Goal: Transaction & Acquisition: Purchase product/service

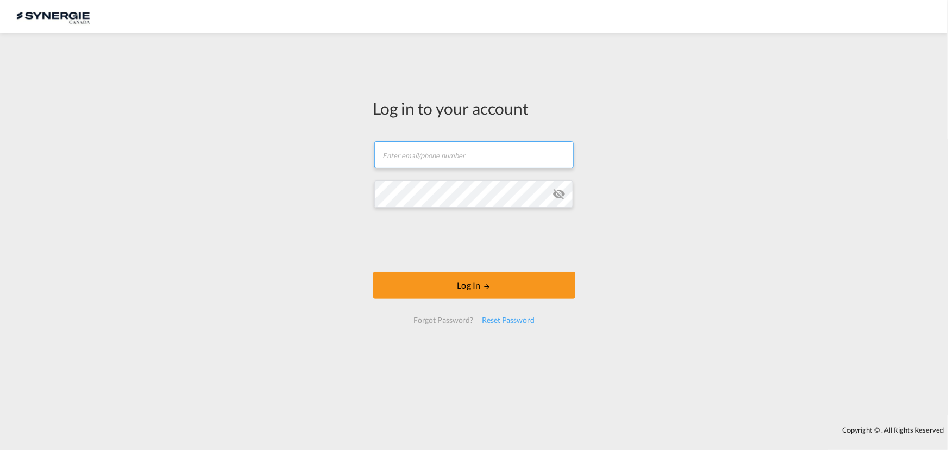
type input "r.ho@synergiecanada.com"
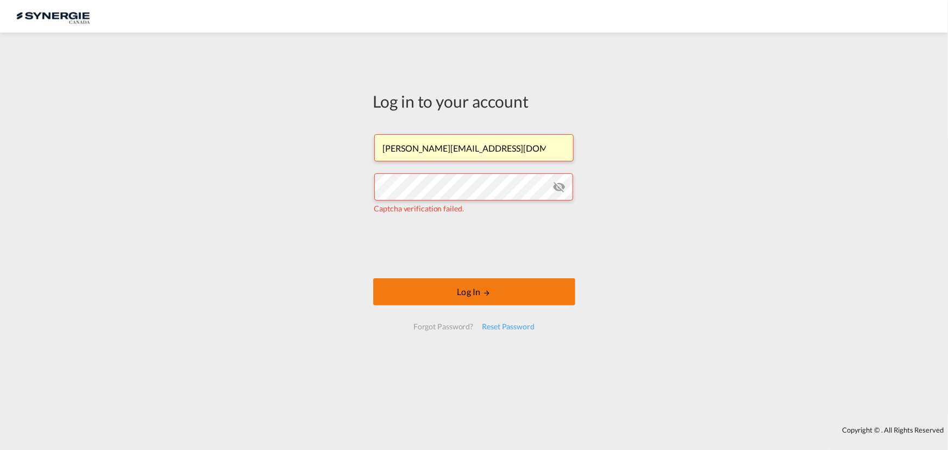
click at [518, 293] on button "Log In" at bounding box center [474, 291] width 202 height 27
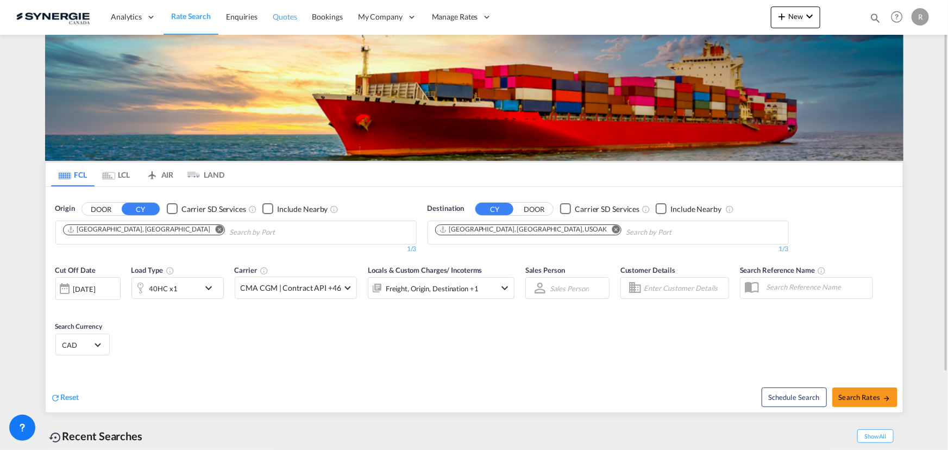
click at [285, 12] on span "Quotes" at bounding box center [285, 16] width 24 height 9
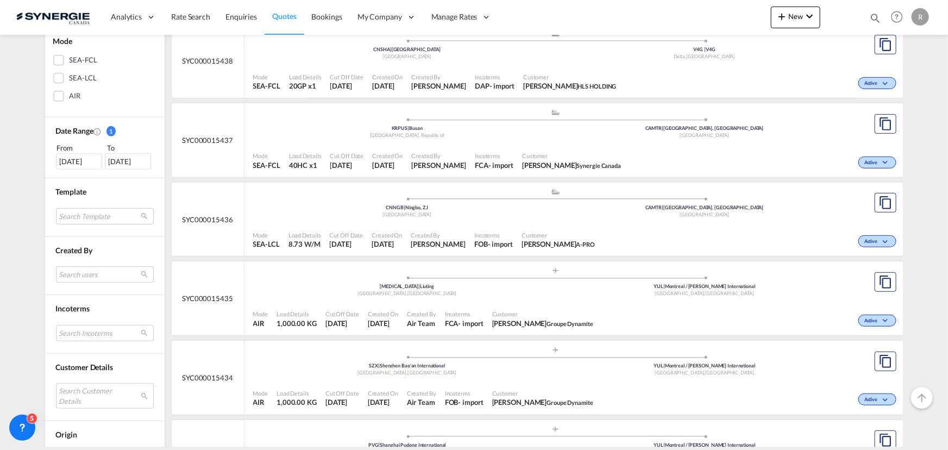
scroll to position [247, 0]
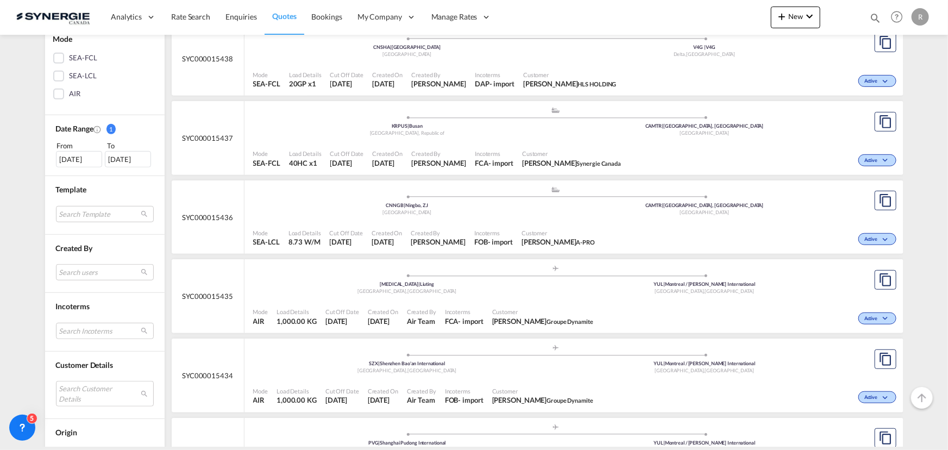
click at [72, 167] on div "Date Range 1 From To 14 Sep 2025 14 Oct 2025 From: 14 Sep 2025 To: 14 Oct 2025 …" at bounding box center [105, 145] width 120 height 61
click at [74, 160] on div "14 Sep 2025" at bounding box center [79, 159] width 46 height 16
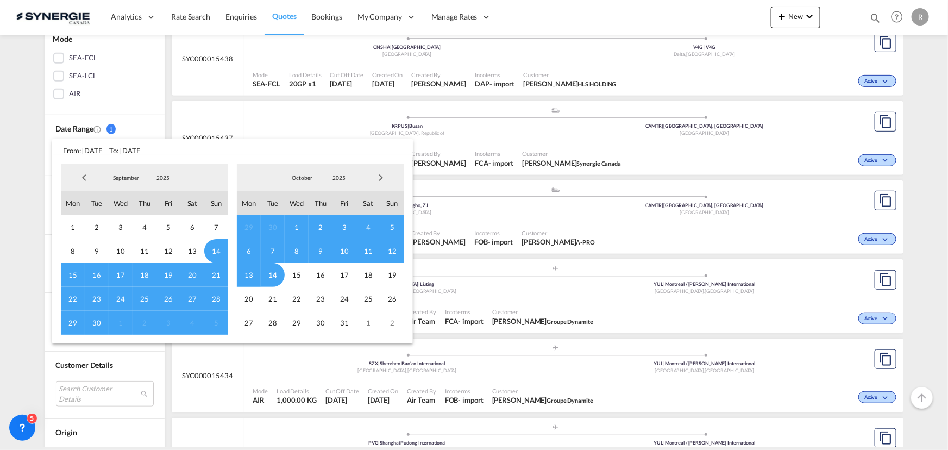
click at [81, 175] on span "Previous Month" at bounding box center [84, 178] width 22 height 22
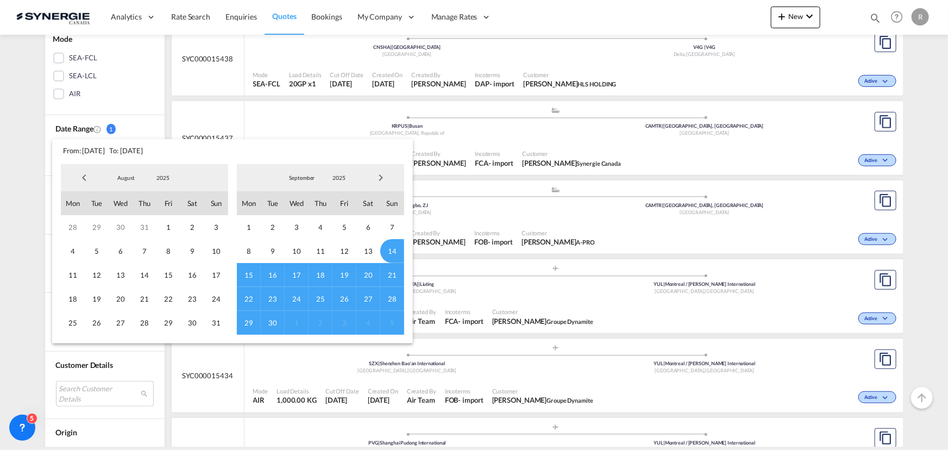
click at [81, 175] on span "Previous Month" at bounding box center [84, 178] width 22 height 22
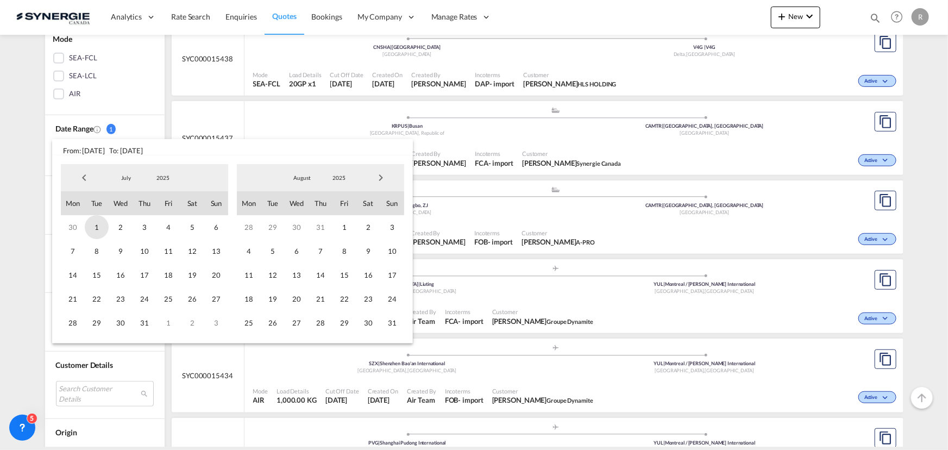
click at [95, 223] on span "1" at bounding box center [97, 227] width 24 height 24
click at [384, 179] on span "Next Month" at bounding box center [381, 178] width 22 height 22
click at [384, 178] on span "Next Month" at bounding box center [381, 178] width 22 height 22
click at [271, 275] on span "14" at bounding box center [273, 275] width 24 height 24
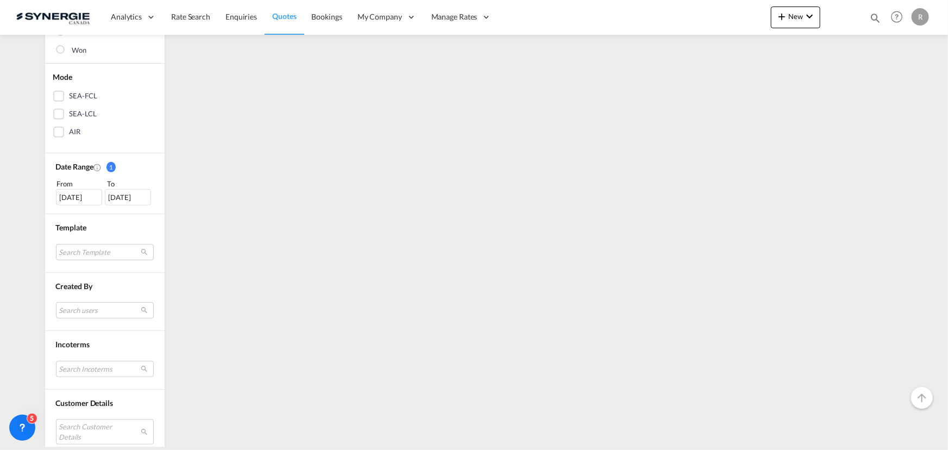
scroll to position [296, 0]
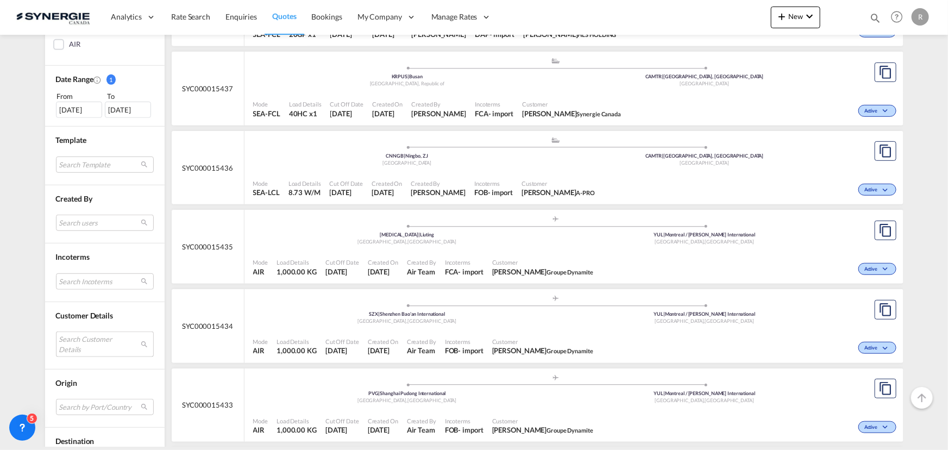
click at [82, 337] on md-select "Search Customer Details user name user mario Roy m.roy@synergiecanada.com | syn…" at bounding box center [105, 343] width 98 height 25
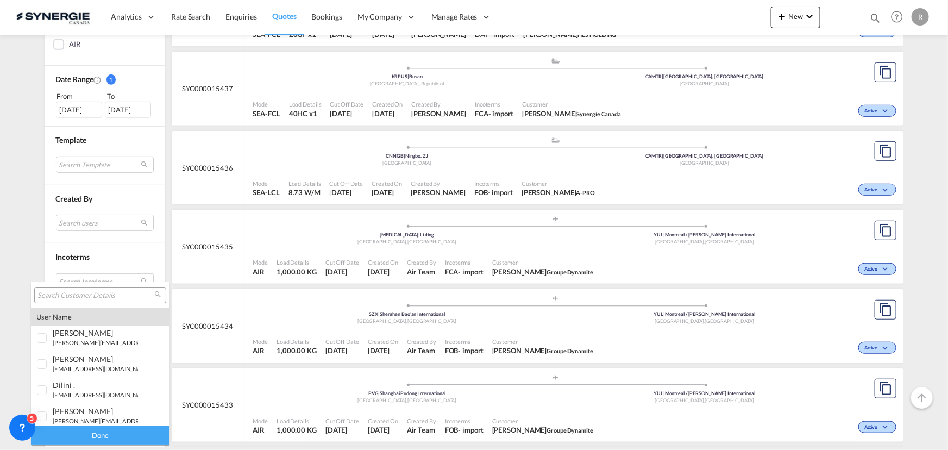
click at [83, 293] on input "search" at bounding box center [95, 296] width 117 height 10
paste input "[PERSON_NAME][EMAIL_ADDRESS][DOMAIN_NAME]"
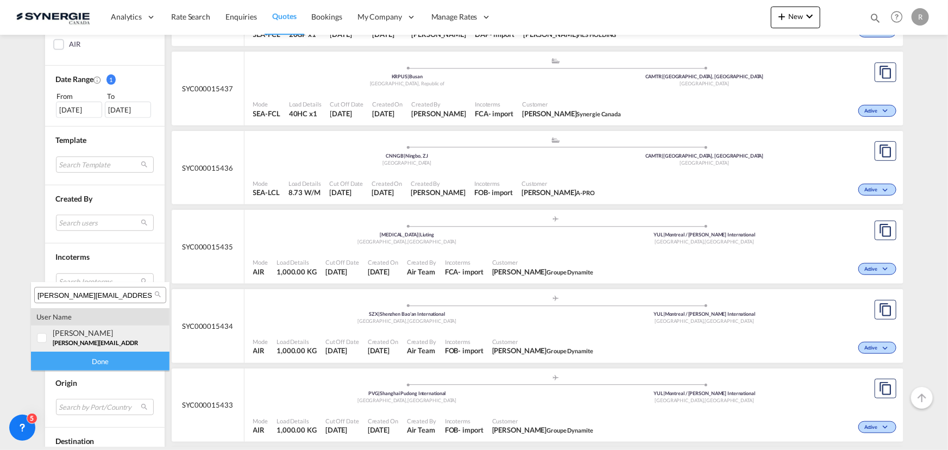
type input "[PERSON_NAME][EMAIL_ADDRESS][DOMAIN_NAME]"
click at [48, 341] on div at bounding box center [42, 338] width 11 height 11
click at [90, 366] on div "Done" at bounding box center [100, 361] width 139 height 19
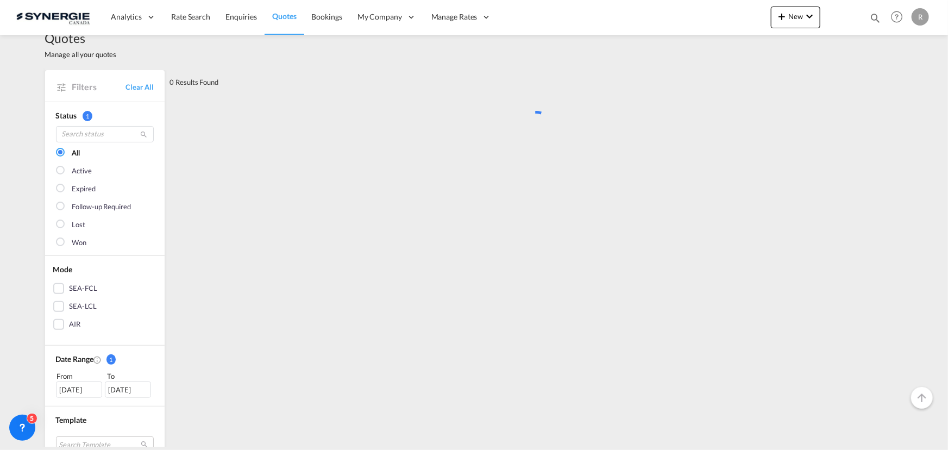
scroll to position [0, 0]
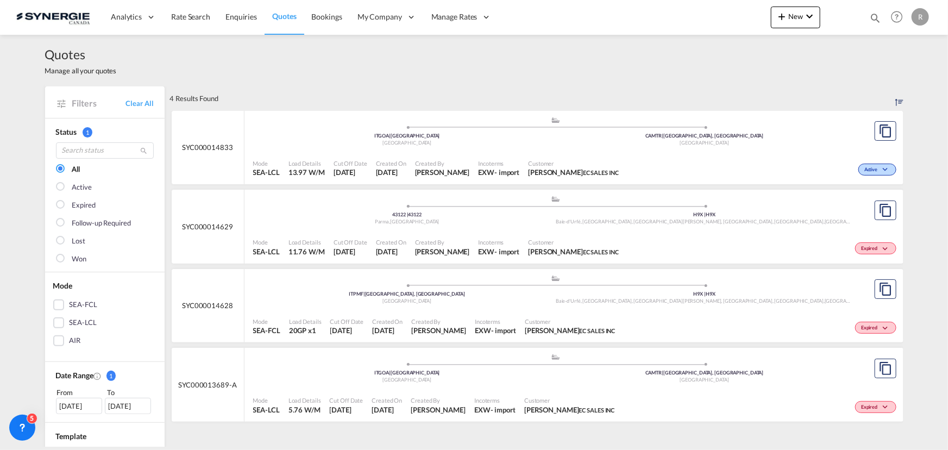
click at [596, 165] on span "Customer" at bounding box center [573, 163] width 91 height 8
click at [478, 252] on div "EXW" at bounding box center [486, 252] width 16 height 10
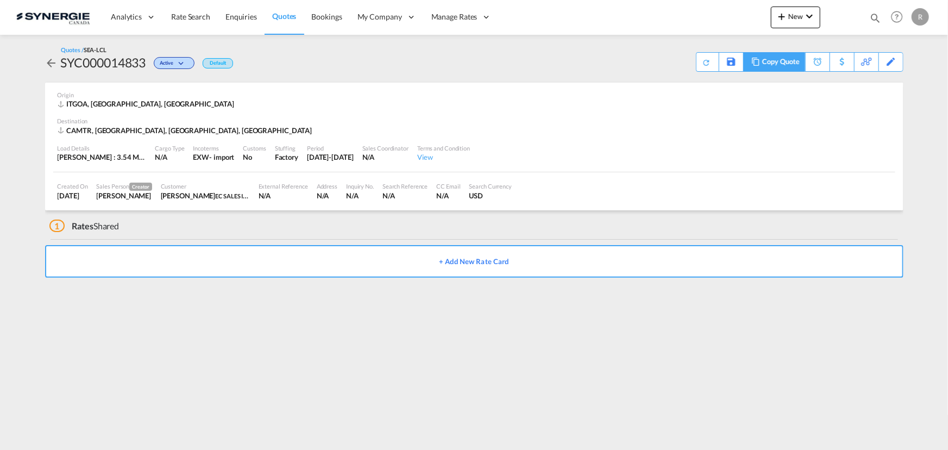
click at [794, 65] on div "Copy Quote" at bounding box center [780, 62] width 37 height 18
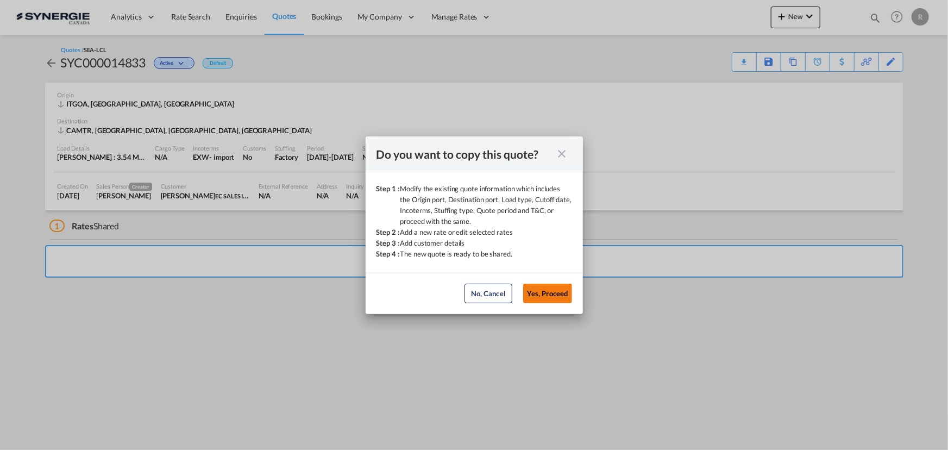
click at [548, 294] on button "Yes, Proceed" at bounding box center [547, 294] width 49 height 20
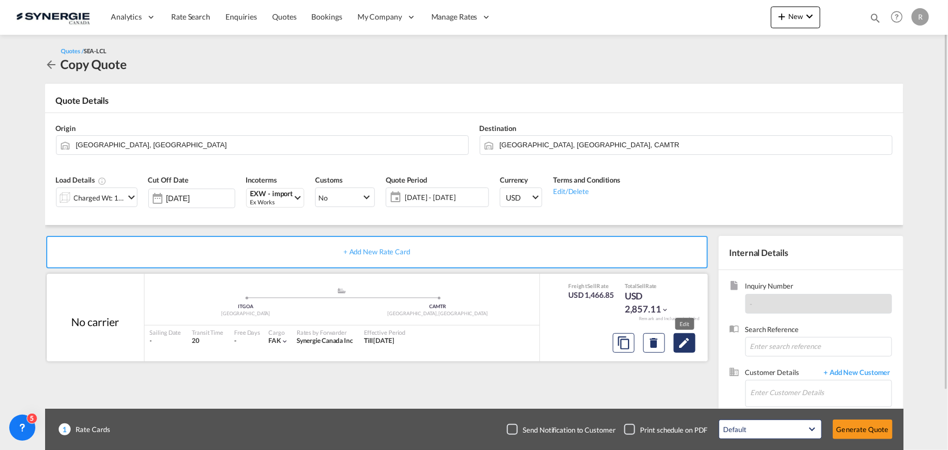
click at [686, 344] on md-icon "Edit" at bounding box center [684, 342] width 13 height 13
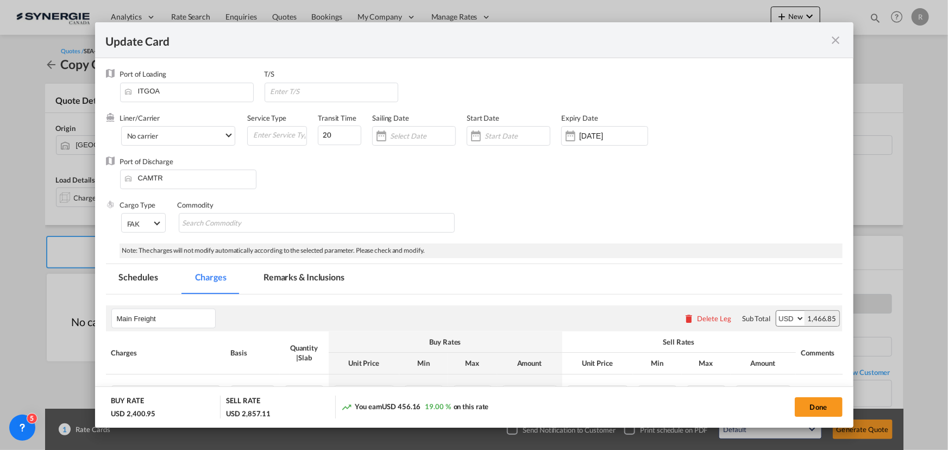
select select "per_w/m"
select select "per_bl"
select select "per_quintal"
select select "per_cbm"
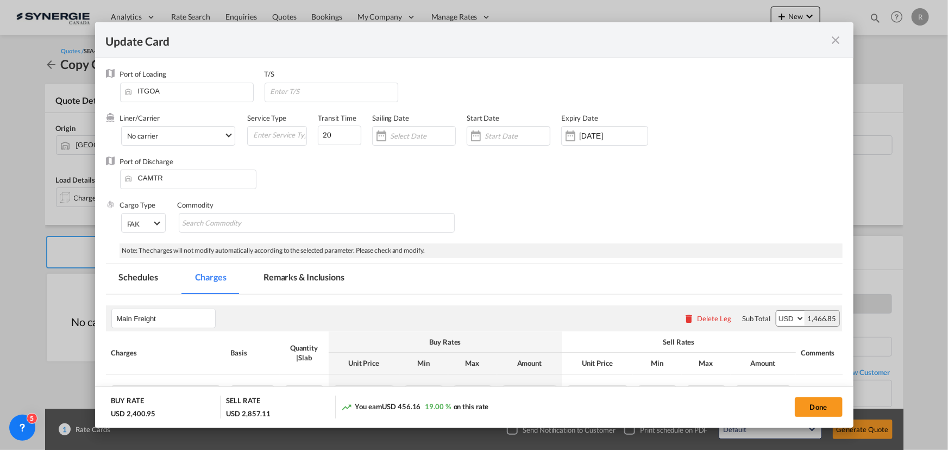
select select "flat"
select select "per_hbl"
select select "flat"
select select "per_bl"
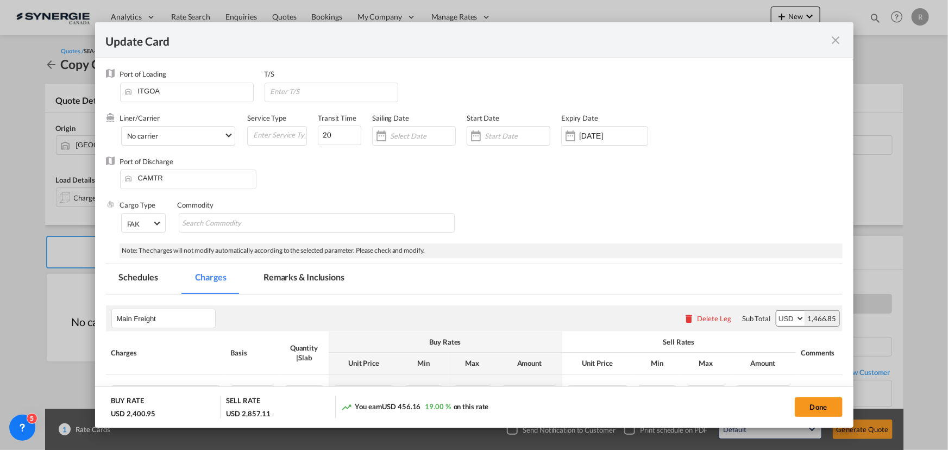
select select "per_bl"
select select "per_shipment"
click at [315, 280] on md-tab-item "Remarks & Inclusions" at bounding box center [303, 279] width 107 height 30
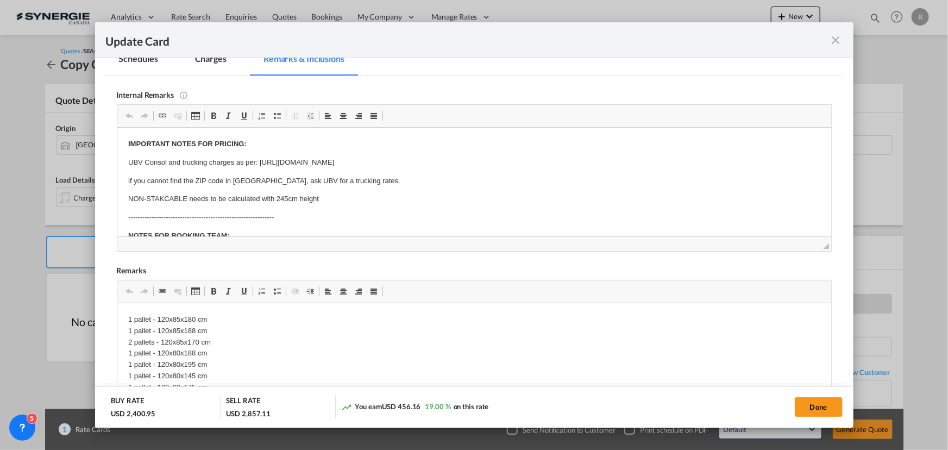
scroll to position [71, 0]
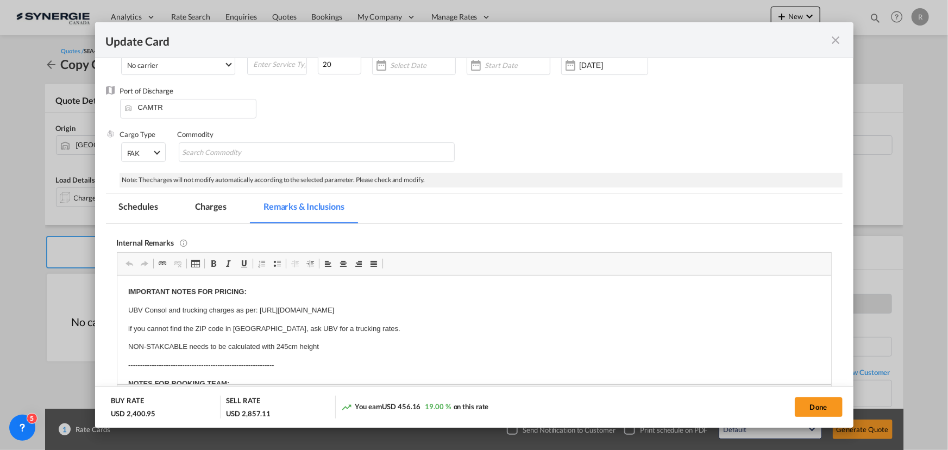
drag, startPoint x: 208, startPoint y: 206, endPoint x: 468, endPoint y: 222, distance: 260.7
click at [208, 206] on md-tab-item "Charges" at bounding box center [211, 208] width 58 height 30
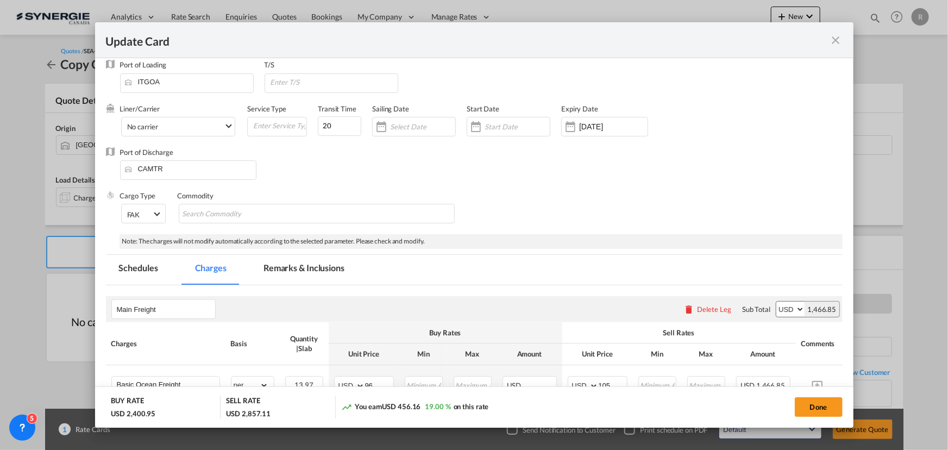
scroll to position [0, 0]
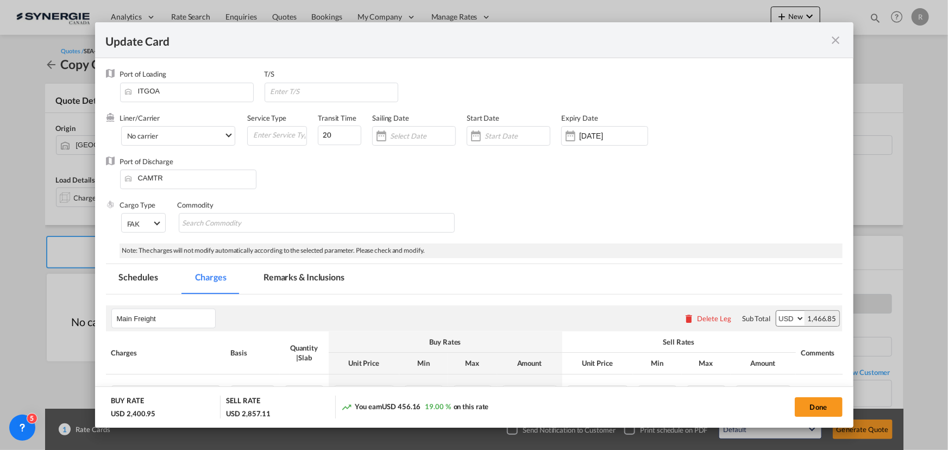
click at [316, 272] on md-tab-item "Remarks & Inclusions" at bounding box center [303, 279] width 107 height 30
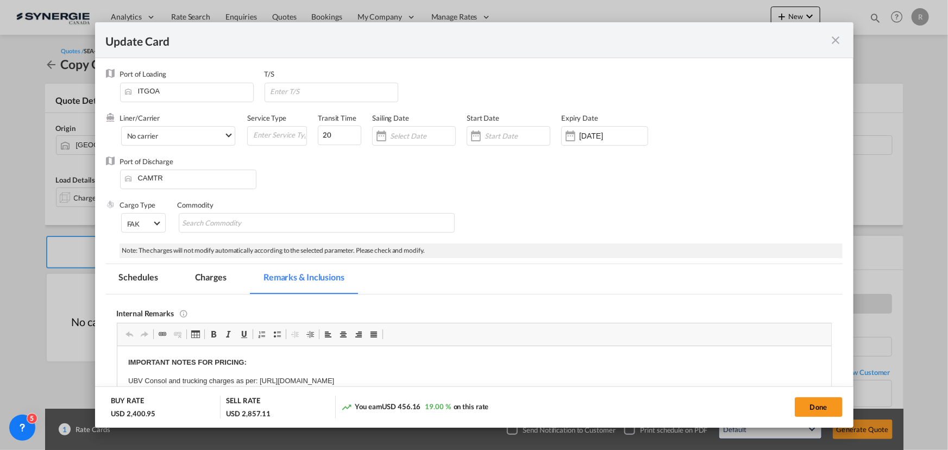
drag, startPoint x: 207, startPoint y: 277, endPoint x: 220, endPoint y: 279, distance: 13.3
click at [207, 277] on md-tab-item "Charges" at bounding box center [211, 279] width 58 height 30
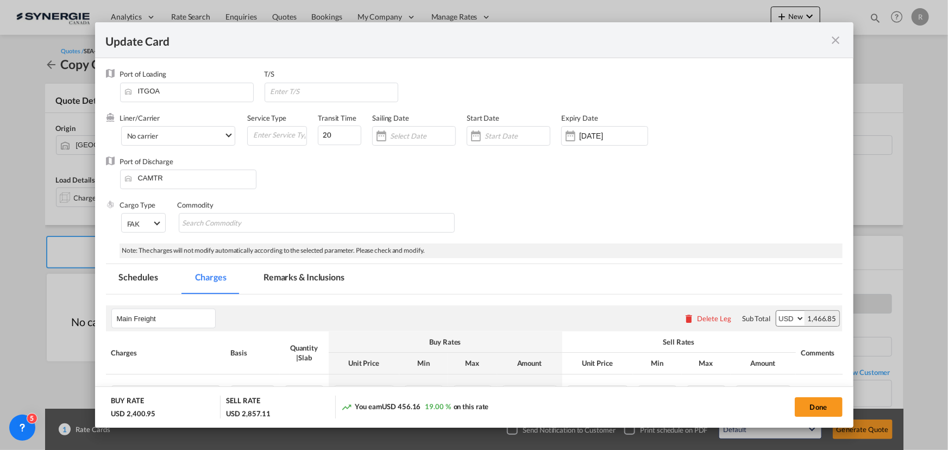
click at [838, 42] on md-icon "icon-close fg-AAA8AD m-0 pointer" at bounding box center [836, 40] width 13 height 13
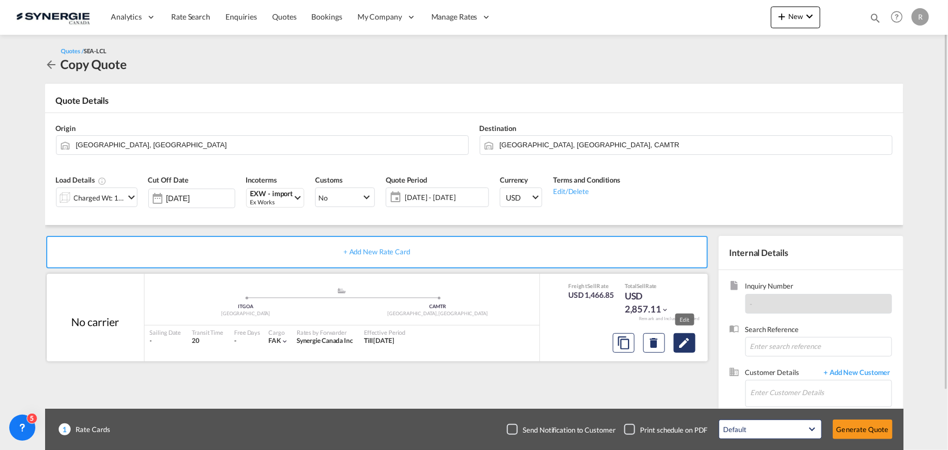
click at [686, 344] on md-icon "Edit" at bounding box center [684, 342] width 13 height 13
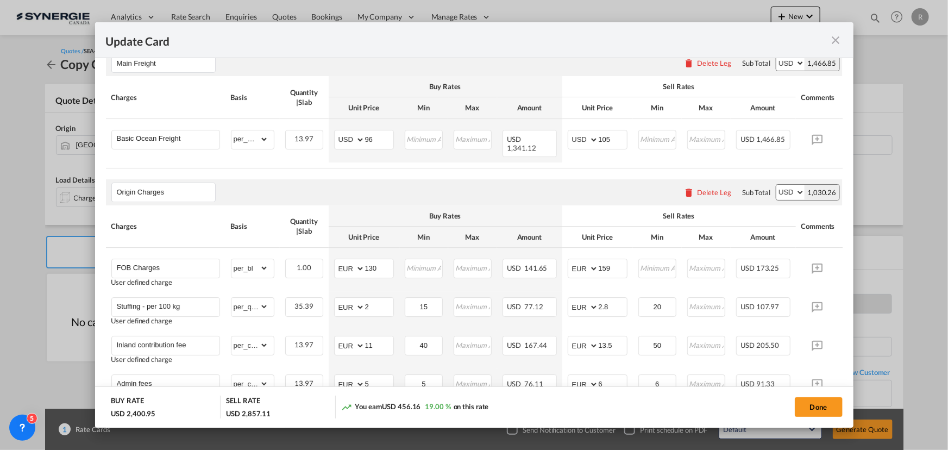
scroll to position [197, 0]
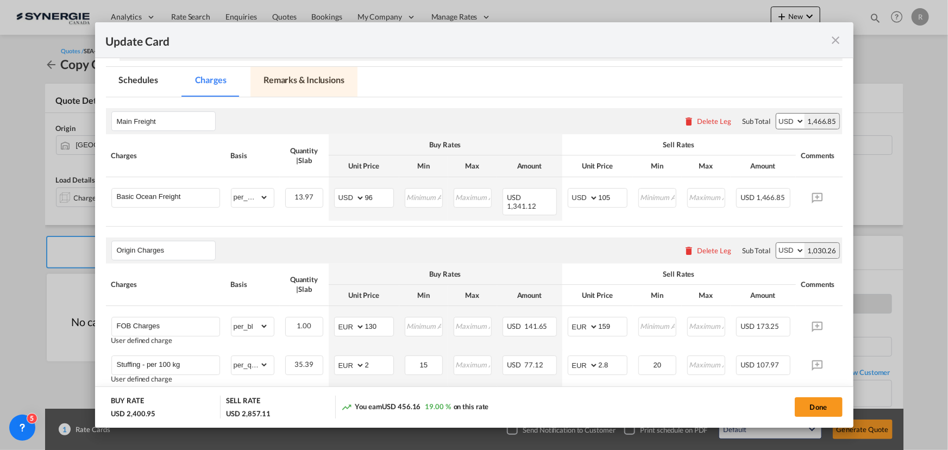
click at [301, 74] on md-tab-item "Remarks & Inclusions" at bounding box center [303, 82] width 107 height 30
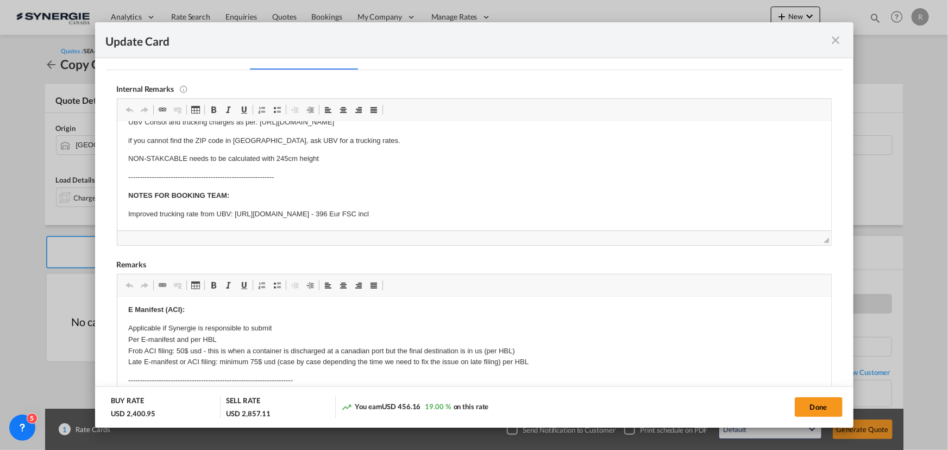
scroll to position [148, 0]
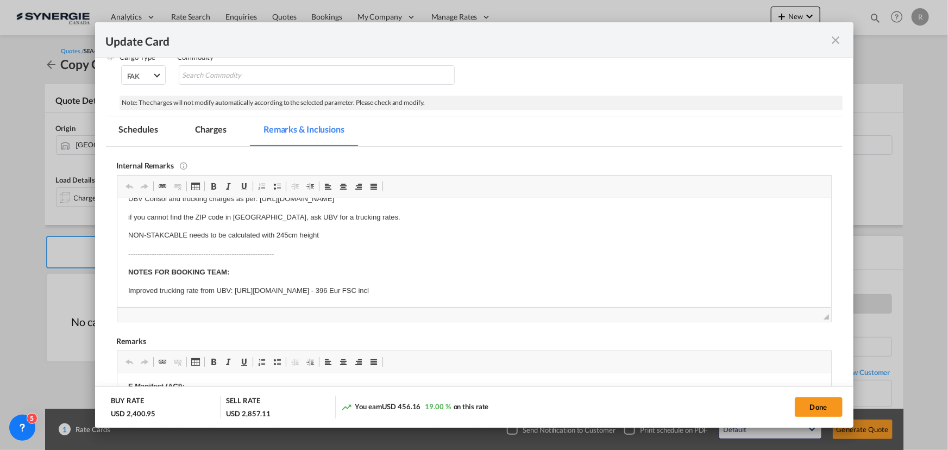
click at [832, 43] on md-icon "icon-close fg-AAA8AD m-0 pointer" at bounding box center [836, 40] width 13 height 13
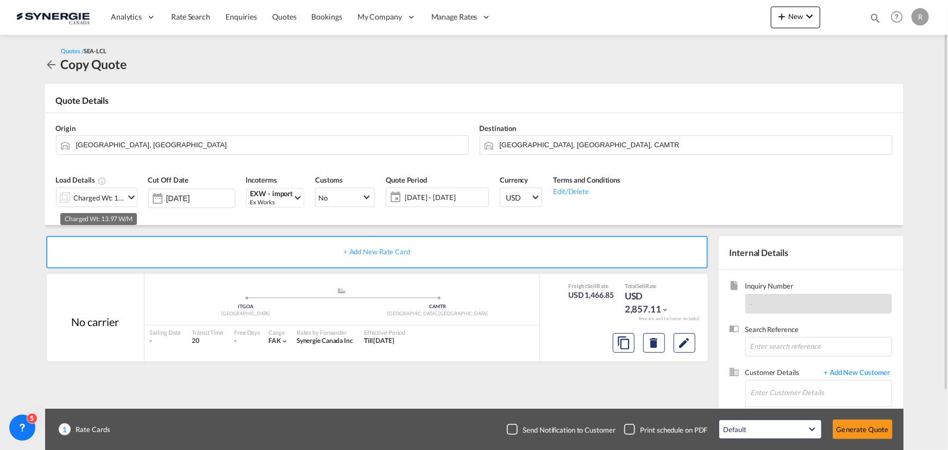
click at [120, 200] on div "Charged Wt: 13.97 W/M" at bounding box center [99, 197] width 51 height 15
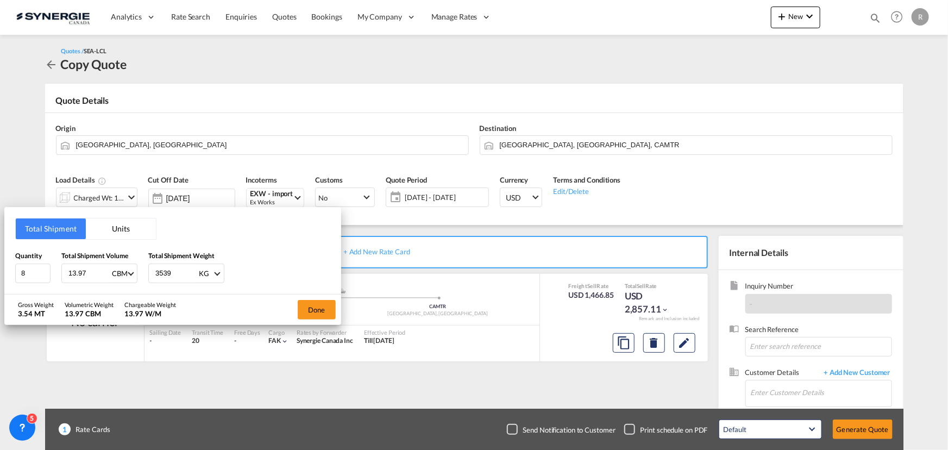
click at [422, 268] on div "Total Shipment Units Quantity 8 Total Shipment Volume 13.97 CBM CBM CFT Total S…" at bounding box center [474, 225] width 948 height 450
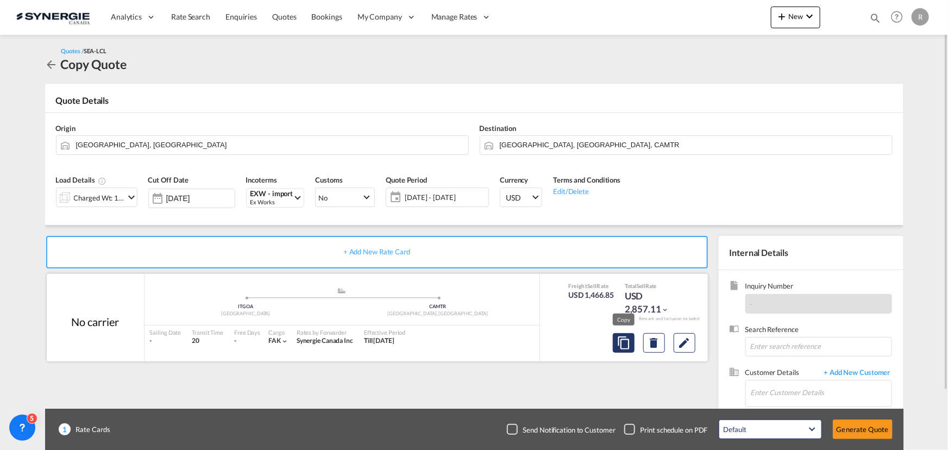
click at [619, 346] on md-icon "assets/icons/custom/copyQuote.svg" at bounding box center [623, 342] width 13 height 13
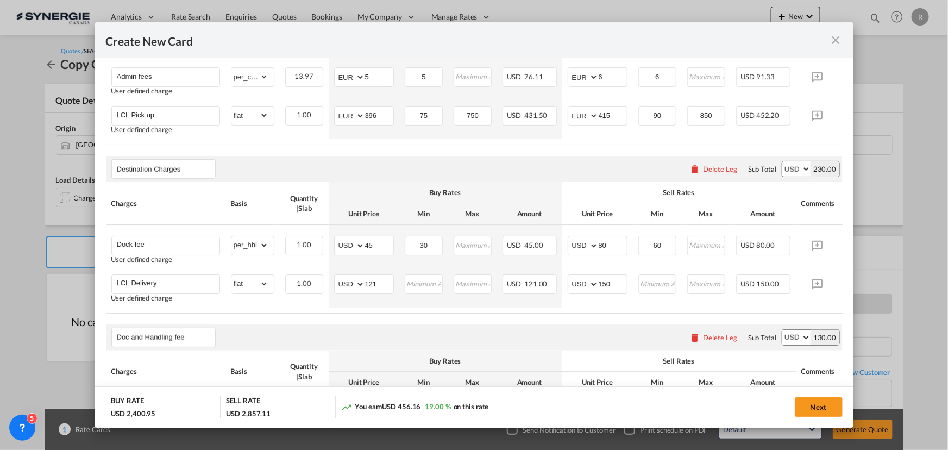
scroll to position [592, 0]
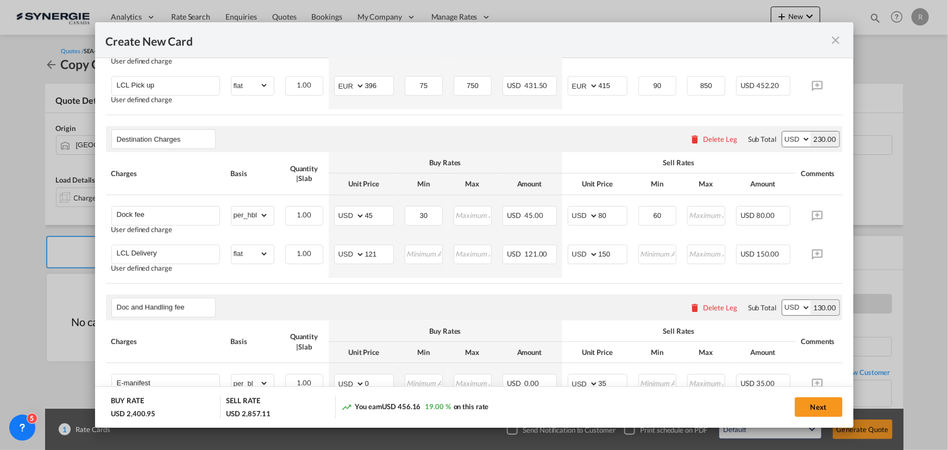
click at [838, 44] on md-icon "icon-close fg-AAA8AD m-0 pointer" at bounding box center [836, 40] width 13 height 13
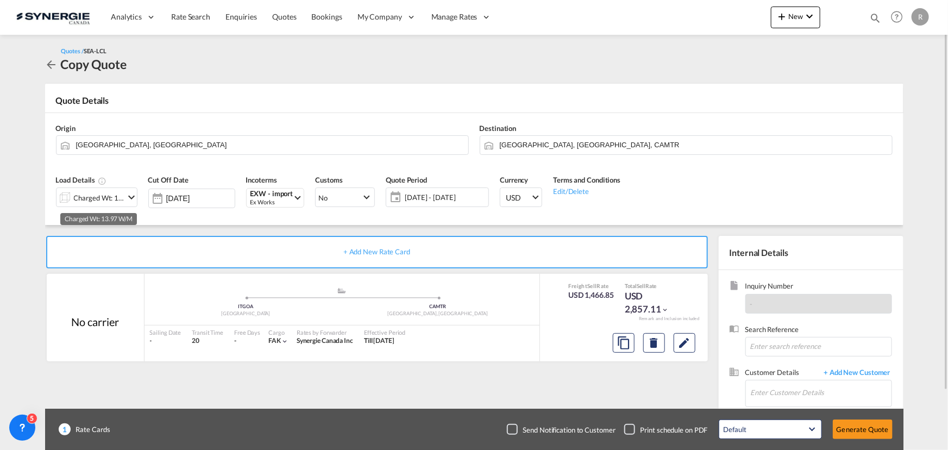
click at [108, 196] on div "Charged Wt: 13.97 W/M" at bounding box center [99, 197] width 51 height 15
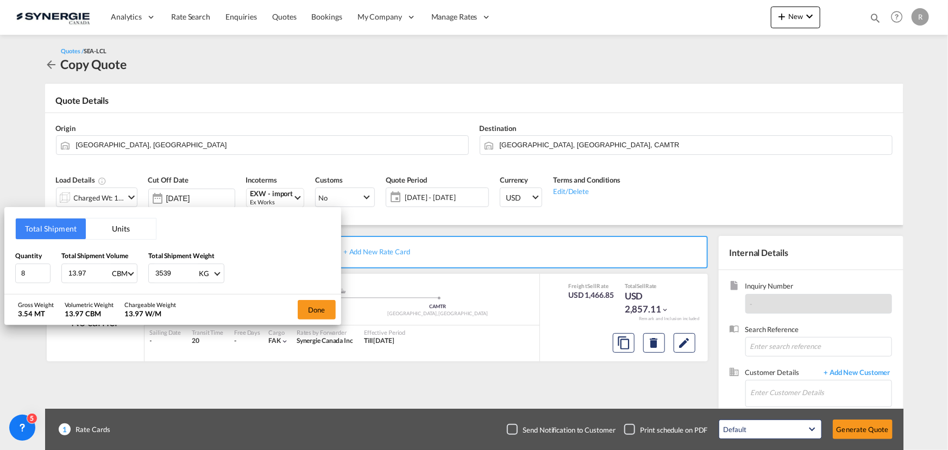
click at [120, 227] on button "Units" at bounding box center [121, 228] width 70 height 21
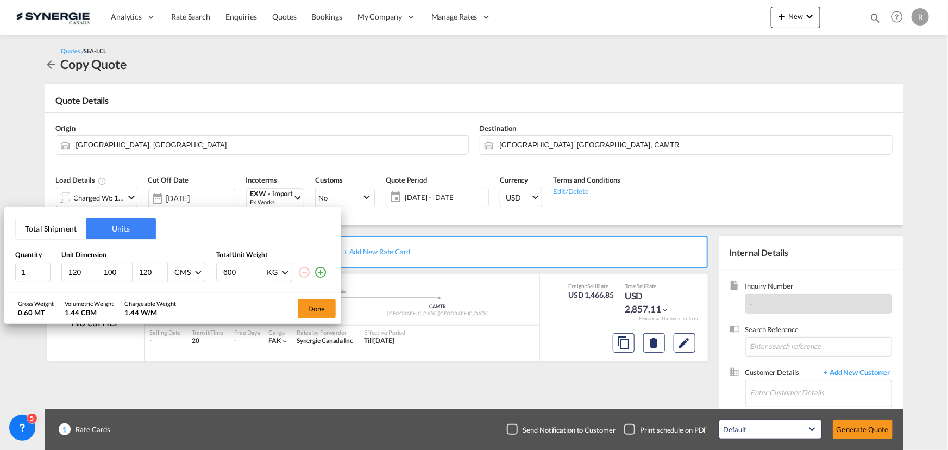
drag, startPoint x: 75, startPoint y: 271, endPoint x: 14, endPoint y: 266, distance: 61.1
click at [14, 266] on div "Total Shipment Units Quantity Unit Dimension Total Unit Weight 1 120 100 120 CM…" at bounding box center [172, 250] width 337 height 86
type input "80"
type input "2"
type input "120"
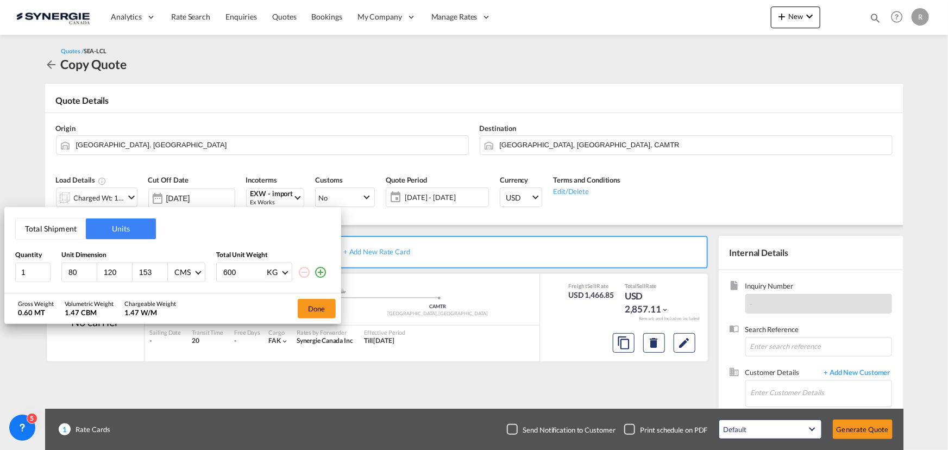
type input "153"
drag, startPoint x: 251, startPoint y: 275, endPoint x: 177, endPoint y: 268, distance: 74.2
click at [177, 268] on div "1 80 120 153 CMS CMS Inches 600 KG KG LB" at bounding box center [172, 272] width 315 height 20
type input "461.28"
click at [318, 273] on md-icon "icon-plus-circle-outline" at bounding box center [320, 272] width 13 height 13
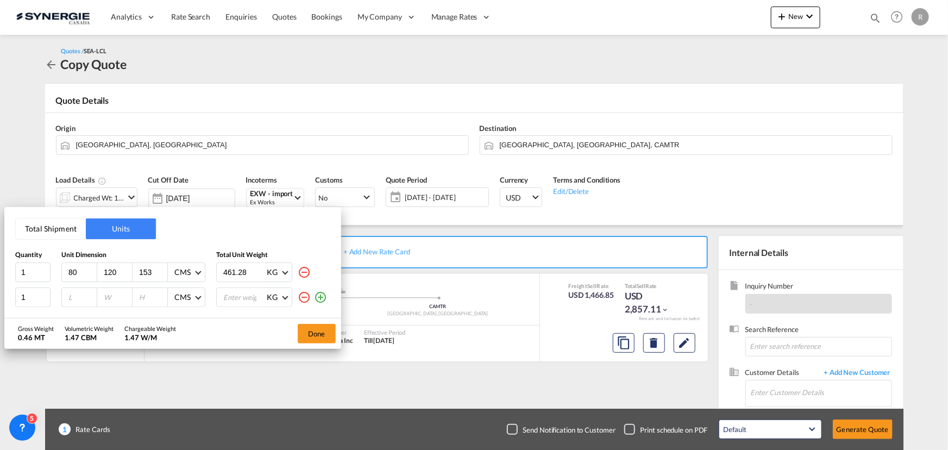
click at [80, 299] on input "number" at bounding box center [81, 297] width 29 height 10
type input "80"
type input "120"
type input "170"
click at [230, 297] on input "number" at bounding box center [243, 297] width 43 height 18
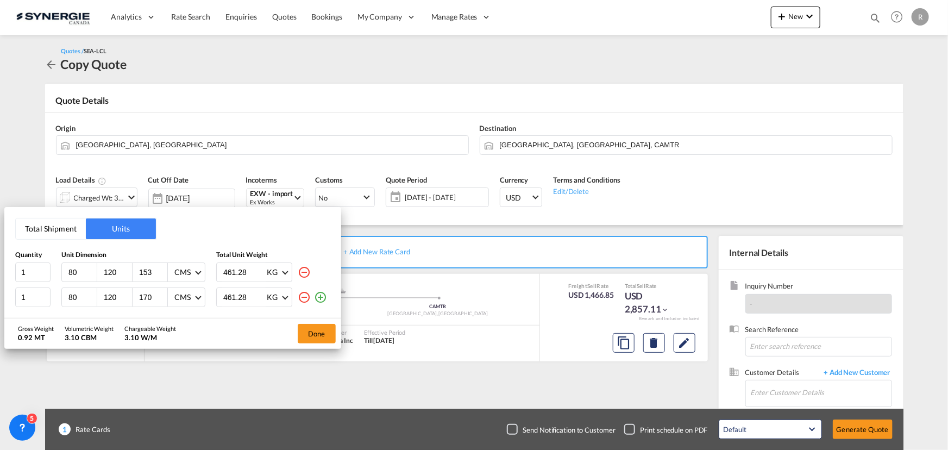
type input "461.28"
click at [323, 296] on md-icon "icon-plus-circle-outline" at bounding box center [320, 297] width 13 height 13
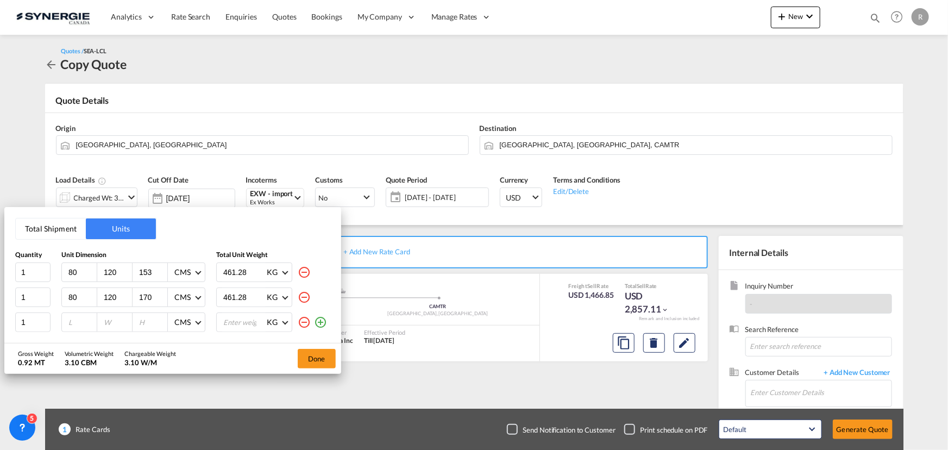
click at [78, 321] on input "number" at bounding box center [81, 322] width 29 height 10
type input "80"
type input "120"
type input "180"
type input "461.28"
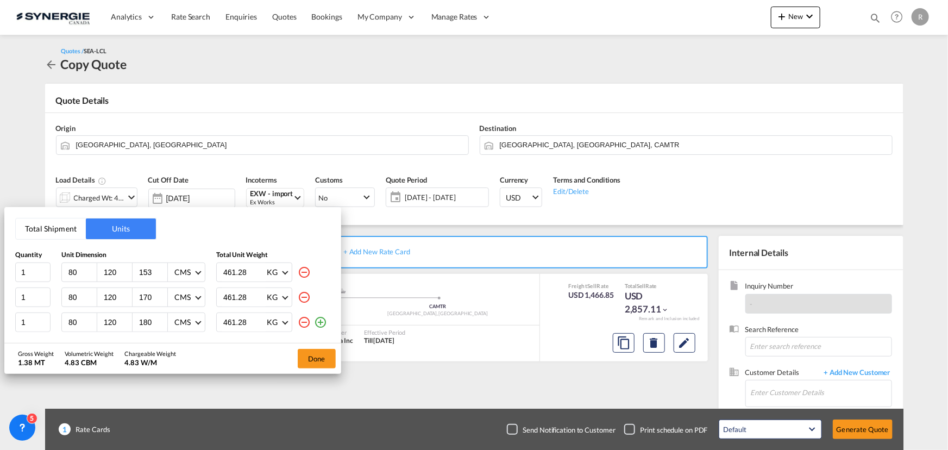
click at [318, 322] on md-icon "icon-plus-circle-outline" at bounding box center [320, 322] width 13 height 13
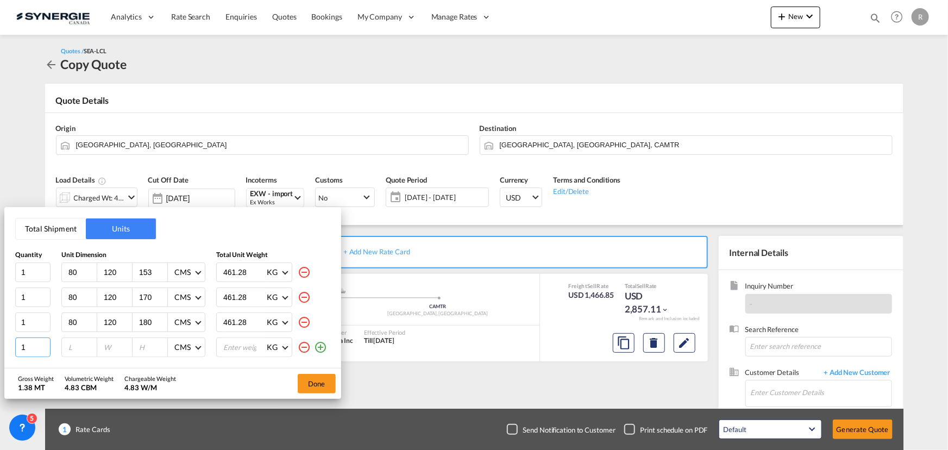
drag, startPoint x: 26, startPoint y: 348, endPoint x: -5, endPoint y: 338, distance: 33.0
click at [0, 338] on html "Analytics Reports Dashboard Rate Search Enquiries Quotes" at bounding box center [474, 225] width 948 height 450
type input "2"
type input "80"
type input "120"
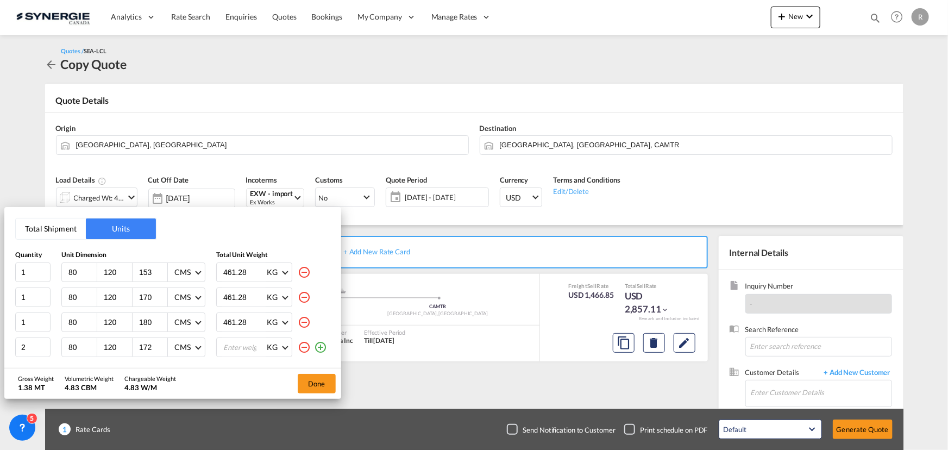
type input "172"
type input "461.28"
click at [324, 349] on md-icon "icon-plus-circle-outline" at bounding box center [320, 347] width 13 height 13
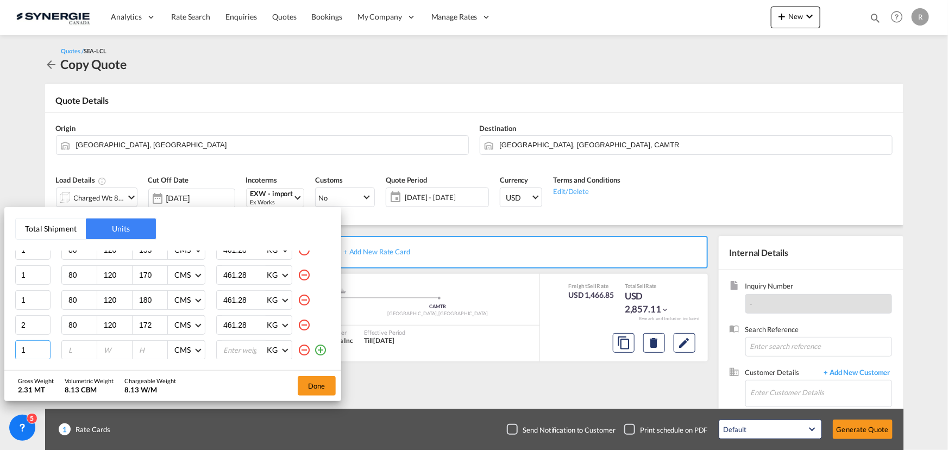
drag, startPoint x: -5, startPoint y: 337, endPoint x: -16, endPoint y: 334, distance: 11.5
click at [0, 334] on html "Analytics Reports Dashboard Rate Search Enquiries Quotes" at bounding box center [474, 225] width 948 height 450
type input "2"
click at [76, 350] on input "number" at bounding box center [81, 350] width 29 height 10
type input "85"
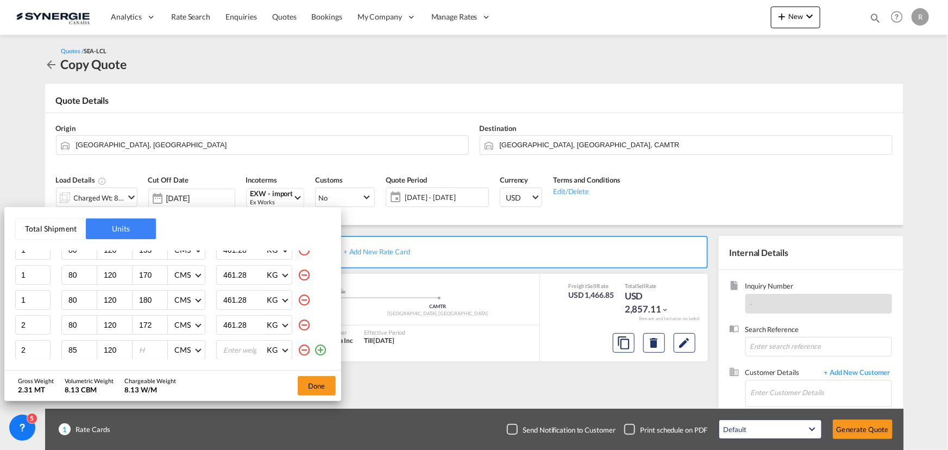
type input "120"
type input "180"
type input "461.28"
click at [327, 389] on button "Done" at bounding box center [317, 386] width 38 height 20
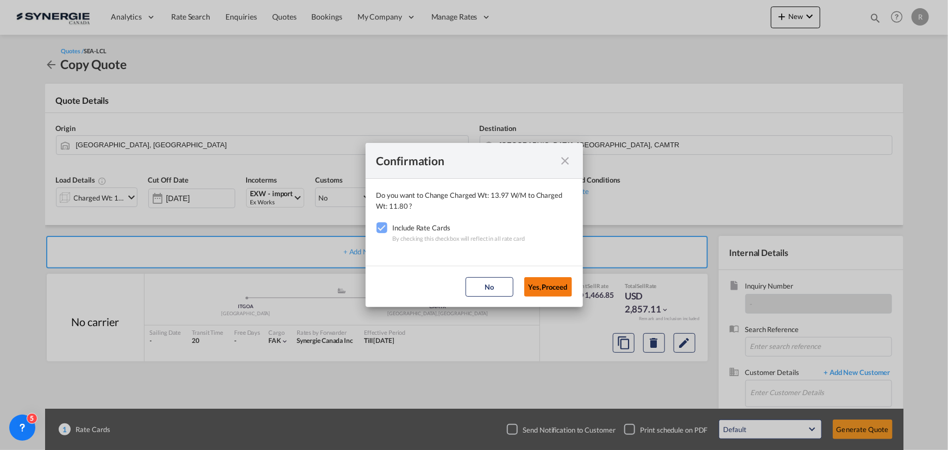
click at [553, 289] on button "Yes,Proceed" at bounding box center [548, 287] width 48 height 20
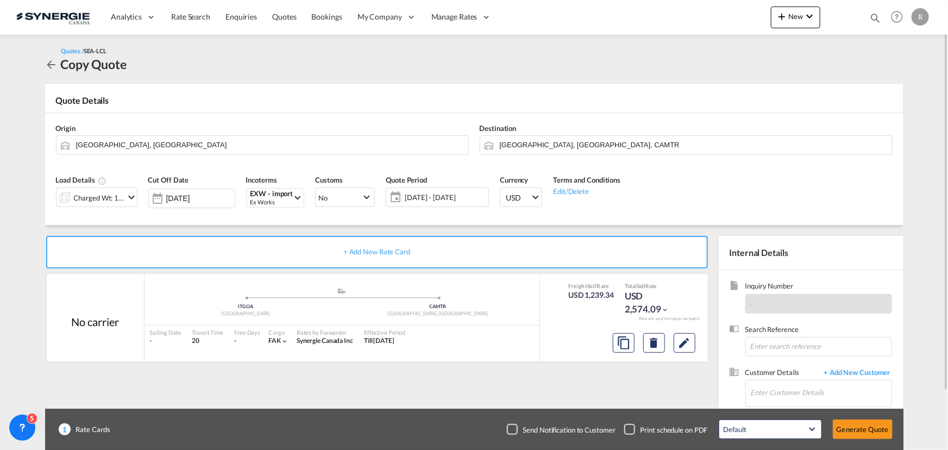
click at [430, 197] on span "17 Sep - 17 Oct 2025" at bounding box center [445, 197] width 81 height 10
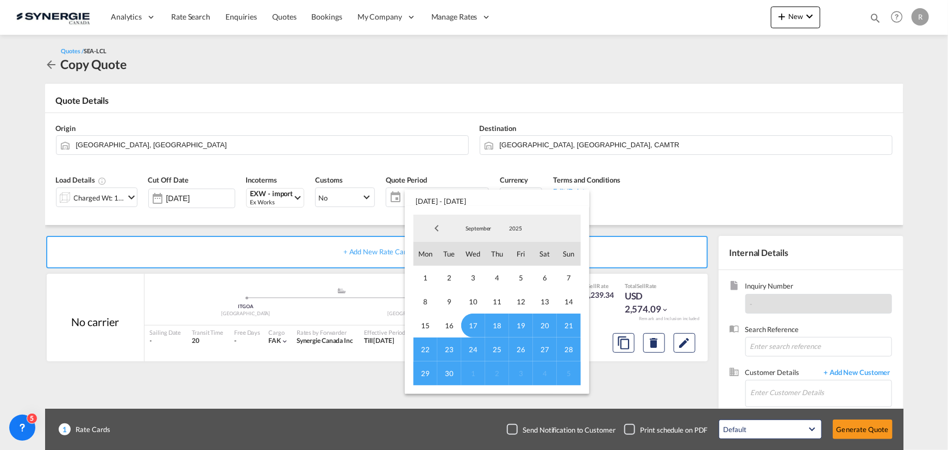
click at [685, 228] on md-backdrop at bounding box center [474, 225] width 948 height 450
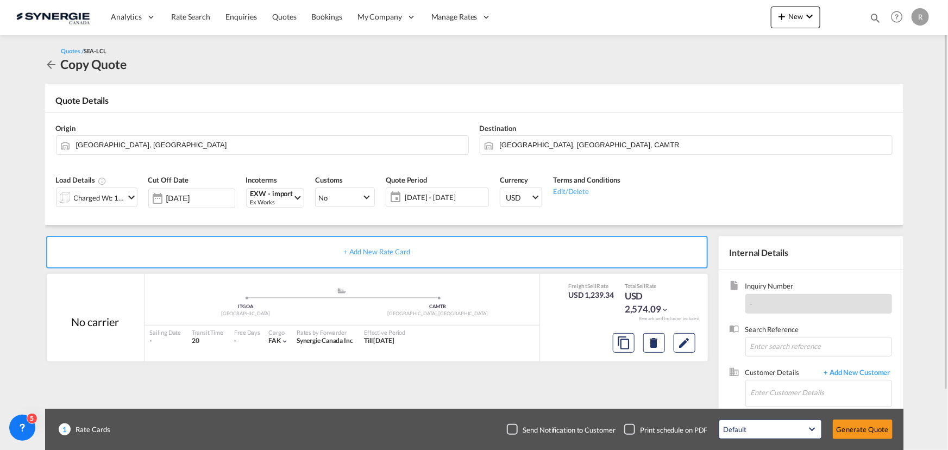
click at [466, 201] on span "17 Sep - 17 Oct 2025" at bounding box center [445, 197] width 81 height 10
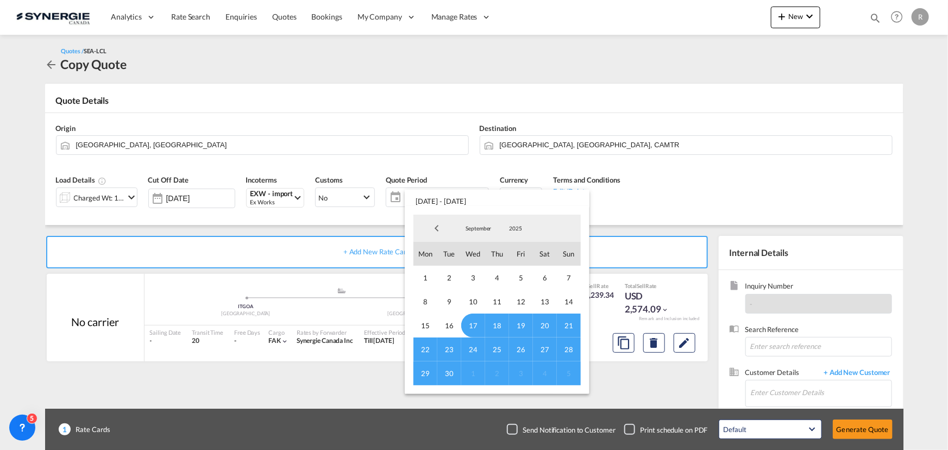
click at [785, 191] on md-backdrop at bounding box center [474, 225] width 948 height 450
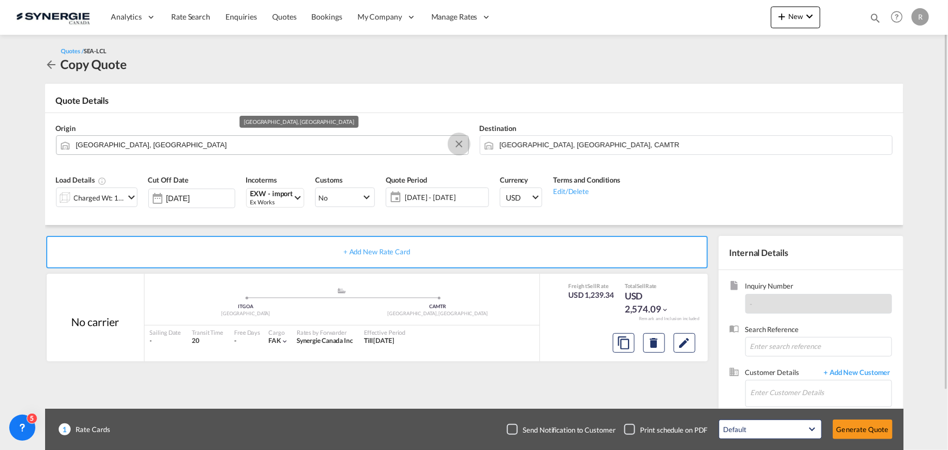
click at [461, 146] on button "Clear Input" at bounding box center [459, 144] width 16 height 16
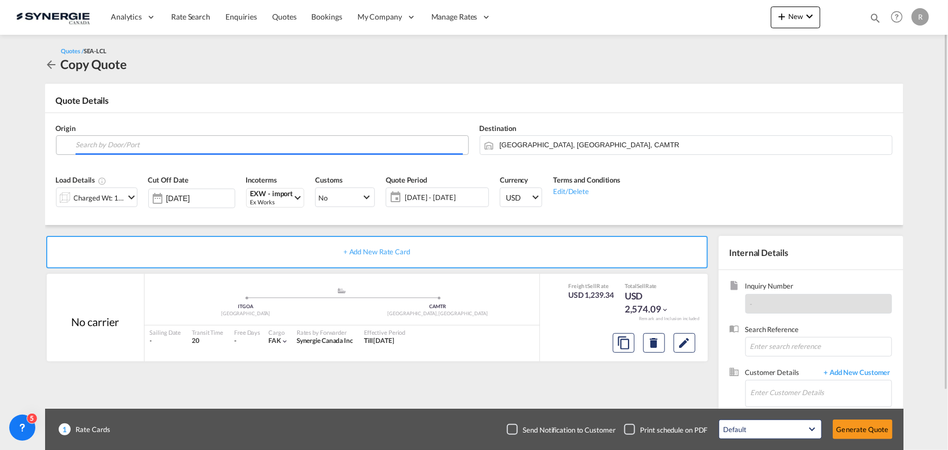
click at [387, 142] on input "Search by Door/Port" at bounding box center [269, 144] width 387 height 19
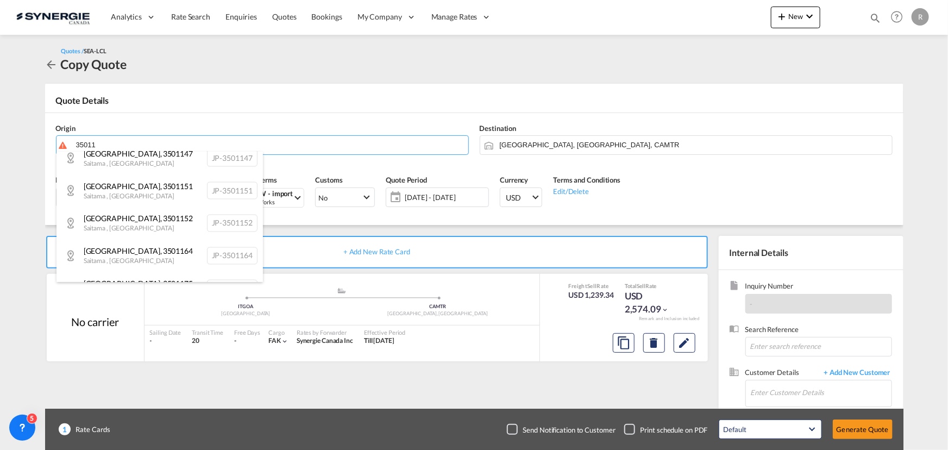
scroll to position [1136, 0]
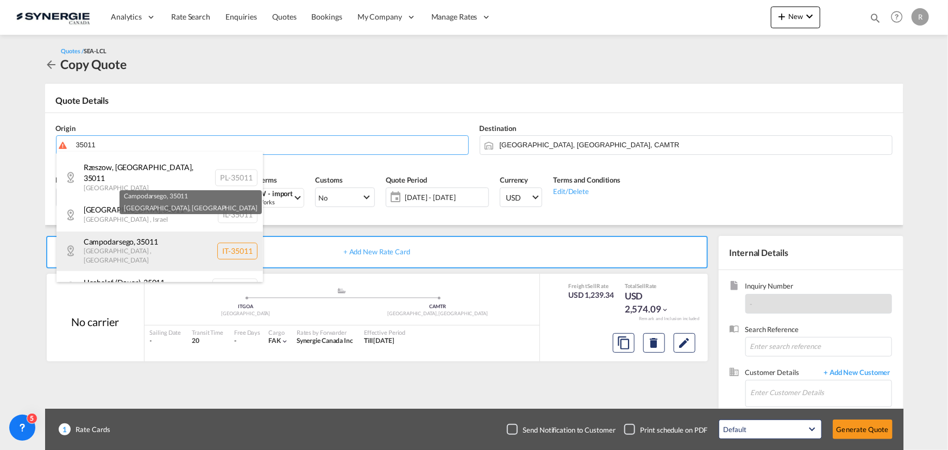
click at [133, 234] on div "Campodarsego , 35011 Veneto , Italy IT-35011" at bounding box center [160, 251] width 206 height 40
type input "IT-35011, Campodarsego, Veneto"
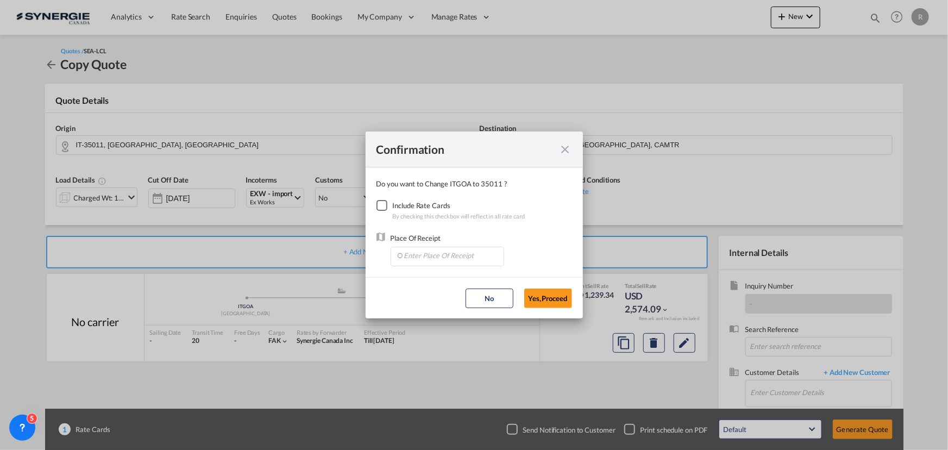
click at [378, 206] on div "Checkbox No Ink" at bounding box center [382, 205] width 11 height 11
click at [445, 256] on input "Enter Place Of Receipt" at bounding box center [450, 255] width 108 height 16
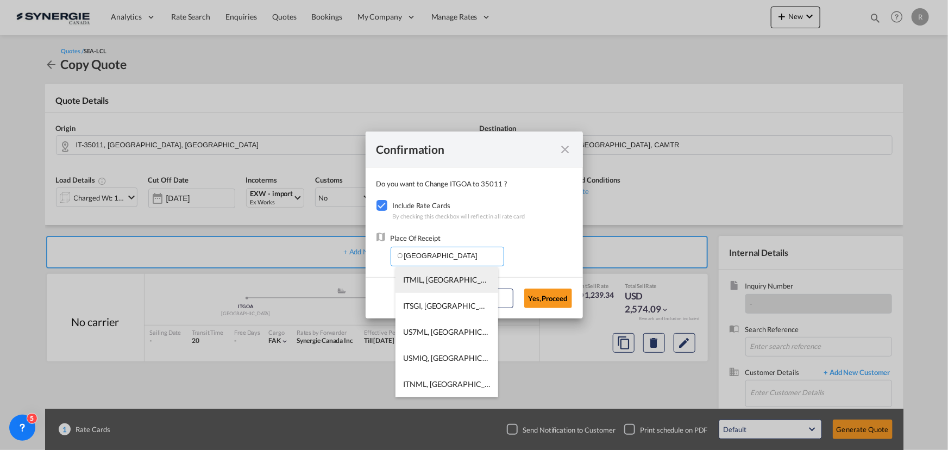
click at [461, 276] on span "ITMIL, Milan (Milano), Italy, Southern Europe, Europe" at bounding box center [615, 279] width 422 height 9
type input "ITMIL, Milan (Milano), Italy, Southern Europe, Europe"
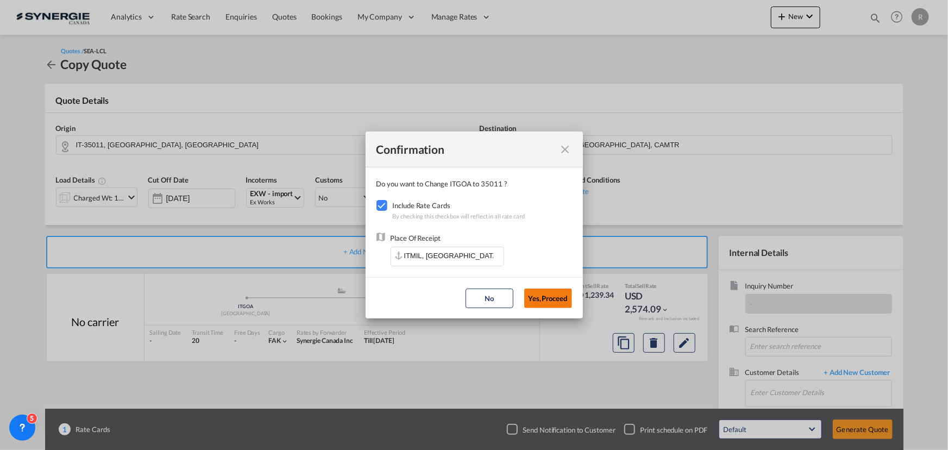
click at [540, 298] on button "Yes,Proceed" at bounding box center [548, 298] width 48 height 20
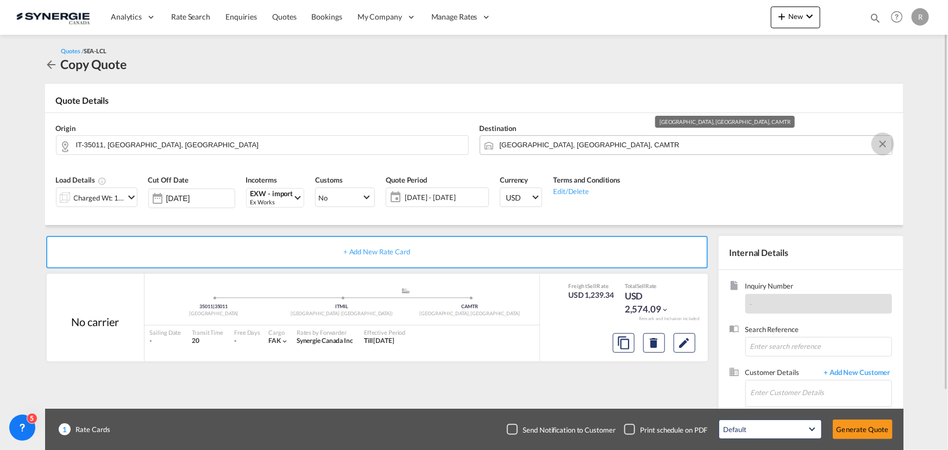
click at [885, 147] on button "Clear Input" at bounding box center [883, 144] width 16 height 16
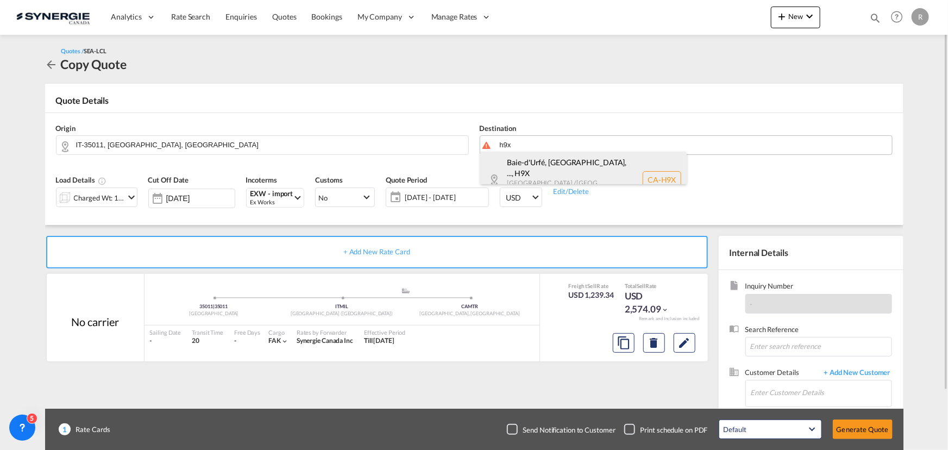
click at [547, 171] on div "Baie-d'Urfé, QC, ... , H9X Quebec / Québec Canada CA-H9X" at bounding box center [583, 180] width 206 height 56
type input "CA-H9X, Baie-d'Urfé, QC, Sainte-Anne-de-Bellevue, Senneville, QC, Quebec / Québ…"
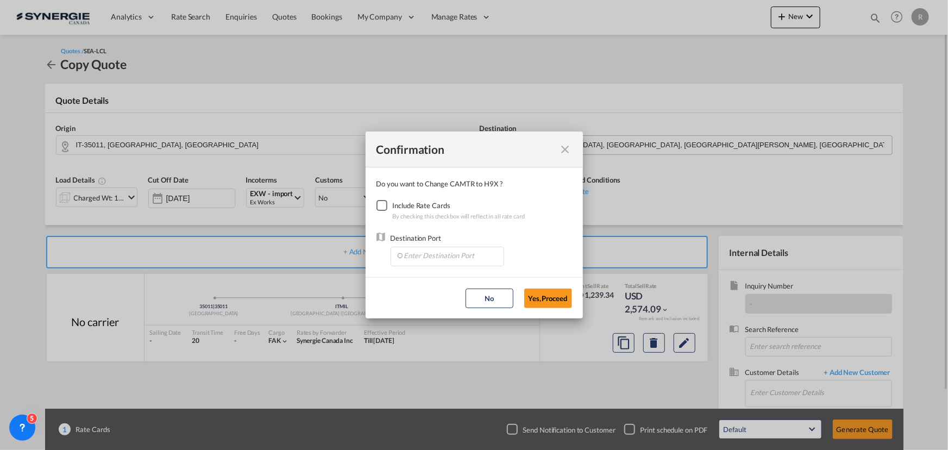
click at [386, 206] on div "Checkbox No Ink" at bounding box center [382, 205] width 11 height 11
click at [427, 257] on input "Enter Destination Port" at bounding box center [450, 255] width 108 height 16
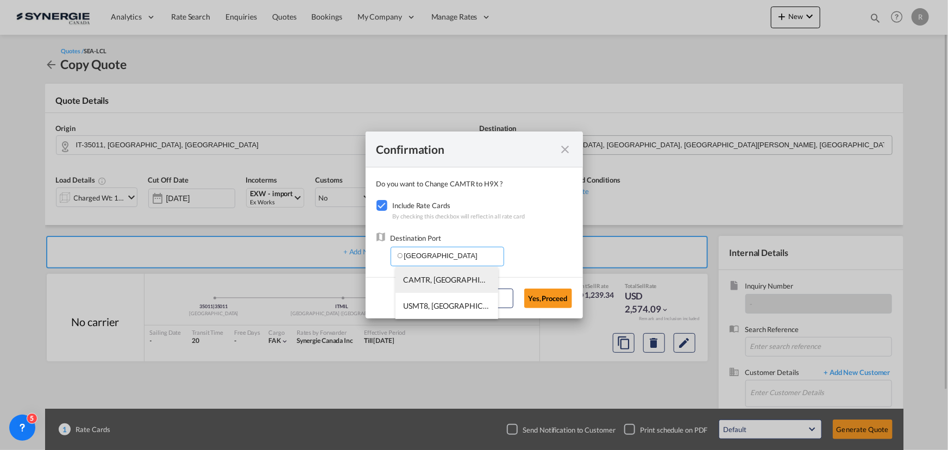
click at [417, 283] on span "CAMTR, Montreal, QC, Canada, North America, Americas" at bounding box center [617, 279] width 426 height 9
type input "CAMTR, Montreal, QC, Canada, North America, Americas"
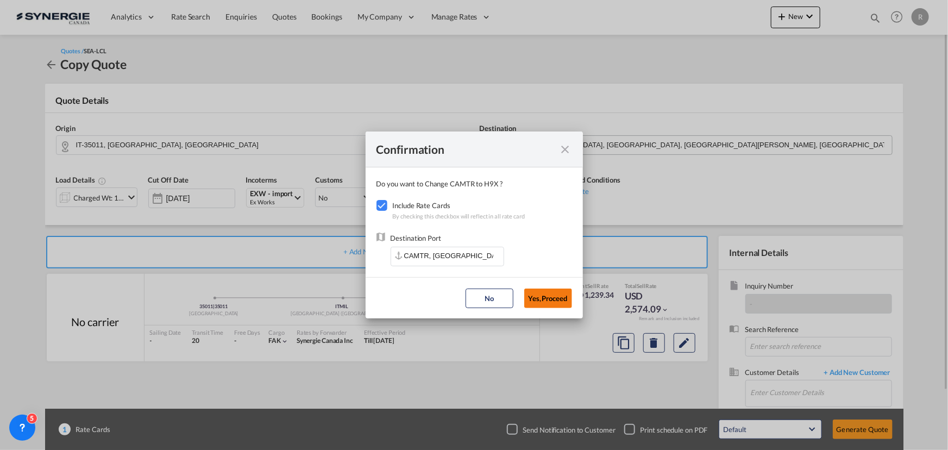
click at [552, 300] on button "Yes,Proceed" at bounding box center [548, 298] width 48 height 20
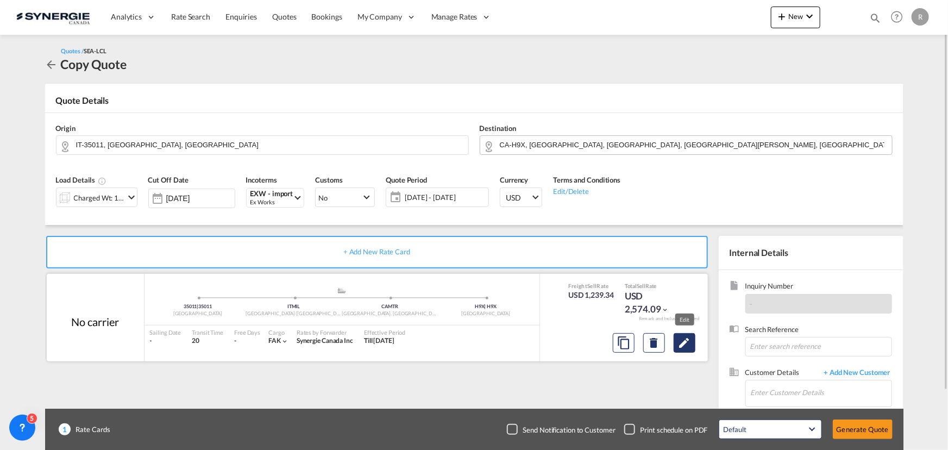
click at [691, 346] on md-icon "Edit" at bounding box center [684, 342] width 13 height 13
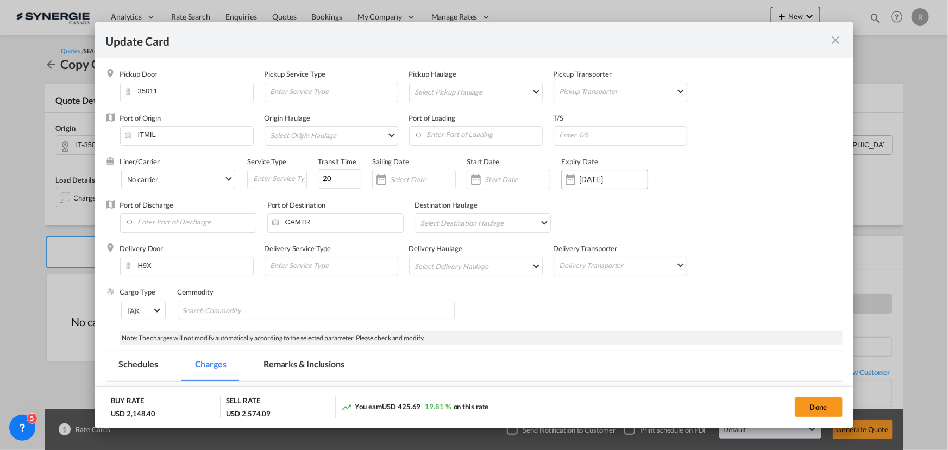
click at [614, 181] on input "17 Oct 2025" at bounding box center [613, 179] width 68 height 9
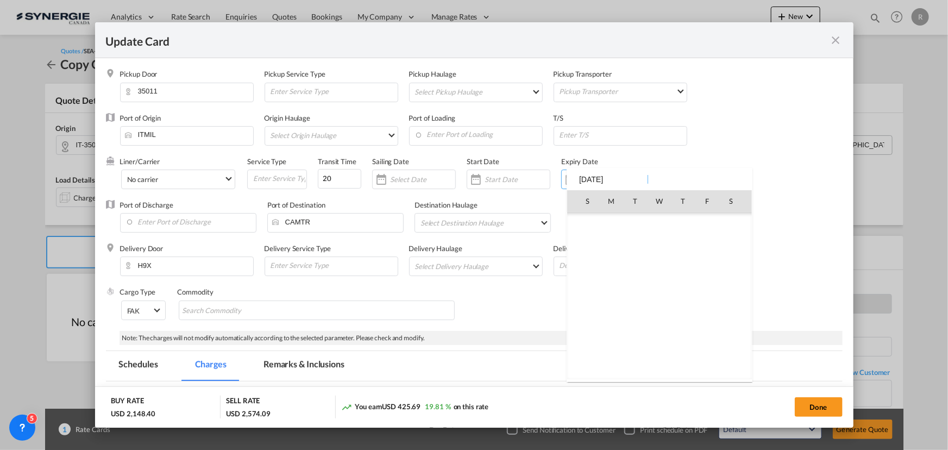
scroll to position [251815, 0]
click at [705, 319] on span "31" at bounding box center [708, 320] width 22 height 22
type input "[DATE]"
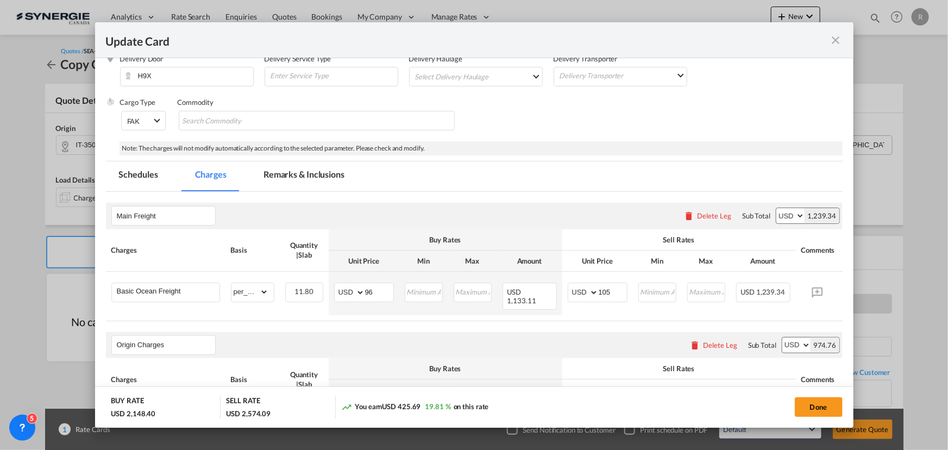
scroll to position [197, 0]
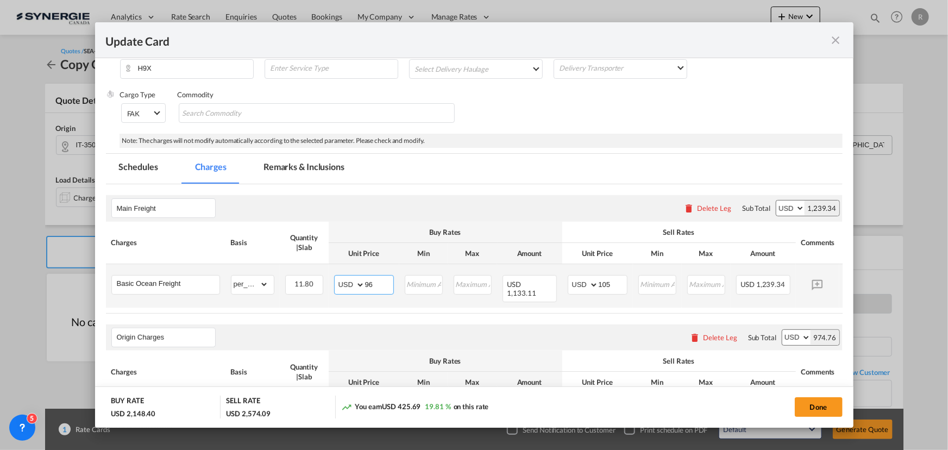
drag, startPoint x: 302, startPoint y: 273, endPoint x: 277, endPoint y: 270, distance: 25.7
click at [277, 270] on tr "Basic Ocean Freight Please Enter Already Exists gross_weight volumetric_weight …" at bounding box center [491, 285] width 770 height 43
type input "91"
click at [617, 281] on input "105" at bounding box center [613, 283] width 28 height 16
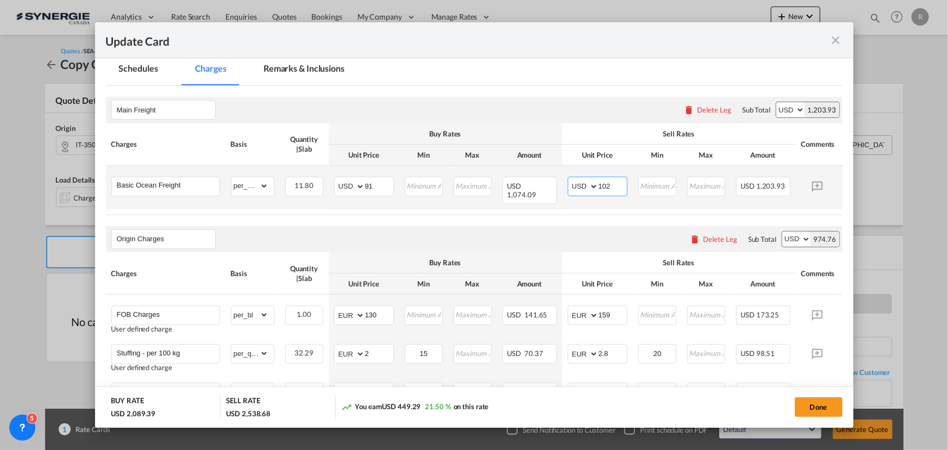
scroll to position [296, 0]
type input "102"
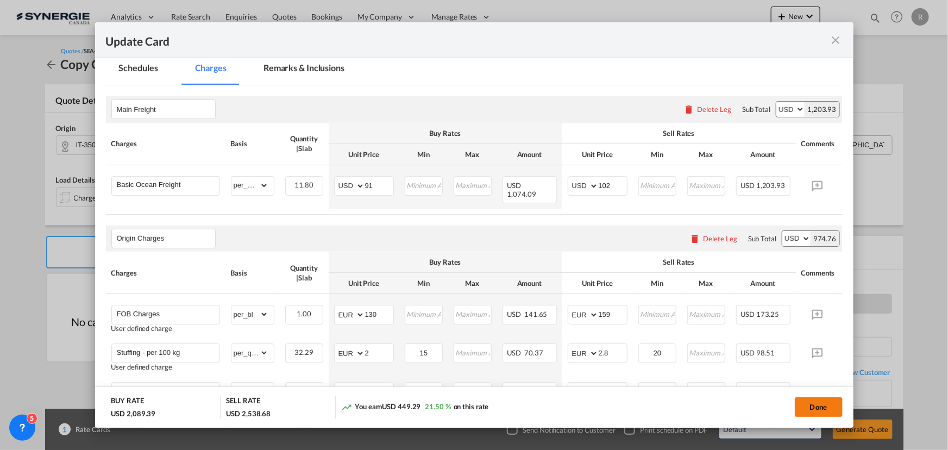
click at [823, 407] on button "Done" at bounding box center [819, 407] width 48 height 20
type input "[DATE]"
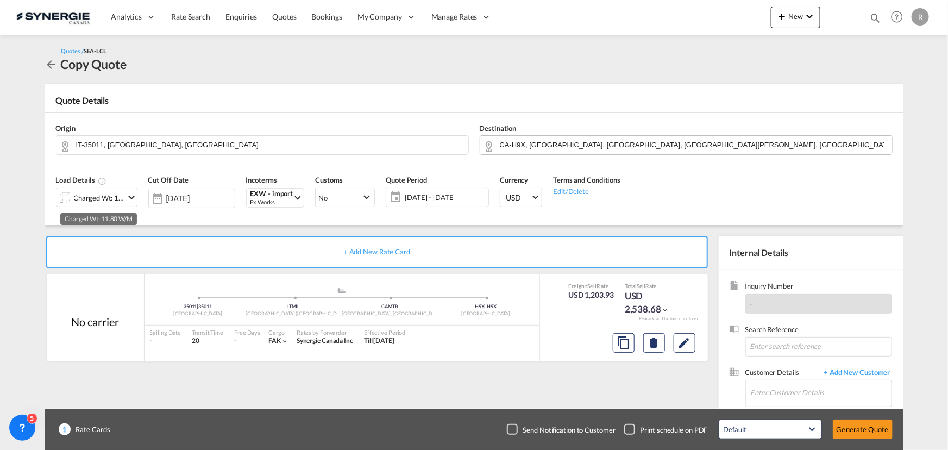
click at [120, 196] on div "Charged Wt: 11.80 W/M" at bounding box center [99, 197] width 51 height 15
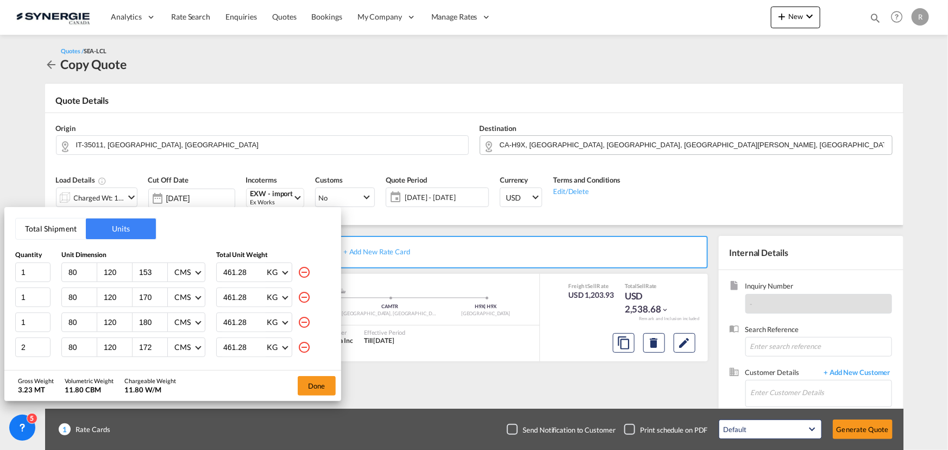
click at [35, 228] on button "Total Shipment" at bounding box center [51, 228] width 70 height 21
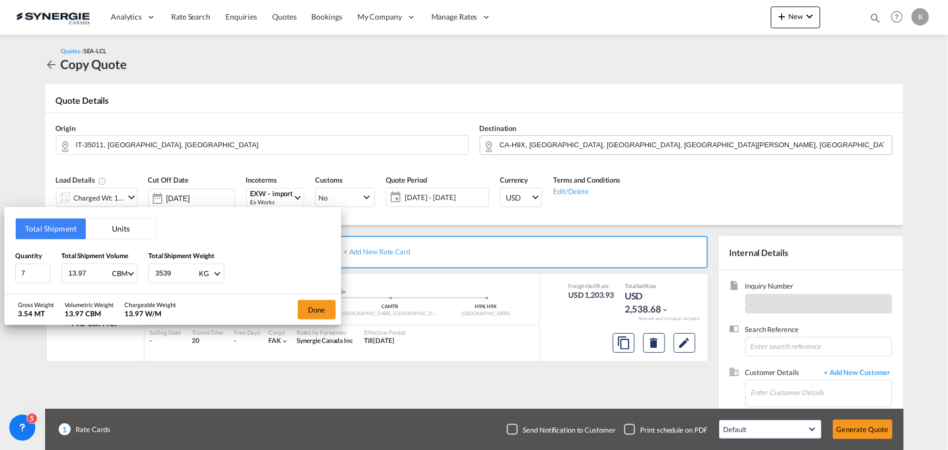
drag, startPoint x: 184, startPoint y: 272, endPoint x: 126, endPoint y: 271, distance: 58.1
click at [126, 271] on div "Quantity 7 Total Shipment Volume 13.97 CBM CBM CFT Total Shipment Weight 3539 K…" at bounding box center [172, 266] width 315 height 33
type input "3229"
drag, startPoint x: 85, startPoint y: 266, endPoint x: 50, endPoint y: 265, distance: 34.8
click at [67, 265] on input "15.97" at bounding box center [88, 273] width 43 height 18
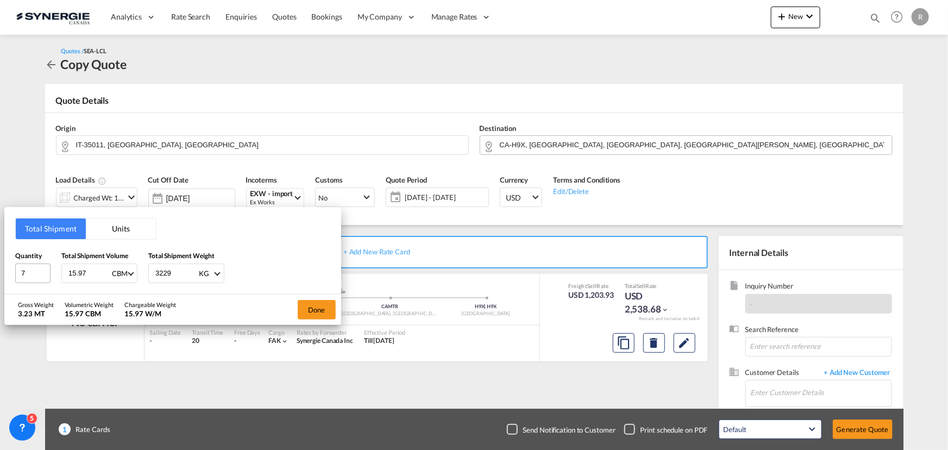
drag, startPoint x: 90, startPoint y: 268, endPoint x: 40, endPoint y: 264, distance: 49.6
click at [40, 264] on div "Quantity 7 Total Shipment Volume 15.97 CBM CBM CFT Total Shipment Weight 3229 K…" at bounding box center [172, 266] width 315 height 33
type input "11.8"
click at [315, 309] on button "Done" at bounding box center [317, 310] width 38 height 20
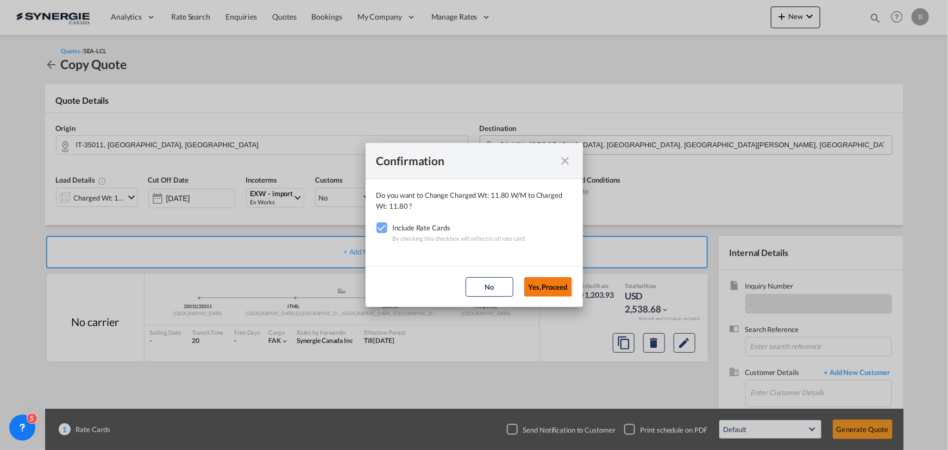
click at [554, 284] on button "Yes,Proceed" at bounding box center [548, 287] width 48 height 20
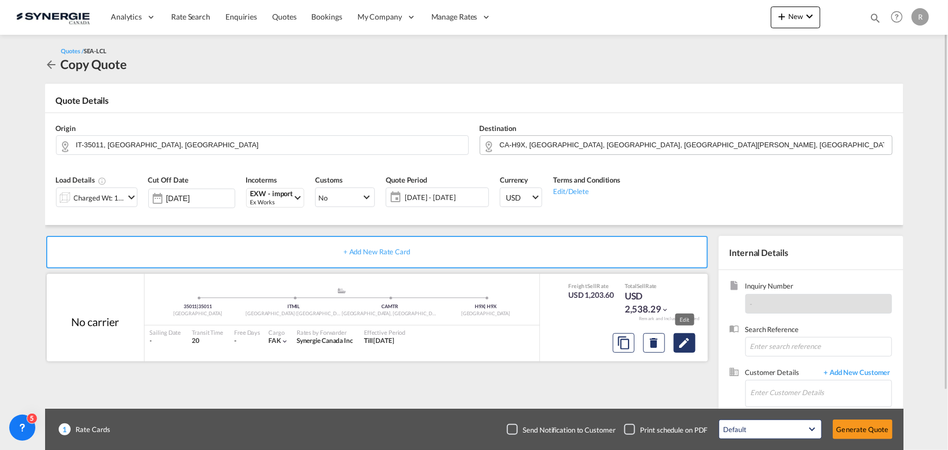
click at [685, 347] on md-icon "Edit" at bounding box center [684, 342] width 13 height 13
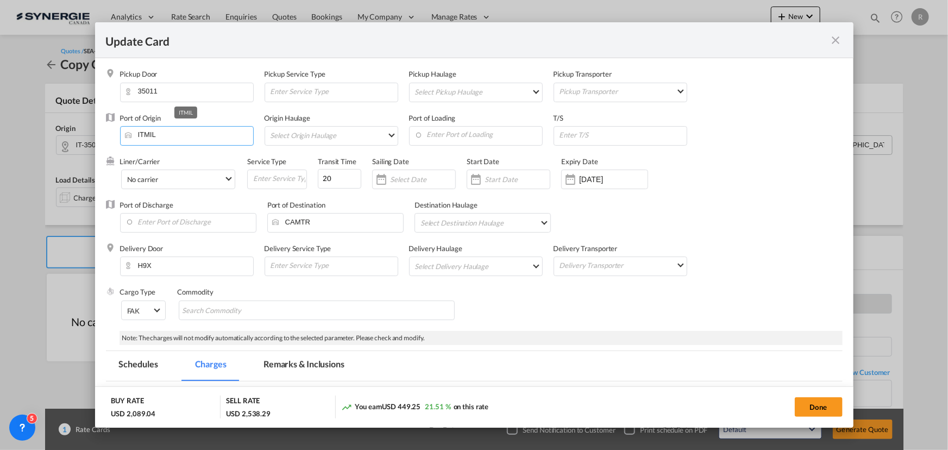
drag, startPoint x: 235, startPoint y: 137, endPoint x: 105, endPoint y: 125, distance: 130.5
click at [106, 125] on div "Port of Origin ITMIL Origin Haulage Select Origin Haulage rail road barge truck…" at bounding box center [474, 134] width 737 height 43
click at [435, 133] on input "Enter Port of Loading" at bounding box center [479, 135] width 128 height 16
type input "h"
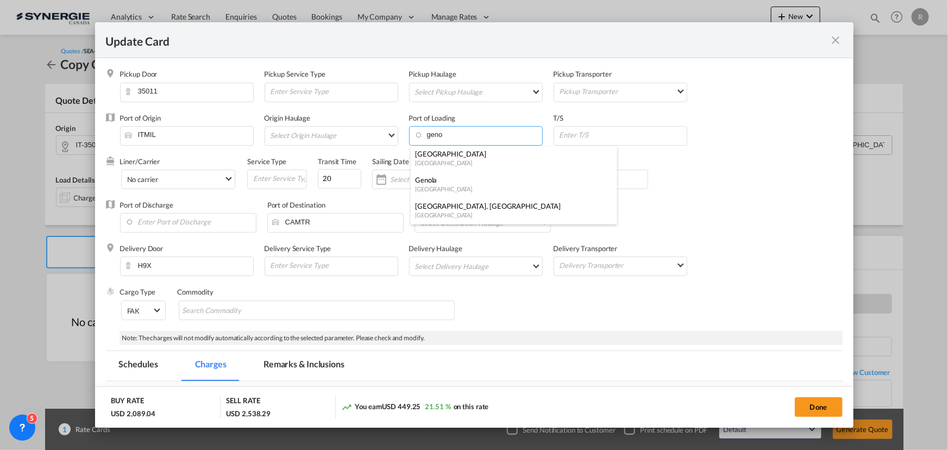
click at [453, 157] on div "Genova" at bounding box center [510, 154] width 191 height 10
type input "Genova, ITGOA"
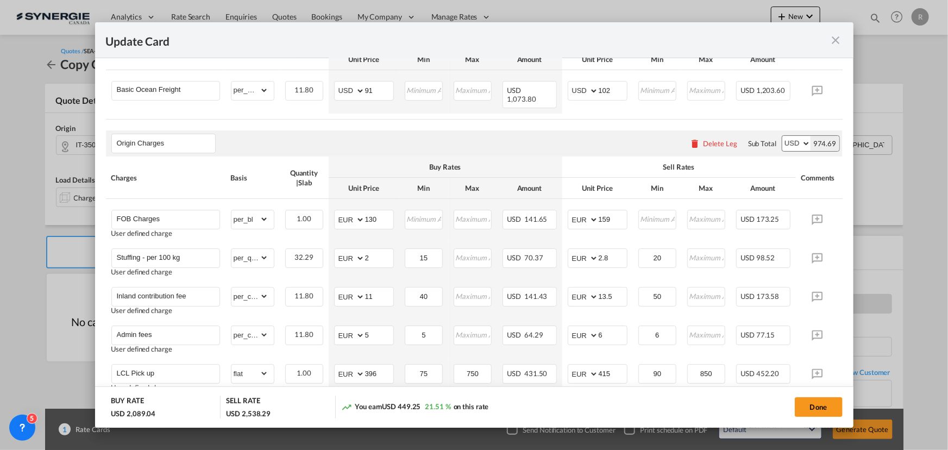
scroll to position [395, 0]
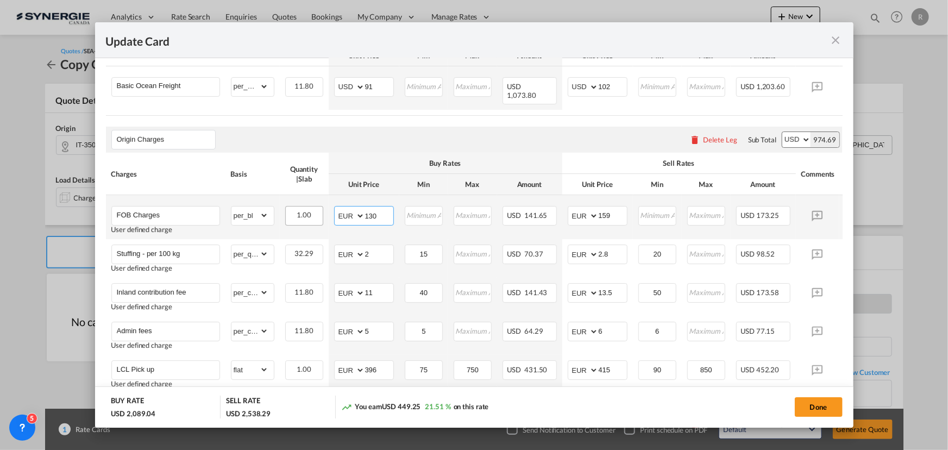
drag, startPoint x: 383, startPoint y: 210, endPoint x: 311, endPoint y: 206, distance: 72.4
click at [311, 206] on tr "FOB Charges User defined charge Please Enter Already Exists gross_weight volume…" at bounding box center [491, 217] width 770 height 44
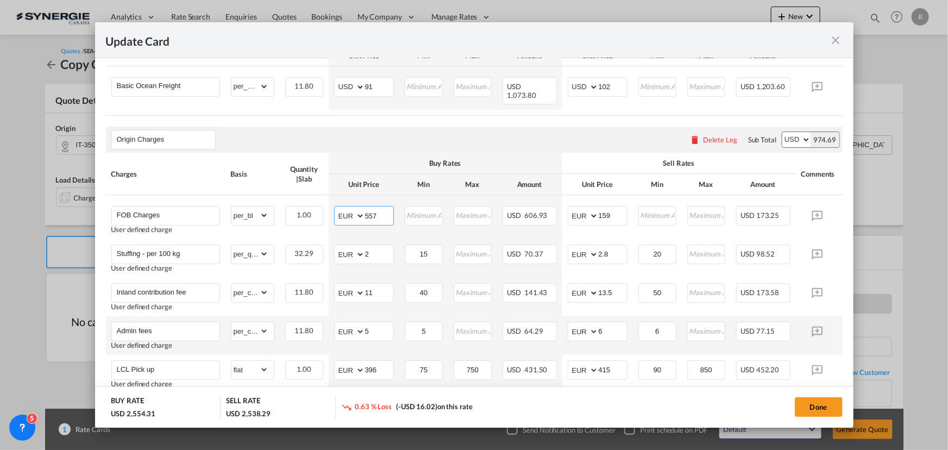
scroll to position [494, 0]
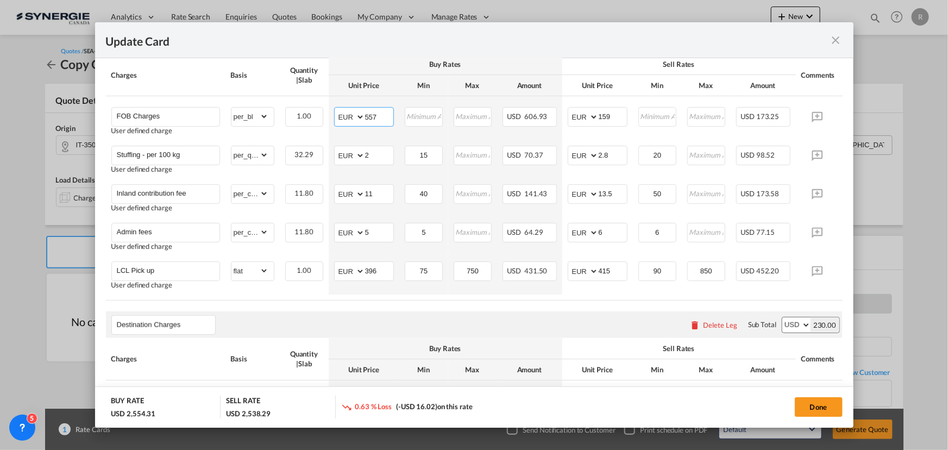
type input "557"
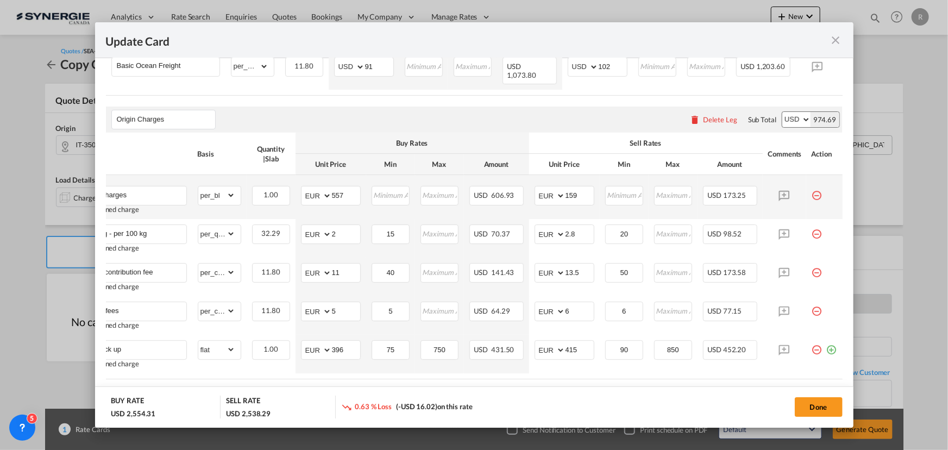
scroll to position [395, 0]
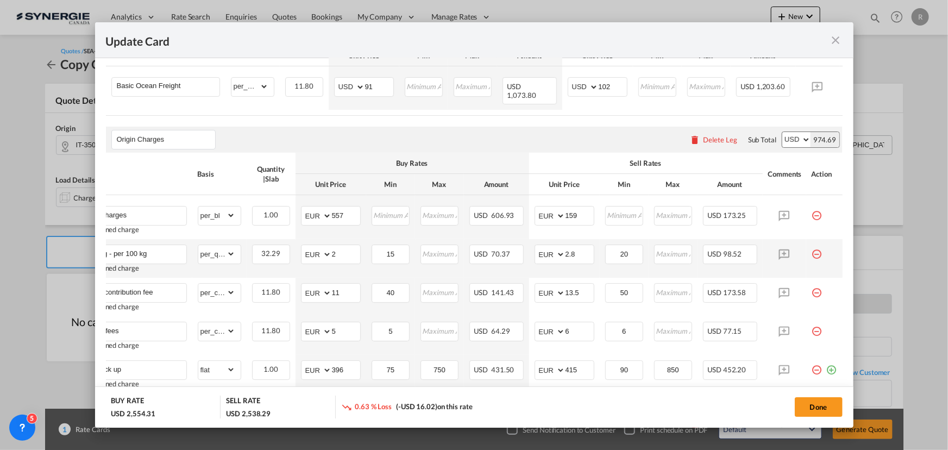
click at [812, 249] on md-icon "icon-minus-circle-outline red-400-fg pt-7" at bounding box center [817, 249] width 11 height 11
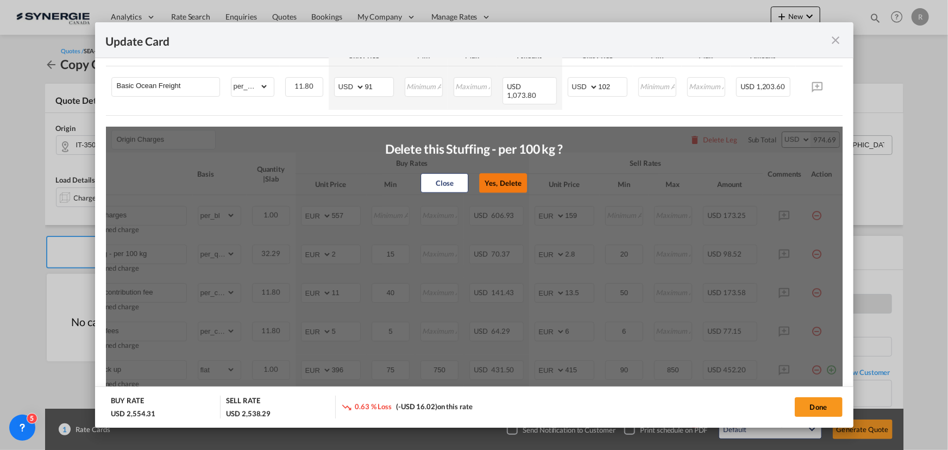
click at [493, 178] on button "Yes, Delete" at bounding box center [503, 183] width 48 height 20
type input "Inland contribution fee"
select select "per_cbm"
type input "11"
type input "40"
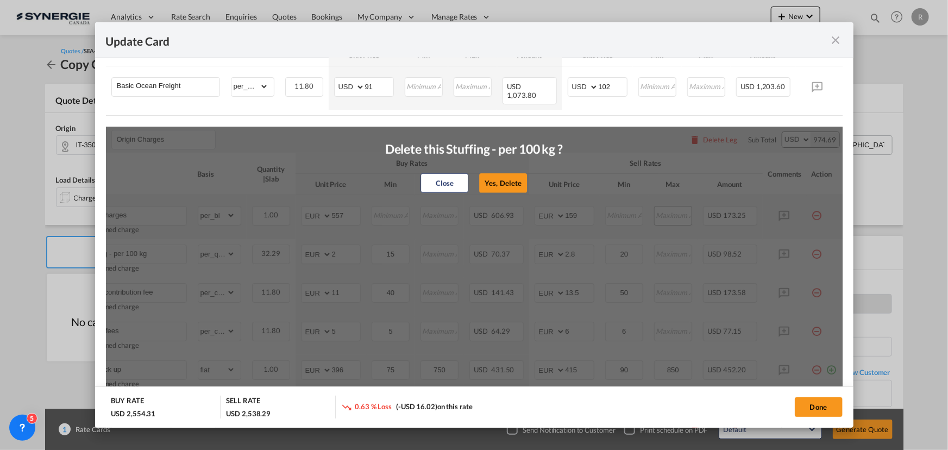
type input "13.5"
type input "50"
type input "Admin fees"
type input "5"
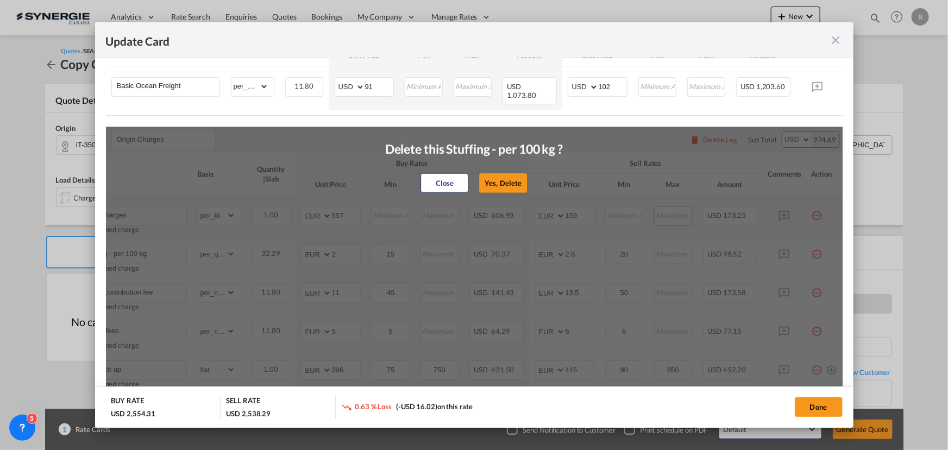
type input "6"
type input "LCL Pick up"
select select "flat"
type input "396"
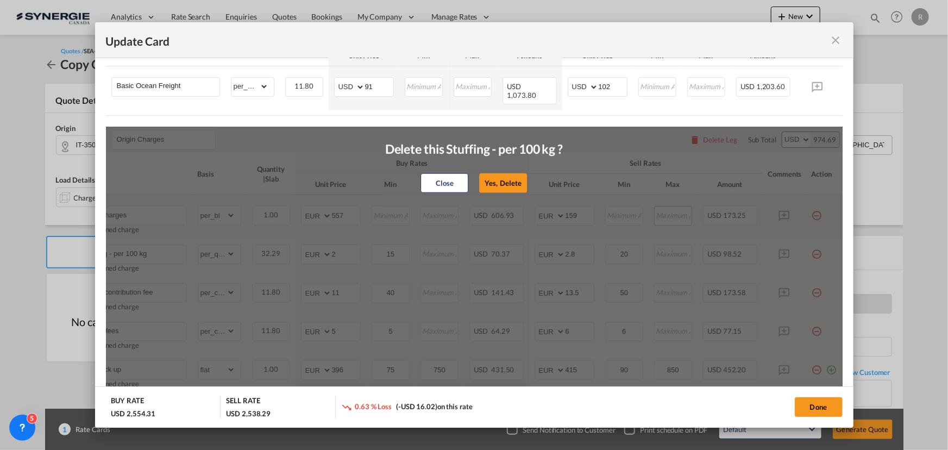
type input "75"
type input "750"
type input "415"
type input "90"
type input "850"
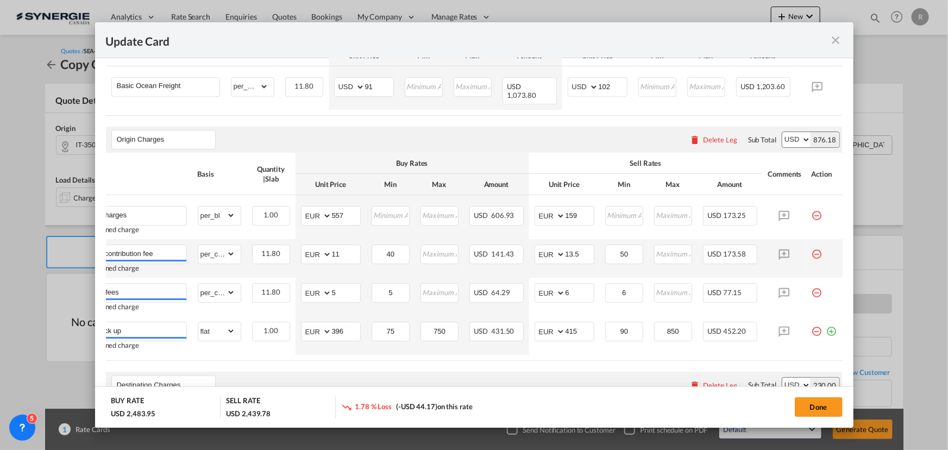
click at [806, 248] on td "Update Card Pickup ..." at bounding box center [824, 258] width 36 height 39
click at [812, 250] on md-icon "icon-minus-circle-outline red-400-fg pt-7" at bounding box center [817, 249] width 11 height 11
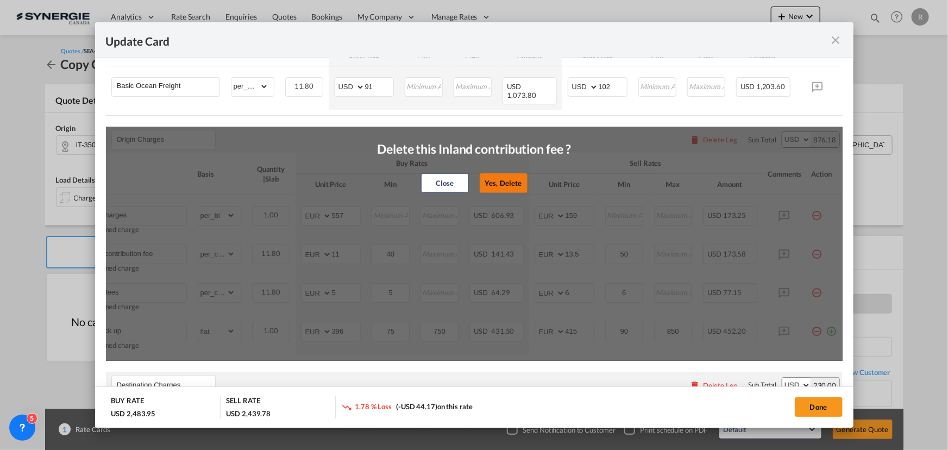
click at [509, 185] on button "Yes, Delete" at bounding box center [504, 183] width 48 height 20
type input "Admin fees"
type input "5"
type input "6"
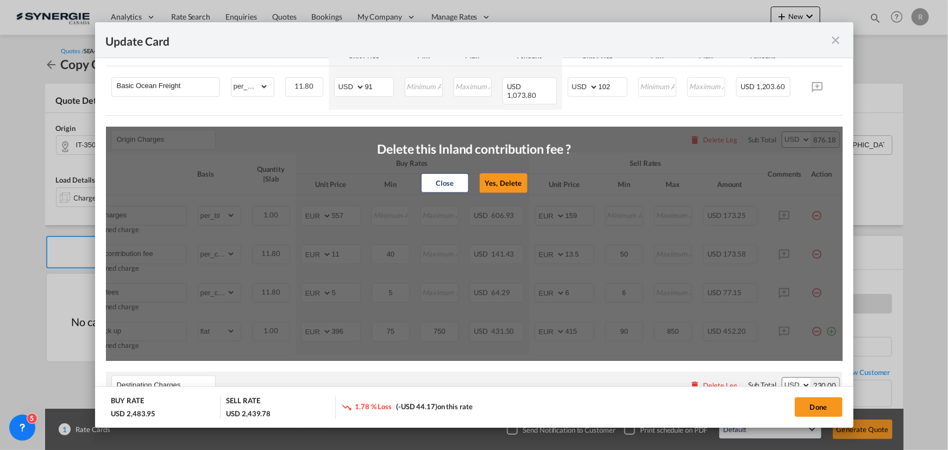
type input "6"
type input "LCL Pick up"
select select "flat"
type input "396"
type input "75"
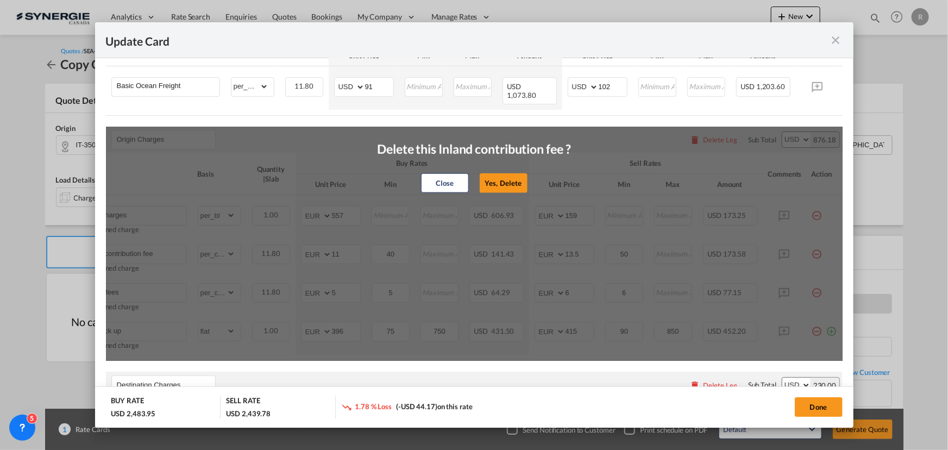
type input "750"
type input "415"
type input "90"
type input "850"
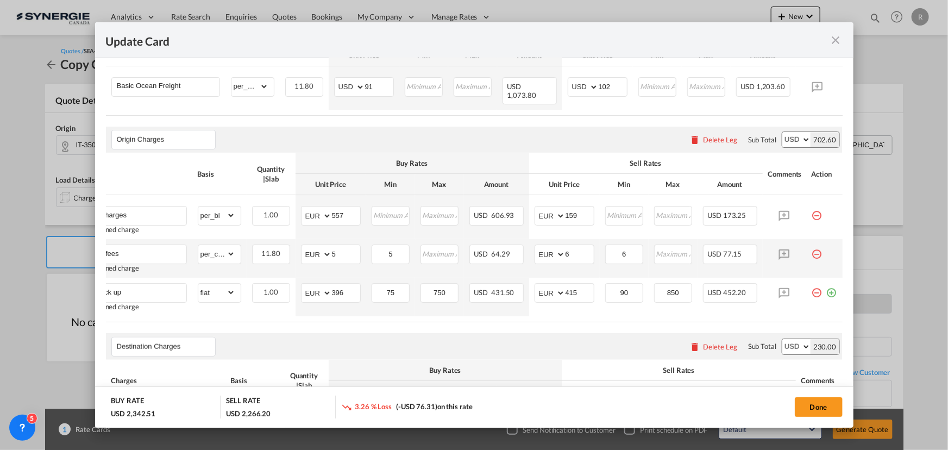
click at [812, 247] on md-icon "icon-minus-circle-outline red-400-fg pt-7" at bounding box center [817, 249] width 11 height 11
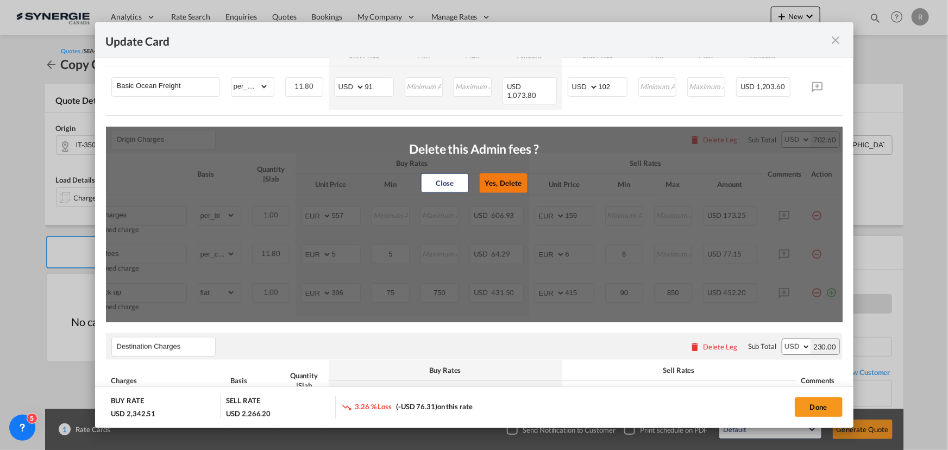
click at [506, 183] on button "Yes, Delete" at bounding box center [503, 183] width 48 height 20
type input "LCL Pick up"
select select "flat"
type input "396"
type input "75"
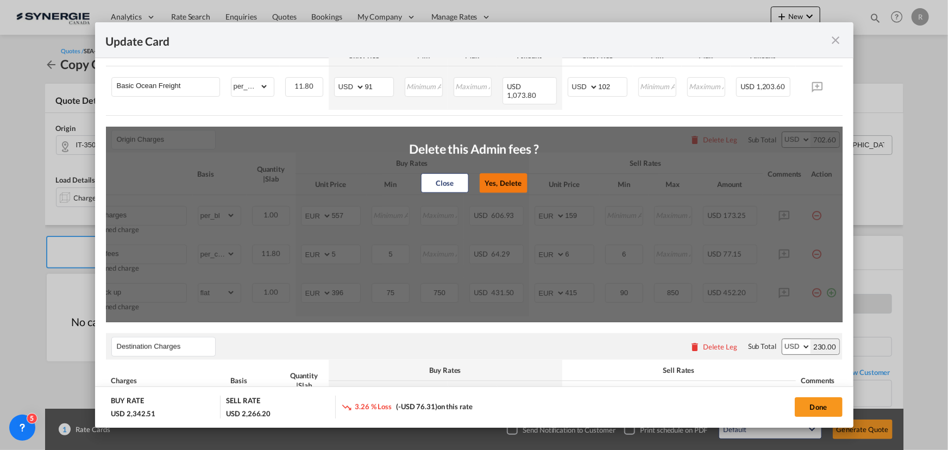
type input "750"
type input "415"
type input "90"
type input "850"
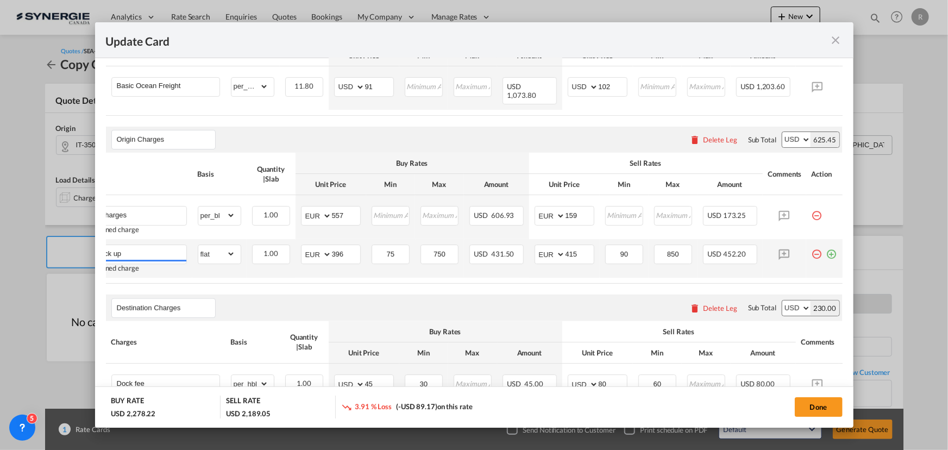
click at [812, 249] on md-icon "icon-minus-circle-outline red-400-fg pt-7" at bounding box center [817, 249] width 11 height 11
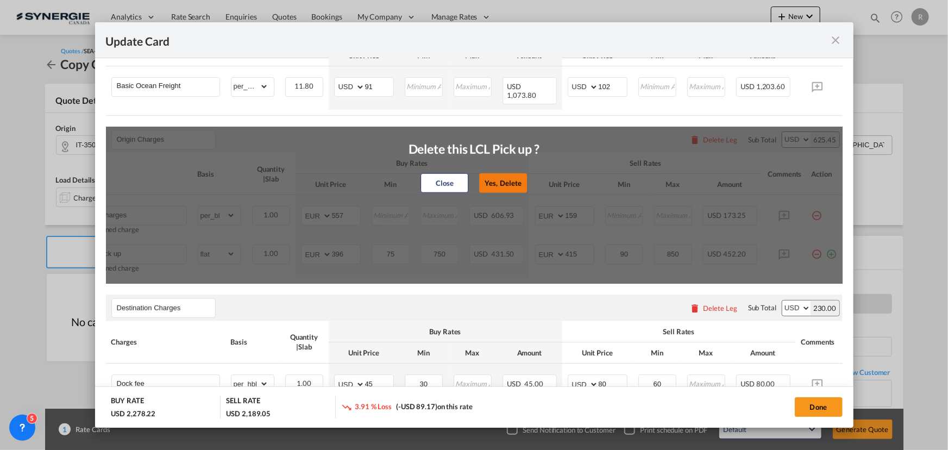
click at [507, 178] on button "Yes, Delete" at bounding box center [503, 183] width 48 height 20
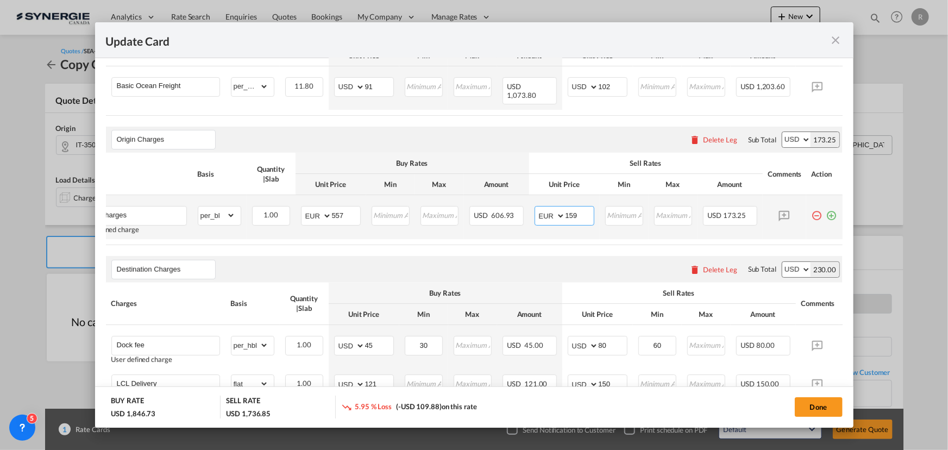
click at [540, 213] on select "AED AFN ALL AMD ANG AOA ARS AUD AWG AZN BAM BBD BDT BGN BHD BIF BMD BND BOB BRL…" at bounding box center [551, 215] width 28 height 15
select select "string:USD"
click at [537, 208] on select "AED AFN ALL AMD ANG AOA ARS AUD AWG AZN BAM BBD BDT BGN BHD BIF BMD BND BOB BRL…" at bounding box center [551, 215] width 28 height 15
drag, startPoint x: 572, startPoint y: 211, endPoint x: 466, endPoint y: 207, distance: 106.0
click at [466, 207] on tr "FOB Charges User defined charge Please Enter Already Exists gross_weight volume…" at bounding box center [458, 217] width 770 height 44
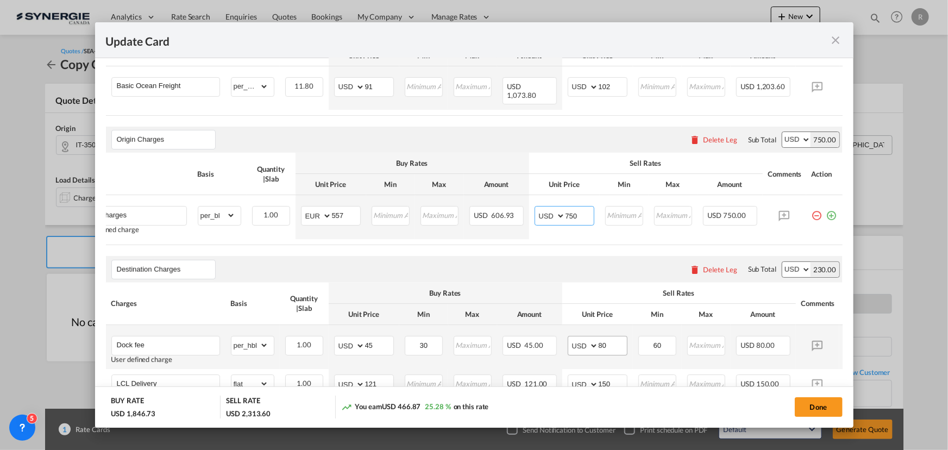
type input "750"
drag, startPoint x: 611, startPoint y: 347, endPoint x: 568, endPoint y: 338, distance: 43.8
click at [568, 338] on md-input-container "AED AFN ALL AMD ANG AOA ARS AUD AWG AZN BAM BBD BDT BGN BHD BIF BMD BND BOB BRL…" at bounding box center [598, 346] width 60 height 20
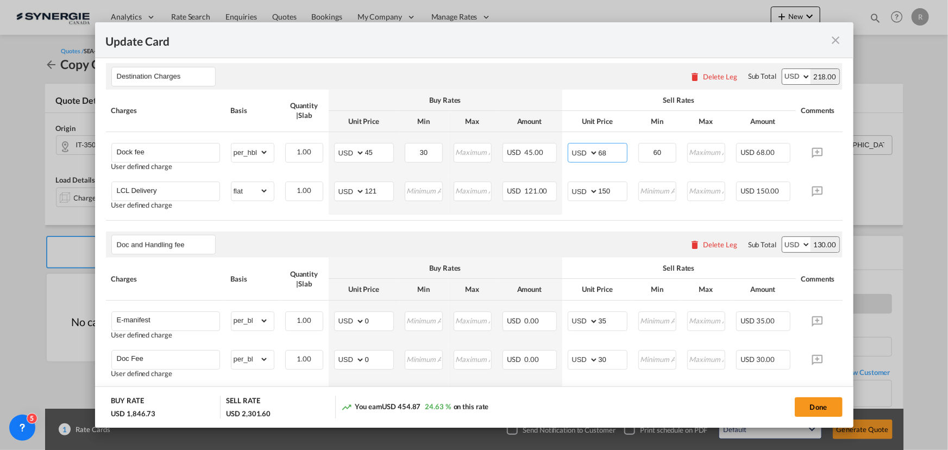
scroll to position [592, 0]
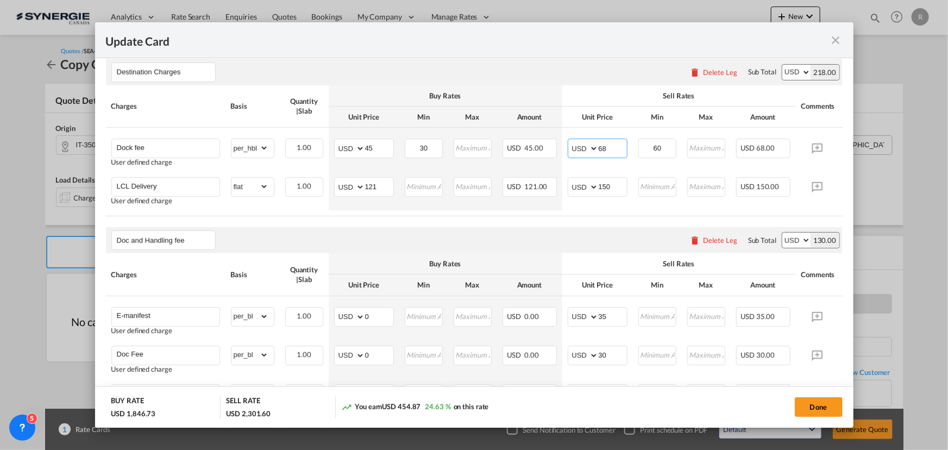
type input "68"
drag, startPoint x: 384, startPoint y: 185, endPoint x: 325, endPoint y: 185, distance: 58.7
click at [325, 185] on tr "LCL Delivery User defined charge Please Enter Already Exists gross_weight volum…" at bounding box center [491, 191] width 770 height 39
type input "115"
drag, startPoint x: 615, startPoint y: 184, endPoint x: 567, endPoint y: 175, distance: 48.6
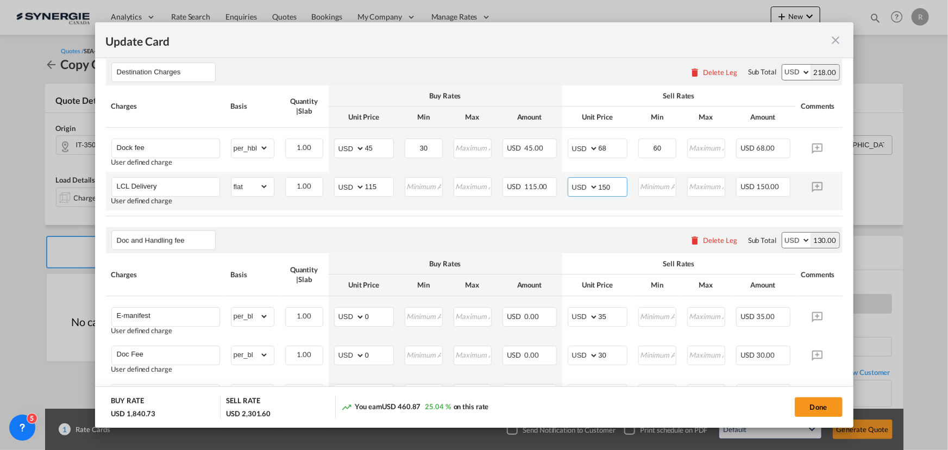
click at [576, 181] on md-input-container "AED AFN ALL AMD ANG AOA ARS AUD AWG AZN BAM BBD BDT BGN BHD BIF BMD BND BOB BRL…" at bounding box center [598, 187] width 60 height 20
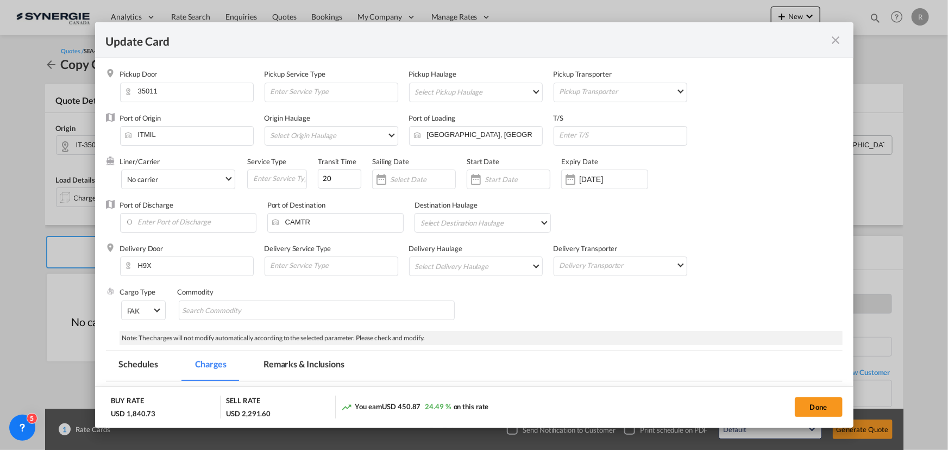
scroll to position [98, 0]
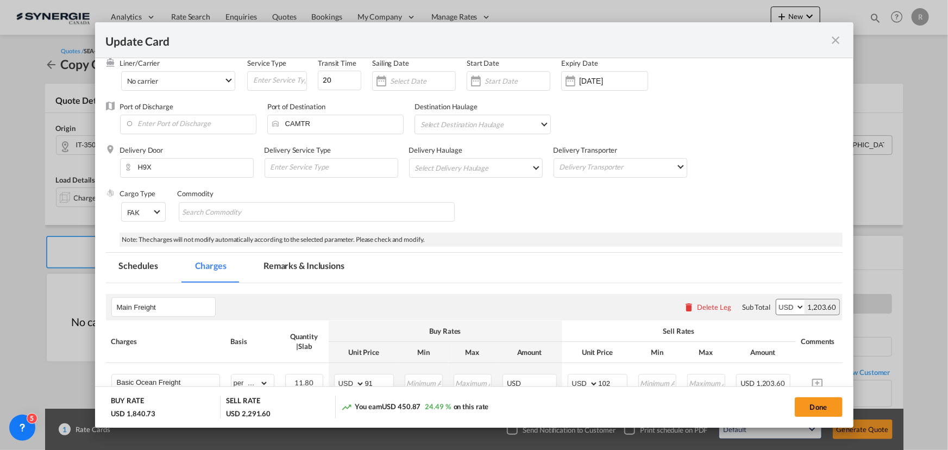
type input "140"
click at [319, 263] on md-tab-item "Remarks & Inclusions" at bounding box center [303, 268] width 107 height 30
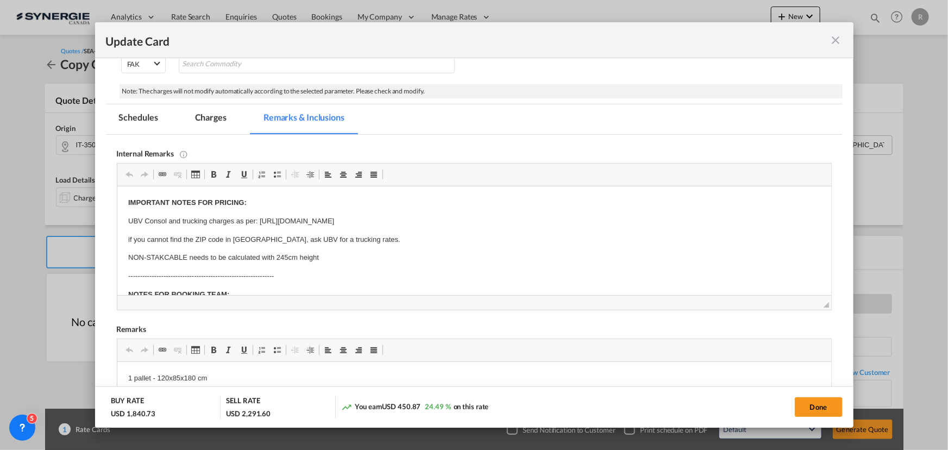
scroll to position [34, 0]
drag, startPoint x: 236, startPoint y: 278, endPoint x: 322, endPoint y: 280, distance: 85.9
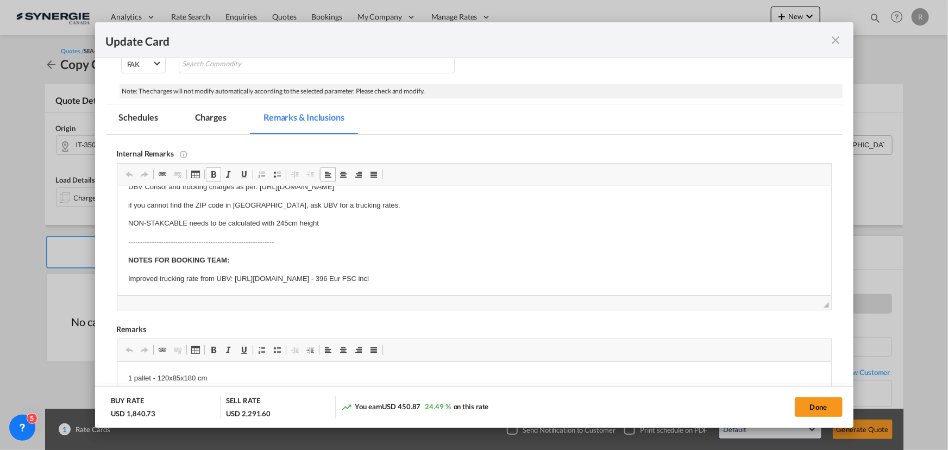
click at [130, 278] on p "Improved trucking rate from UBV: https://app.frontapp.com/open/cnv_qfibrrj?key=…" at bounding box center [474, 278] width 692 height 11
drag, startPoint x: 128, startPoint y: 278, endPoint x: 610, endPoint y: 285, distance: 482.5
click at [610, 285] on html "IMPORTANT NOTES FOR PRICING: UBV Consol and trucking charges as per: https://do…" at bounding box center [474, 223] width 714 height 143
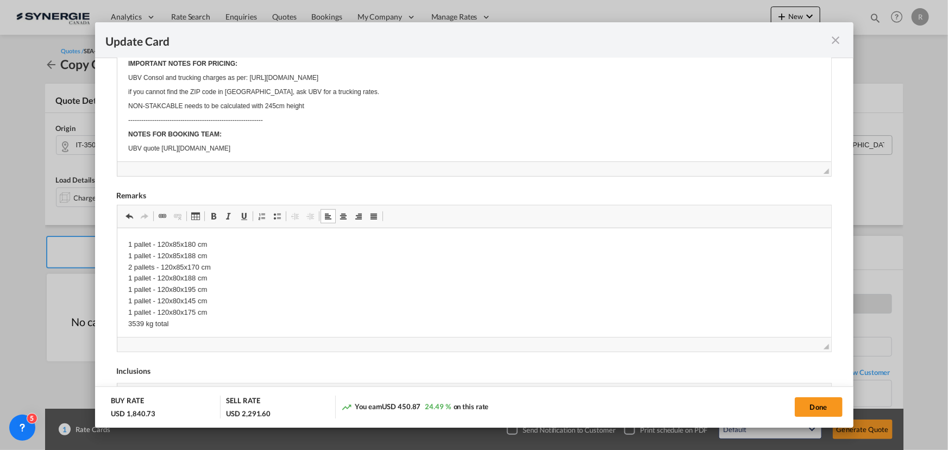
scroll to position [4, 0]
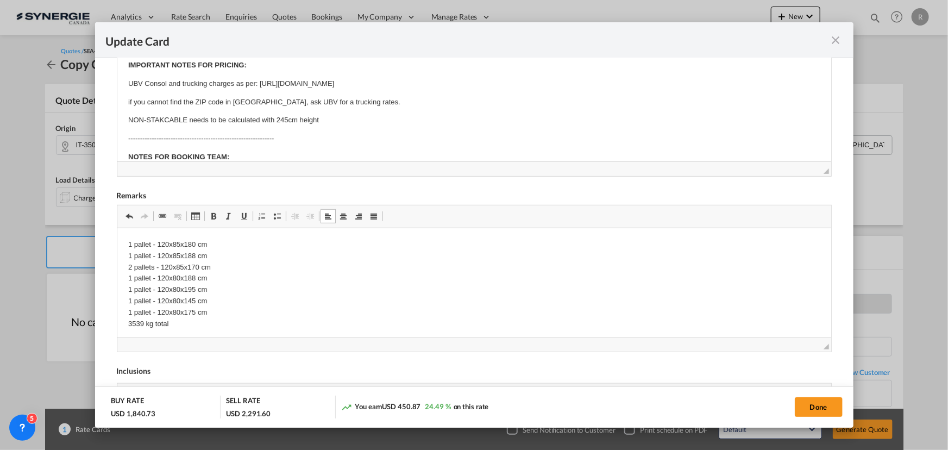
drag, startPoint x: 336, startPoint y: 269, endPoint x: 149, endPoint y: 243, distance: 189.3
click at [149, 243] on p "1 pallet - 120x85x180 cm 1 pallet - 120x85x188 cm 2 pallets - 120x85x170 cm 1 p…" at bounding box center [474, 284] width 692 height 90
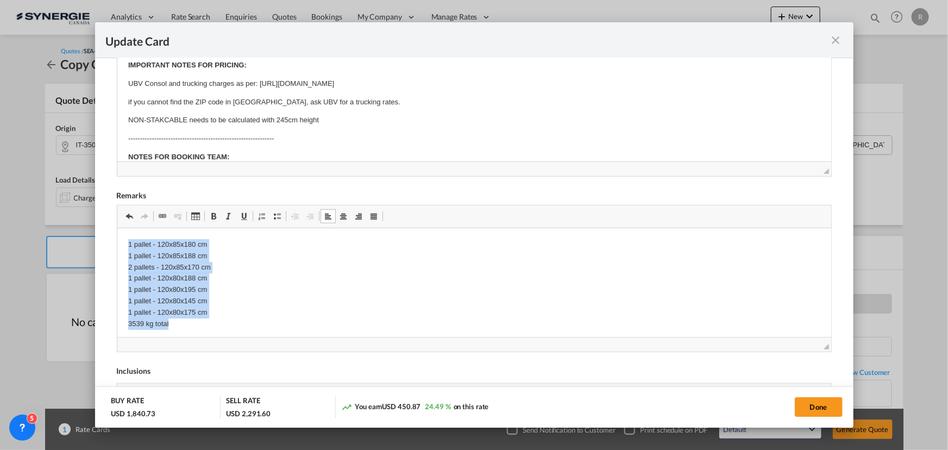
drag, startPoint x: 125, startPoint y: 243, endPoint x: 211, endPoint y: 321, distance: 115.8
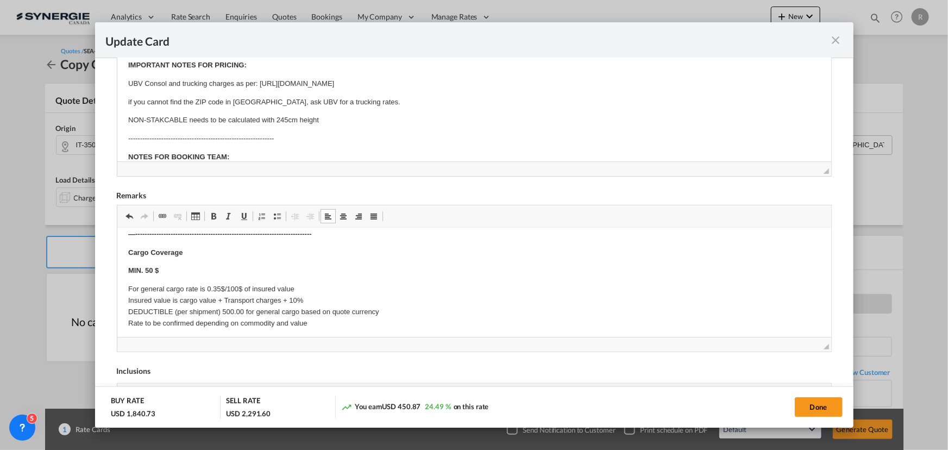
scroll to position [606, 0]
click at [804, 413] on button "Done" at bounding box center [819, 407] width 48 height 20
type input "[DATE]"
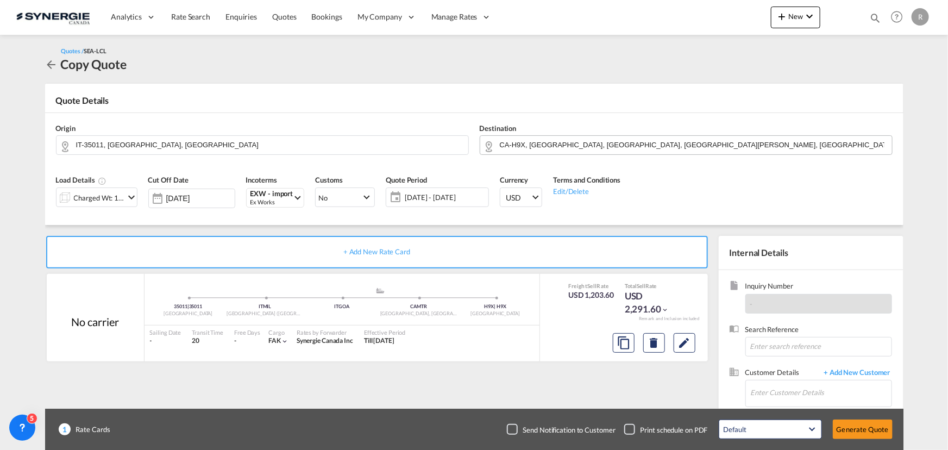
scroll to position [206, 0]
click at [768, 382] on input "Enter Customer Details" at bounding box center [821, 392] width 141 height 24
paste input "tifani@ecsalesinc.com"
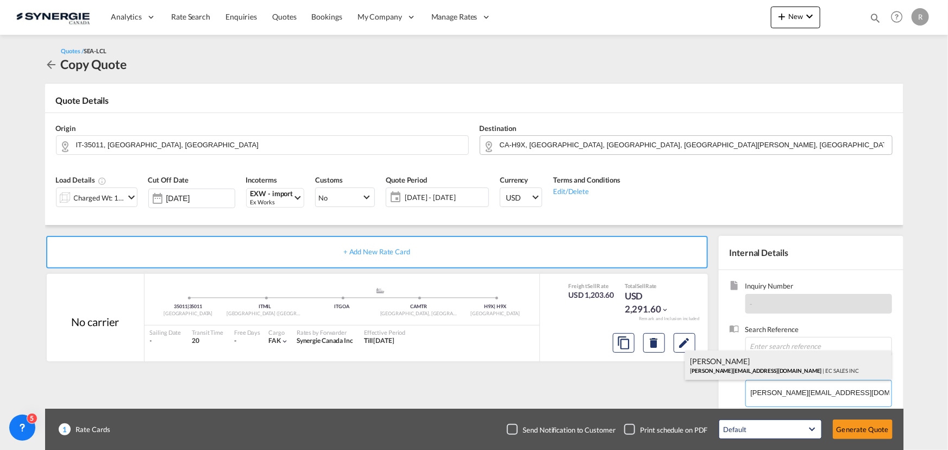
click at [754, 374] on div "TIFANI ROCKEL tifani@ecsalesinc.com | EC SALES INC" at bounding box center [788, 364] width 206 height 29
type input "EC SALES INC, TIFANI ROCKEL, tifani@ecsalesinc.com"
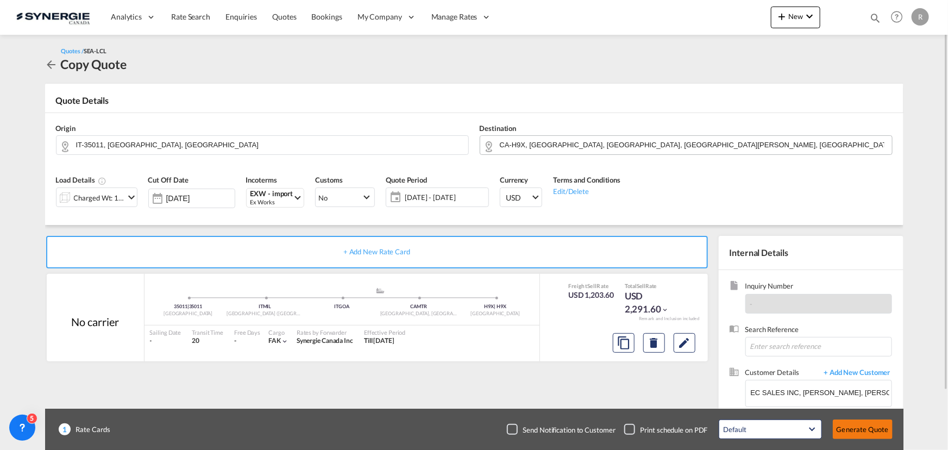
click at [865, 435] on button "Generate Quote" at bounding box center [863, 429] width 60 height 20
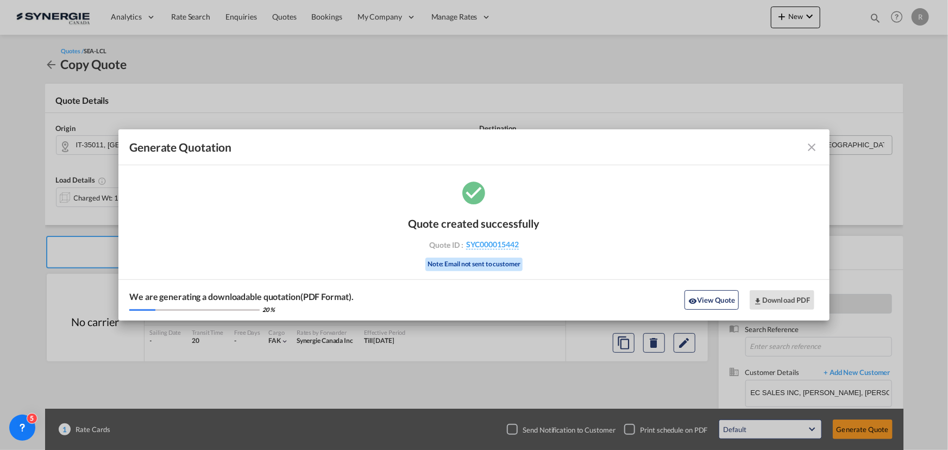
click at [811, 147] on md-icon "icon-close fg-AAA8AD cursor m-0" at bounding box center [812, 147] width 13 height 13
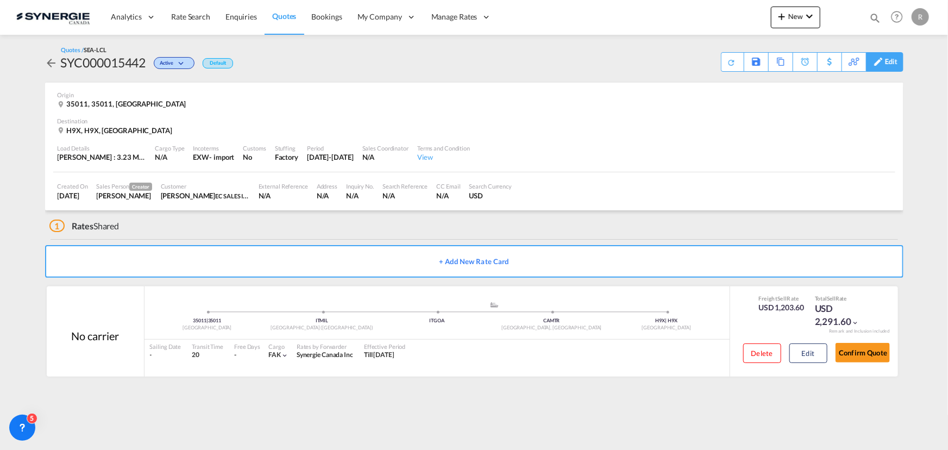
click at [883, 64] on md-icon at bounding box center [878, 62] width 13 height 8
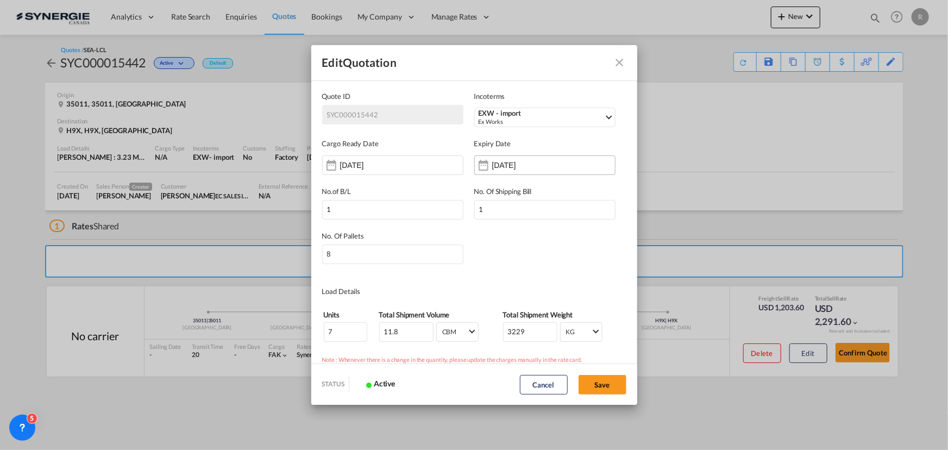
click at [492, 165] on input "17 Oct 2025" at bounding box center [526, 165] width 68 height 9
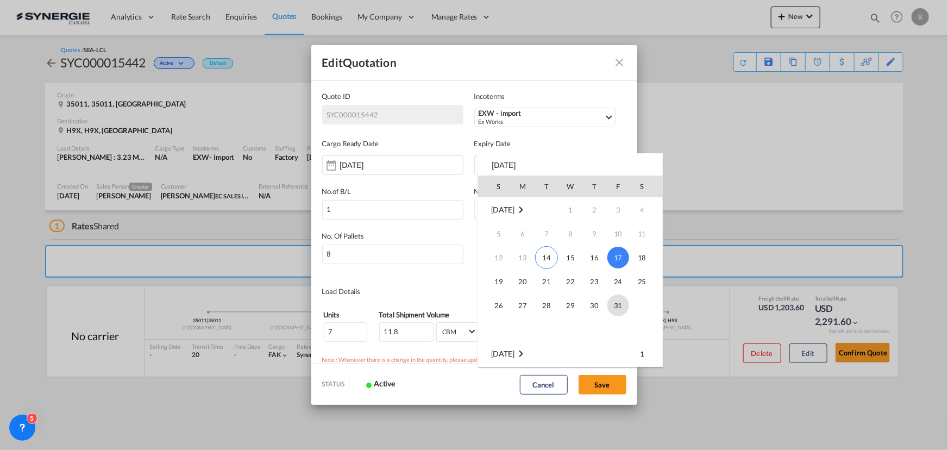
click at [619, 304] on span "31" at bounding box center [618, 305] width 22 height 22
type input "[DATE]"
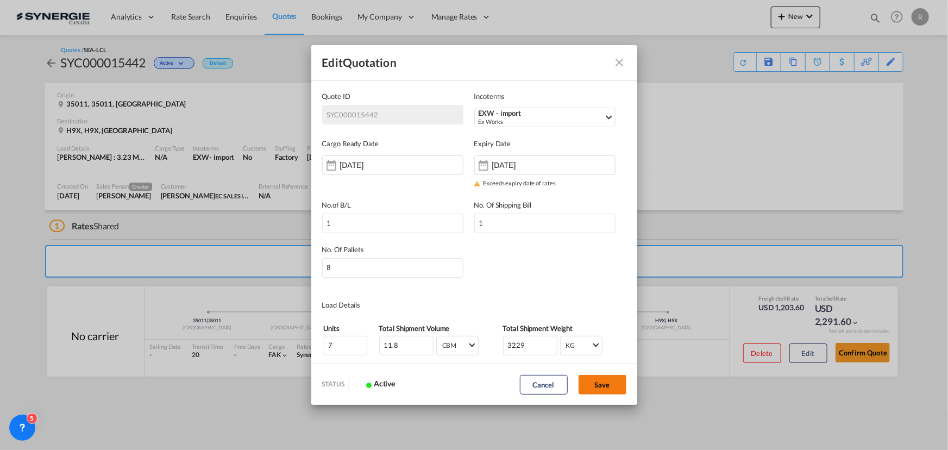
click at [609, 388] on button "Save" at bounding box center [603, 385] width 48 height 20
type input "13 Oct 2025"
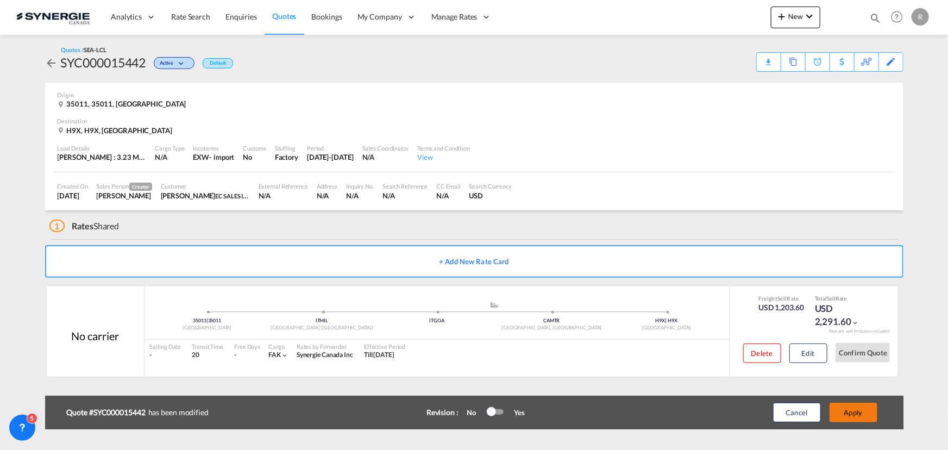
click at [852, 417] on button "Apply" at bounding box center [854, 413] width 48 height 20
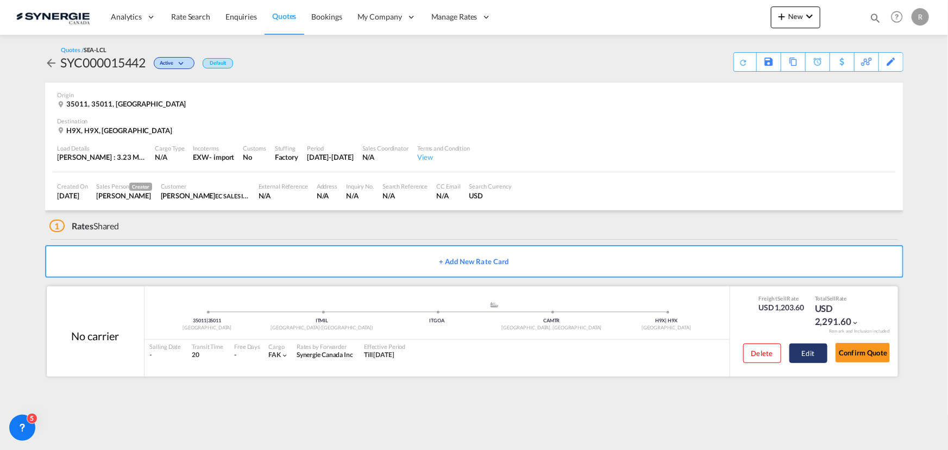
click at [810, 357] on button "Edit" at bounding box center [808, 353] width 38 height 20
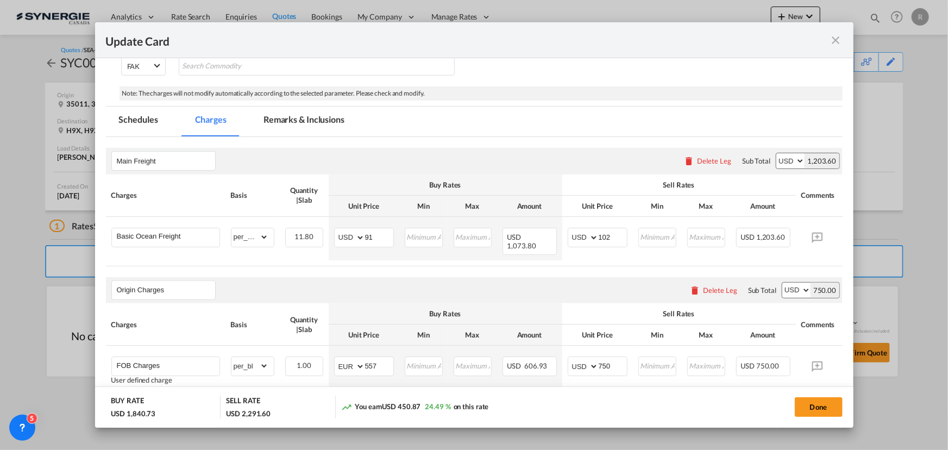
scroll to position [247, 0]
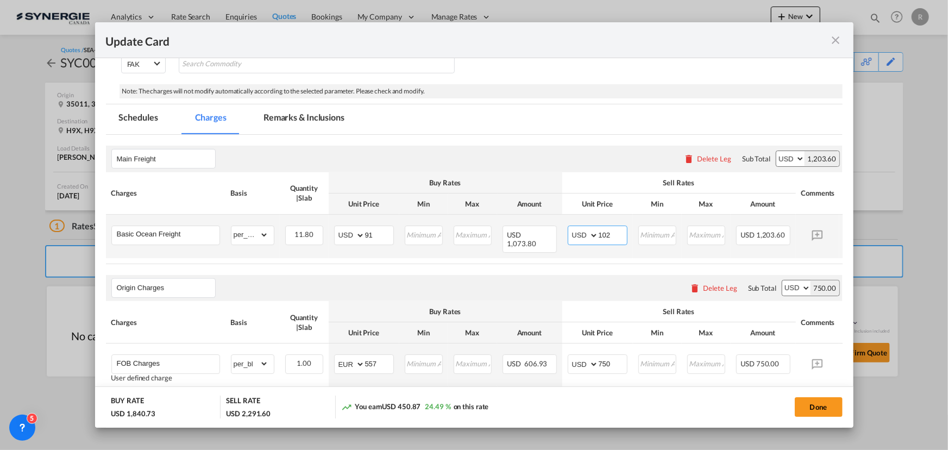
click at [614, 234] on input "102" at bounding box center [613, 234] width 28 height 16
type input "100"
click at [825, 411] on button "Done" at bounding box center [819, 407] width 48 height 20
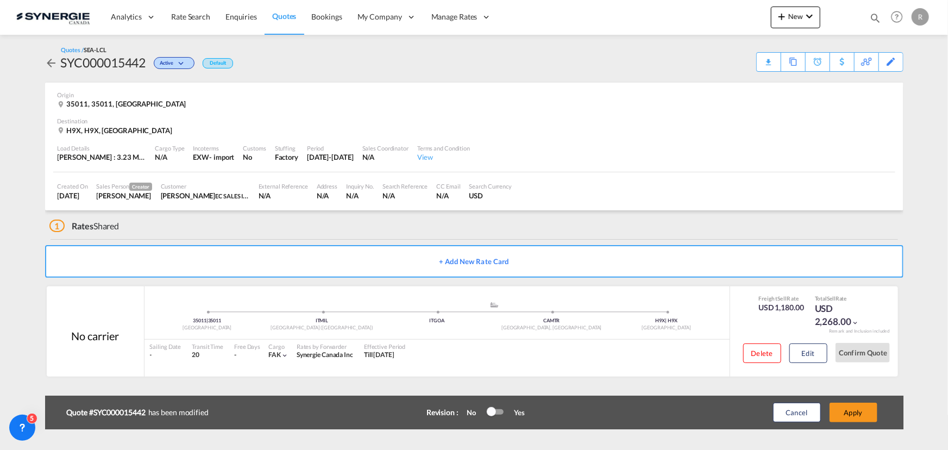
type input "[DATE]"
click at [841, 416] on button "Apply" at bounding box center [854, 413] width 48 height 20
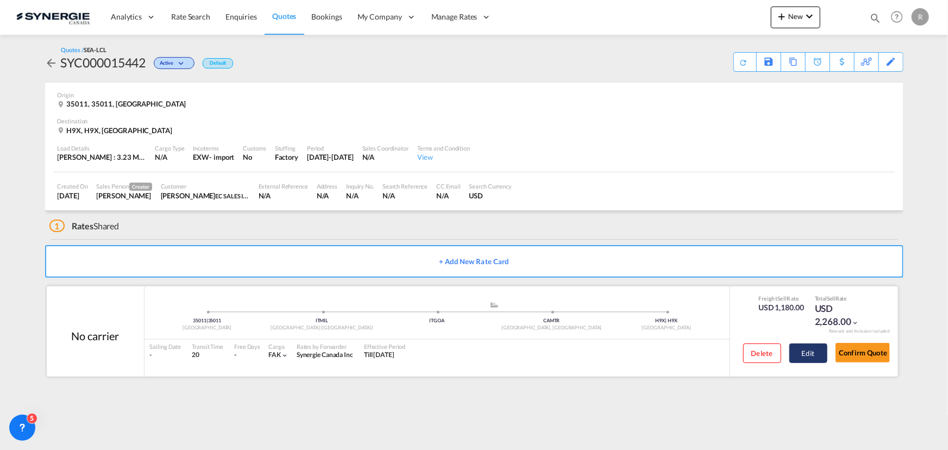
click at [813, 355] on button "Edit" at bounding box center [808, 353] width 38 height 20
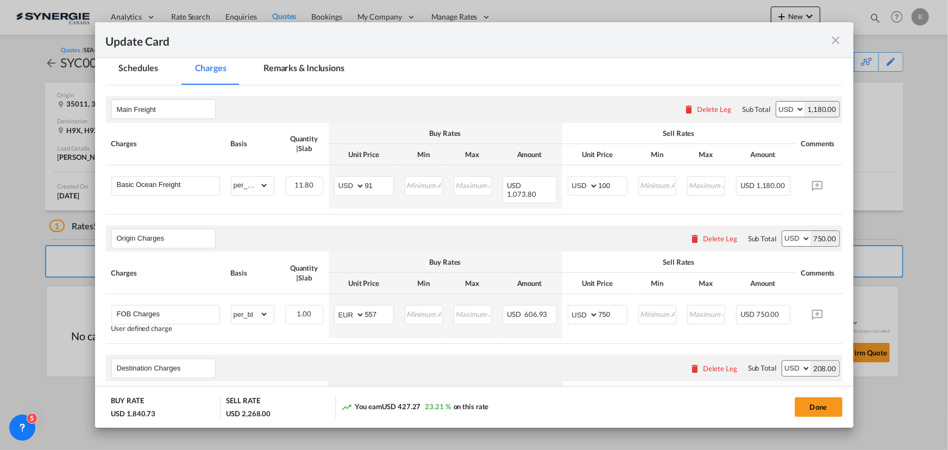
scroll to position [346, 0]
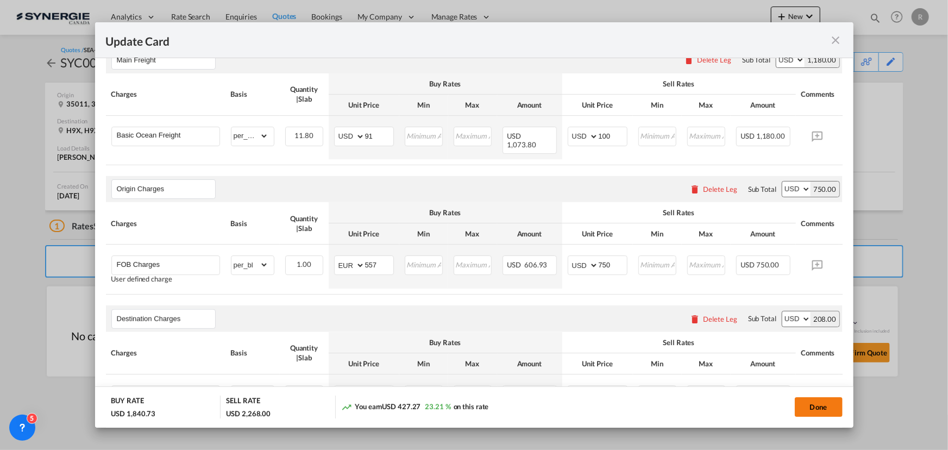
click at [812, 409] on button "Done" at bounding box center [819, 407] width 48 height 20
type input "[DATE]"
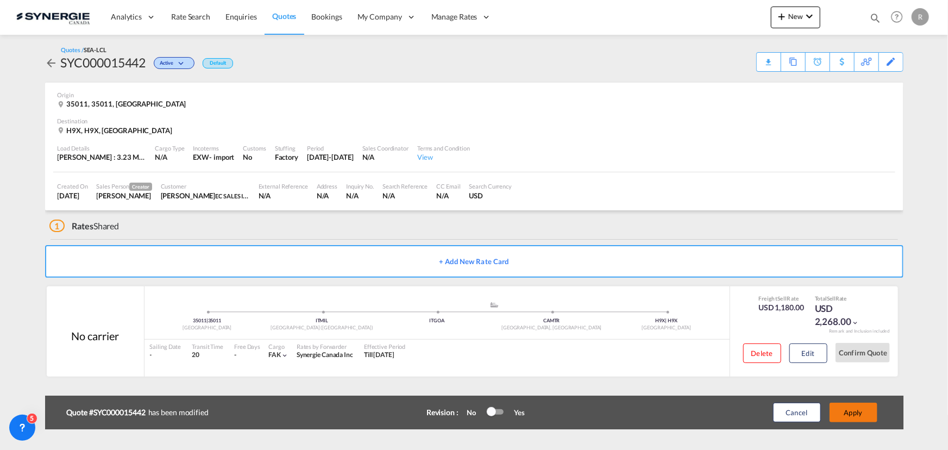
click at [862, 415] on button "Apply" at bounding box center [854, 413] width 48 height 20
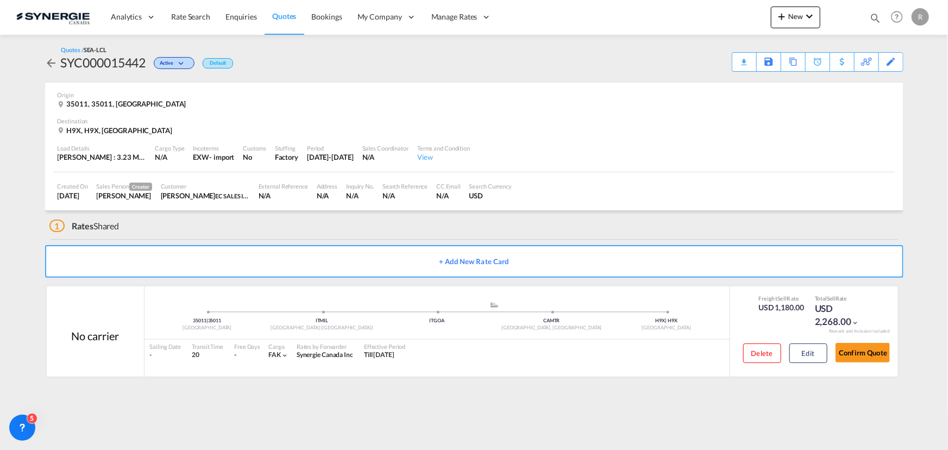
click at [0, 0] on div "Download Quote" at bounding box center [0, 0] width 0 height 0
click at [815, 355] on button "Edit" at bounding box center [808, 353] width 38 height 20
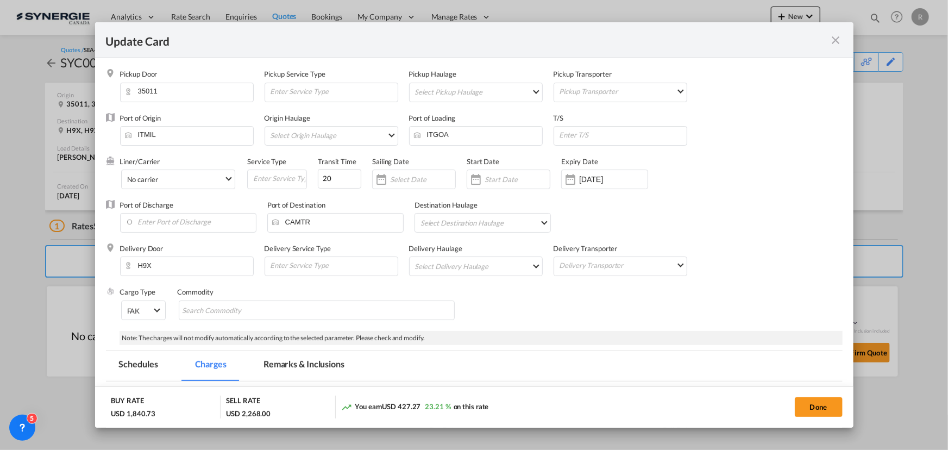
click at [318, 366] on md-tab-item "Remarks & Inclusions" at bounding box center [303, 366] width 107 height 30
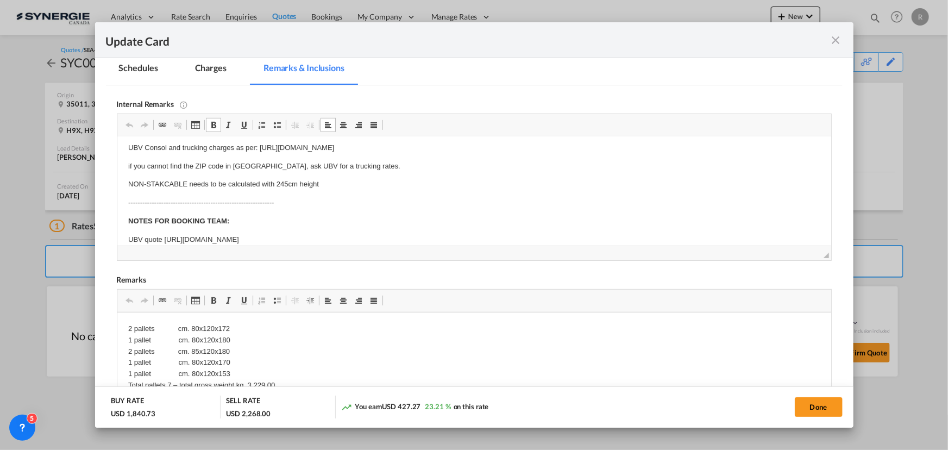
scroll to position [34, 0]
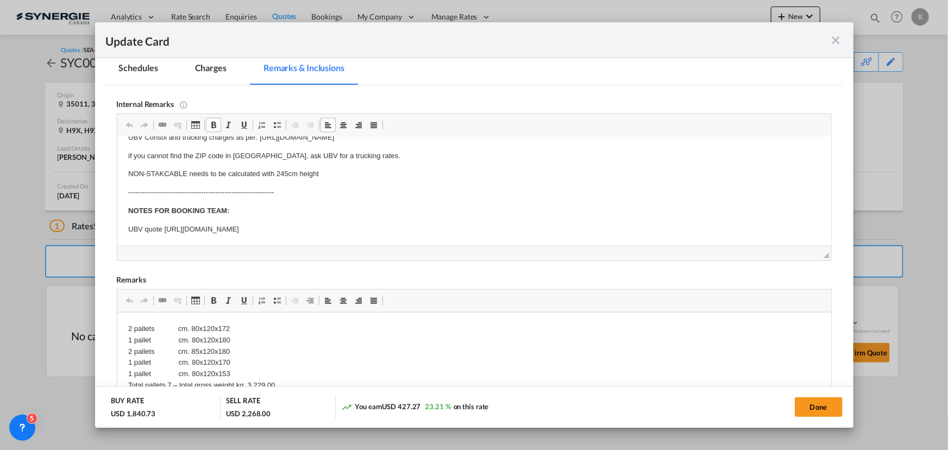
click at [465, 225] on p "UBV quote https://app.frontapp.com/open/msg_1i2znq8f?key=WOvsmad6CwEcOlxRfEVIIX…" at bounding box center [474, 229] width 692 height 11
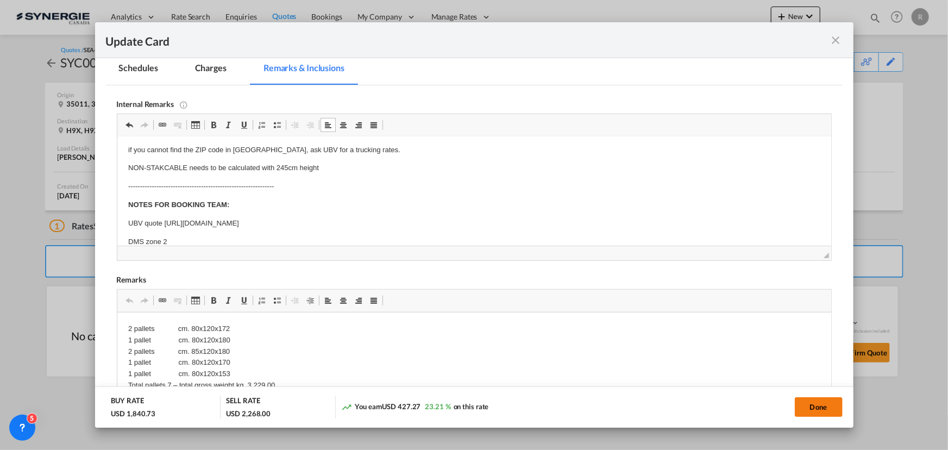
click at [815, 408] on button "Done" at bounding box center [819, 407] width 48 height 20
type input "[DATE]"
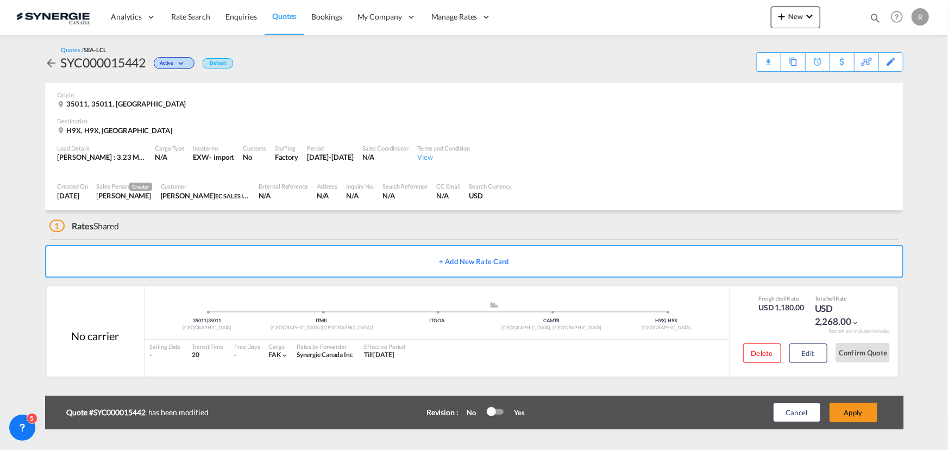
scroll to position [206, 0]
click at [856, 417] on button "Apply" at bounding box center [854, 413] width 48 height 20
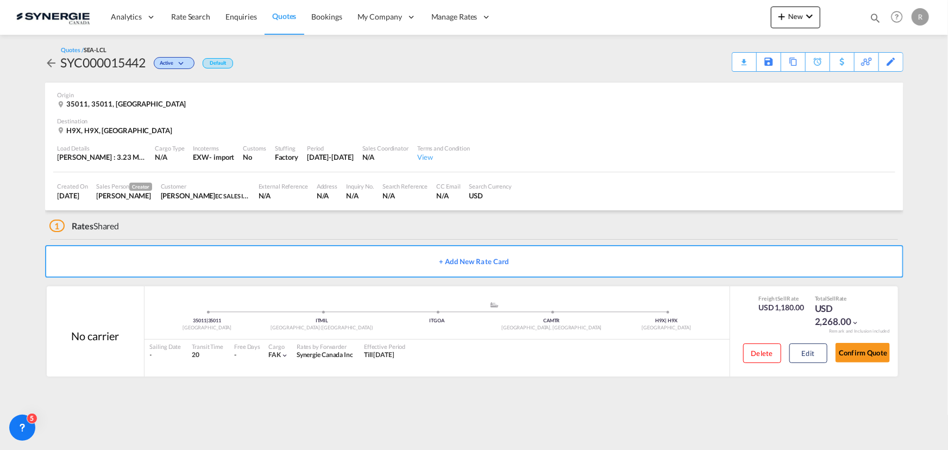
click at [871, 20] on md-icon "icon-magnify" at bounding box center [875, 18] width 12 height 12
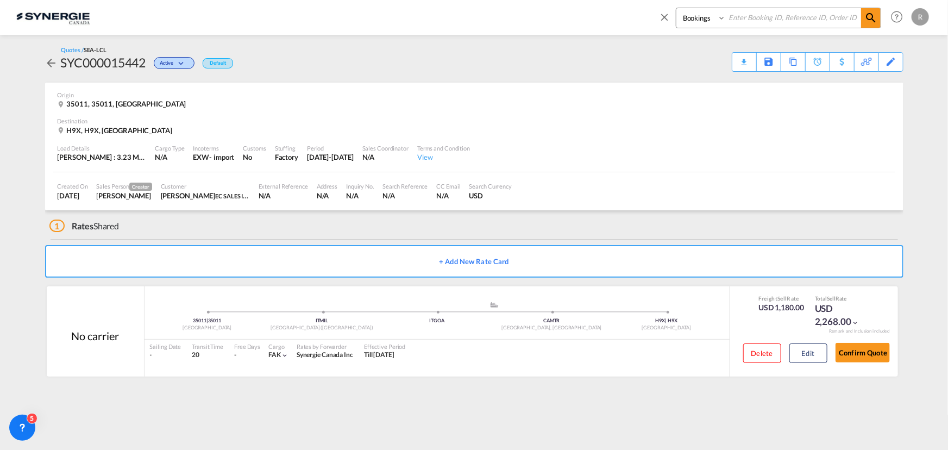
click at [688, 20] on select "Bookings Quotes Enquiries" at bounding box center [702, 18] width 52 height 20
select select "Quotes"
click at [676, 8] on select "Bookings Quotes Enquiries" at bounding box center [702, 18] width 52 height 20
click at [775, 16] on input at bounding box center [793, 17] width 135 height 19
type input "15307"
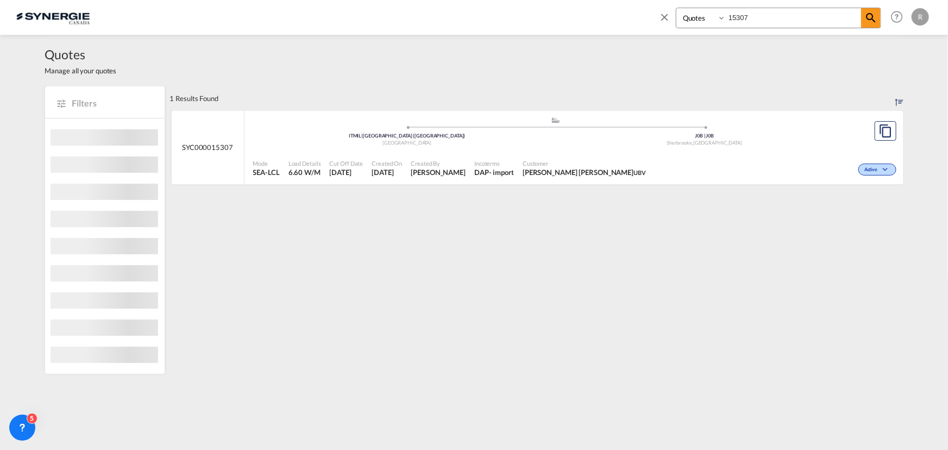
click at [489, 171] on div "- import" at bounding box center [501, 172] width 25 height 10
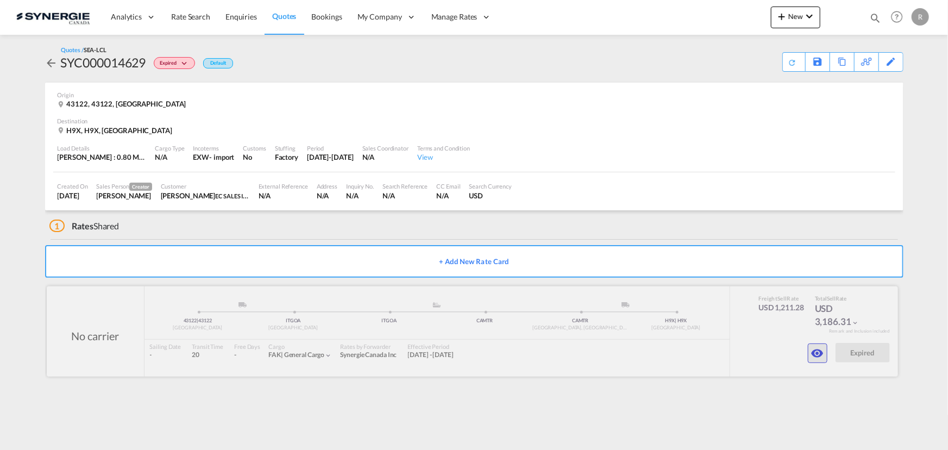
click at [815, 352] on md-icon "icon-eye" at bounding box center [817, 353] width 13 height 13
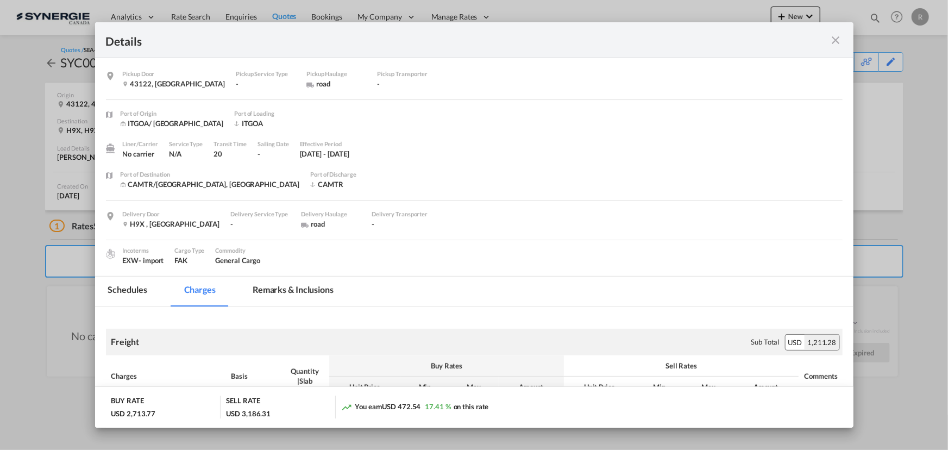
click at [289, 293] on md-tab-item "Remarks & Inclusions" at bounding box center [293, 292] width 107 height 30
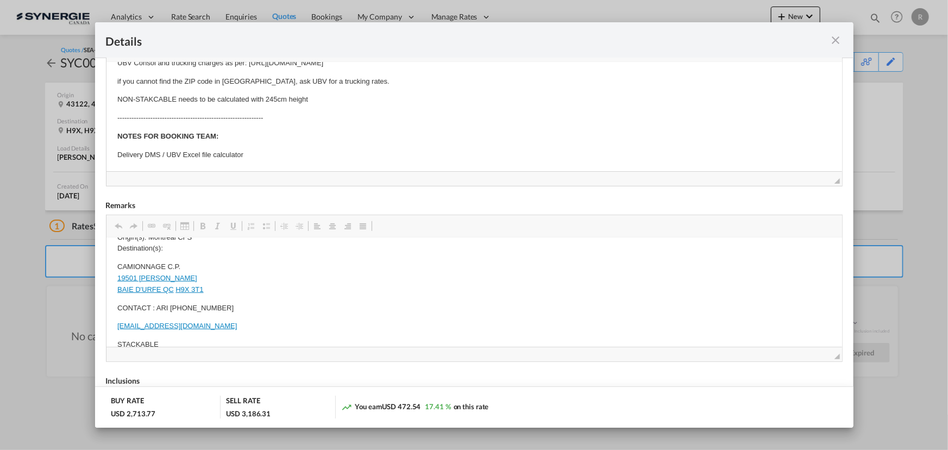
scroll to position [346, 0]
click at [835, 44] on md-icon "icon-close fg-AAA8AD m-0 cursor" at bounding box center [836, 40] width 13 height 13
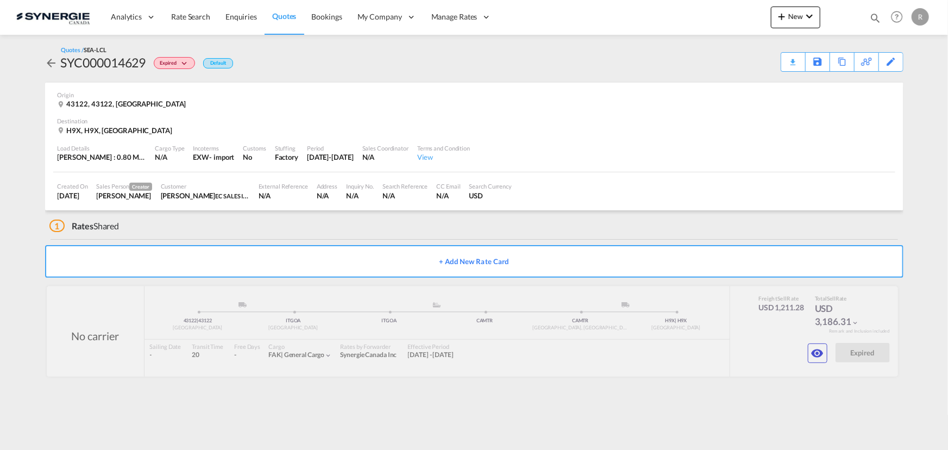
scroll to position [54, 0]
click at [838, 64] on div "Copy Quote" at bounding box center [829, 62] width 37 height 18
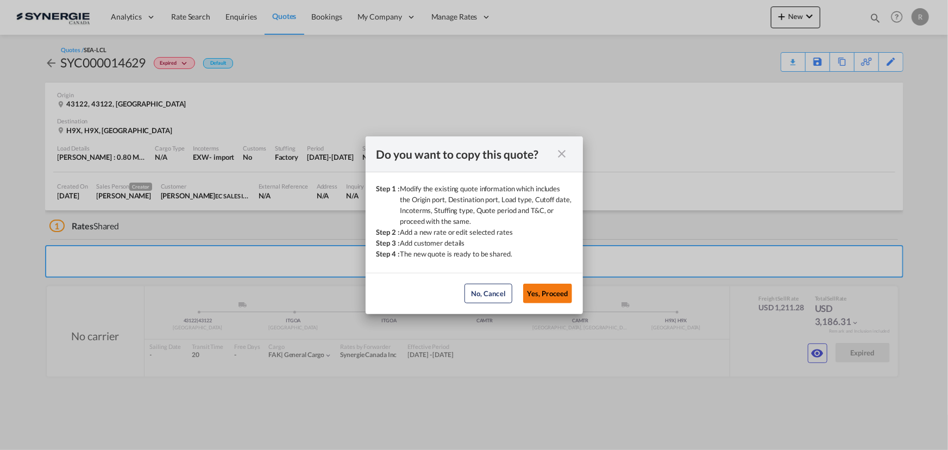
click at [551, 293] on button "Yes, Proceed" at bounding box center [547, 294] width 49 height 20
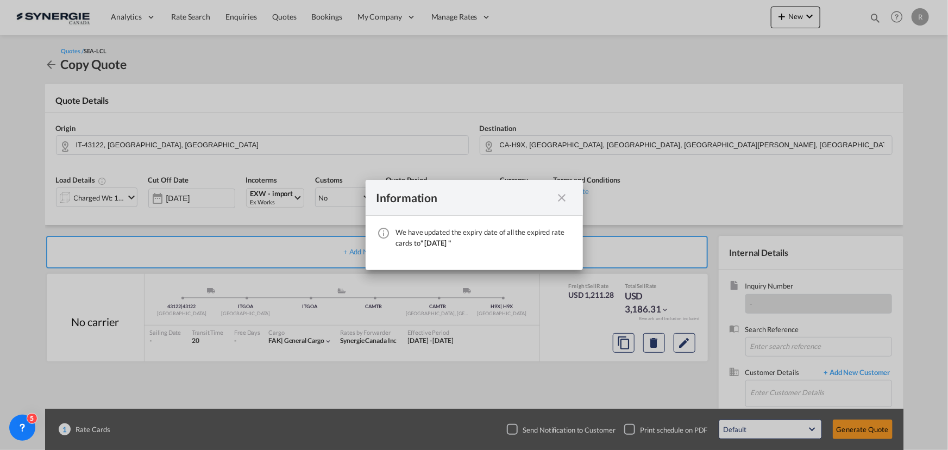
click at [564, 198] on md-icon "icon-close fg-AAA8AD cursor" at bounding box center [562, 197] width 13 height 13
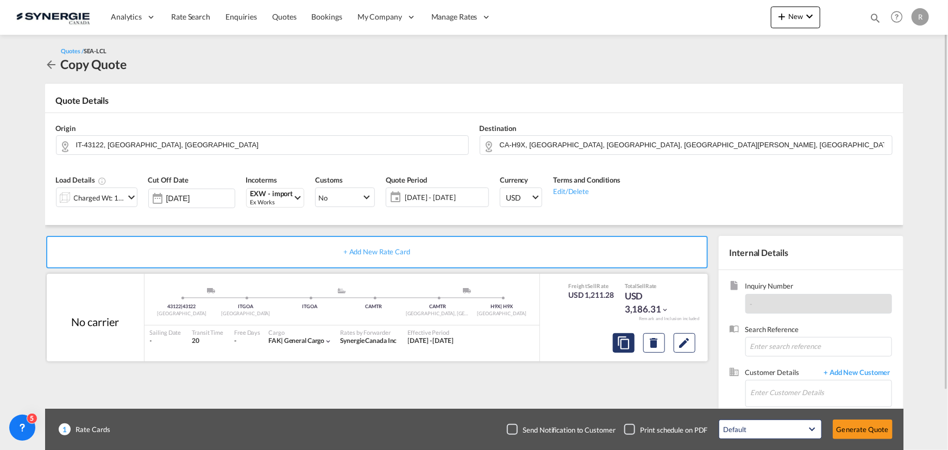
click at [621, 343] on md-icon "assets/icons/custom/copyQuote.svg" at bounding box center [623, 342] width 13 height 13
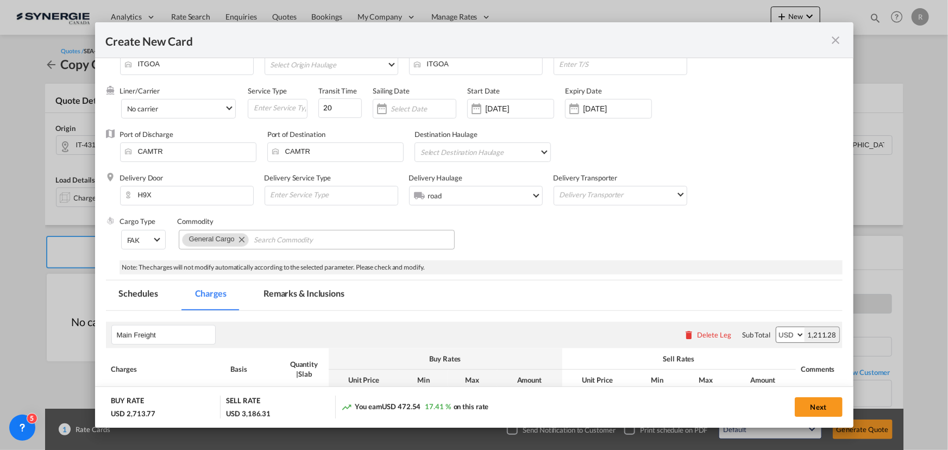
scroll to position [49, 0]
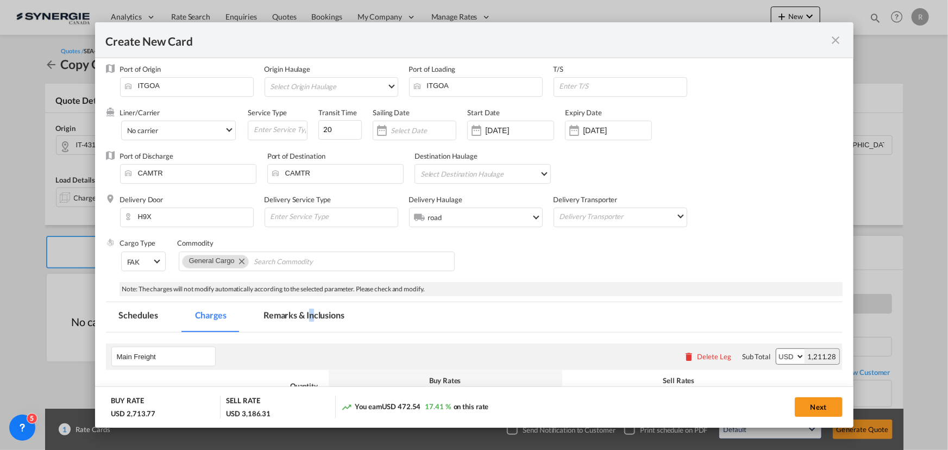
click at [311, 318] on md-tab-item "Remarks & Inclusions" at bounding box center [303, 317] width 107 height 30
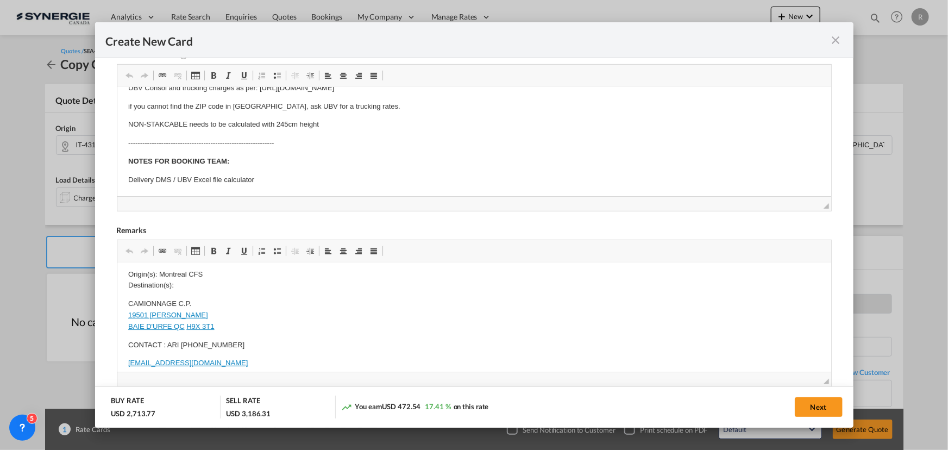
scroll to position [346, 0]
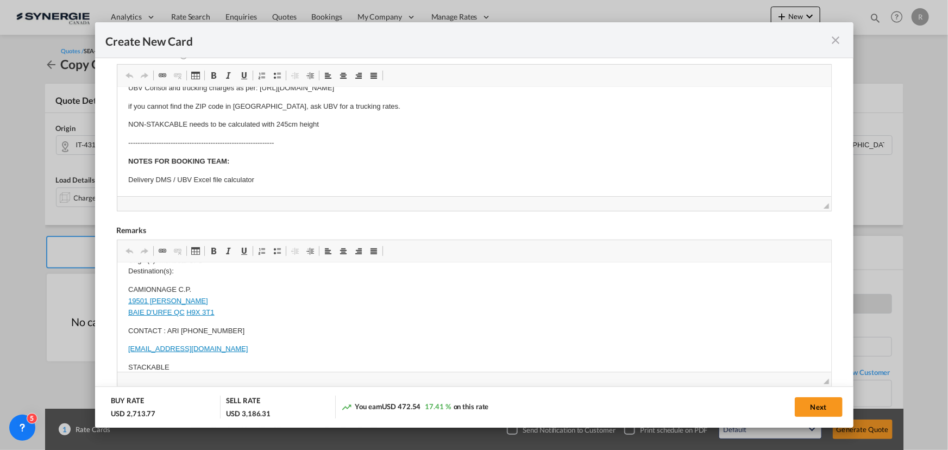
click at [65, 221] on div "Create New Card Pickup Door 43122 Pickup Service Type Pickup Haulage .a{fill:#a…" at bounding box center [474, 225] width 948 height 450
click at [835, 40] on md-icon "icon-close fg-AAA8AD m-0 pointer" at bounding box center [836, 40] width 13 height 13
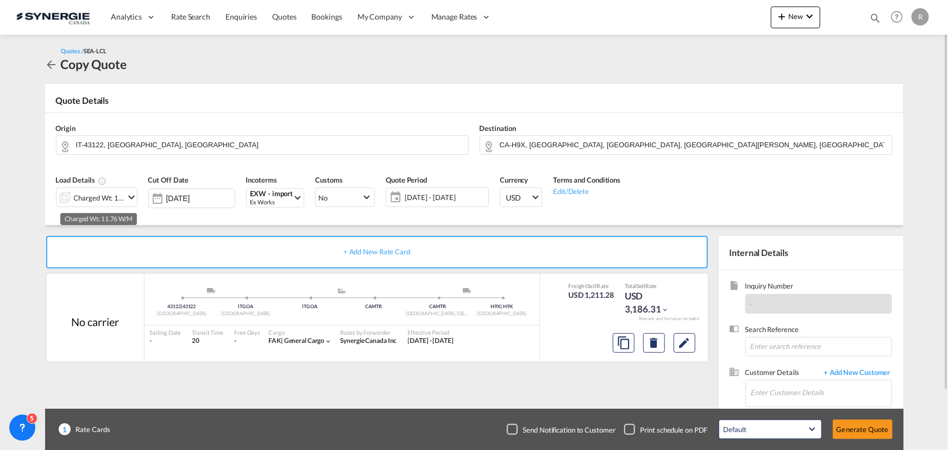
click at [98, 202] on div "Charged Wt: 11.76 W/M" at bounding box center [99, 197] width 51 height 15
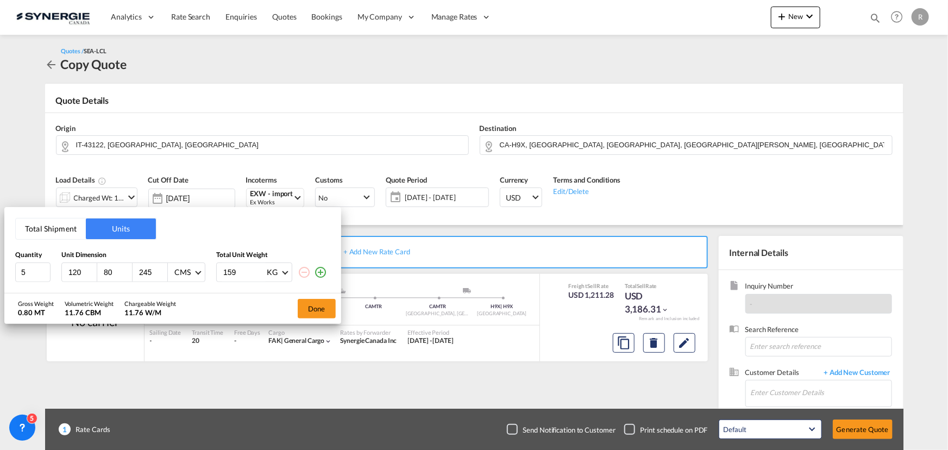
click at [53, 228] on button "Total Shipment" at bounding box center [51, 228] width 70 height 21
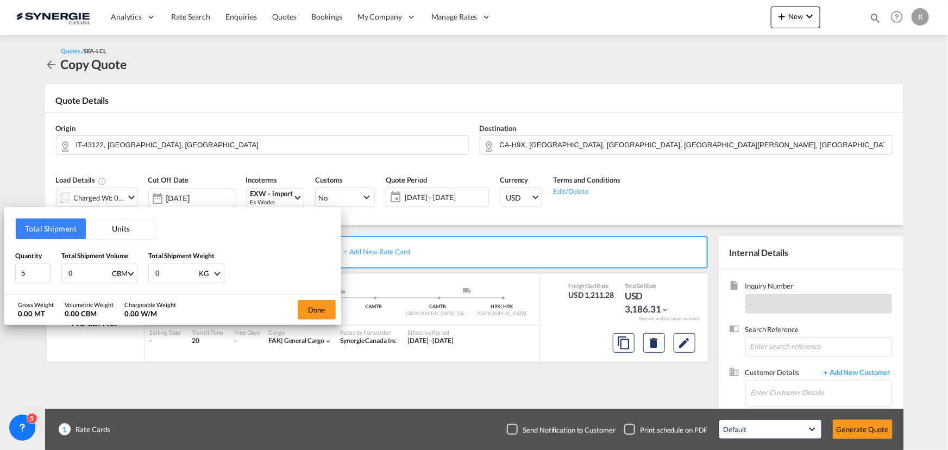
click at [117, 228] on button "Units" at bounding box center [121, 228] width 70 height 21
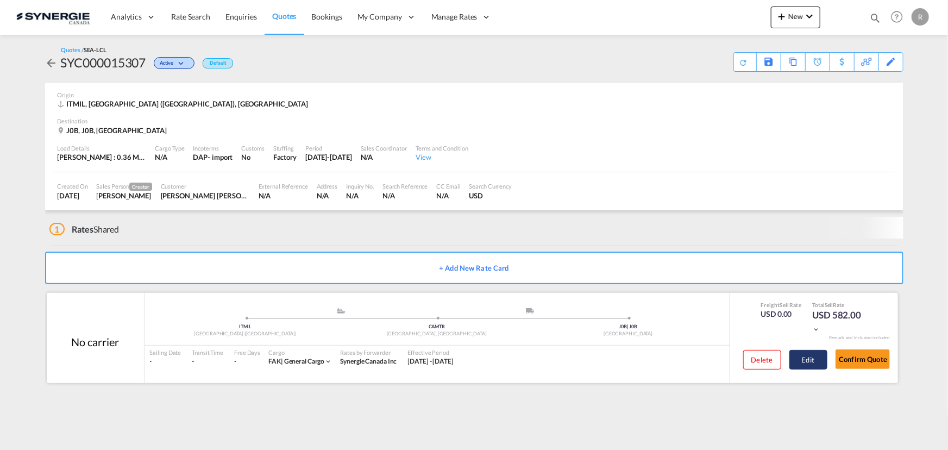
click at [809, 360] on button "Edit" at bounding box center [808, 360] width 38 height 20
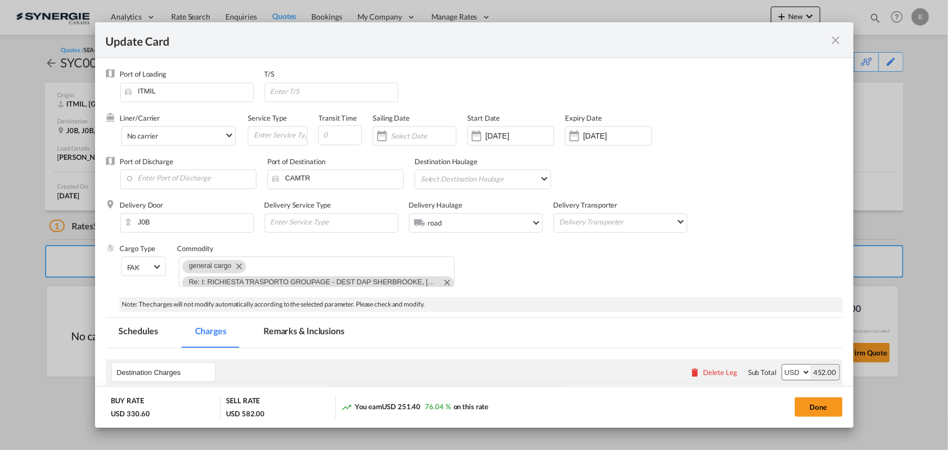
select select "flat"
select select "per_pallet"
select select "flat"
select select "per_w/m"
select select "per_bl"
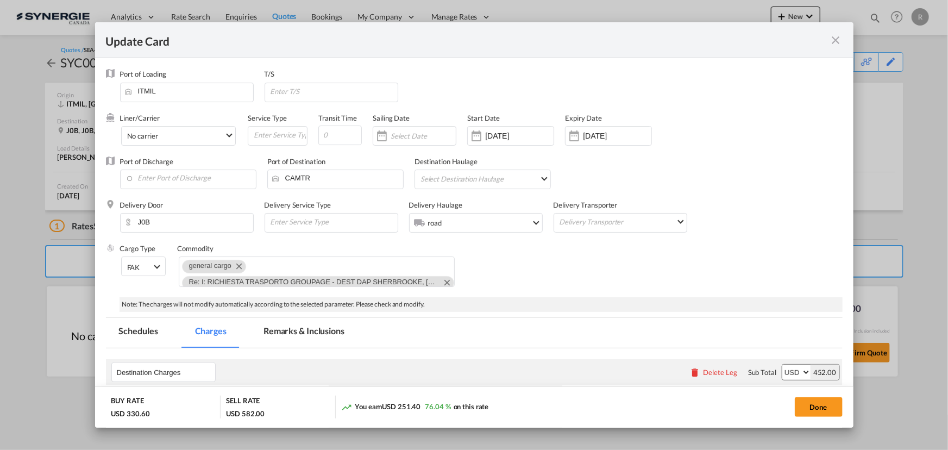
select select "per_bl"
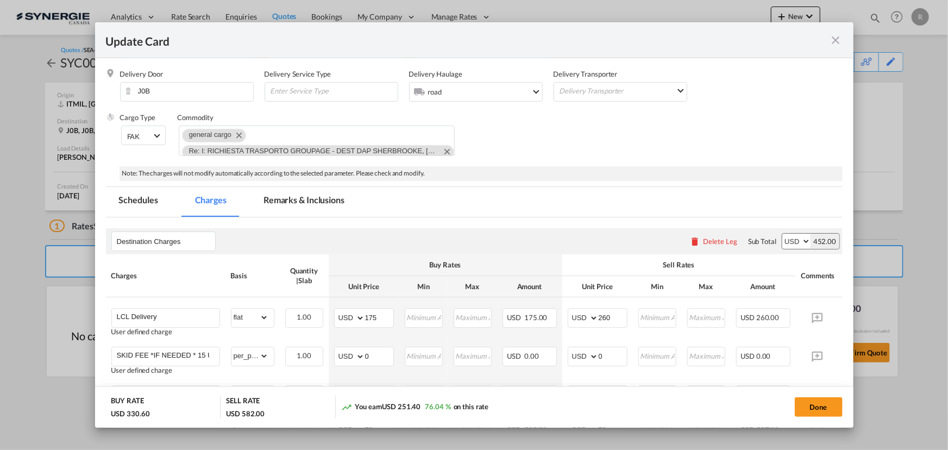
scroll to position [148, 0]
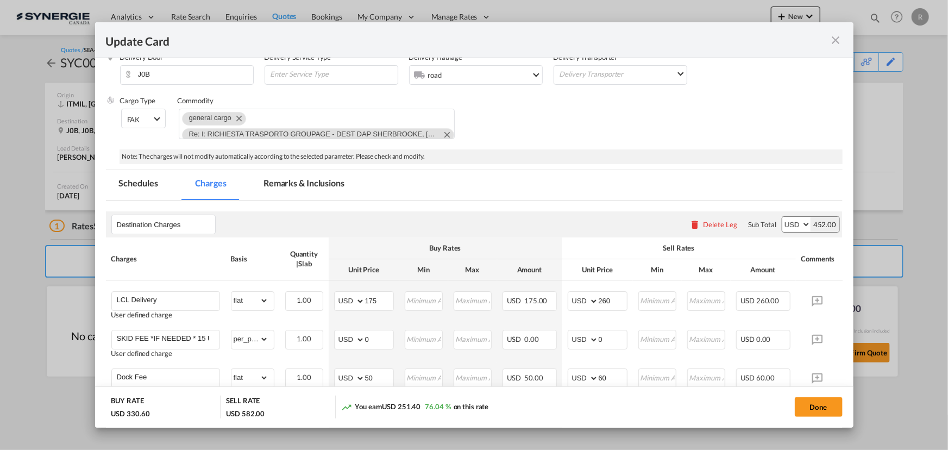
click at [307, 180] on md-tab-item "Remarks & Inclusions" at bounding box center [303, 185] width 107 height 30
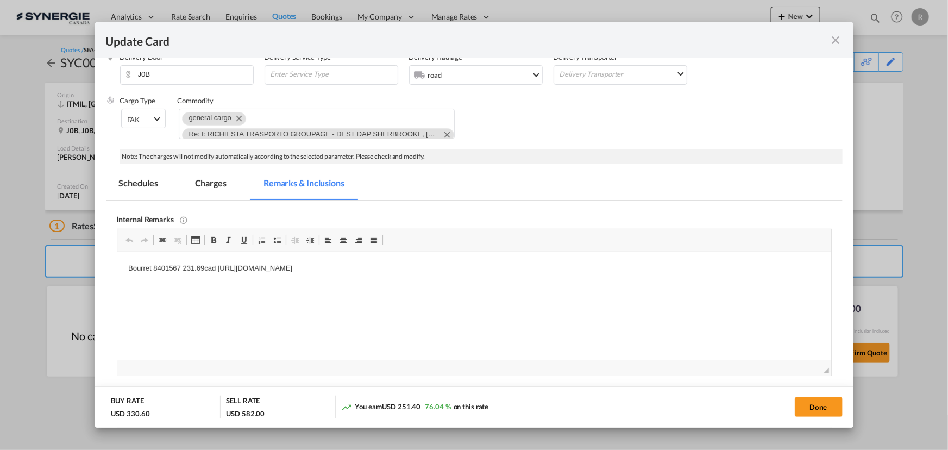
scroll to position [0, 0]
drag, startPoint x: 215, startPoint y: 267, endPoint x: 529, endPoint y: 272, distance: 314.1
click at [529, 272] on p "Bourret 8401567 231.69cad https://app.frontapp.com/open/msg_1hzls1xr?key=KV2_h3…" at bounding box center [474, 268] width 692 height 11
copy p "https://app.frontapp.com/open/msg_1hzls1xr?key=KV2_h3tFVEsTuYhcvxiXEPcfLOpjEFFm"
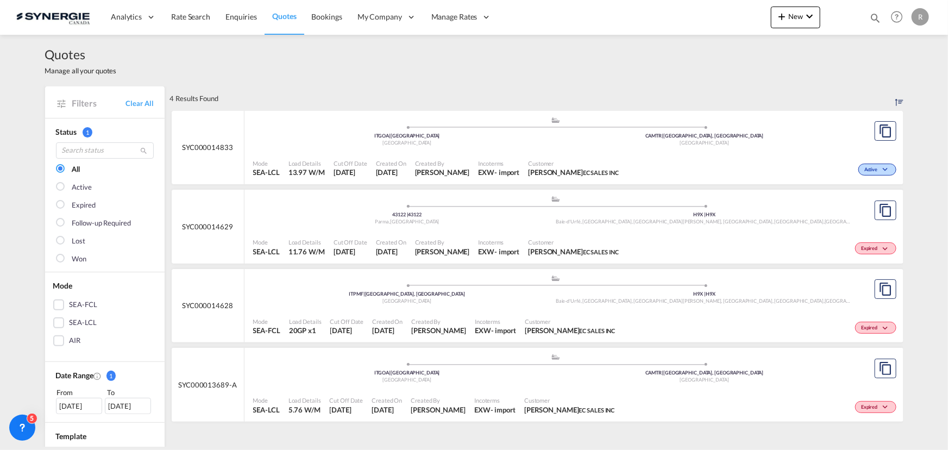
click at [873, 14] on md-icon "icon-magnify" at bounding box center [875, 18] width 12 height 12
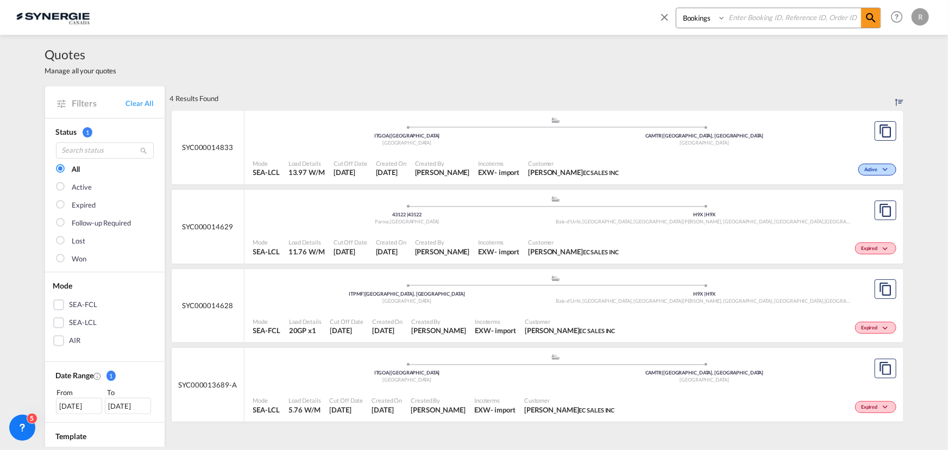
click at [701, 17] on select "Bookings Quotes Enquiries" at bounding box center [702, 18] width 52 height 20
select select "Quotes"
click at [676, 8] on select "Bookings Quotes Enquiries" at bounding box center [702, 18] width 52 height 20
click at [777, 19] on input at bounding box center [793, 17] width 135 height 19
type input "13459"
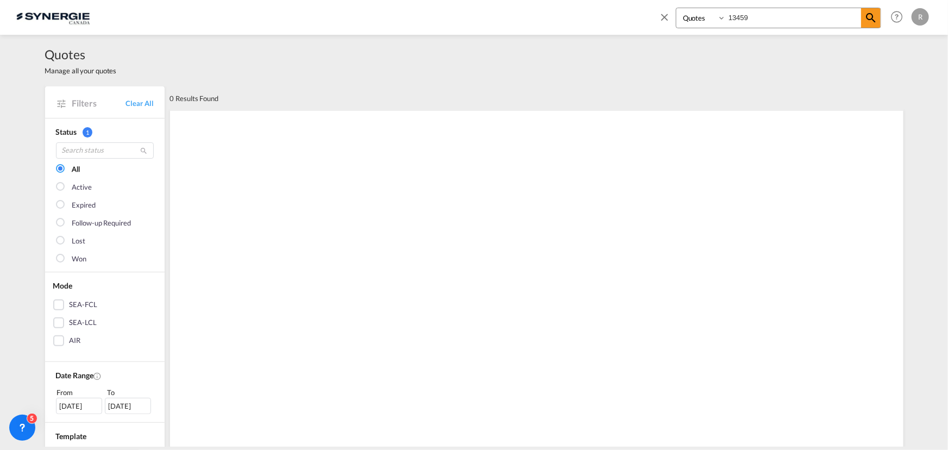
click at [708, 18] on select "Bookings Quotes Enquiries" at bounding box center [702, 18] width 52 height 20
click at [676, 8] on select "Bookings Quotes Enquiries" at bounding box center [702, 18] width 52 height 20
click at [757, 17] on input "13459" at bounding box center [793, 17] width 135 height 19
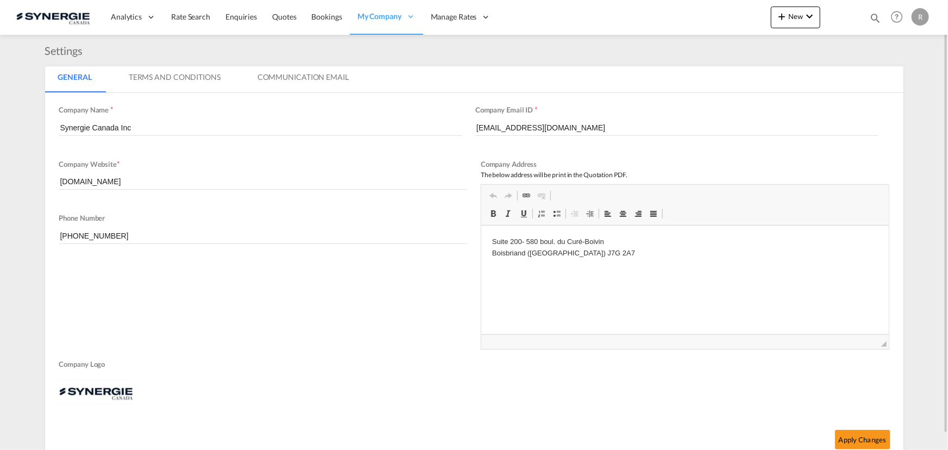
click at [874, 16] on md-icon "icon-magnify" at bounding box center [875, 18] width 12 height 12
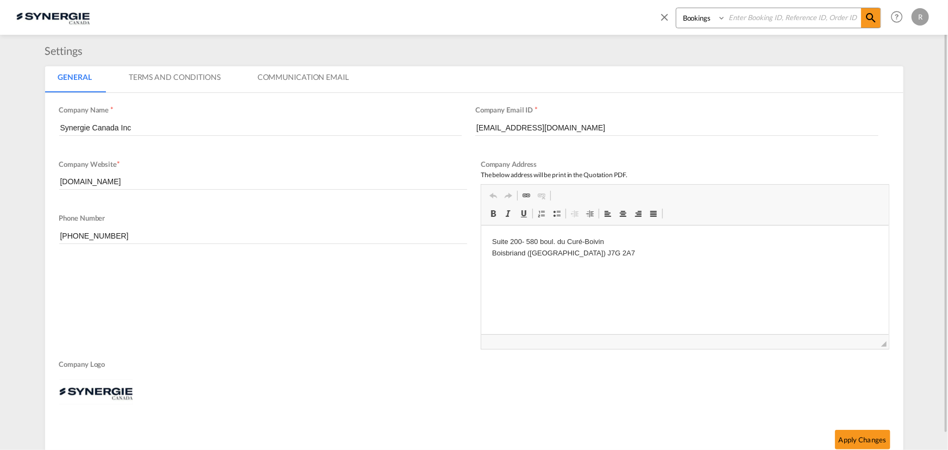
click at [710, 24] on select "Bookings Quotes Enquiries" at bounding box center [702, 18] width 52 height 20
select select "Quotes"
click at [676, 8] on select "Bookings Quotes Enquiries" at bounding box center [702, 18] width 52 height 20
click at [768, 19] on input at bounding box center [793, 17] width 135 height 19
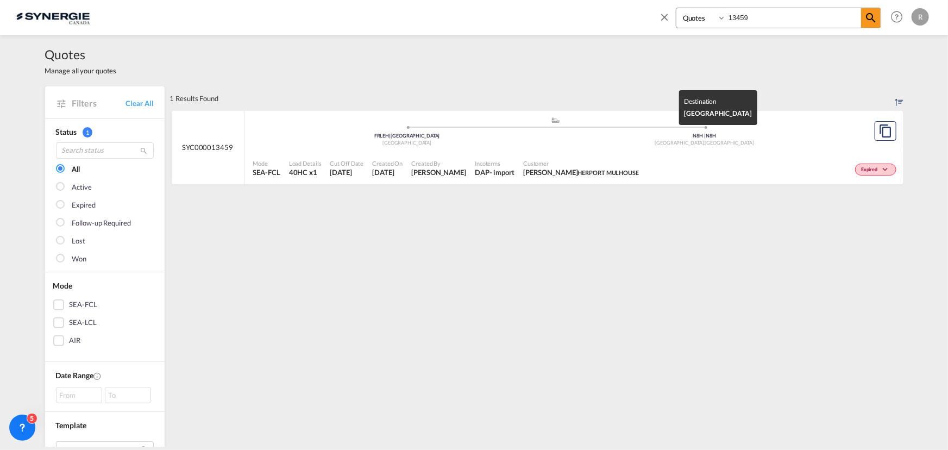
click at [667, 137] on div "N8H | N8H" at bounding box center [705, 136] width 298 height 7
click at [765, 17] on input "13459" at bounding box center [793, 17] width 135 height 19
drag, startPoint x: 765, startPoint y: 17, endPoint x: 667, endPoint y: 1, distance: 99.1
click at [674, 8] on div "Bookings Quotes Enquiries 13459" at bounding box center [769, 21] width 223 height 26
type input "15307"
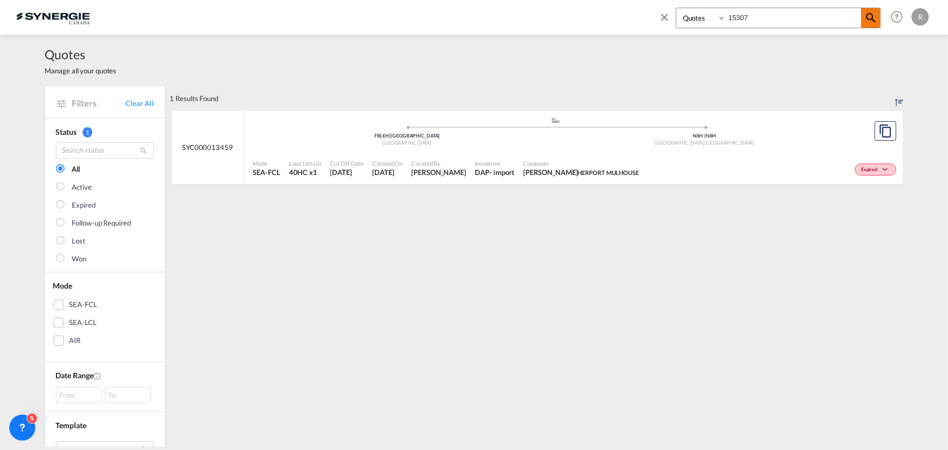
click at [870, 18] on md-icon "icon-magnify" at bounding box center [870, 17] width 13 height 13
click at [650, 164] on div "Active" at bounding box center [774, 168] width 248 height 27
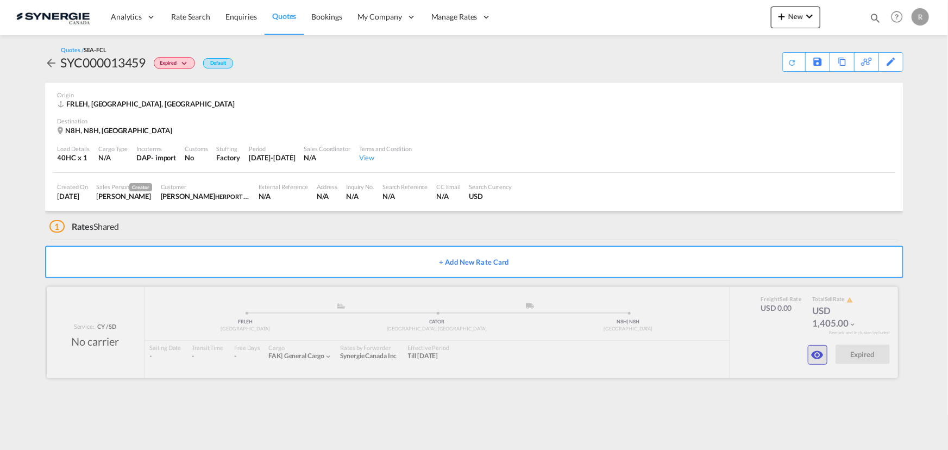
click at [815, 357] on md-icon "icon-eye" at bounding box center [817, 354] width 13 height 13
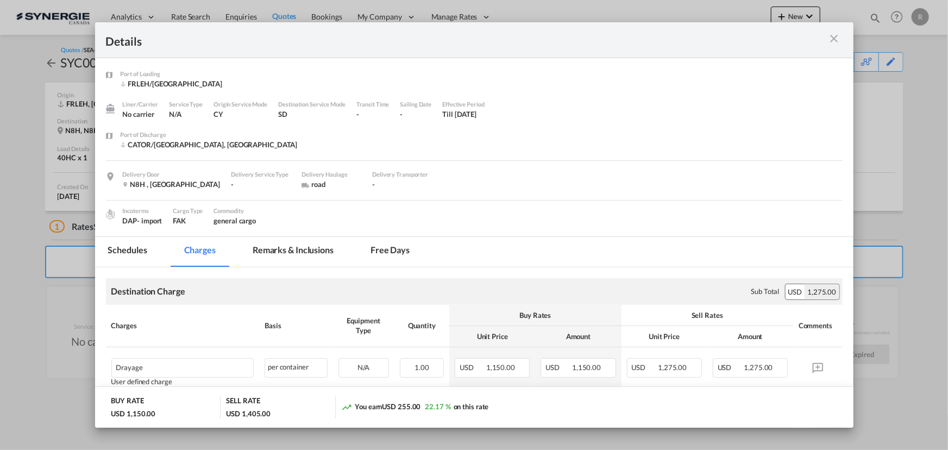
click at [312, 254] on md-tab-item "Remarks & Inclusions" at bounding box center [293, 252] width 107 height 30
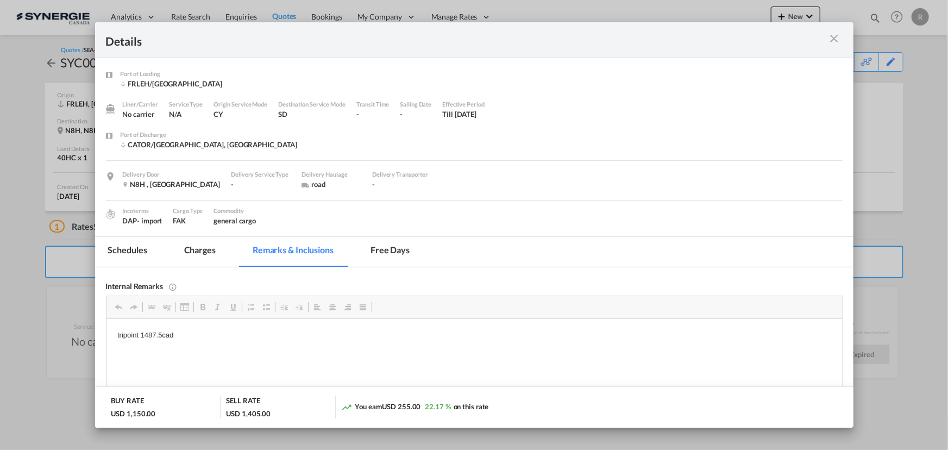
click at [203, 252] on md-tab-item "Charges" at bounding box center [200, 252] width 58 height 30
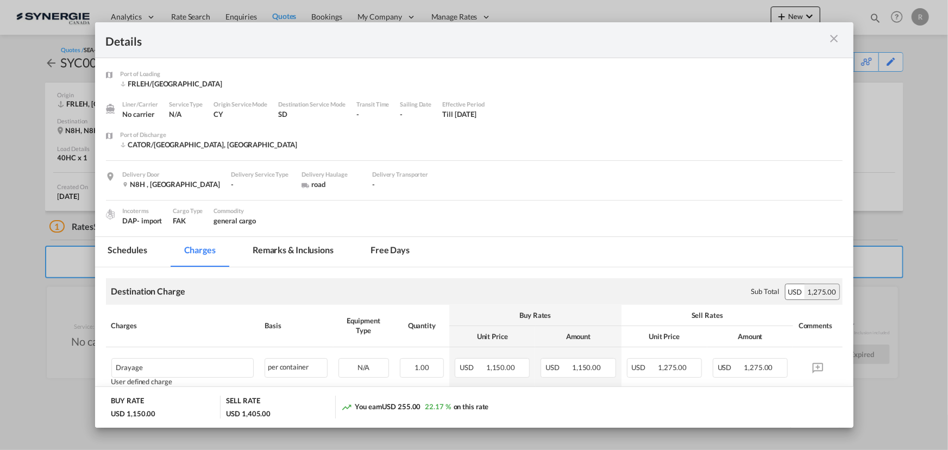
click at [838, 39] on md-icon "icon-close m-3 fg-AAA8AD cursor" at bounding box center [834, 38] width 13 height 13
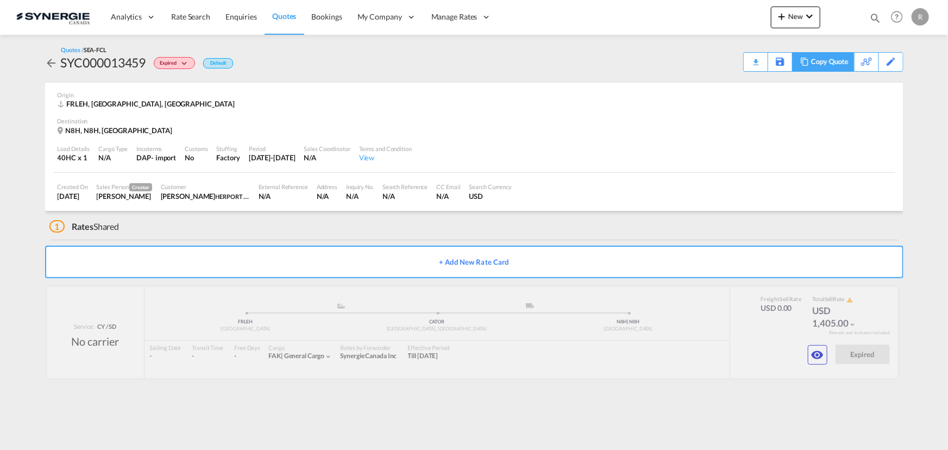
click at [810, 68] on div "Copy Quote" at bounding box center [822, 62] width 61 height 20
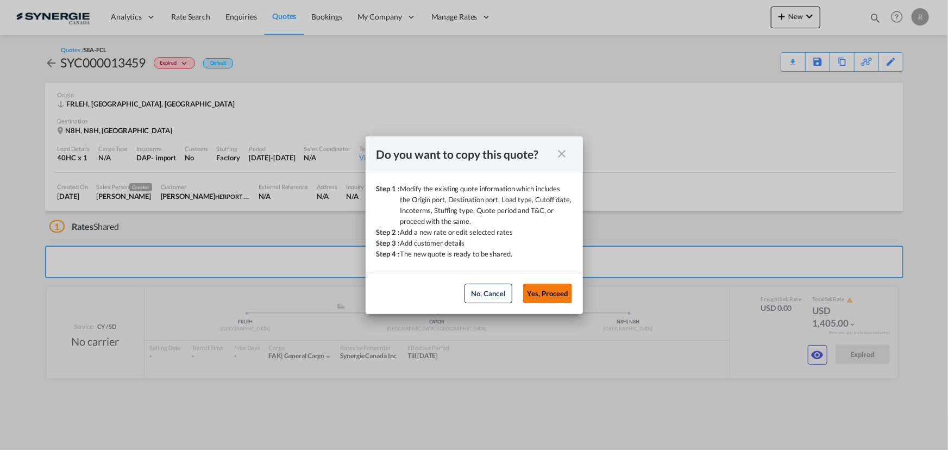
click at [558, 294] on button "Yes, Proceed" at bounding box center [547, 294] width 49 height 20
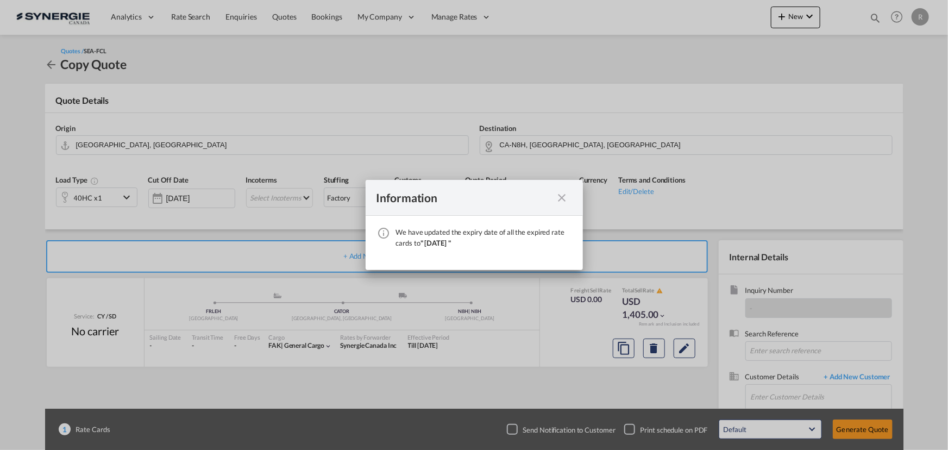
click at [564, 199] on md-icon "icon-close fg-AAA8AD cursor" at bounding box center [562, 197] width 13 height 13
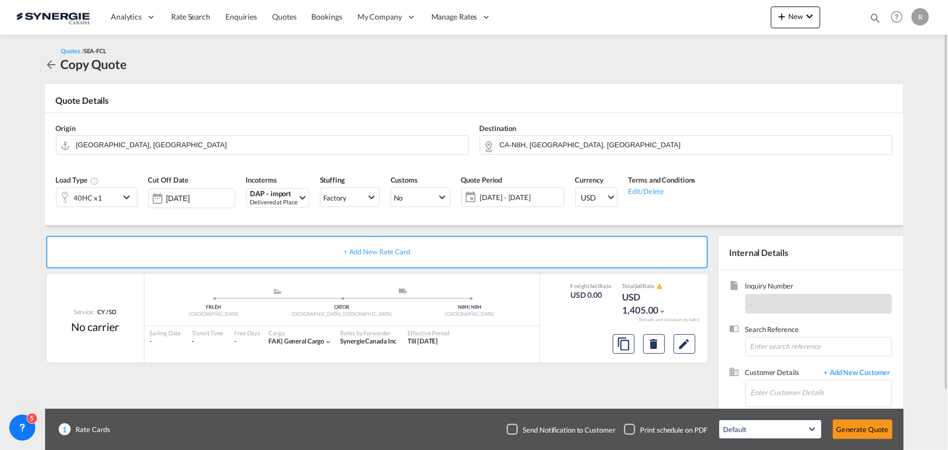
click at [523, 199] on span "[DATE] - [DATE]" at bounding box center [520, 197] width 81 height 10
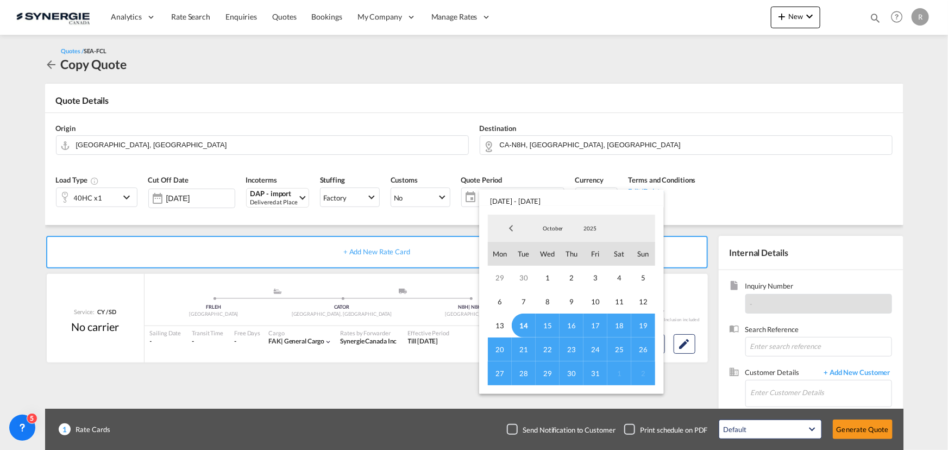
click at [595, 372] on span "31" at bounding box center [596, 373] width 24 height 24
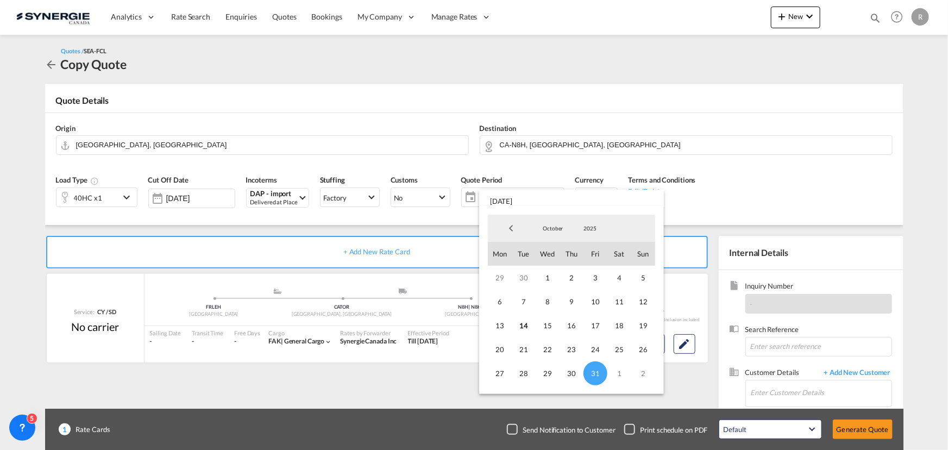
click at [799, 189] on md-backdrop at bounding box center [474, 225] width 948 height 450
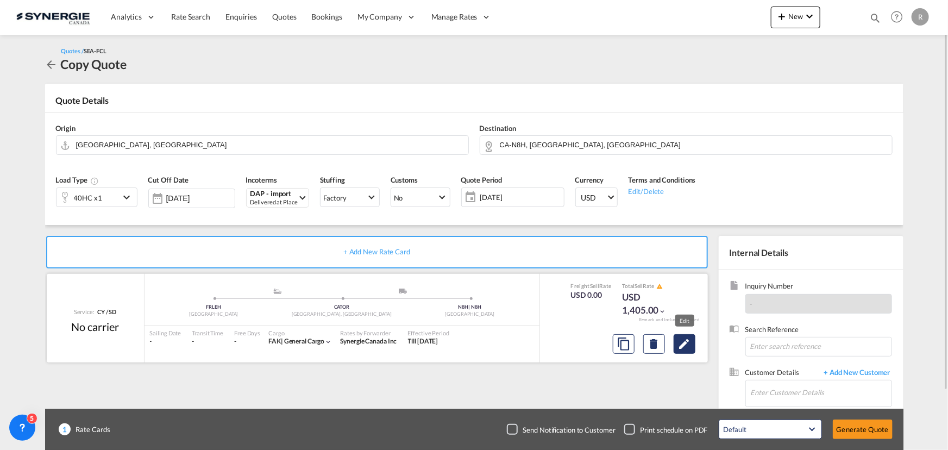
click at [686, 343] on md-icon "Edit" at bounding box center [684, 343] width 13 height 13
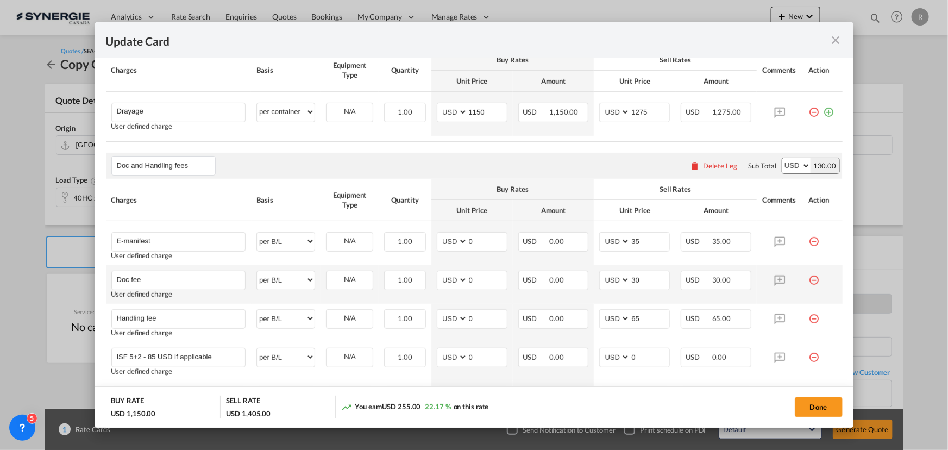
scroll to position [395, 0]
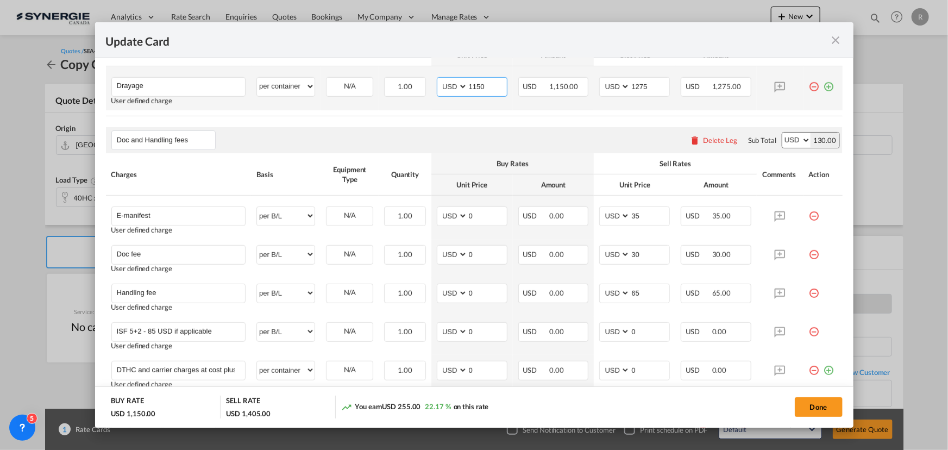
drag, startPoint x: 490, startPoint y: 87, endPoint x: 426, endPoint y: 77, distance: 64.4
click at [426, 77] on tr "Drayage Please Enter User Defined Charges Cannot Be Published User defined char…" at bounding box center [474, 88] width 737 height 44
type input "1105"
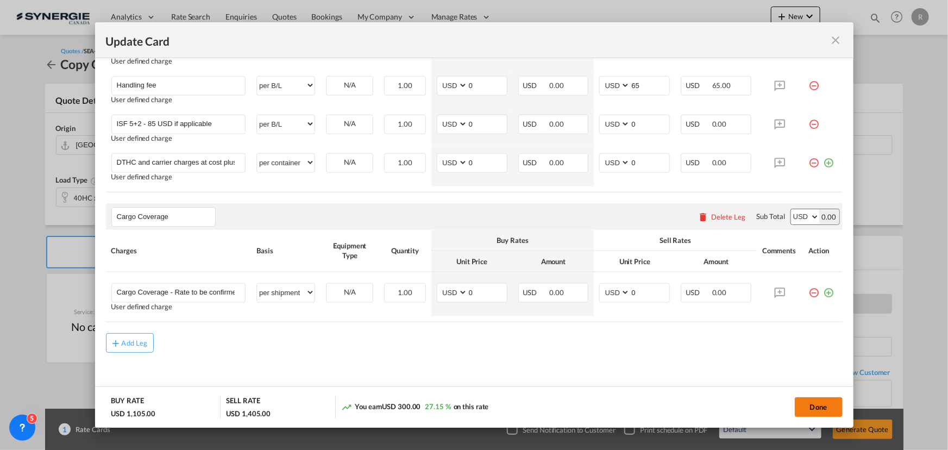
scroll to position [605, 0]
click at [811, 407] on button "Done" at bounding box center [819, 407] width 48 height 20
type input "12 Nov 2025"
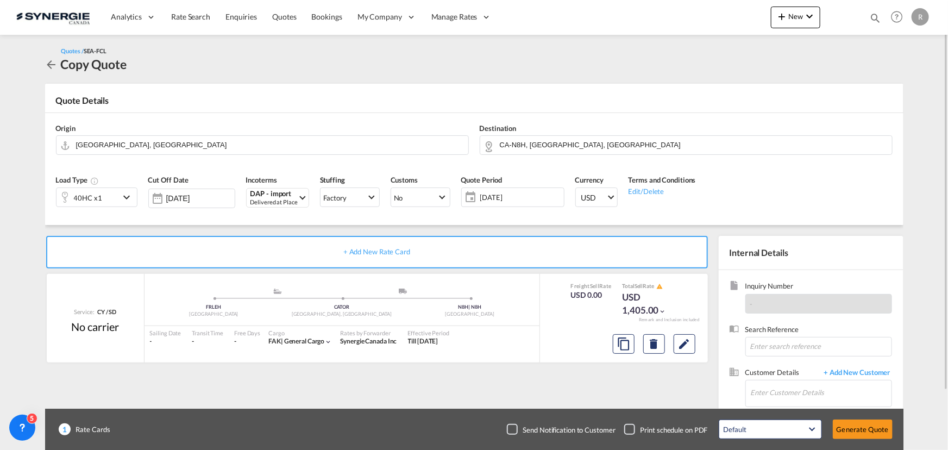
scroll to position [67, 0]
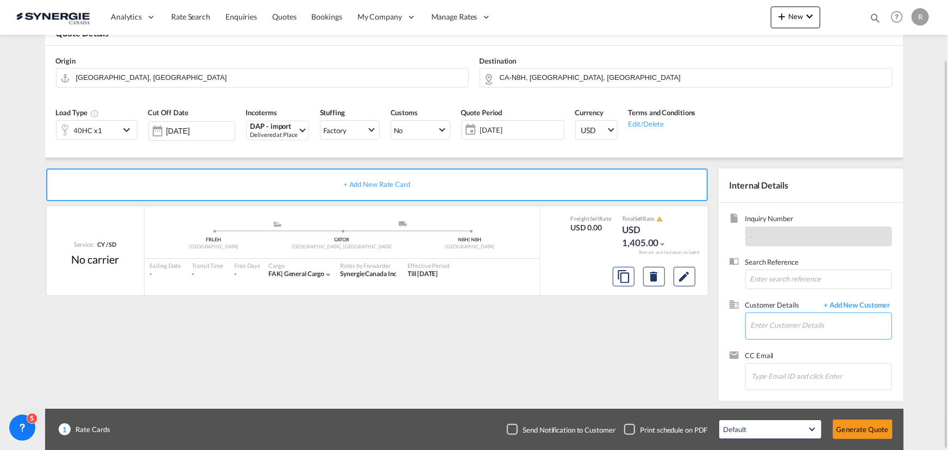
click at [775, 326] on input "Enter Customer Details" at bounding box center [821, 325] width 141 height 24
paste input "s.elfourari@herport.fr"
click at [782, 301] on div "Salwa El Fourari s.elfourari@herport.fr | HERPORT" at bounding box center [820, 297] width 141 height 29
type input "HERPORT, Salwa El Fourari, s.elfourari@herport.fr"
click at [519, 132] on span "[DATE]" at bounding box center [520, 130] width 81 height 10
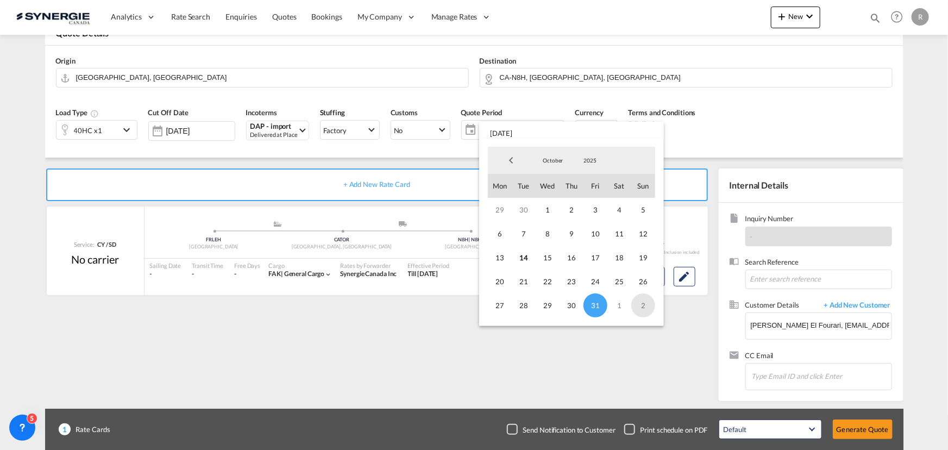
click at [642, 309] on span "2" at bounding box center [643, 305] width 24 height 24
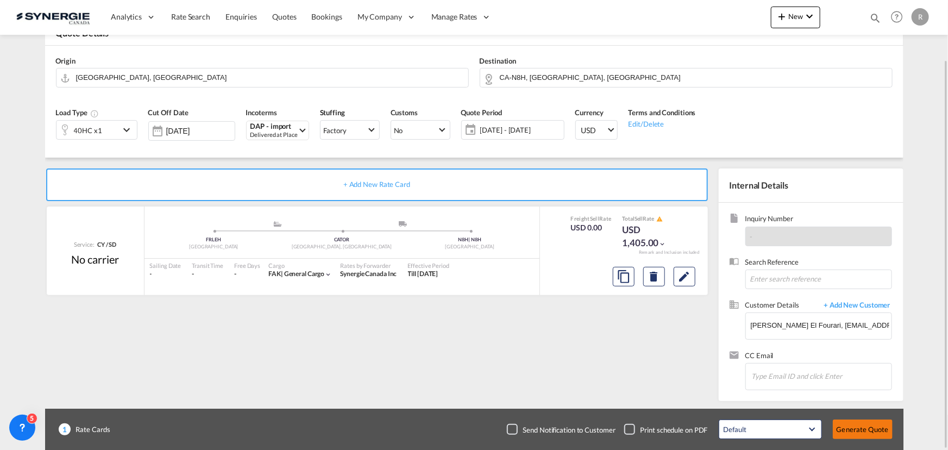
click at [855, 429] on button "Generate Quote" at bounding box center [863, 429] width 60 height 20
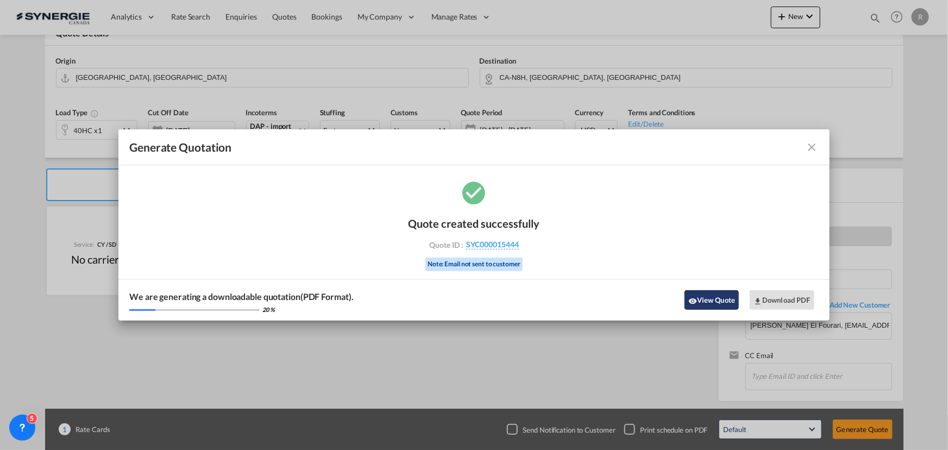
click at [701, 304] on button "View Quote" at bounding box center [712, 300] width 54 height 20
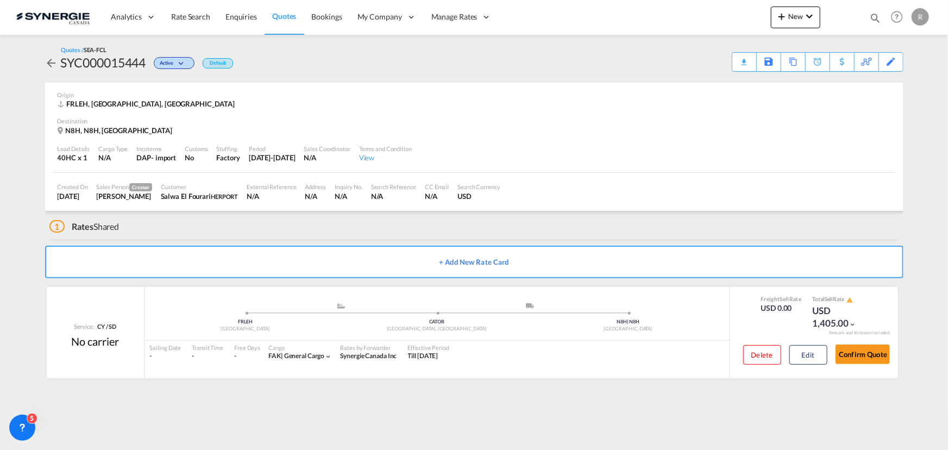
click at [0, 0] on div "Download Quote" at bounding box center [0, 0] width 0 height 0
click at [865, 353] on button "Confirm Quote" at bounding box center [863, 354] width 54 height 20
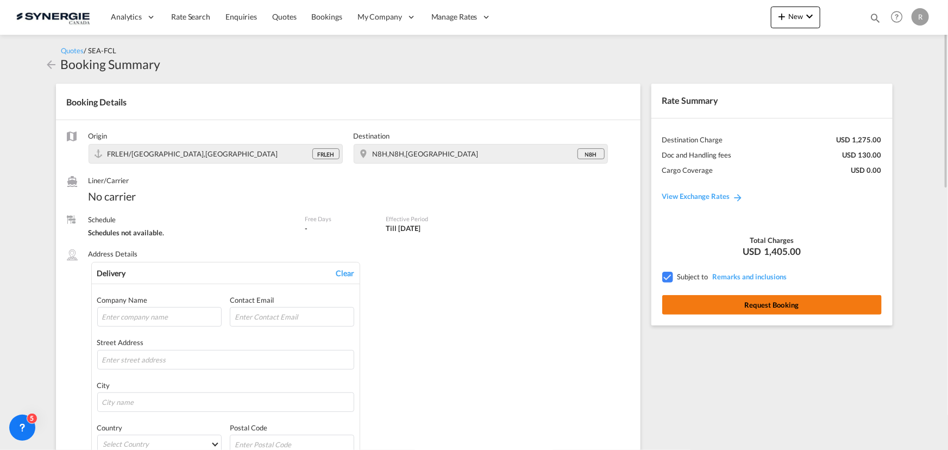
click at [749, 306] on button "Request Booking" at bounding box center [771, 305] width 219 height 20
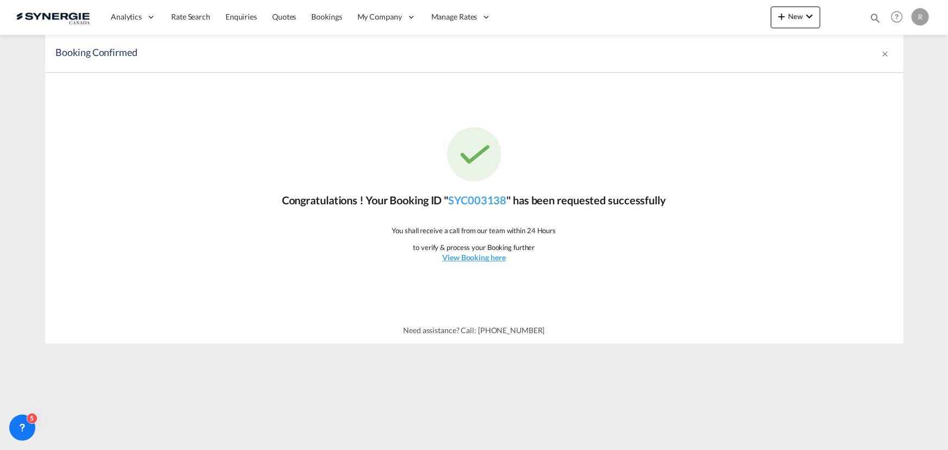
click at [871, 14] on md-icon "icon-magnify" at bounding box center [875, 18] width 12 height 12
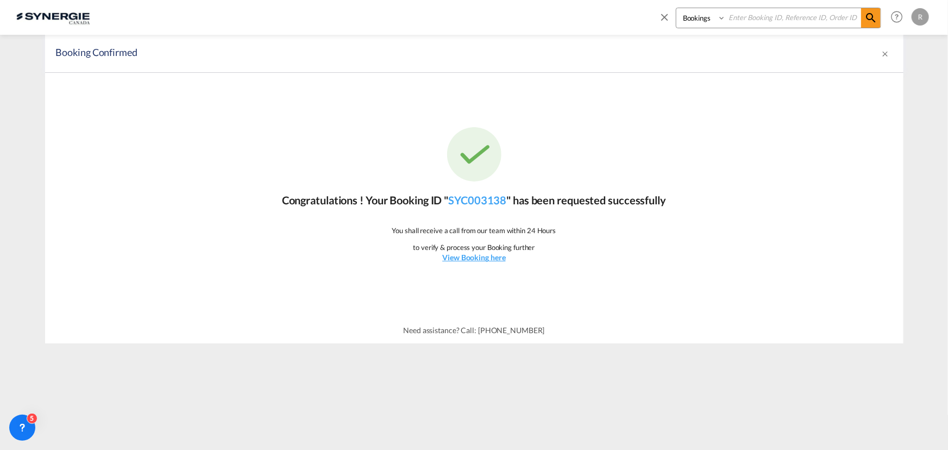
click at [708, 22] on select "Bookings Quotes Enquiries" at bounding box center [702, 18] width 52 height 20
select select "Quotes"
click at [676, 8] on select "Bookings Quotes Enquiries" at bounding box center [702, 18] width 52 height 20
click at [749, 21] on input at bounding box center [793, 17] width 135 height 19
type input "14932"
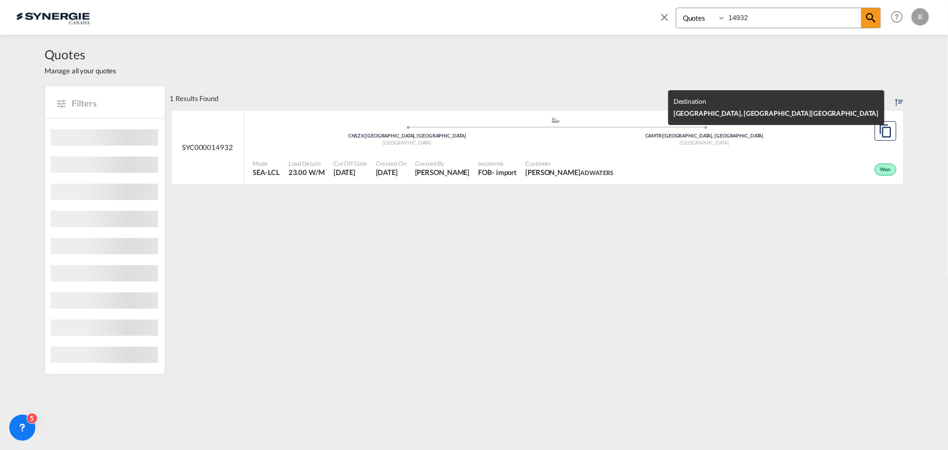
click at [619, 143] on div "Canada" at bounding box center [705, 143] width 298 height 7
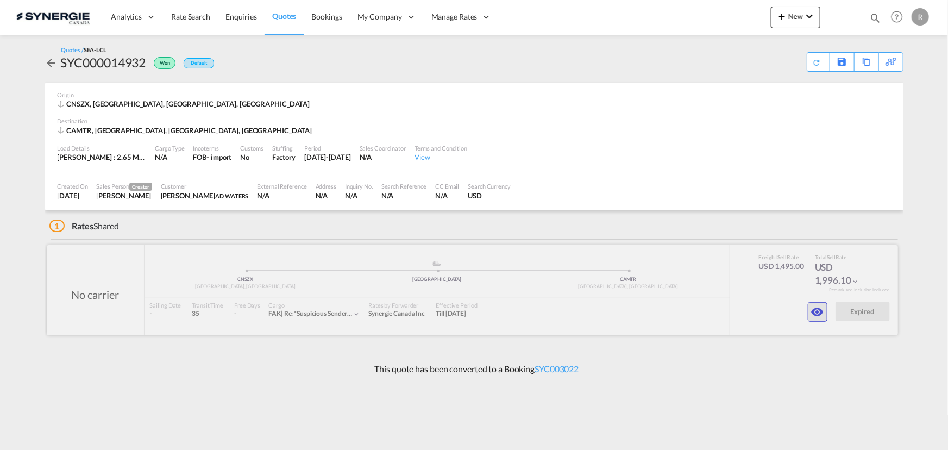
click at [814, 321] on button "button" at bounding box center [818, 312] width 20 height 20
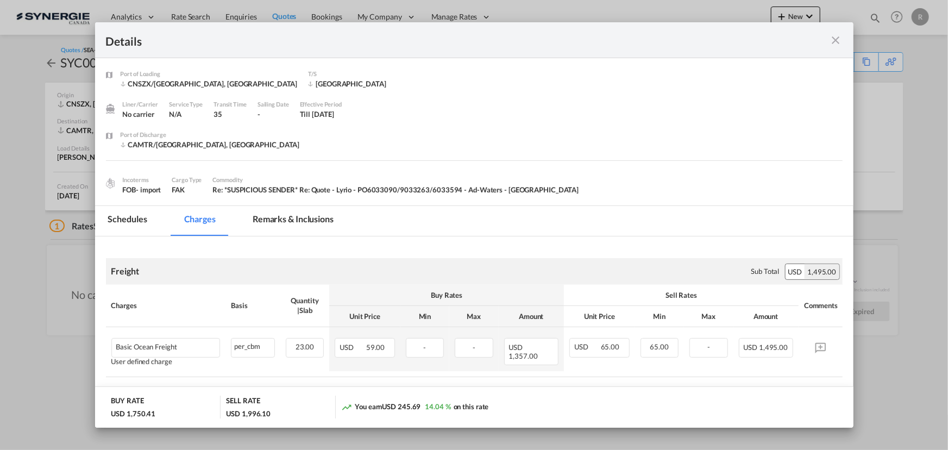
scroll to position [148, 0]
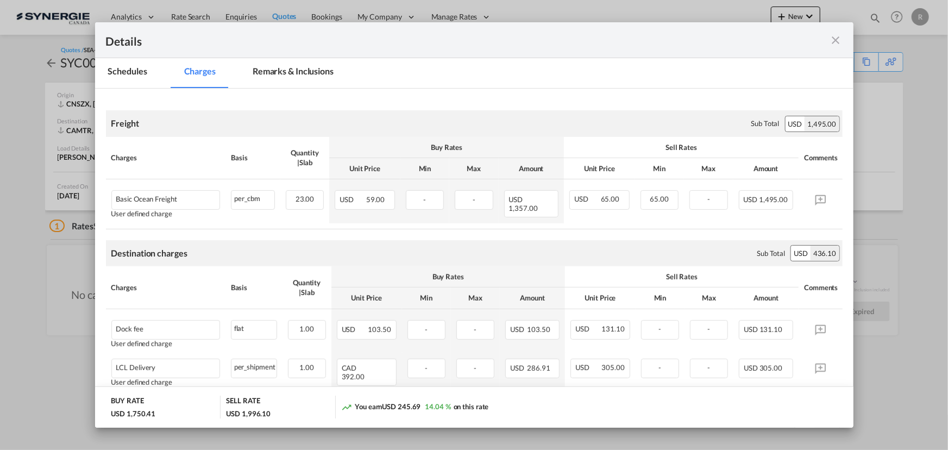
click at [837, 37] on md-icon "icon-close fg-AAA8AD m-0 cursor" at bounding box center [836, 40] width 13 height 13
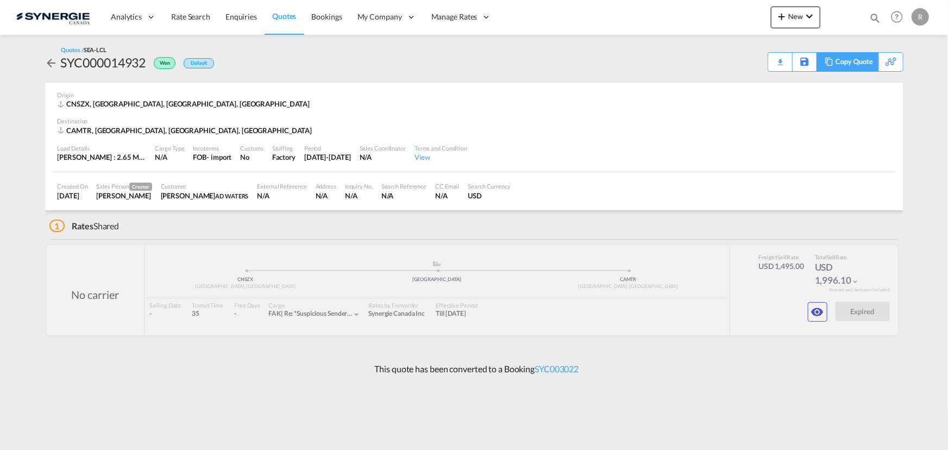
click at [869, 66] on div "Copy Quote" at bounding box center [854, 62] width 37 height 18
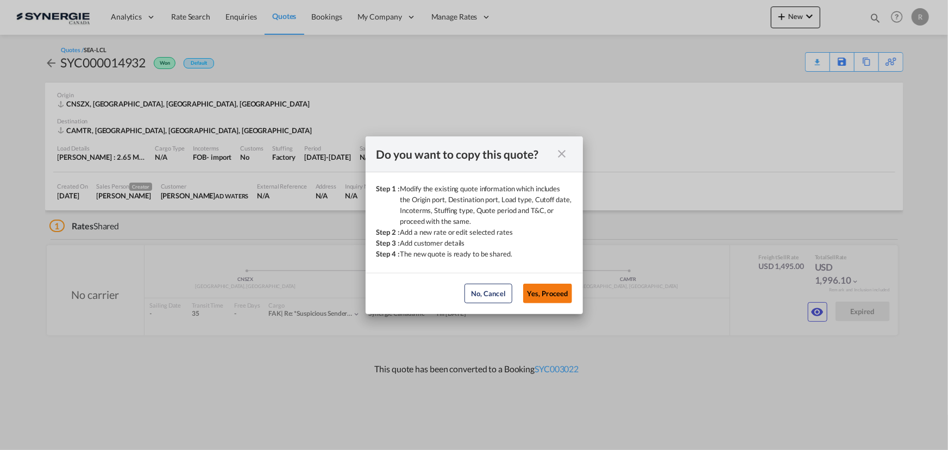
click at [556, 300] on button "Yes, Proceed" at bounding box center [547, 294] width 49 height 20
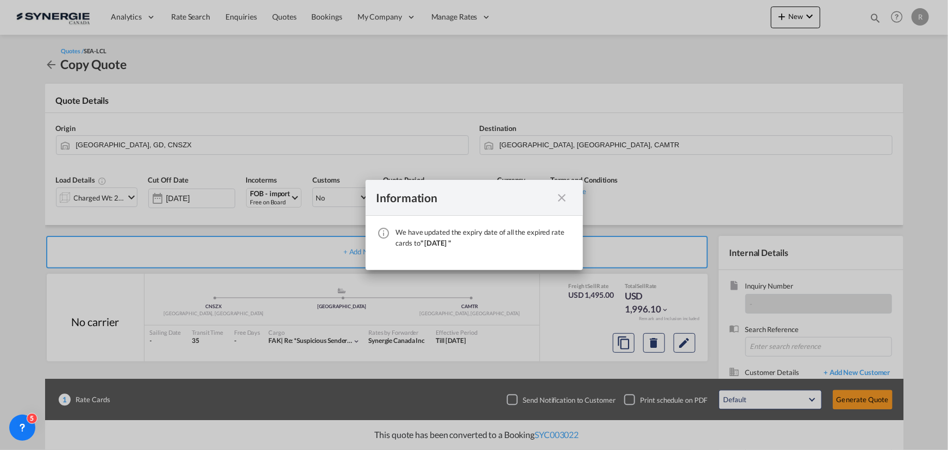
click at [562, 198] on md-icon "icon-close fg-AAA8AD cursor" at bounding box center [562, 197] width 13 height 13
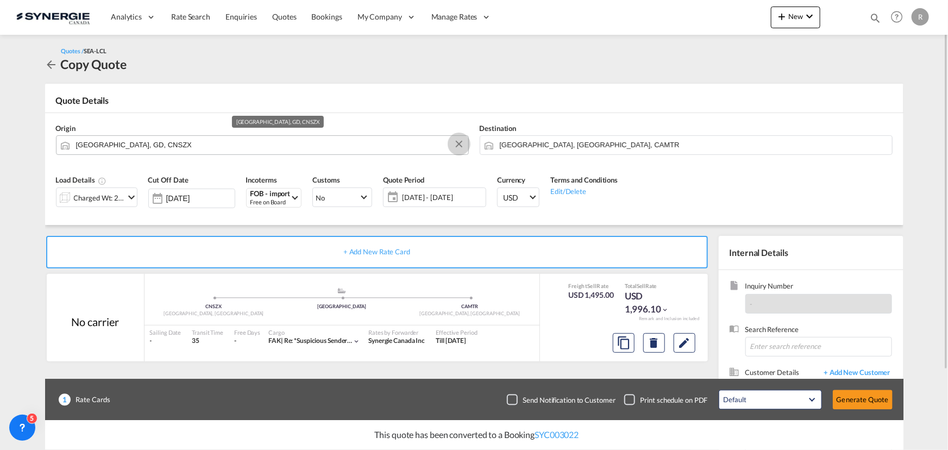
click at [455, 145] on button "Clear Input" at bounding box center [459, 144] width 16 height 16
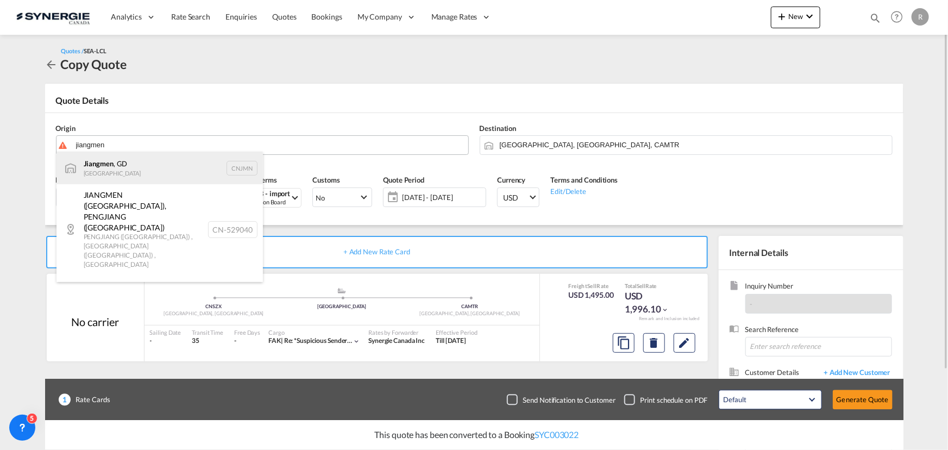
click at [120, 168] on div "[GEOGRAPHIC_DATA] , GD [GEOGRAPHIC_DATA] CNJMN" at bounding box center [160, 168] width 206 height 33
type input "Jiangmen, GD, CNJMN"
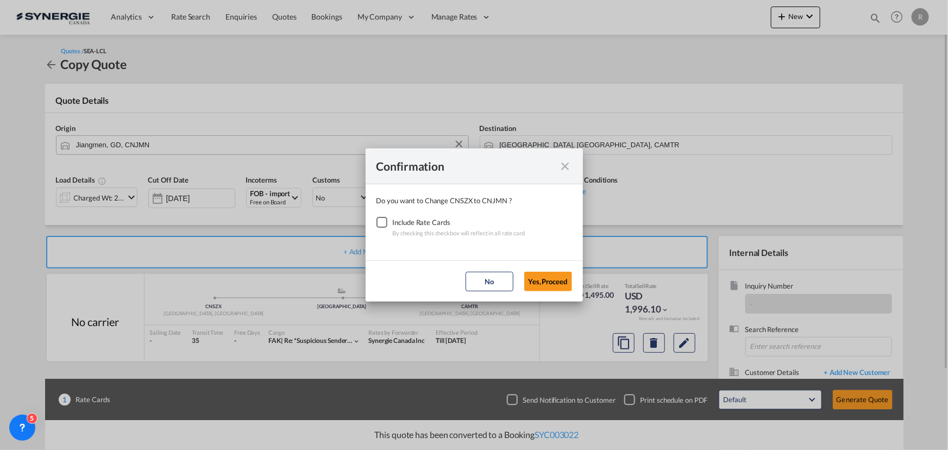
click at [378, 223] on div "Checkbox No Ink" at bounding box center [382, 222] width 11 height 11
click at [544, 283] on button "Yes,Proceed" at bounding box center [548, 282] width 48 height 20
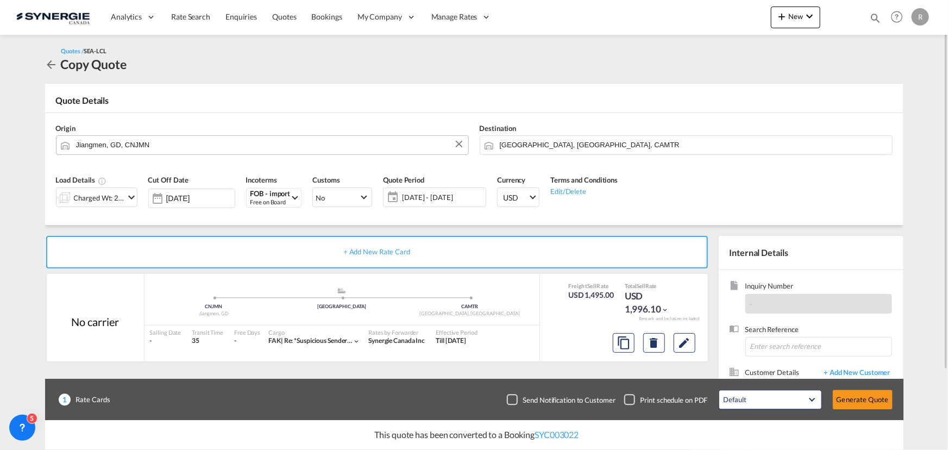
click at [455, 197] on span "[DATE] - [DATE]" at bounding box center [442, 197] width 81 height 10
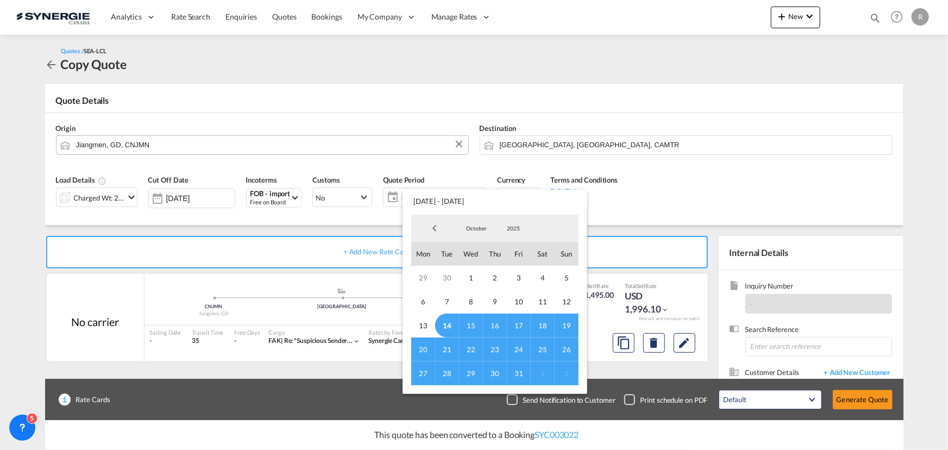
click at [520, 372] on span "31" at bounding box center [519, 373] width 24 height 24
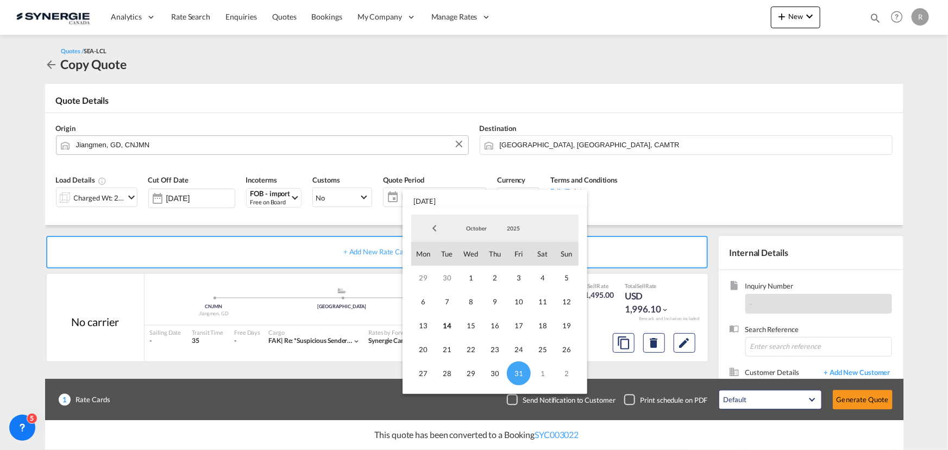
click at [726, 209] on md-backdrop at bounding box center [474, 225] width 948 height 450
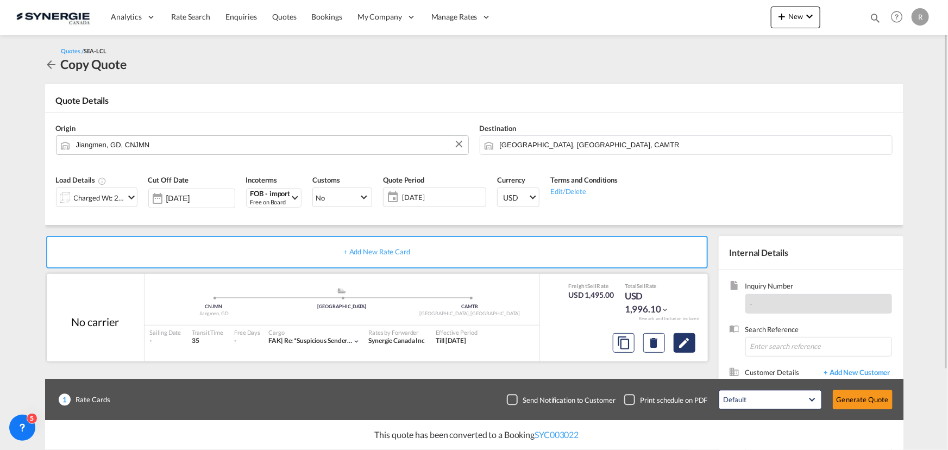
click at [681, 341] on md-icon "Edit" at bounding box center [684, 342] width 13 height 13
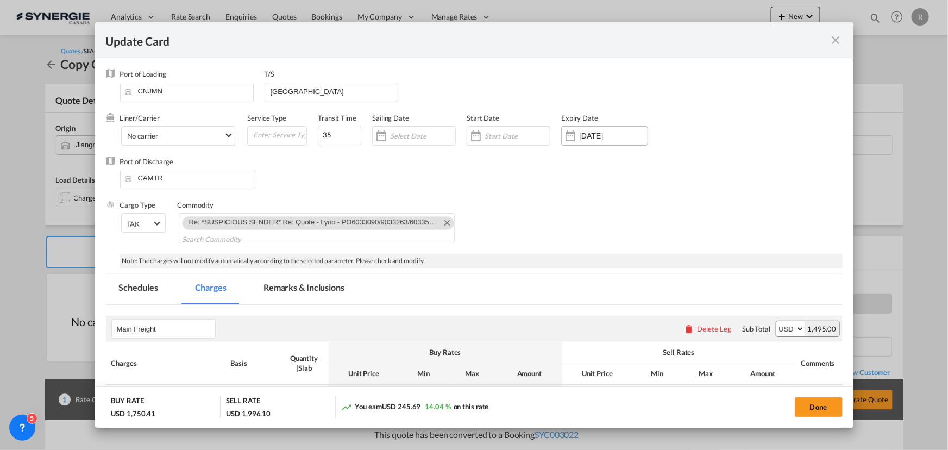
click at [607, 136] on input "[DATE]" at bounding box center [613, 135] width 68 height 9
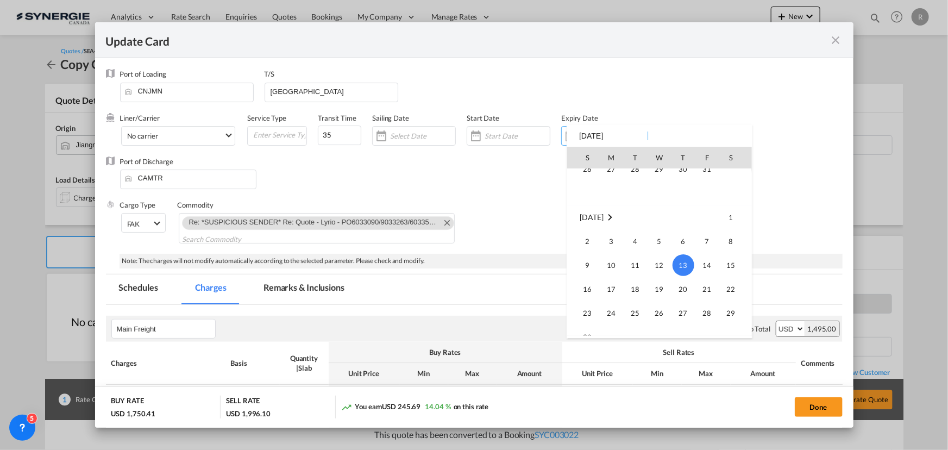
scroll to position [251910, 0]
click at [707, 177] on span "31" at bounding box center [708, 182] width 22 height 22
type input "[DATE]"
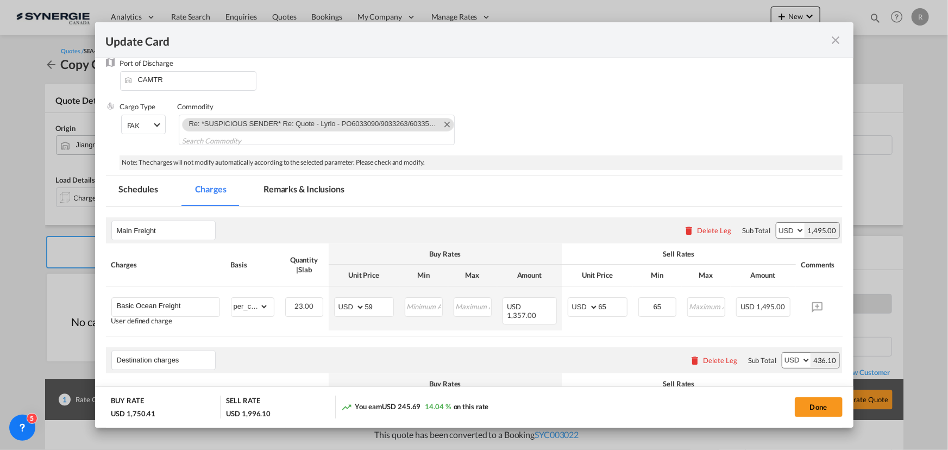
scroll to position [197, 0]
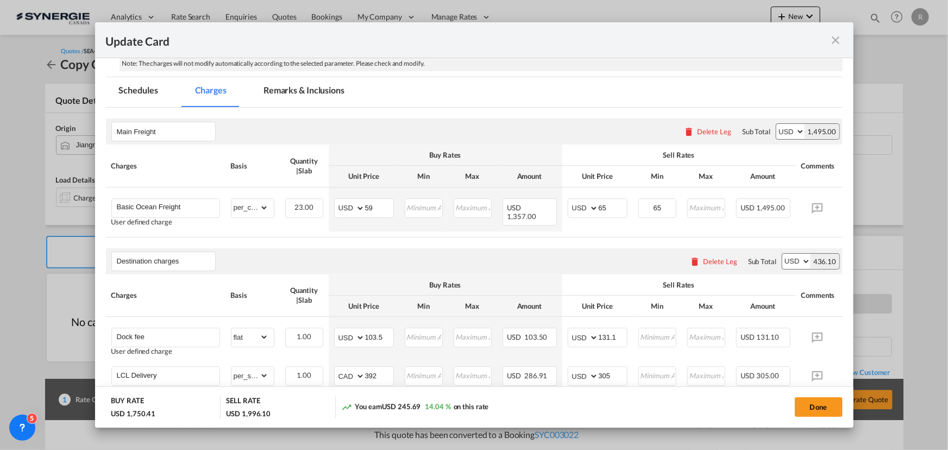
drag, startPoint x: 787, startPoint y: 236, endPoint x: 820, endPoint y: 233, distance: 33.8
click at [820, 233] on table "Charges Basis Quantity | Slab Buy Rates Sell Rates Comments Action Unit Price M…" at bounding box center [491, 191] width 770 height 92
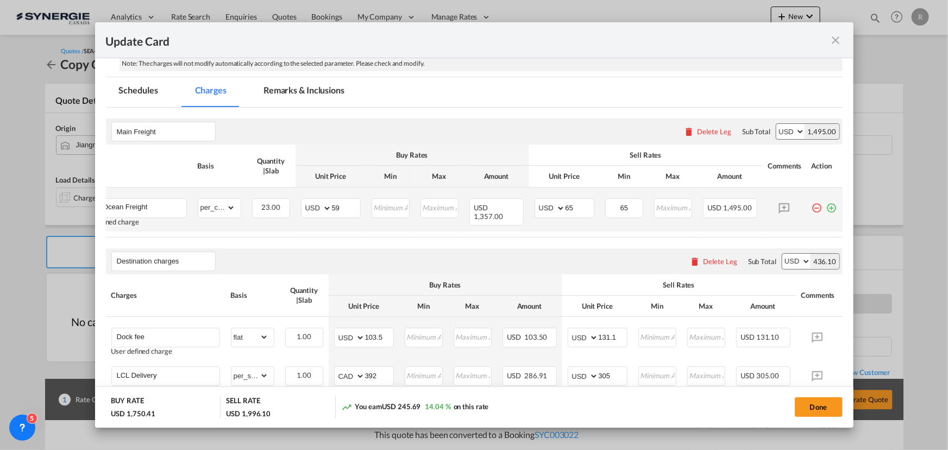
click at [826, 209] on md-icon "icon-plus-circle-outline green-400-fg" at bounding box center [831, 203] width 11 height 11
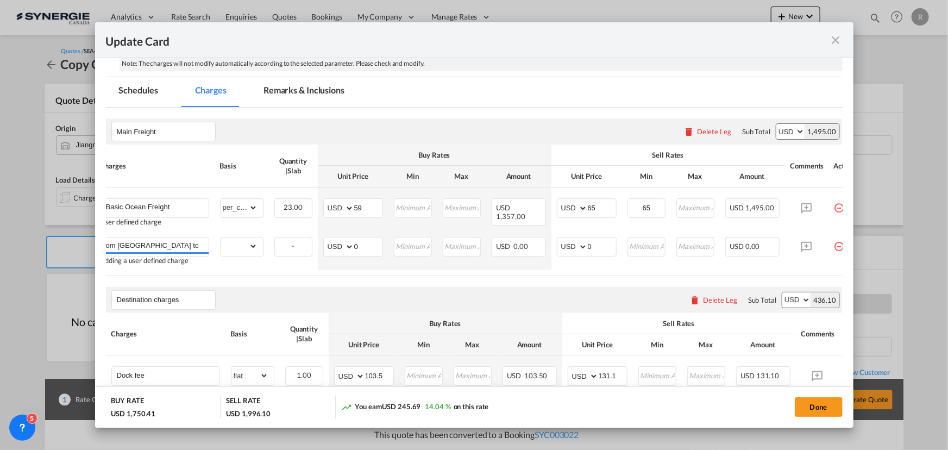
scroll to position [0, 36]
type input "trucking from [GEOGRAPHIC_DATA] to [GEOGRAPHIC_DATA] WH"
click at [247, 247] on select "gross_weight volumetric_weight per_shipment per_bl per_km per_hawb per_kg flat …" at bounding box center [239, 245] width 37 height 17
select select "per_cbm"
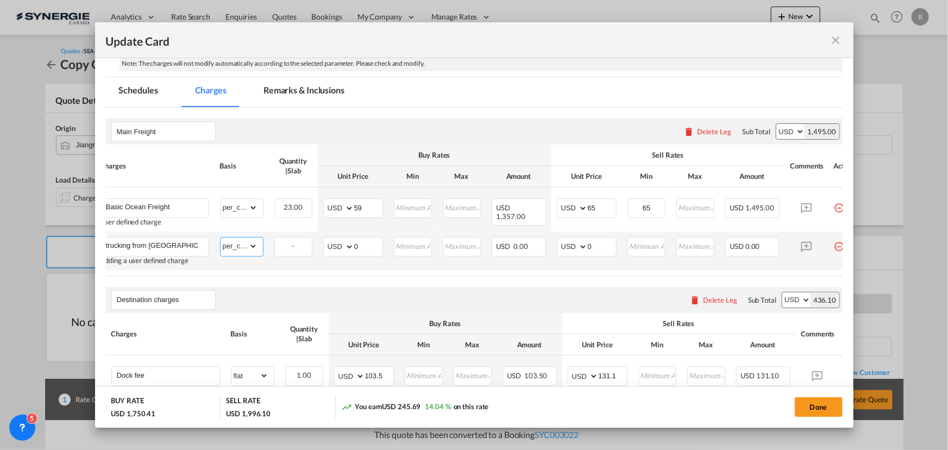
click at [221, 237] on select "gross_weight volumetric_weight per_shipment per_bl per_km per_hawb per_kg flat …" at bounding box center [239, 245] width 37 height 17
drag, startPoint x: 367, startPoint y: 244, endPoint x: 329, endPoint y: 239, distance: 39.0
click at [329, 239] on md-input-container "AED AFN ALL AMD ANG AOA ARS AUD AWG AZN BAM BBD BDT BGN BHD BIF BMD BND BOB BRL…" at bounding box center [353, 247] width 60 height 20
type input "12"
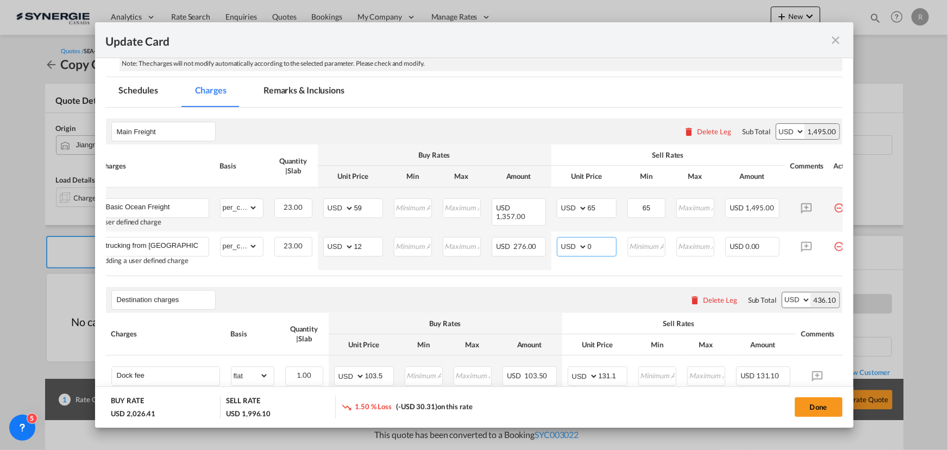
drag, startPoint x: 609, startPoint y: 244, endPoint x: 559, endPoint y: 227, distance: 52.2
click at [570, 244] on md-input-container "AED AFN ALL AMD ANG AOA ARS AUD AWG AZN BAM BBD BDT BGN BHD BIF BMD BND BOB BRL…" at bounding box center [587, 247] width 60 height 20
type input "12"
drag, startPoint x: 371, startPoint y: 203, endPoint x: 342, endPoint y: 201, distance: 28.3
click at [342, 201] on md-input-container "AED AFN ALL AMD ANG AOA ARS AUD AWG AZN BAM BBD BDT BGN BHD BIF BMD BND [PERSON…" at bounding box center [353, 208] width 60 height 20
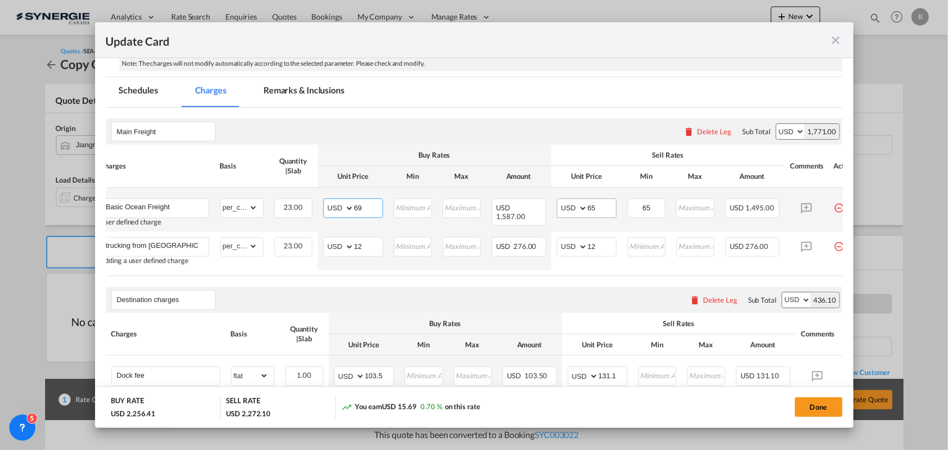
type input "69"
drag, startPoint x: 605, startPoint y: 206, endPoint x: 557, endPoint y: 198, distance: 49.0
click at [557, 198] on md-input-container "AED AFN ALL AMD ANG AOA ARS AUD AWG AZN BAM BBD BDT BGN BHD BIF BMD BND [PERSON…" at bounding box center [587, 208] width 60 height 20
type input "75"
drag, startPoint x: 661, startPoint y: 206, endPoint x: 597, endPoint y: 204, distance: 64.1
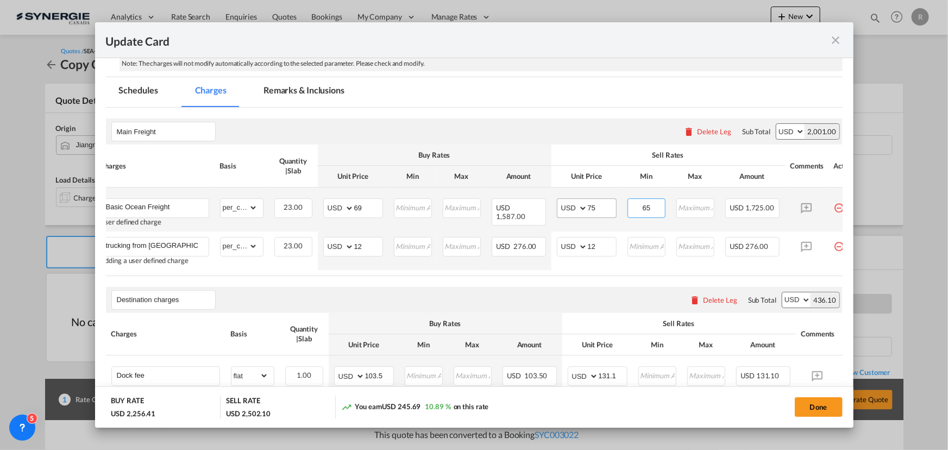
click at [597, 204] on tr "Basic Ocean Freight User defined charge Please Enter Already Exists gross_weigh…" at bounding box center [480, 209] width 770 height 44
type input "75"
click at [502, 288] on div "Destination charges Please enter leg name Leg Name Already Exists Delete Leg Su…" at bounding box center [474, 300] width 737 height 26
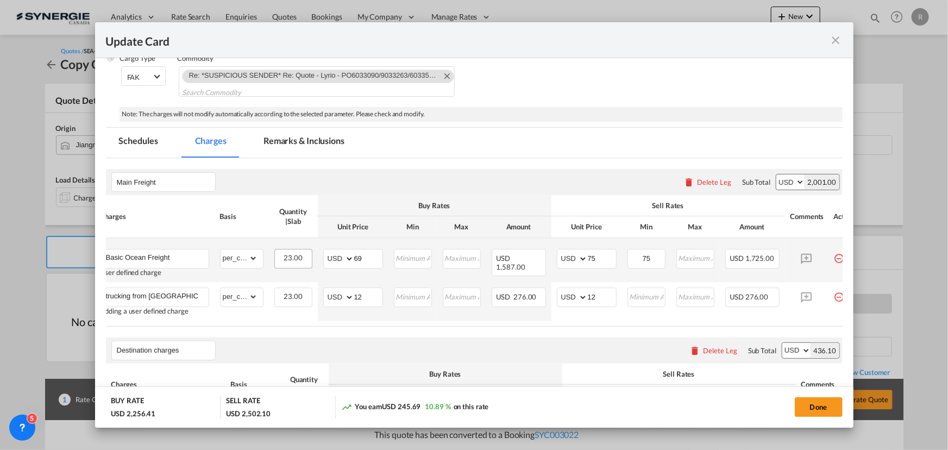
scroll to position [98, 0]
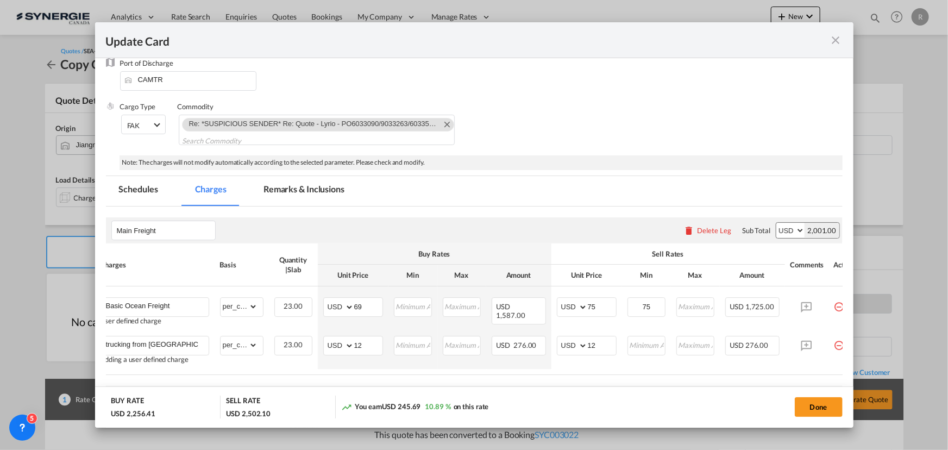
click at [296, 187] on md-tab-item "Remarks & Inclusions" at bounding box center [303, 191] width 107 height 30
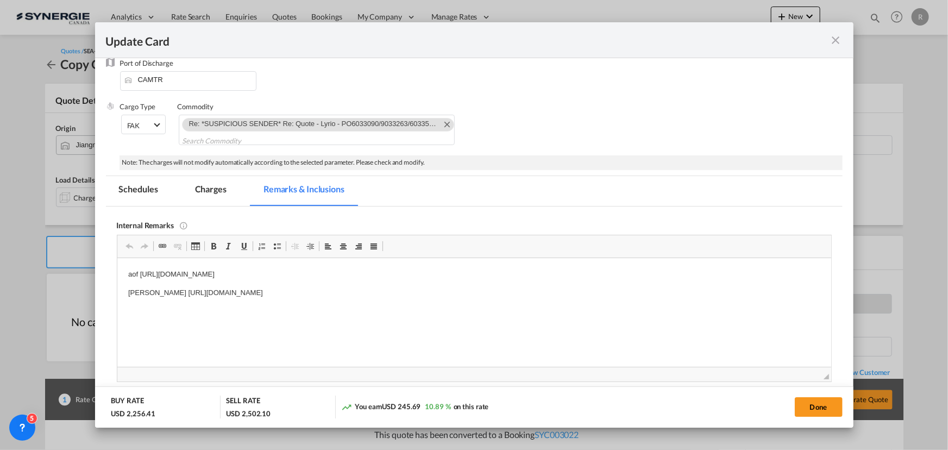
scroll to position [0, 0]
click at [462, 274] on p "aof [URL][DOMAIN_NAME]" at bounding box center [474, 273] width 692 height 11
click at [443, 267] on html "aof [URL][DOMAIN_NAME] Update rate after [DATE] [URL][DOMAIN_NAME] [PERSON_NAME…" at bounding box center [474, 311] width 714 height 106
click at [214, 187] on md-tab-item "Charges" at bounding box center [211, 191] width 58 height 30
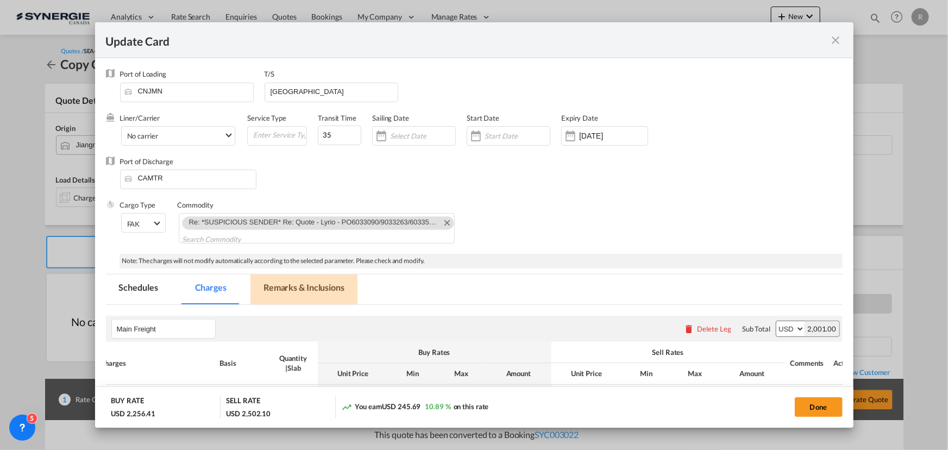
click at [306, 285] on md-tab-item "Remarks & Inclusions" at bounding box center [303, 289] width 107 height 30
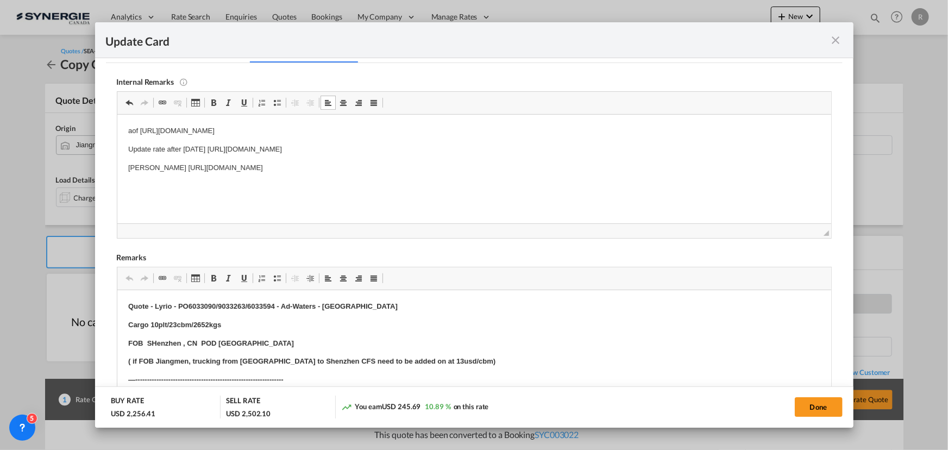
scroll to position [296, 0]
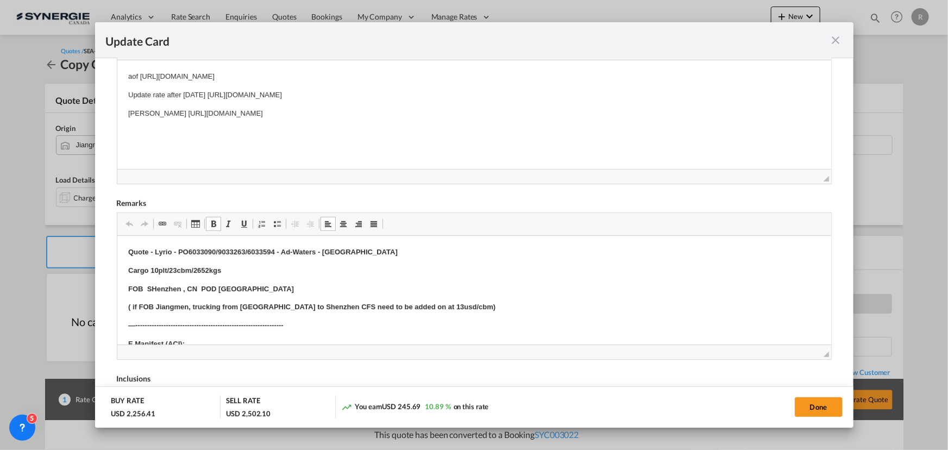
click at [477, 306] on p "( if FOB Jiangmen, trucking from [GEOGRAPHIC_DATA] to Shenzhen CFS need to be a…" at bounding box center [474, 306] width 692 height 11
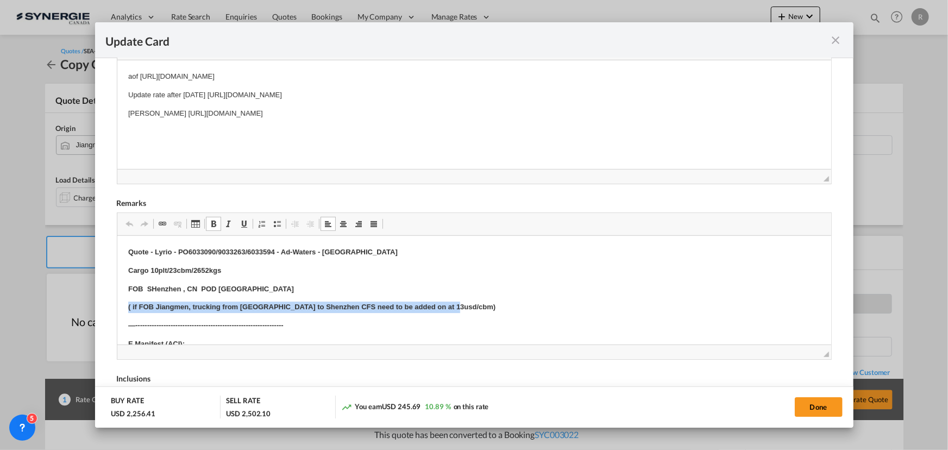
drag, startPoint x: 124, startPoint y: 305, endPoint x: 485, endPoint y: 303, distance: 360.8
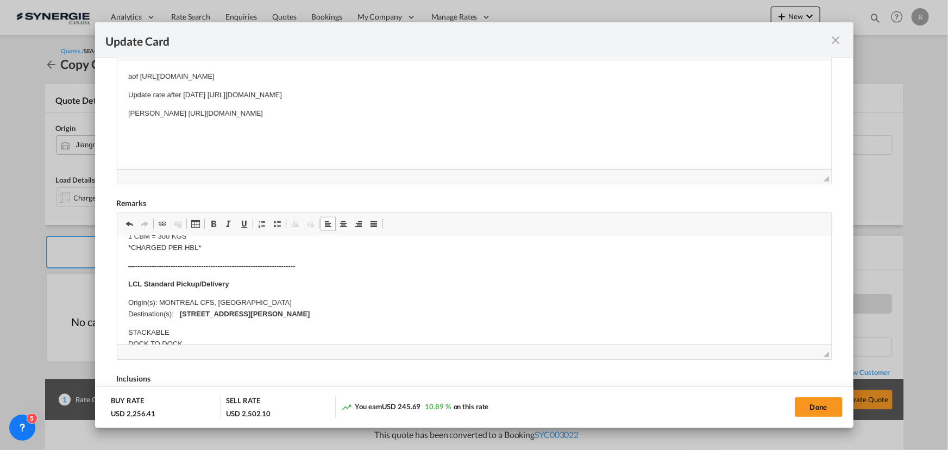
scroll to position [299, 0]
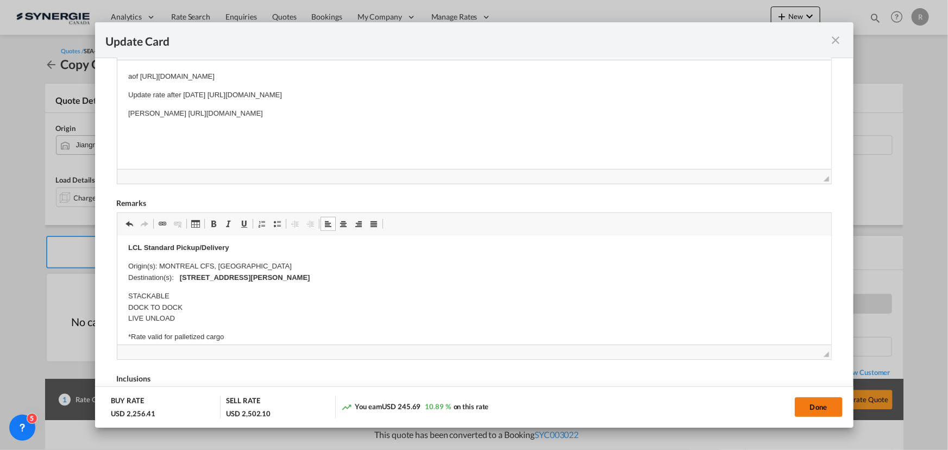
click at [824, 403] on button "Done" at bounding box center [819, 407] width 48 height 20
type input "[DATE]"
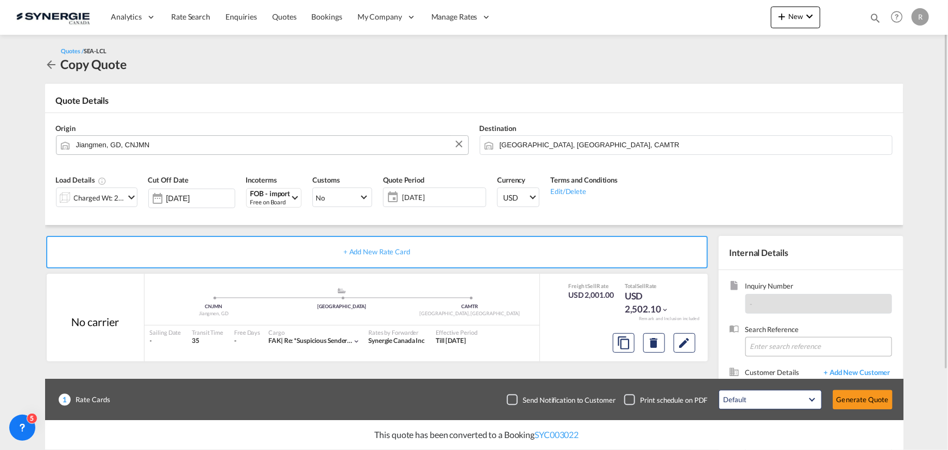
scroll to position [97, 0]
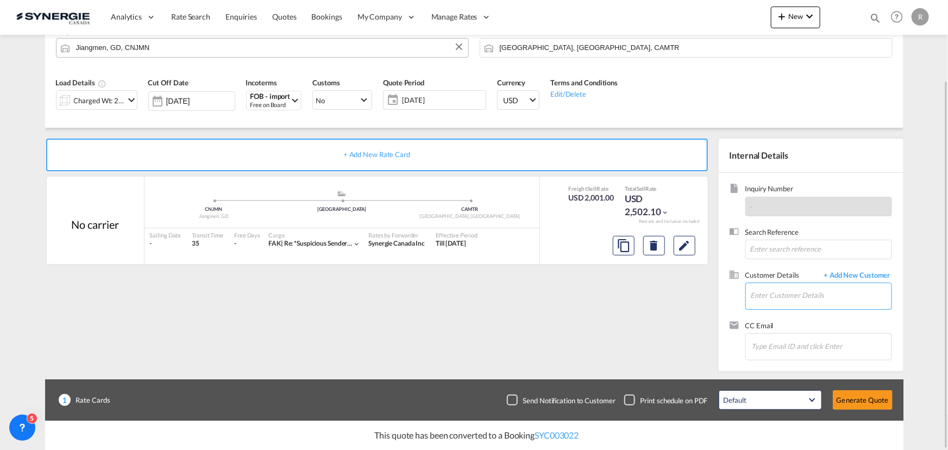
click at [766, 291] on input "Enter Customer Details" at bounding box center [821, 295] width 141 height 24
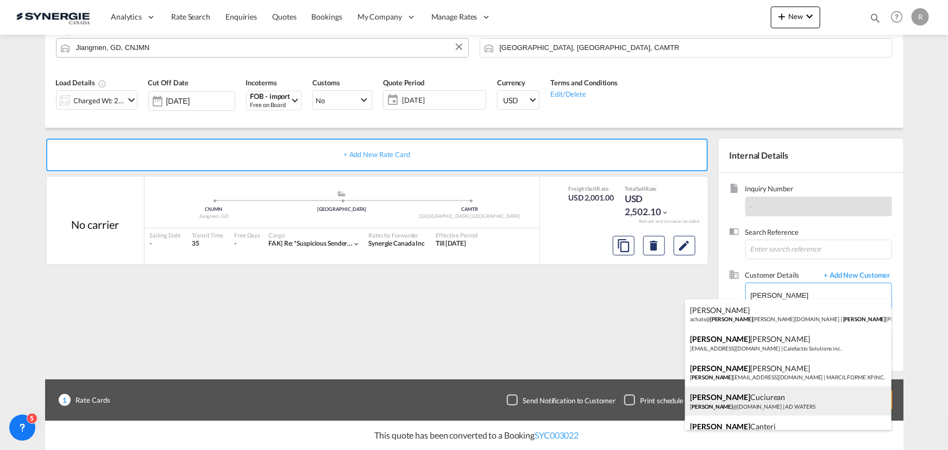
click at [753, 403] on div "[PERSON_NAME] [PERSON_NAME] @[DOMAIN_NAME][PERSON_NAME] | AD WATERS" at bounding box center [788, 400] width 206 height 29
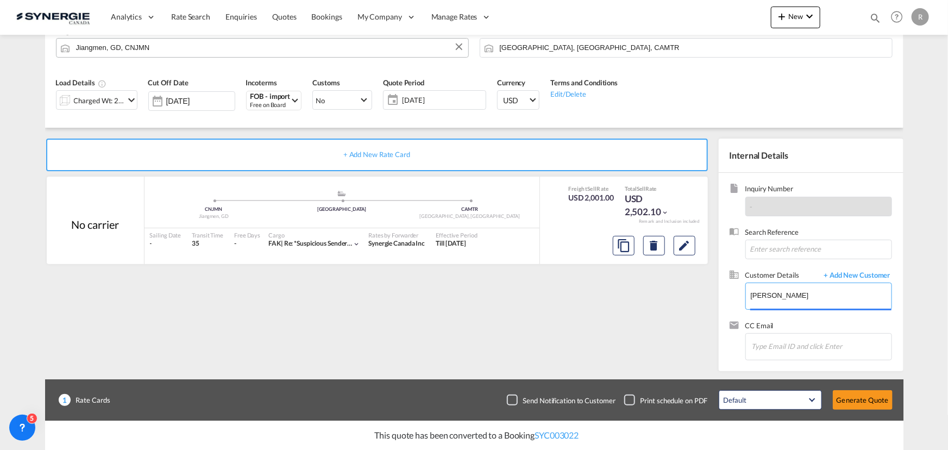
type input "AD [PERSON_NAME] Cuciurean, [EMAIL_ADDRESS][DOMAIN_NAME][PERSON_NAME]"
click at [857, 401] on button "Generate Quote" at bounding box center [863, 400] width 60 height 20
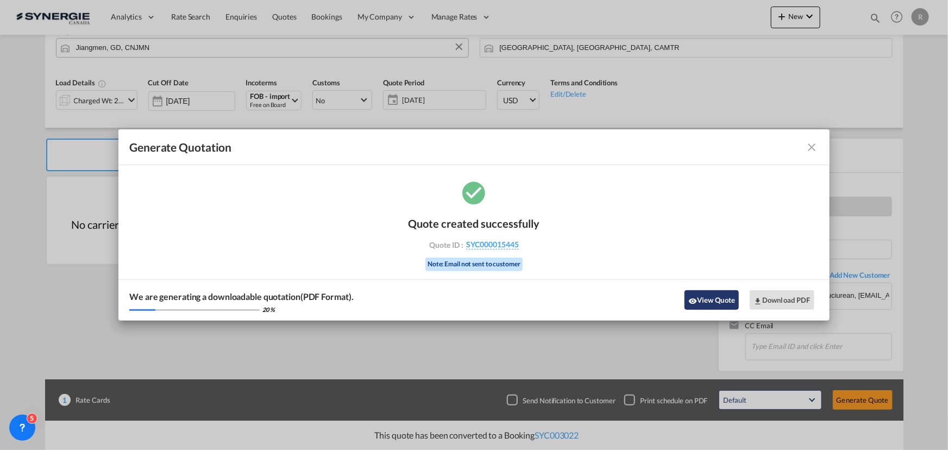
click at [714, 303] on button "View Quote" at bounding box center [712, 300] width 54 height 20
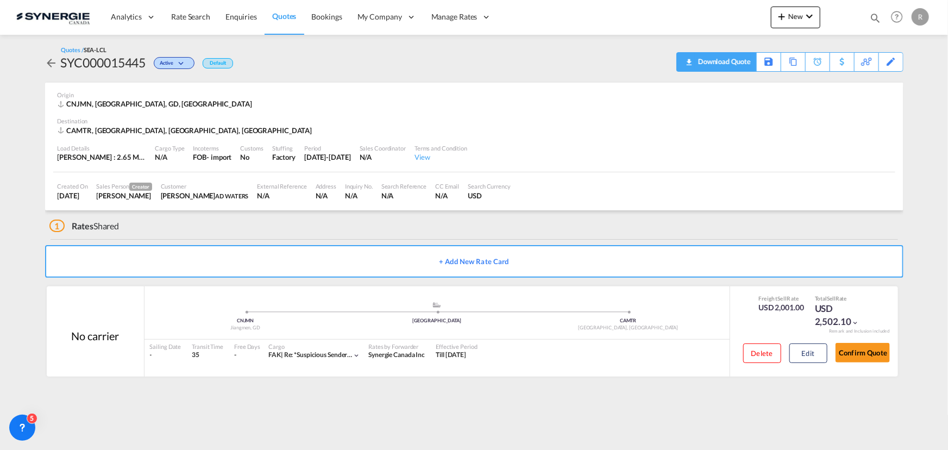
click at [738, 57] on div "Download Quote" at bounding box center [722, 61] width 55 height 17
click at [875, 17] on md-icon "icon-magnify" at bounding box center [875, 18] width 12 height 12
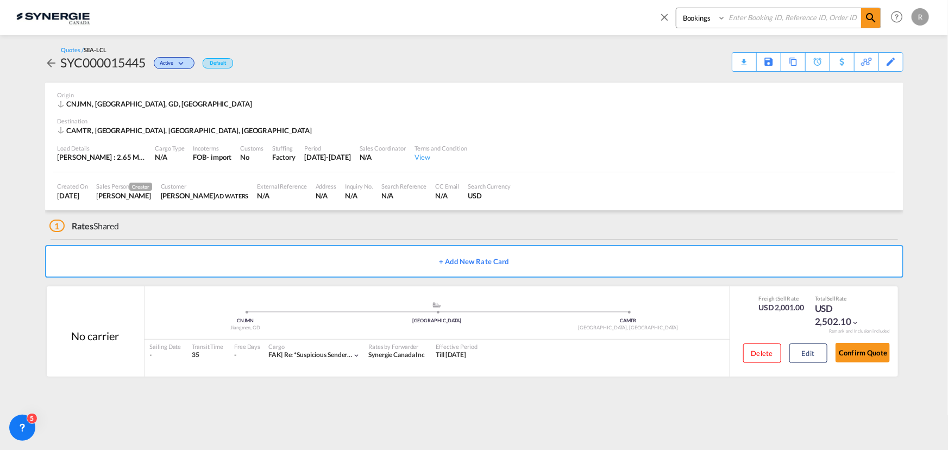
click at [711, 21] on select "Bookings Quotes Enquiries" at bounding box center [702, 18] width 52 height 20
select select "Quotes"
click at [676, 8] on select "Bookings Quotes Enquiries" at bounding box center [702, 18] width 52 height 20
click at [766, 16] on input at bounding box center [793, 17] width 135 height 19
click at [870, 21] on md-icon "icon-magnify" at bounding box center [870, 17] width 13 height 13
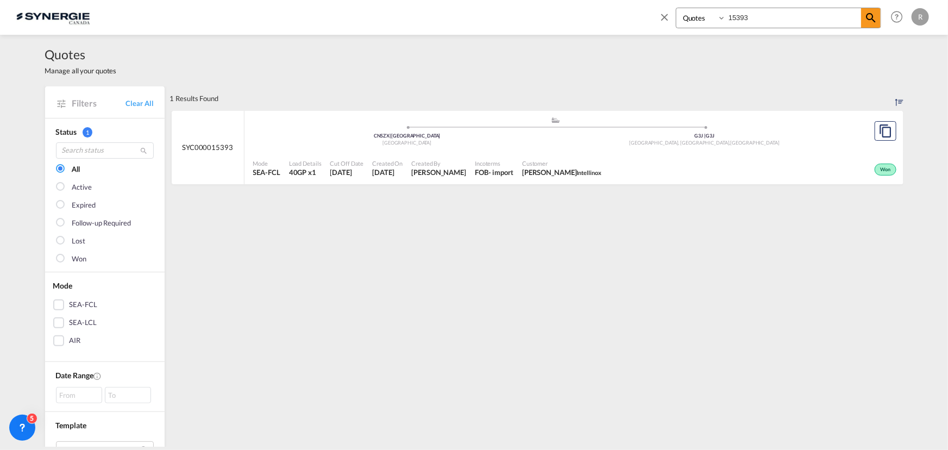
drag, startPoint x: 783, startPoint y: 20, endPoint x: 678, endPoint y: 15, distance: 106.1
click at [682, 18] on div "Bookings Quotes Enquiries 15393" at bounding box center [778, 18] width 205 height 21
type input "15127"
click at [873, 22] on md-icon "icon-magnify" at bounding box center [870, 17] width 13 height 13
click at [636, 166] on div "Won" at bounding box center [748, 168] width 302 height 27
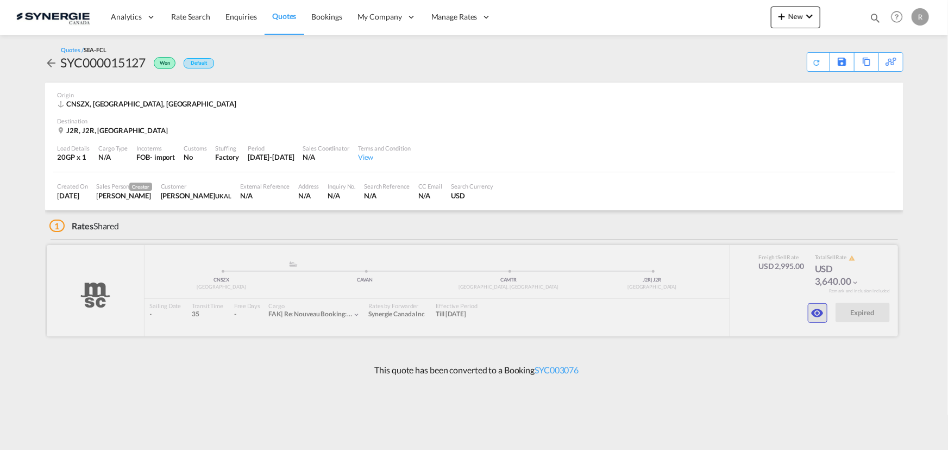
click at [816, 319] on md-icon "icon-eye" at bounding box center [817, 312] width 13 height 13
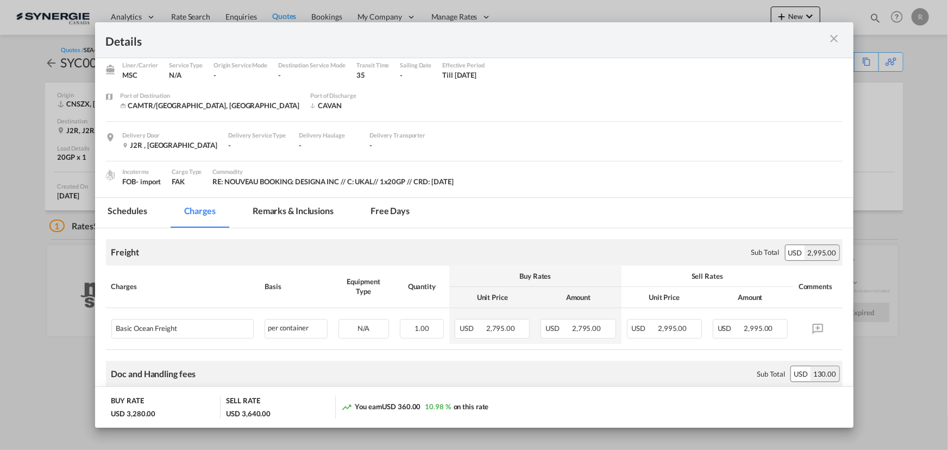
scroll to position [98, 0]
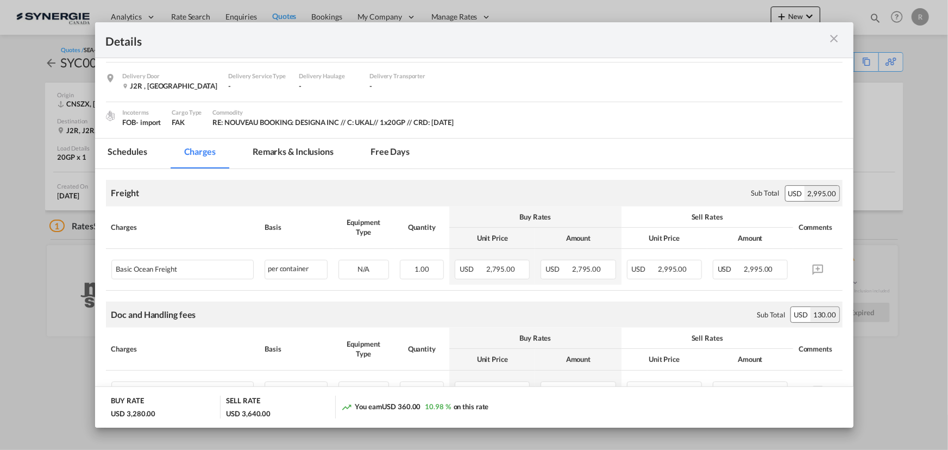
click at [299, 152] on md-tab-item "Remarks & Inclusions" at bounding box center [293, 154] width 107 height 30
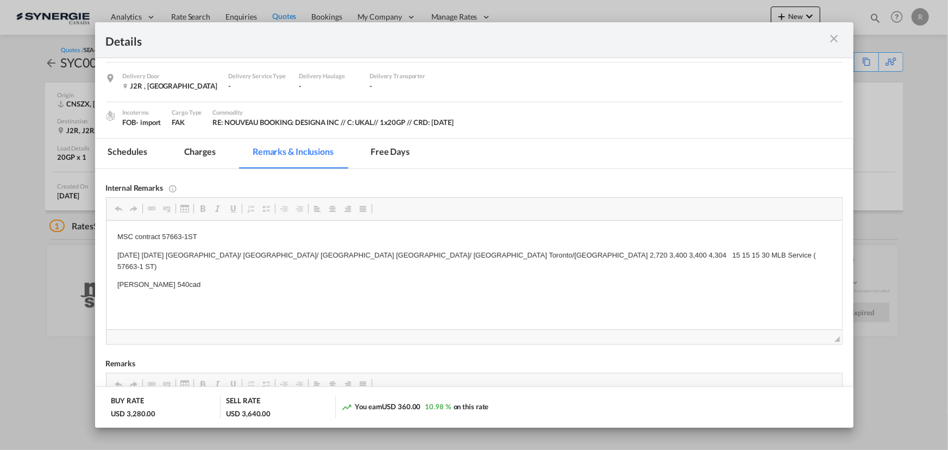
click at [206, 150] on md-tab-item "Charges" at bounding box center [200, 154] width 58 height 30
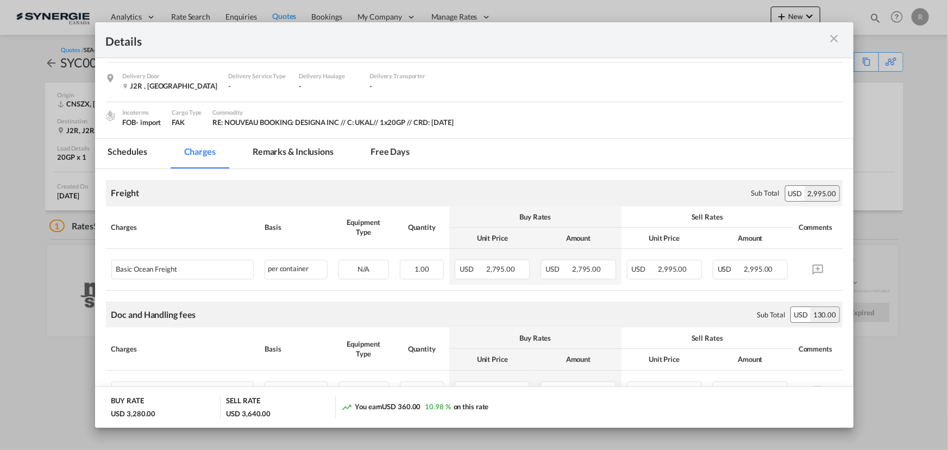
click at [306, 154] on md-tab-item "Remarks & Inclusions" at bounding box center [293, 154] width 107 height 30
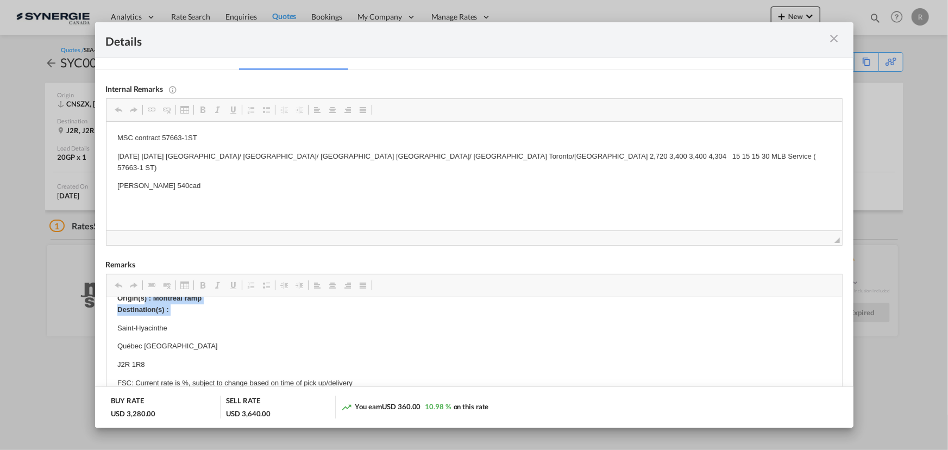
scroll to position [310, 0]
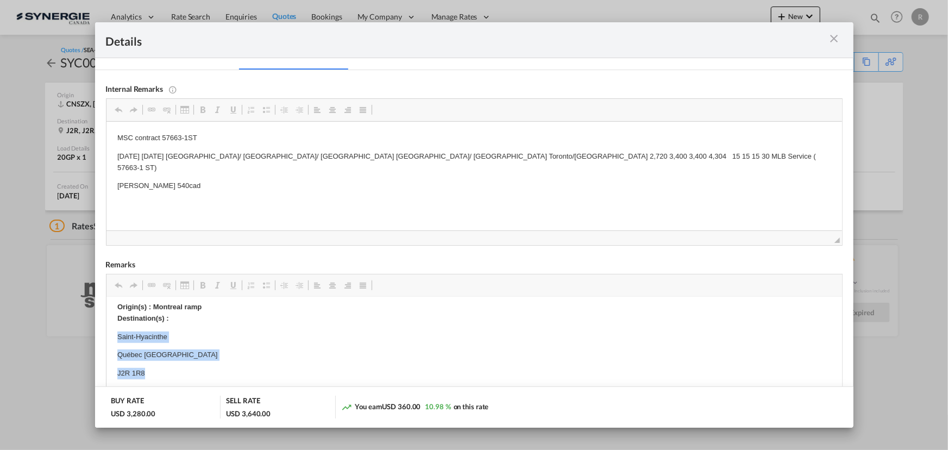
drag, startPoint x: 112, startPoint y: 300, endPoint x: 168, endPoint y: 368, distance: 88.0
copy body "Saint-Hyacinthe Québec Canada J2R 1R8"
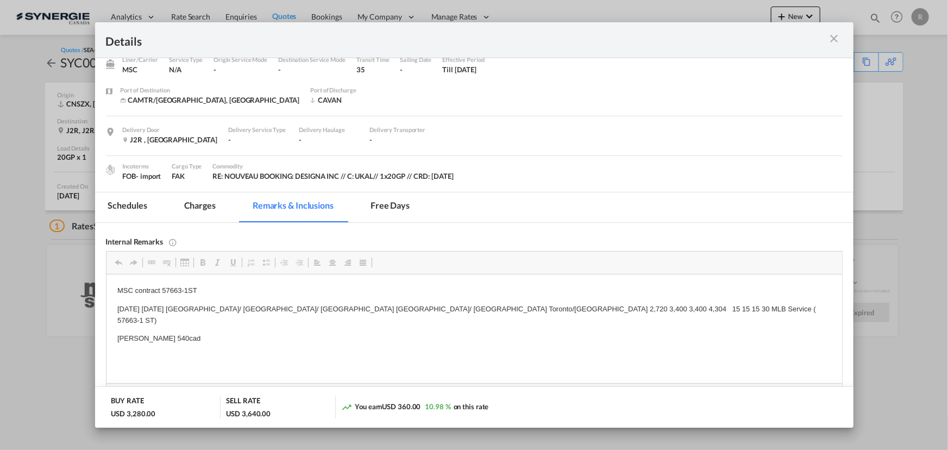
scroll to position [0, 0]
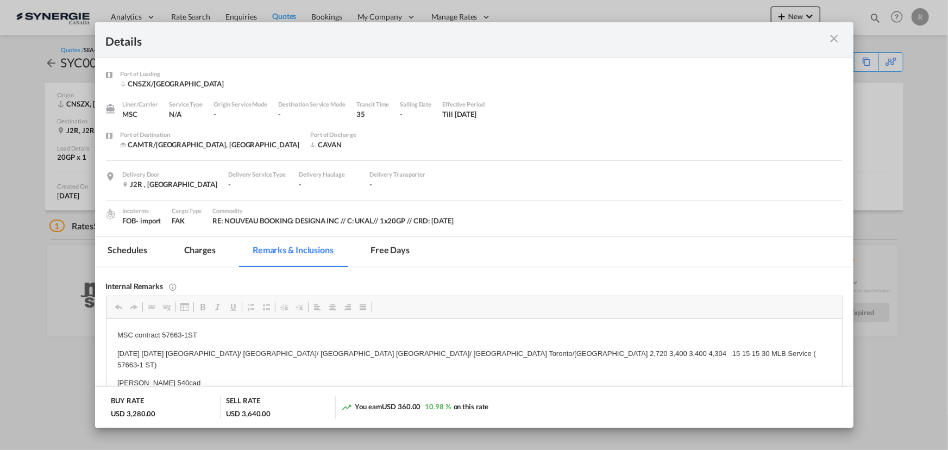
click at [831, 42] on md-icon "icon-close m-3 fg-AAA8AD cursor" at bounding box center [834, 38] width 13 height 13
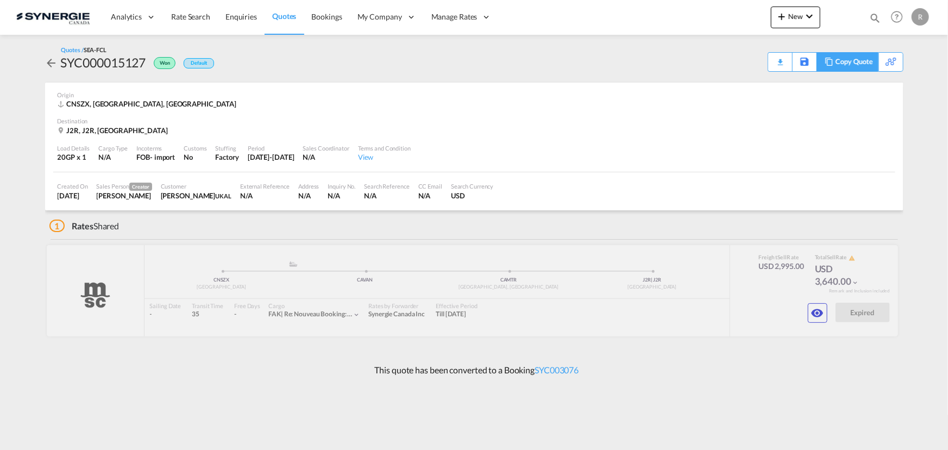
click at [867, 61] on div "Copy Quote" at bounding box center [854, 62] width 37 height 18
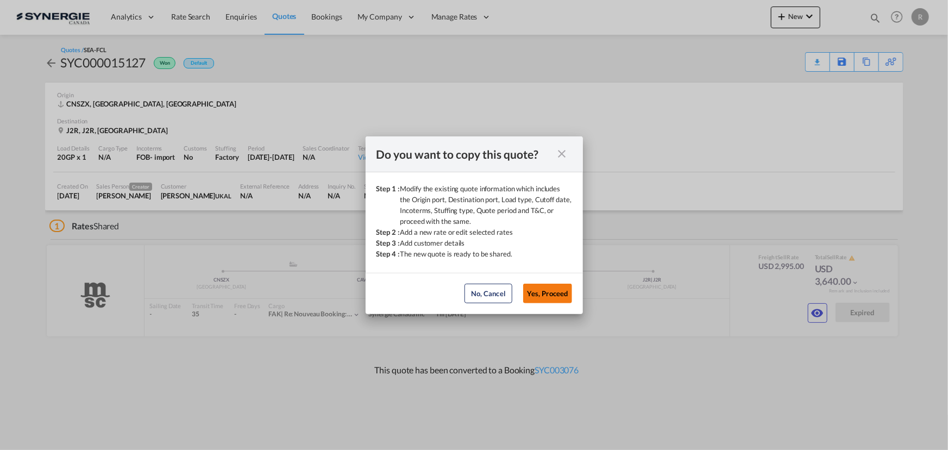
click at [548, 294] on button "Yes, Proceed" at bounding box center [547, 294] width 49 height 20
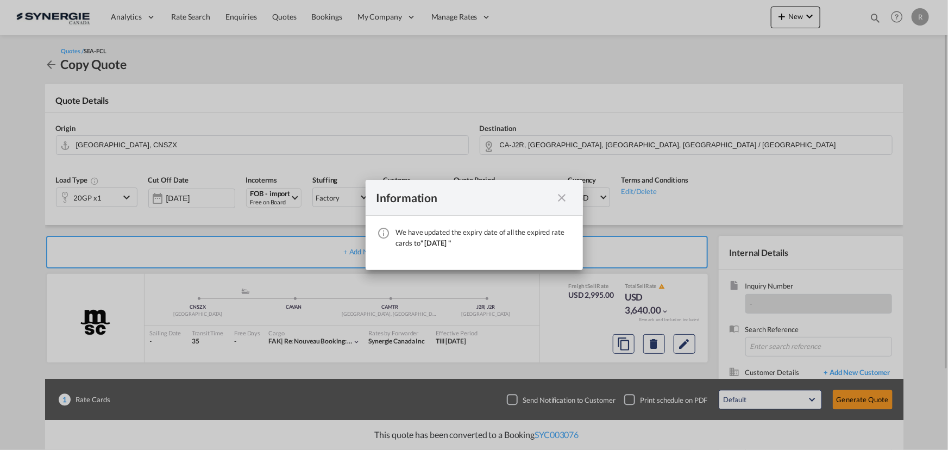
click at [560, 199] on md-icon "icon-close fg-AAA8AD cursor" at bounding box center [562, 197] width 13 height 13
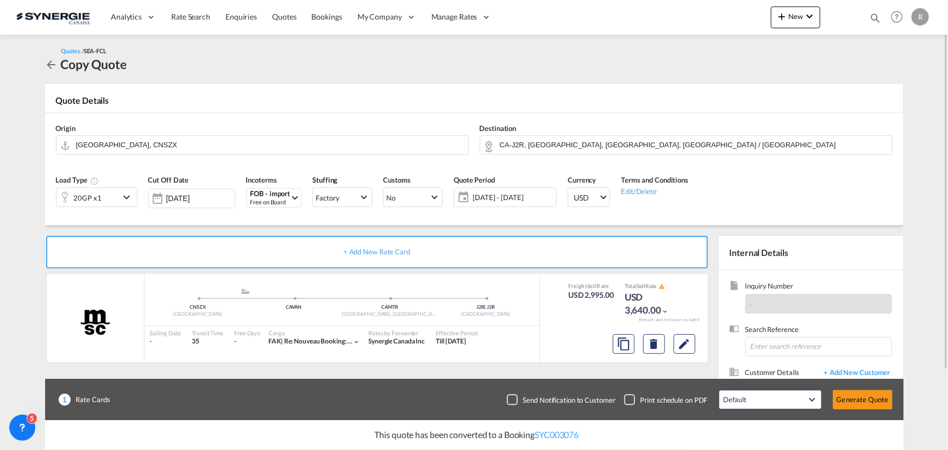
click at [498, 200] on span "14 Oct - 13 Nov 2025" at bounding box center [513, 197] width 81 height 10
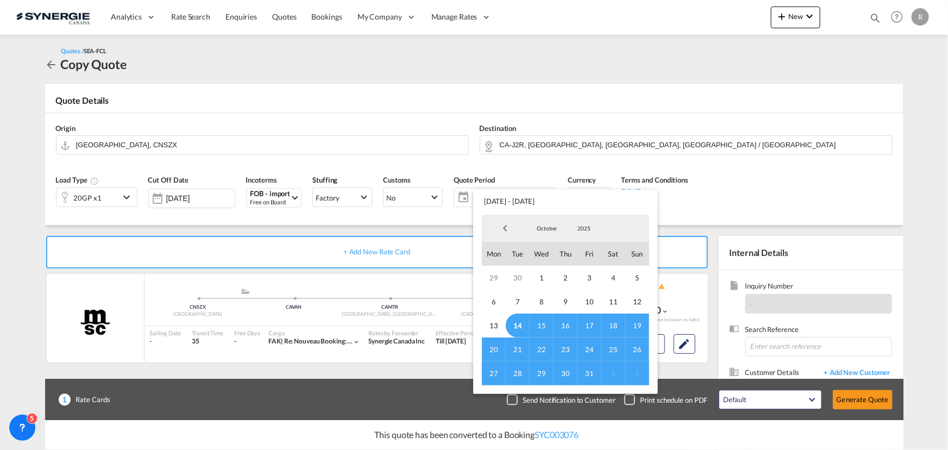
click at [591, 374] on span "31" at bounding box center [590, 373] width 24 height 24
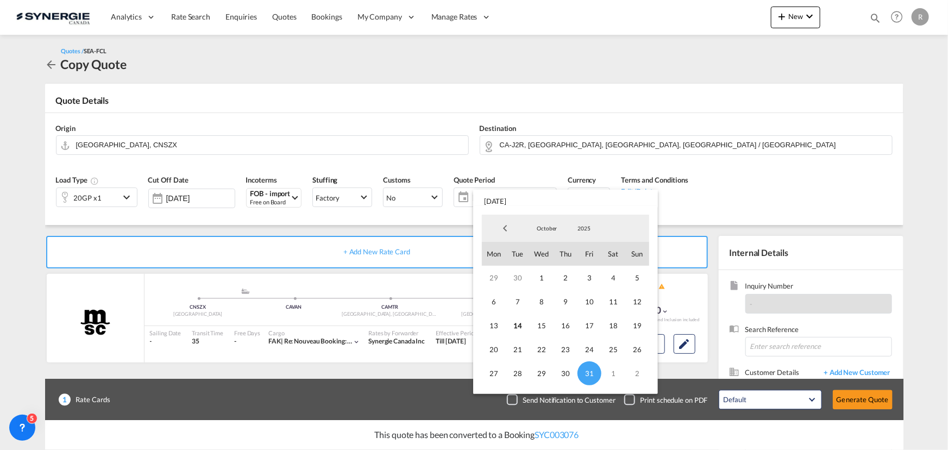
click at [812, 196] on md-backdrop at bounding box center [474, 225] width 948 height 450
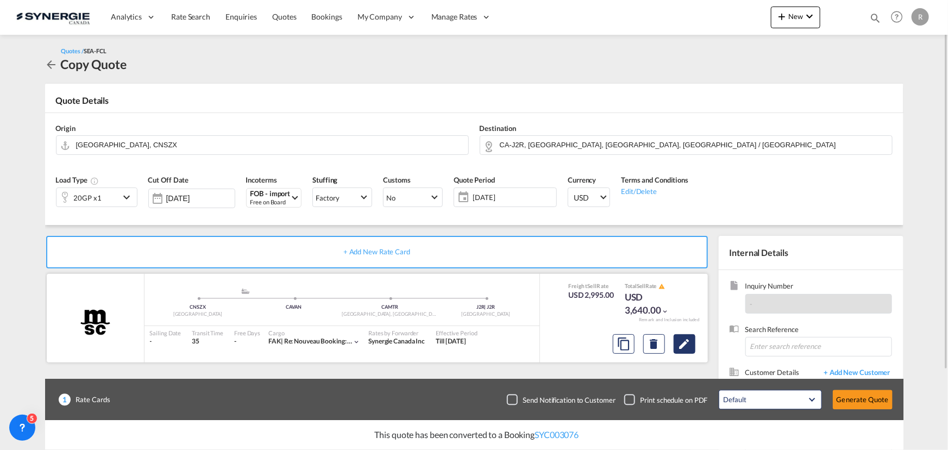
click at [682, 347] on md-icon "Edit" at bounding box center [684, 343] width 13 height 13
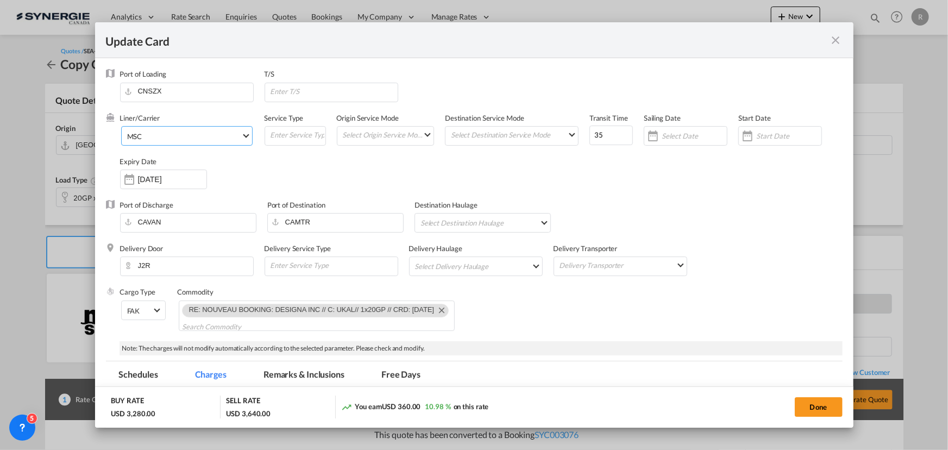
click at [192, 134] on span "MSC" at bounding box center [184, 136] width 114 height 10
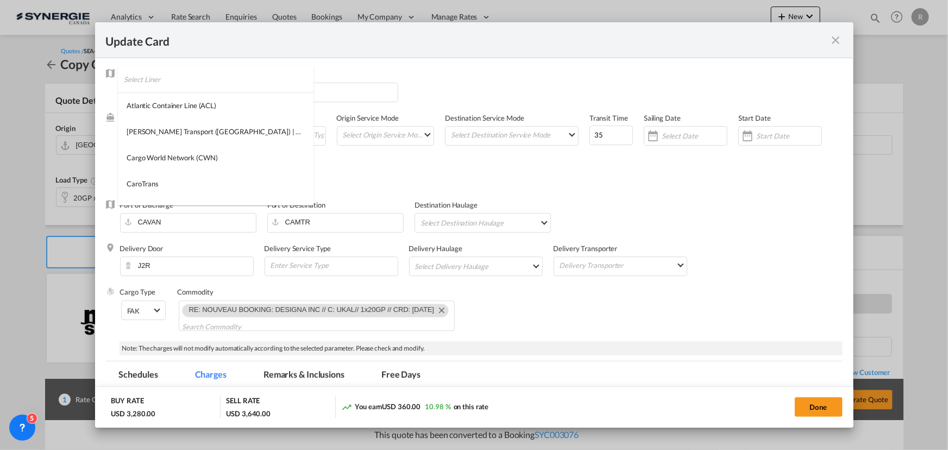
click at [187, 76] on input "search" at bounding box center [219, 79] width 190 height 26
type input "zim"
click at [152, 130] on md-option "ZIM" at bounding box center [189, 131] width 142 height 26
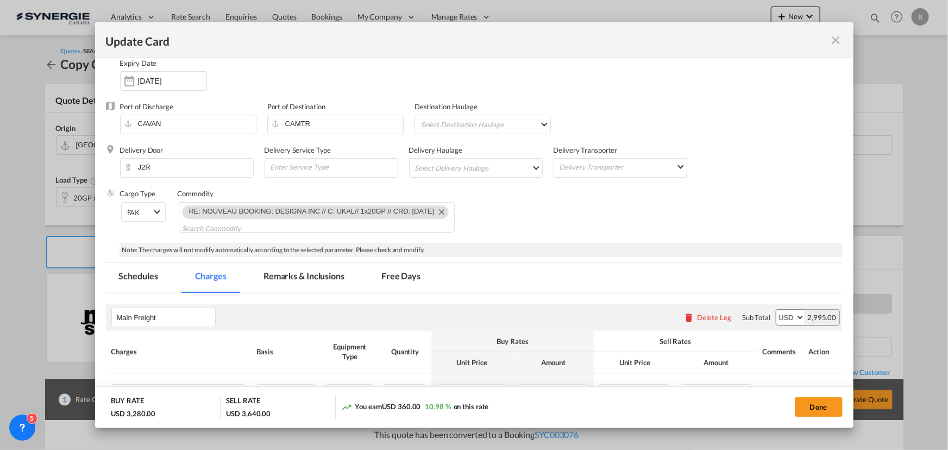
scroll to position [148, 0]
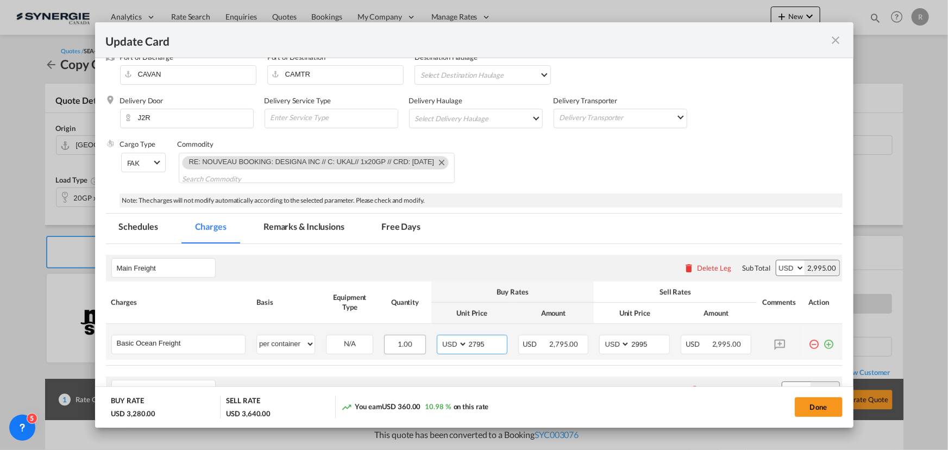
drag, startPoint x: 489, startPoint y: 343, endPoint x: 397, endPoint y: 336, distance: 92.6
click at [397, 336] on tr "Basic Ocean Freight Please Enter User Defined Charges Cannot Be Published per e…" at bounding box center [474, 342] width 737 height 36
type input "2"
type input "3"
type input "2970"
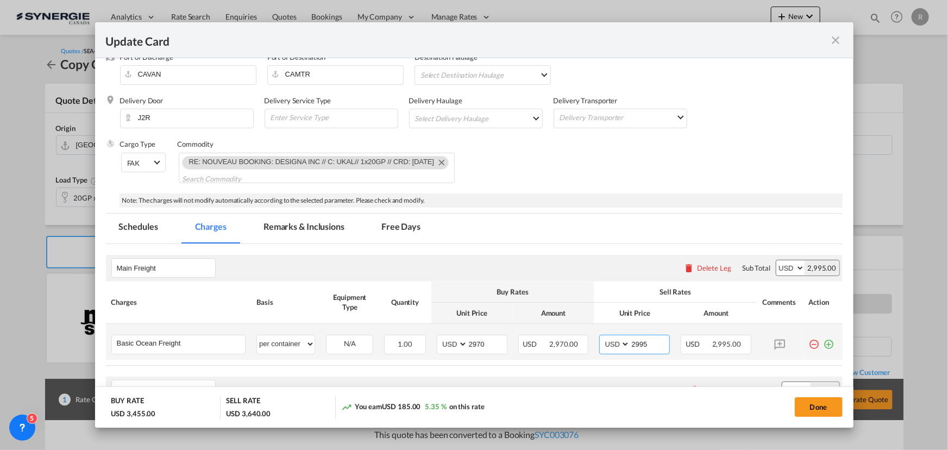
drag, startPoint x: 650, startPoint y: 341, endPoint x: 562, endPoint y: 333, distance: 88.4
click at [562, 333] on tr "Basic Ocean Freight Please Enter User Defined Charges Cannot Be Published per e…" at bounding box center [474, 342] width 737 height 36
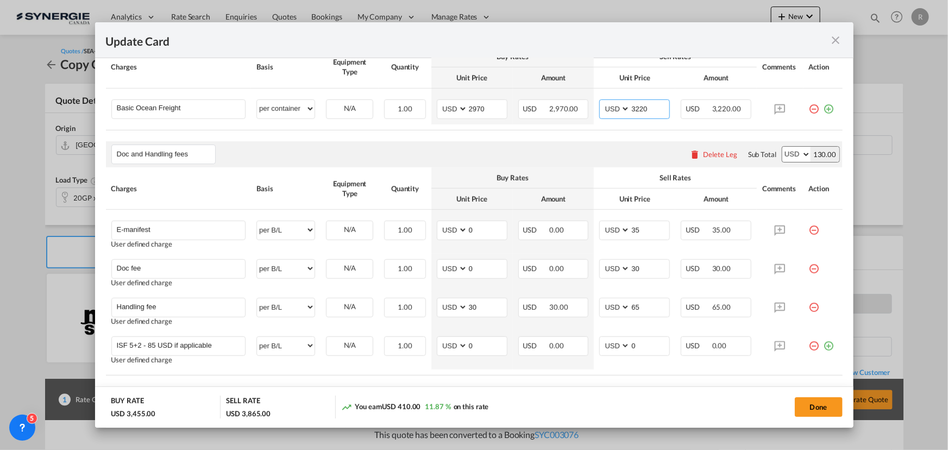
scroll to position [185, 0]
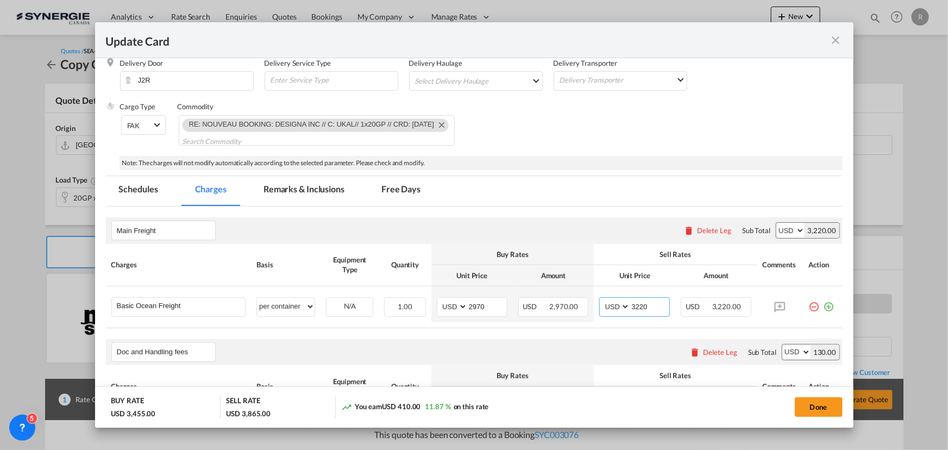
type input "3220"
click at [272, 185] on md-tab-item "Remarks & Inclusions" at bounding box center [303, 191] width 107 height 30
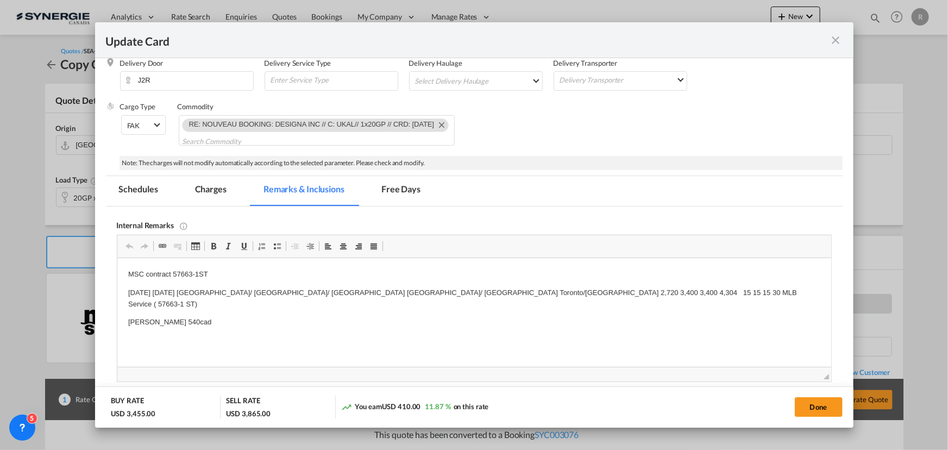
scroll to position [0, 0]
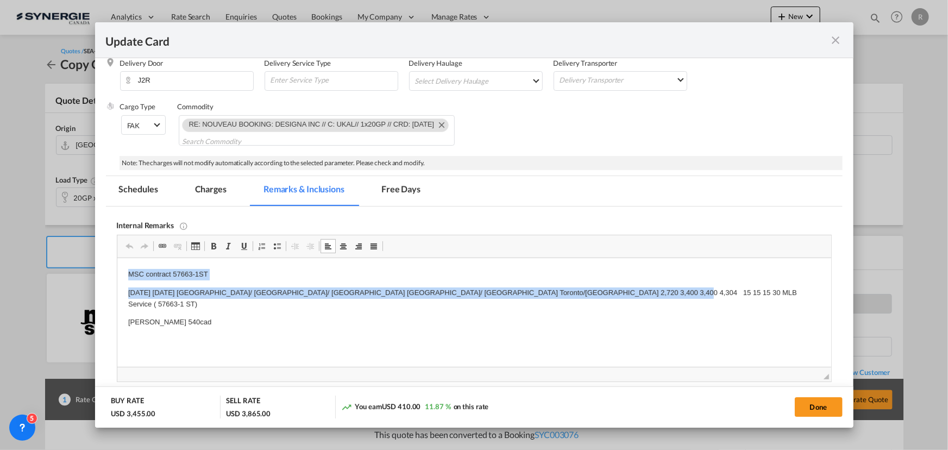
drag, startPoint x: 126, startPoint y: 272, endPoint x: 657, endPoint y: 291, distance: 531.7
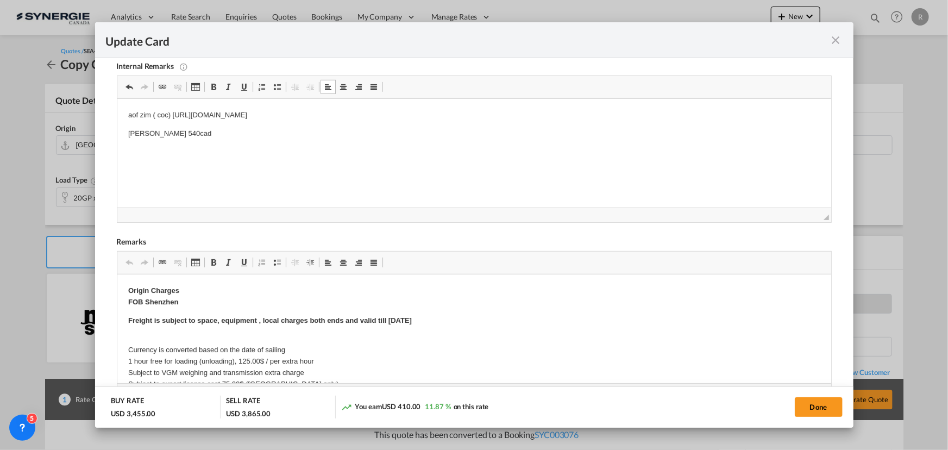
scroll to position [432, 0]
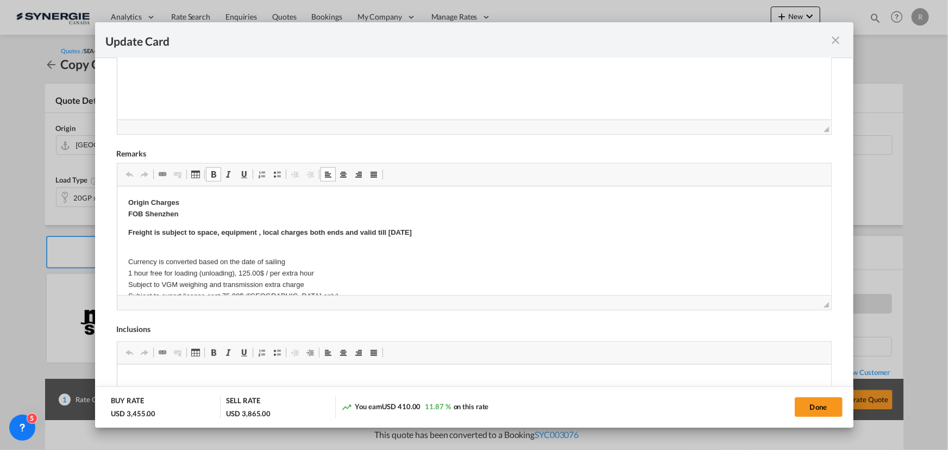
click at [427, 234] on p "Freight is subject to space, equipment , local charges both ends and valid till…" at bounding box center [474, 232] width 692 height 11
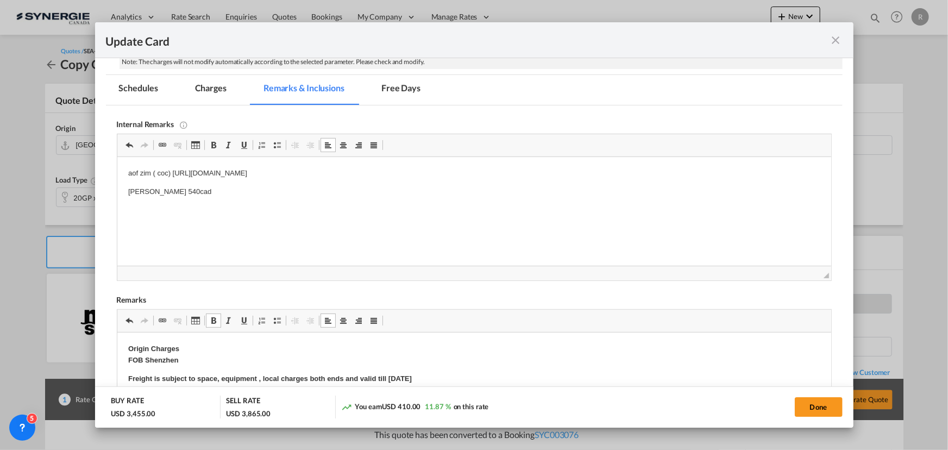
scroll to position [235, 0]
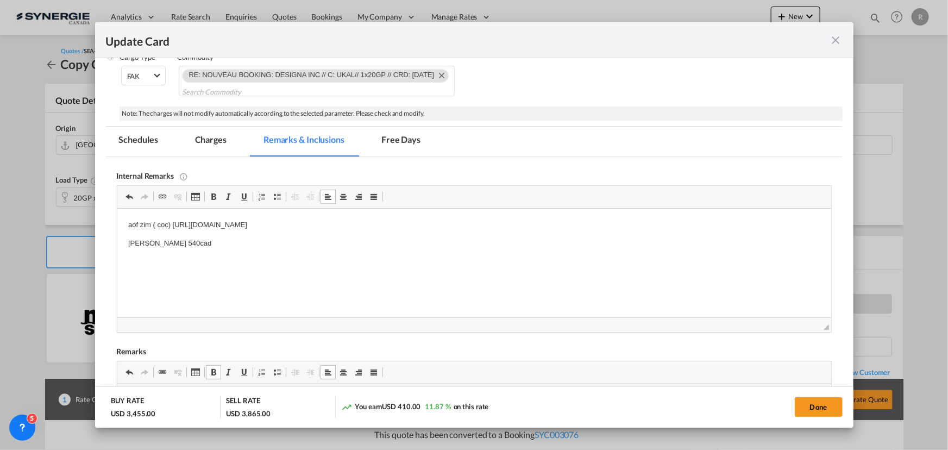
click at [217, 140] on md-tab-item "Charges" at bounding box center [211, 142] width 58 height 30
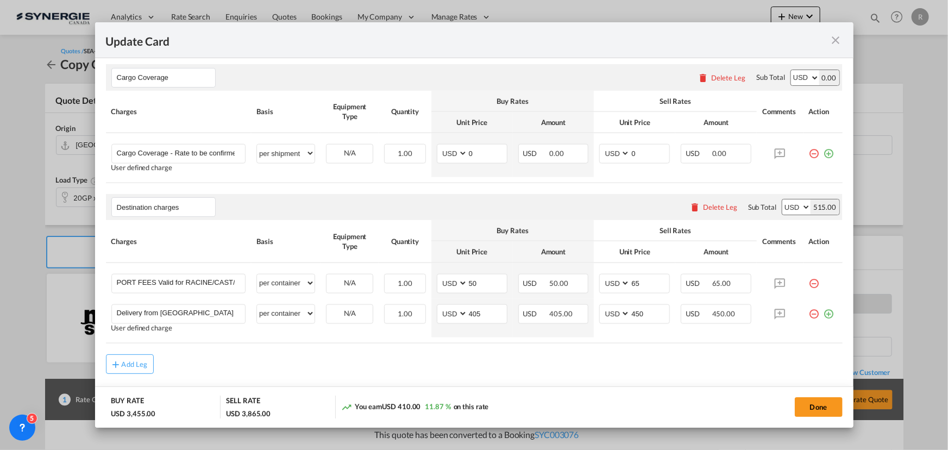
scroll to position [729, 0]
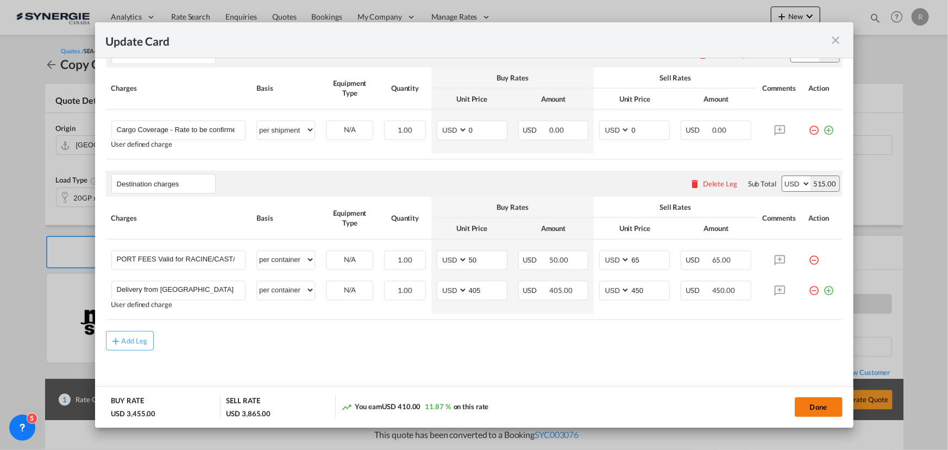
click at [812, 404] on button "Done" at bounding box center [819, 407] width 48 height 20
type input "12 Nov 2025"
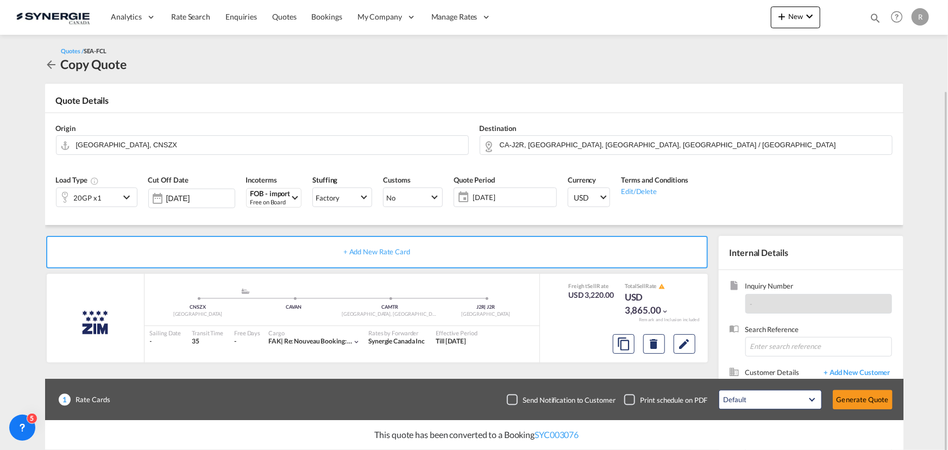
scroll to position [97, 0]
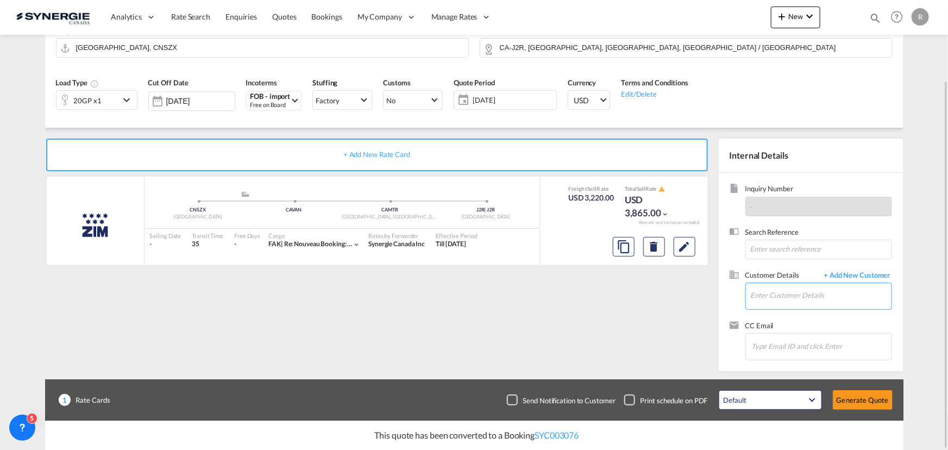
click at [809, 294] on input "Enter Customer Details" at bounding box center [821, 295] width 141 height 24
paste input "logistics@ukal.ca"
click at [791, 315] on div "Alexandre Laplante logistics@ukal.ca | UKAL" at bounding box center [820, 313] width 141 height 29
type input "UKAL, Alexandre Laplante, logistics@ukal.ca"
click at [869, 400] on button "Generate Quote" at bounding box center [863, 400] width 60 height 20
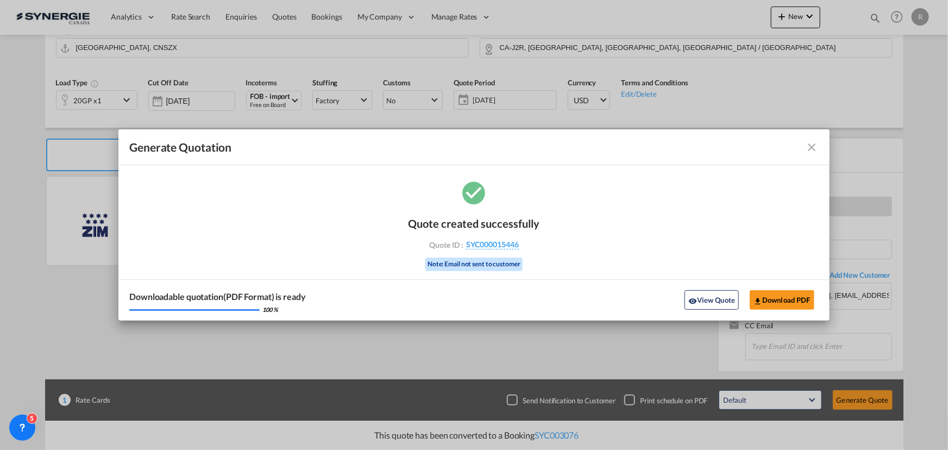
click at [817, 143] on md-icon "icon-close fg-AAA8AD cursor m-0" at bounding box center [812, 147] width 13 height 13
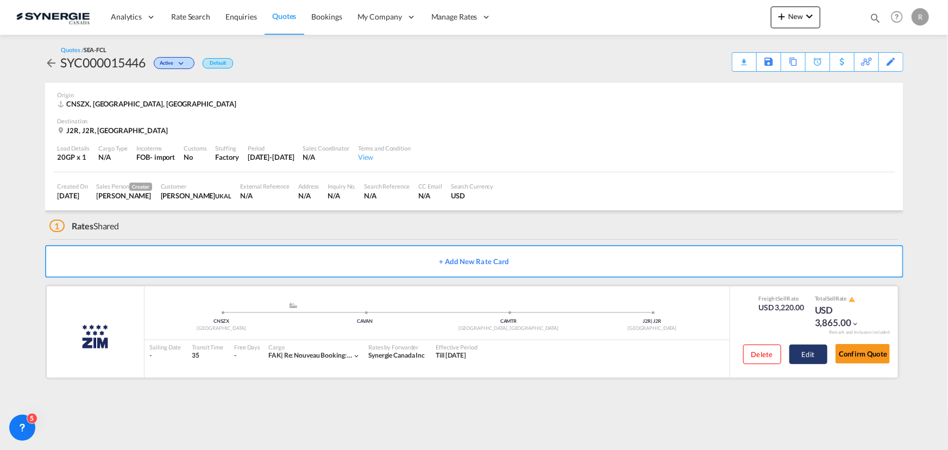
click at [813, 355] on button "Edit" at bounding box center [808, 354] width 38 height 20
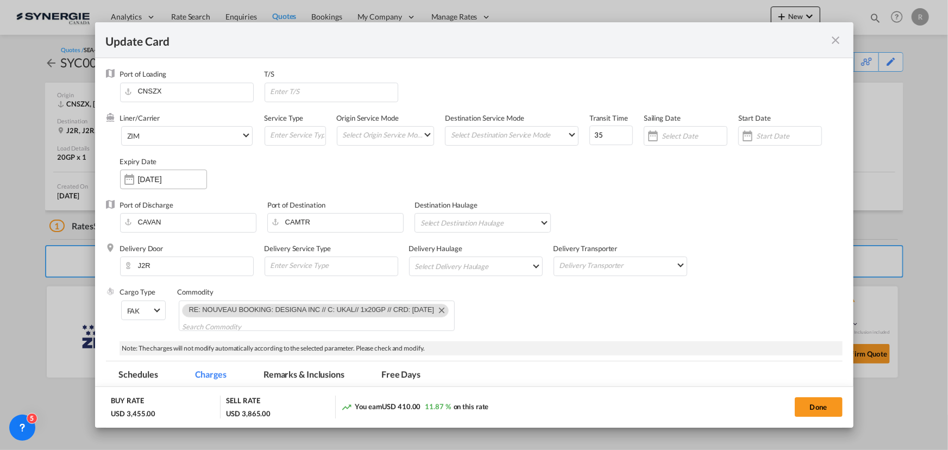
click at [176, 180] on input "13 Nov 2025" at bounding box center [172, 179] width 68 height 9
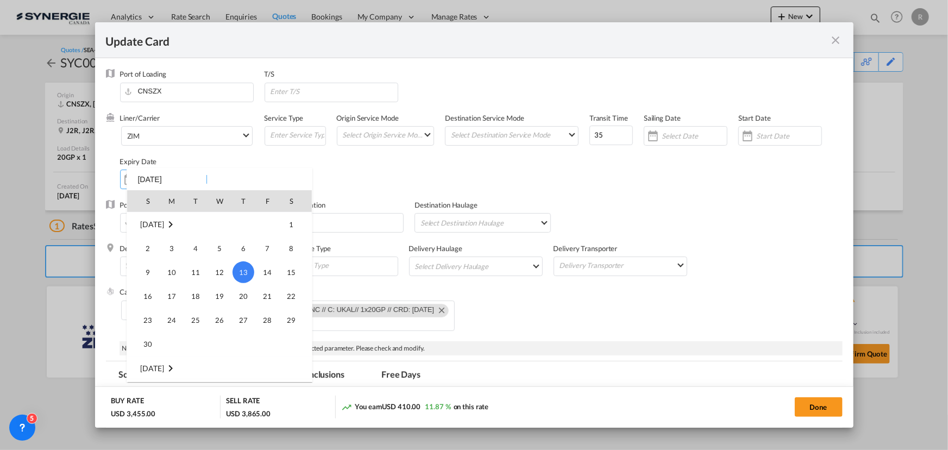
scroll to position [251860, 0]
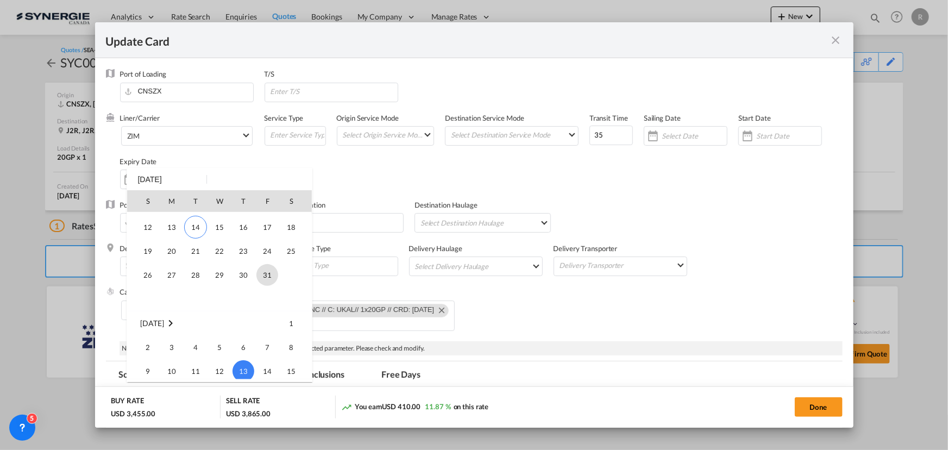
click at [272, 276] on span "31" at bounding box center [267, 275] width 22 height 22
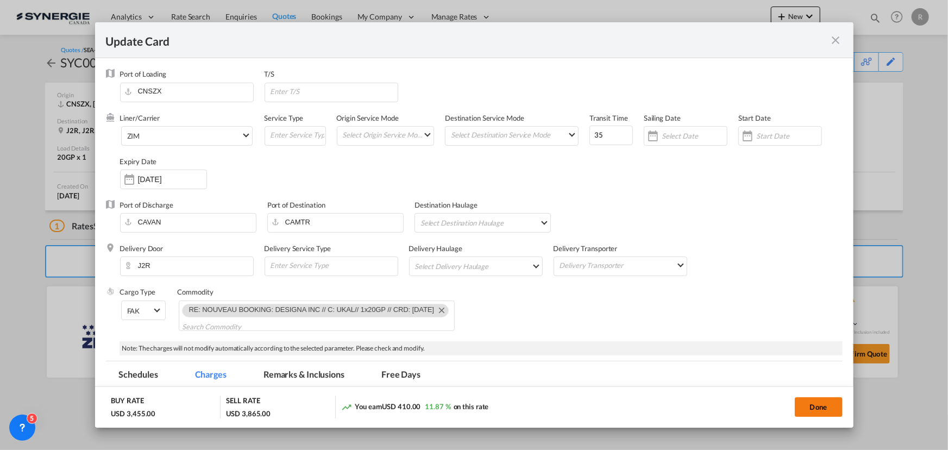
click at [808, 406] on button "Done" at bounding box center [819, 407] width 48 height 20
type input "[DATE]"
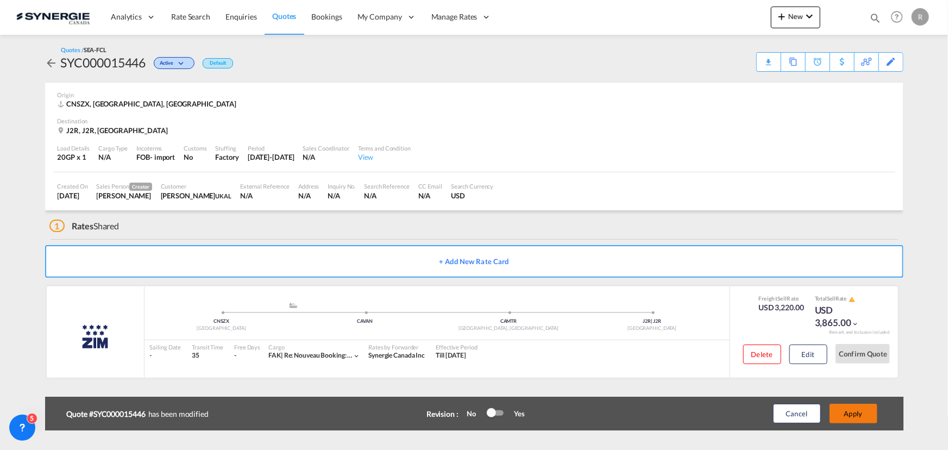
click at [870, 410] on button "Apply" at bounding box center [854, 414] width 48 height 20
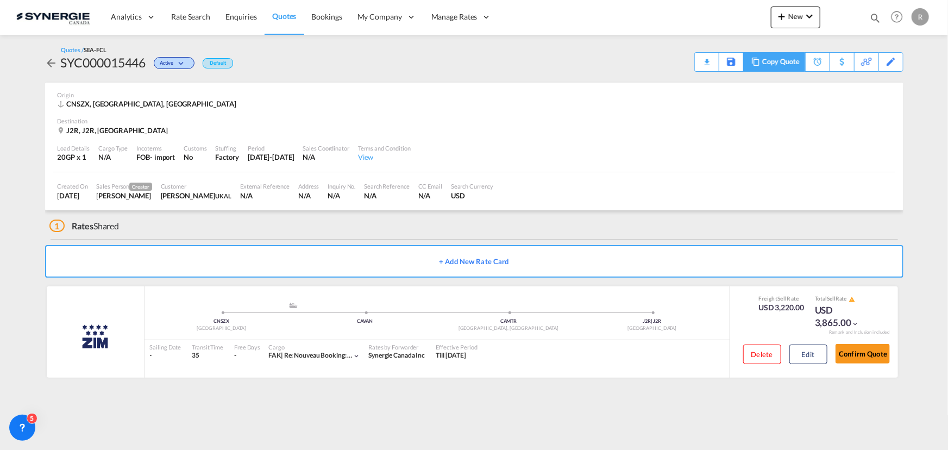
click at [789, 65] on div "Copy Quote" at bounding box center [780, 62] width 37 height 18
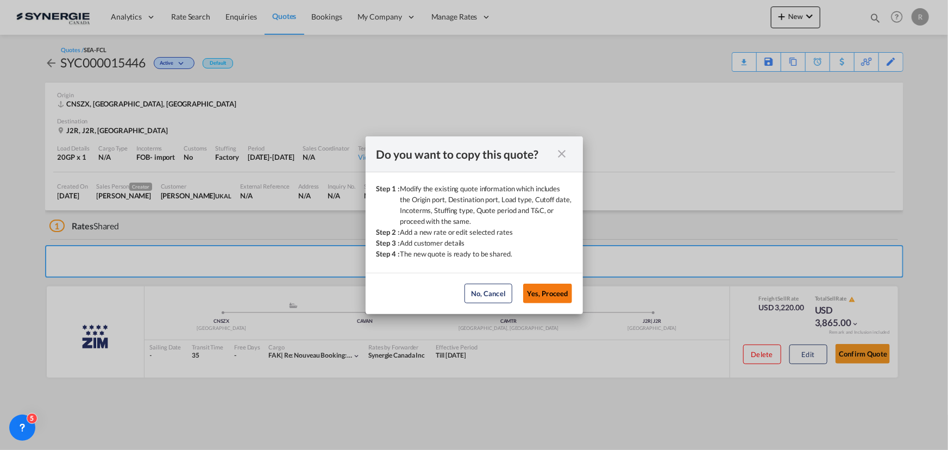
click at [550, 300] on button "Yes, Proceed" at bounding box center [547, 294] width 49 height 20
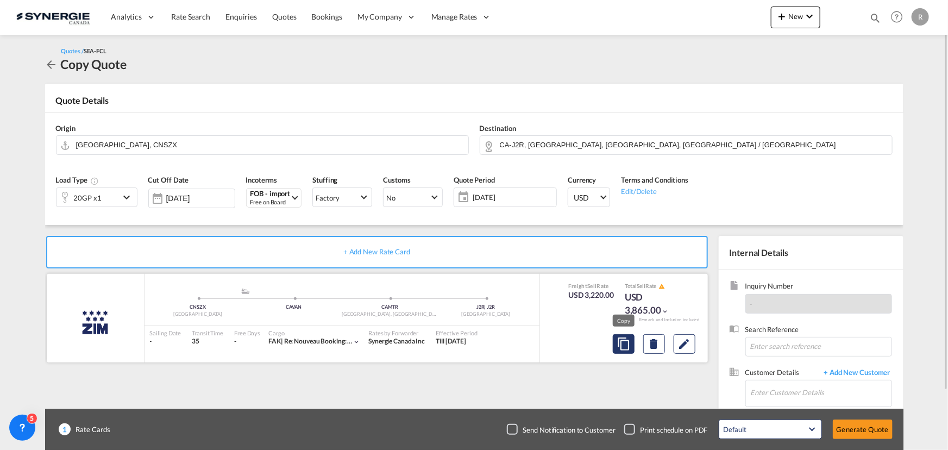
click at [625, 348] on md-icon "assets/icons/custom/copyQuote.svg" at bounding box center [623, 343] width 13 height 13
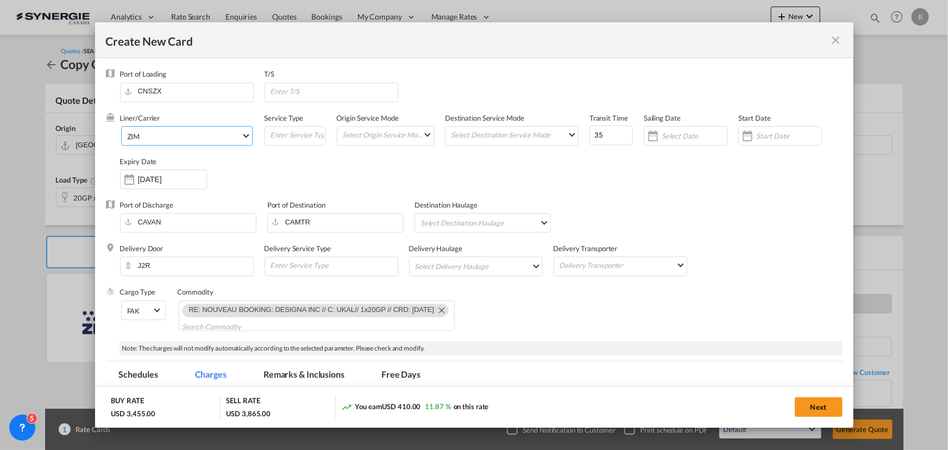
click at [212, 137] on span "ZIM" at bounding box center [184, 136] width 114 height 10
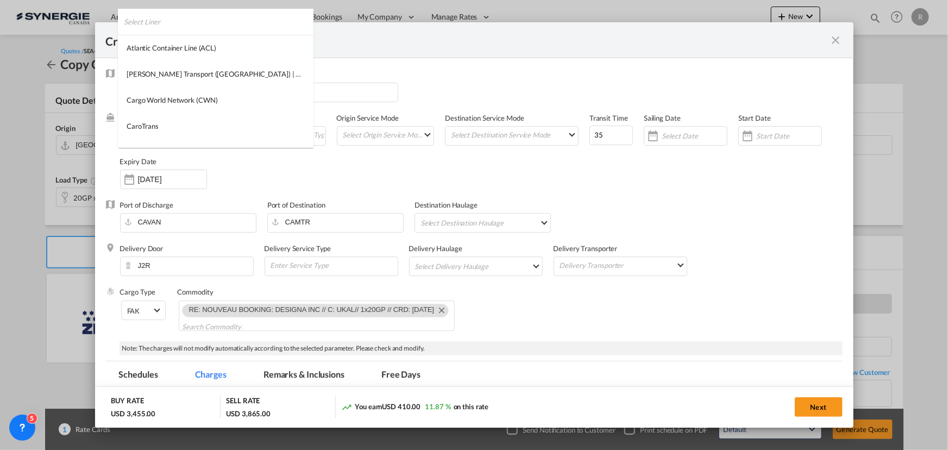
click at [213, 17] on input "search" at bounding box center [219, 22] width 190 height 26
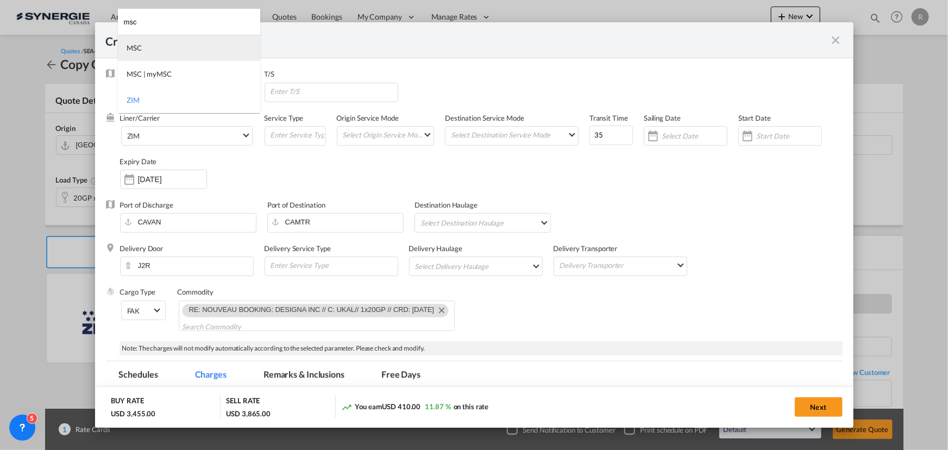
type input "msc"
click at [197, 48] on md-option "MSC" at bounding box center [189, 48] width 142 height 26
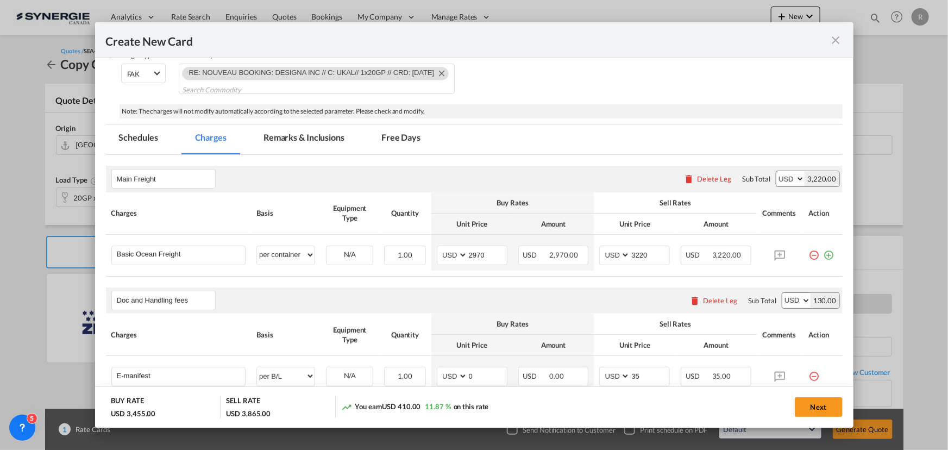
scroll to position [247, 0]
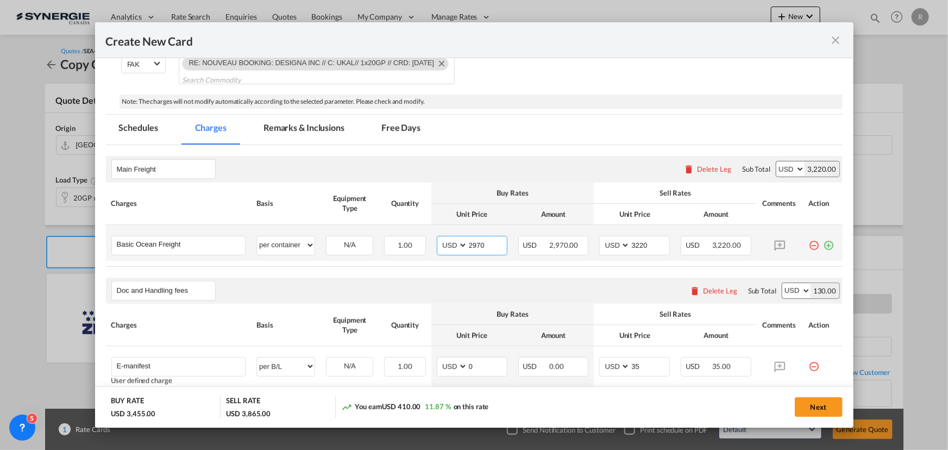
drag, startPoint x: 493, startPoint y: 245, endPoint x: 425, endPoint y: 243, distance: 67.4
click at [425, 243] on tr "Basic Ocean Freight Please Enter User Defined Charges Cannot Be Published per e…" at bounding box center [474, 243] width 737 height 36
type input "3355"
drag, startPoint x: 651, startPoint y: 246, endPoint x: 585, endPoint y: 247, distance: 66.3
click at [585, 247] on tr "Basic Ocean Freight Please Enter User Defined Charges Cannot Be Published per e…" at bounding box center [474, 243] width 737 height 36
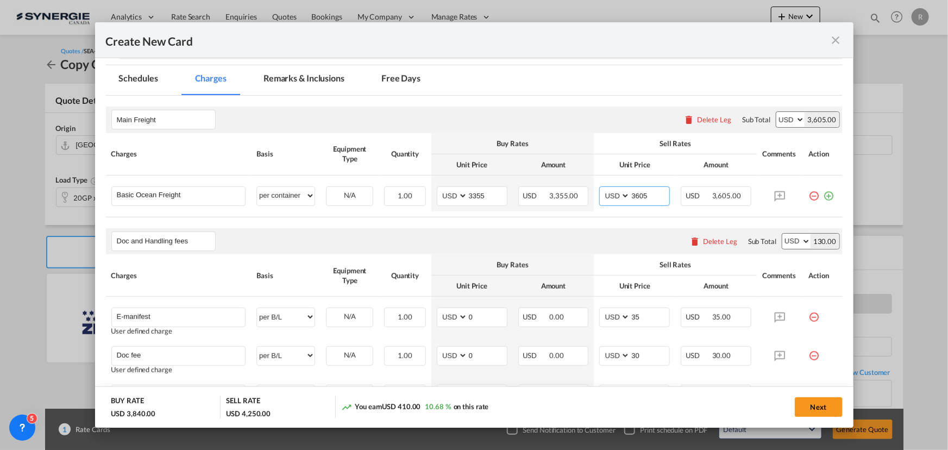
scroll to position [98, 0]
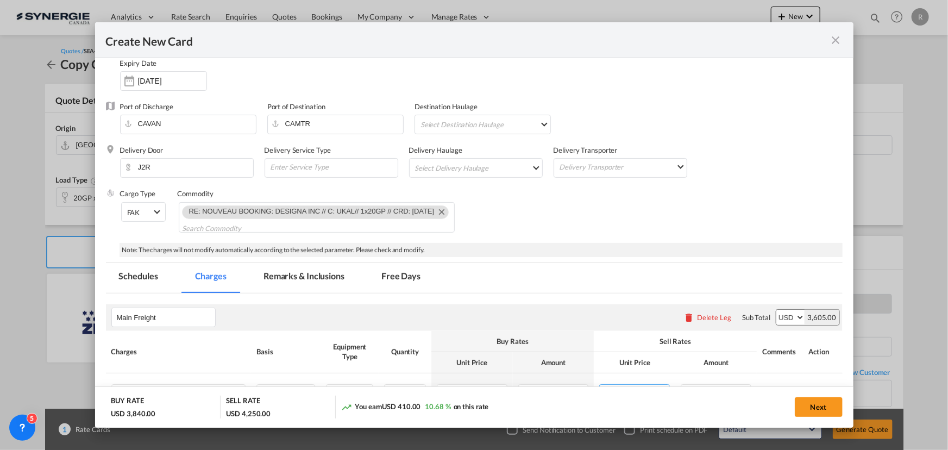
type input "3605"
click at [325, 267] on md-tab-item "Remarks & Inclusions" at bounding box center [303, 278] width 107 height 30
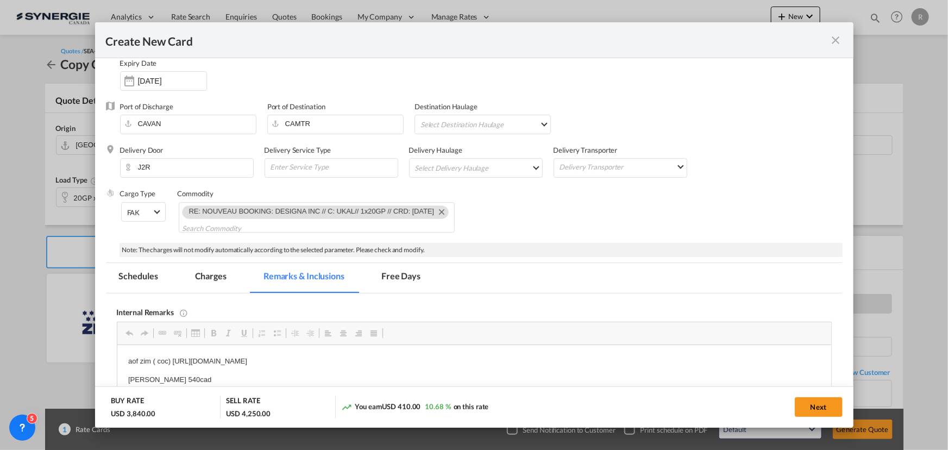
scroll to position [0, 0]
drag, startPoint x: 127, startPoint y: 359, endPoint x: 487, endPoint y: 351, distance: 360.3
click at [827, 411] on button "Next" at bounding box center [819, 407] width 48 height 20
type input "[DATE]"
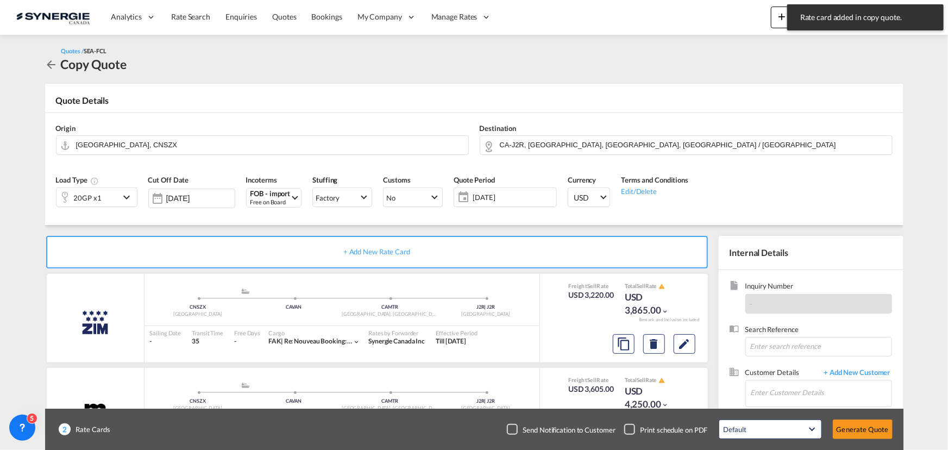
scroll to position [67, 0]
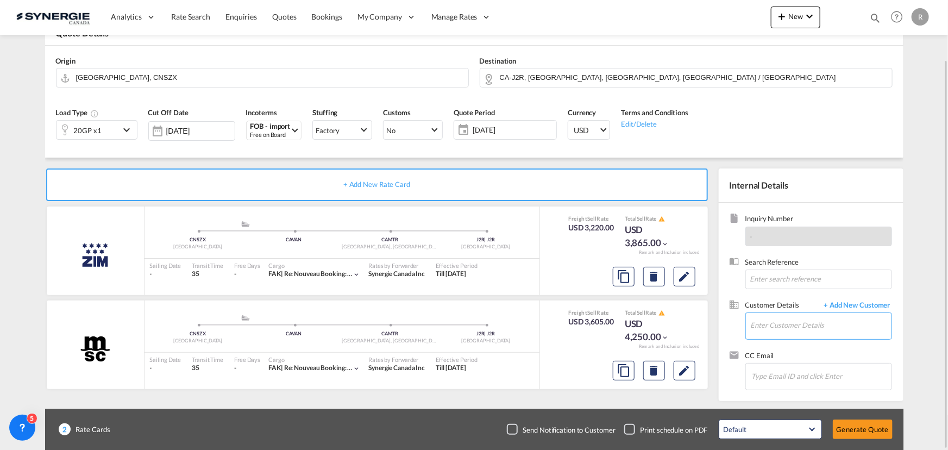
click at [776, 324] on input "Enter Customer Details" at bounding box center [821, 325] width 141 height 24
paste input "logistics@ukal.ca"
click at [792, 296] on div "Alexandre Laplante logistics@ukal.ca | UKAL" at bounding box center [820, 297] width 141 height 29
type input "UKAL, Alexandre Laplante, logistics@ukal.ca"
click at [857, 424] on button "Generate Quote" at bounding box center [863, 429] width 60 height 20
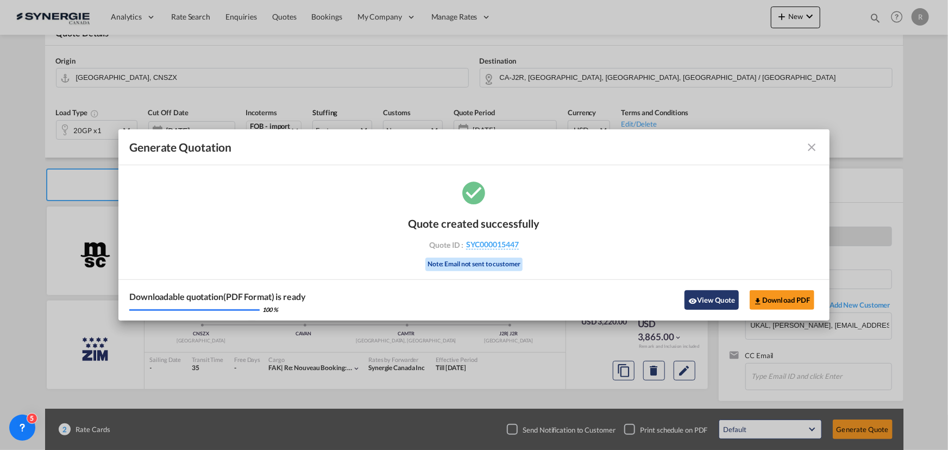
click at [719, 297] on button "View Quote" at bounding box center [712, 300] width 54 height 20
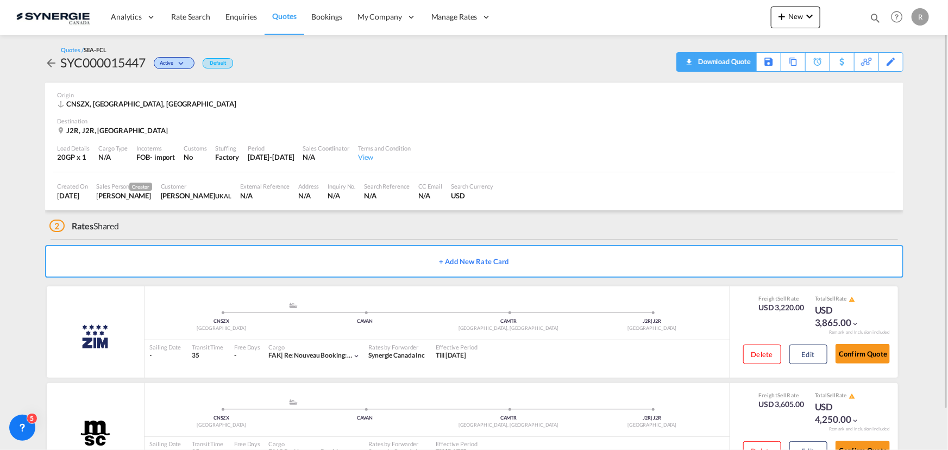
click at [704, 64] on div "Download Quote" at bounding box center [722, 61] width 55 height 17
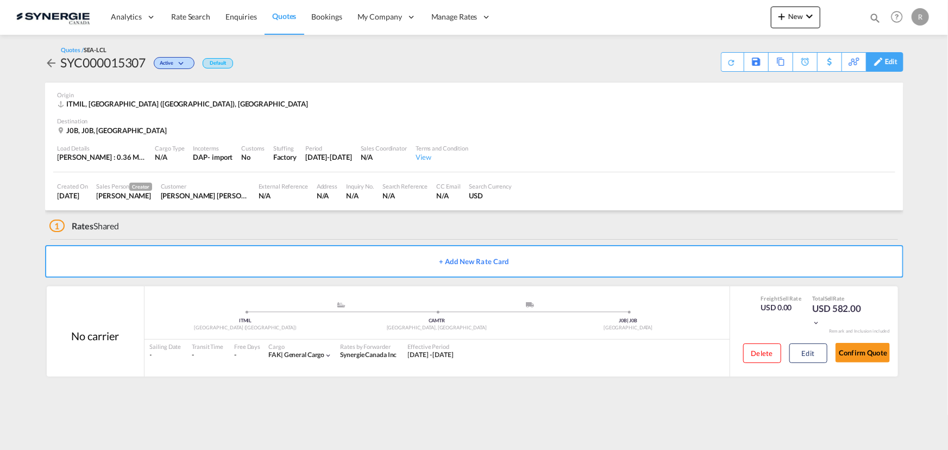
click at [894, 61] on div "Edit" at bounding box center [891, 62] width 12 height 18
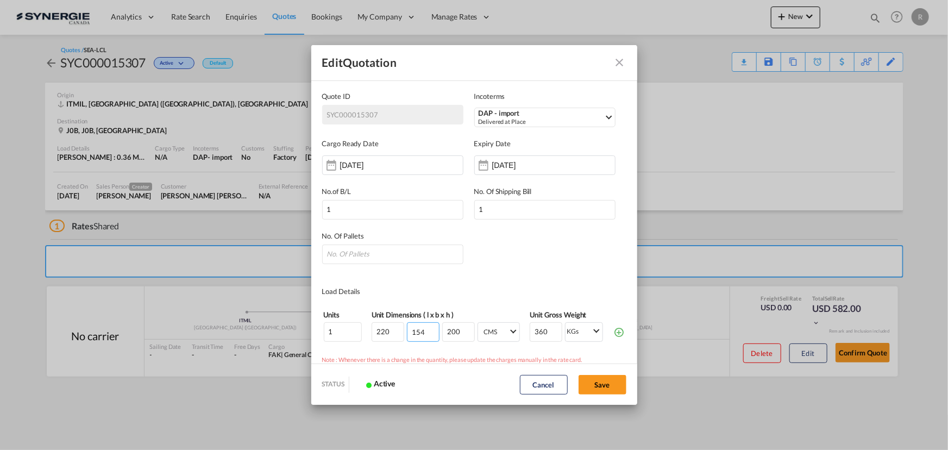
drag, startPoint x: 424, startPoint y: 328, endPoint x: 368, endPoint y: 322, distance: 56.3
click at [407, 322] on input "154" at bounding box center [423, 332] width 33 height 20
type input "1"
type input "165"
type input "210"
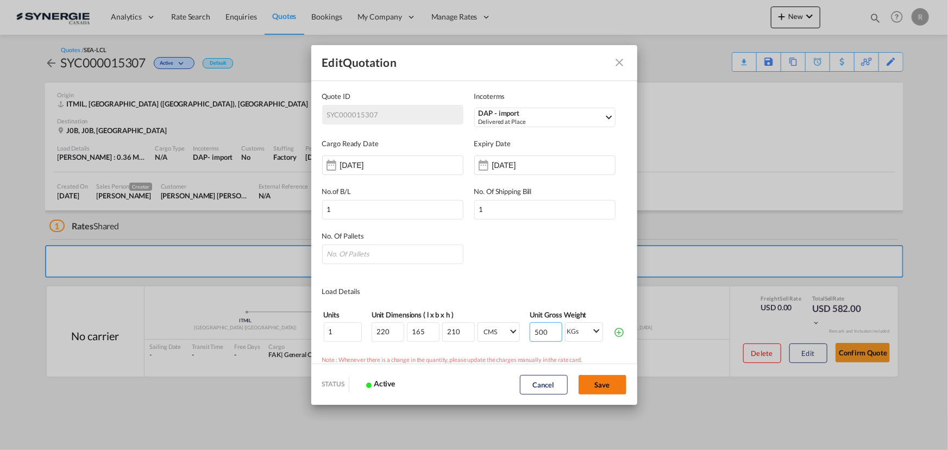
type input "500"
click at [601, 385] on button "Save" at bounding box center [603, 385] width 48 height 20
click at [432, 248] on input "Quote ID IncotermsSelect ..." at bounding box center [392, 254] width 141 height 20
type input "1"
click at [611, 388] on button "Save" at bounding box center [603, 385] width 48 height 20
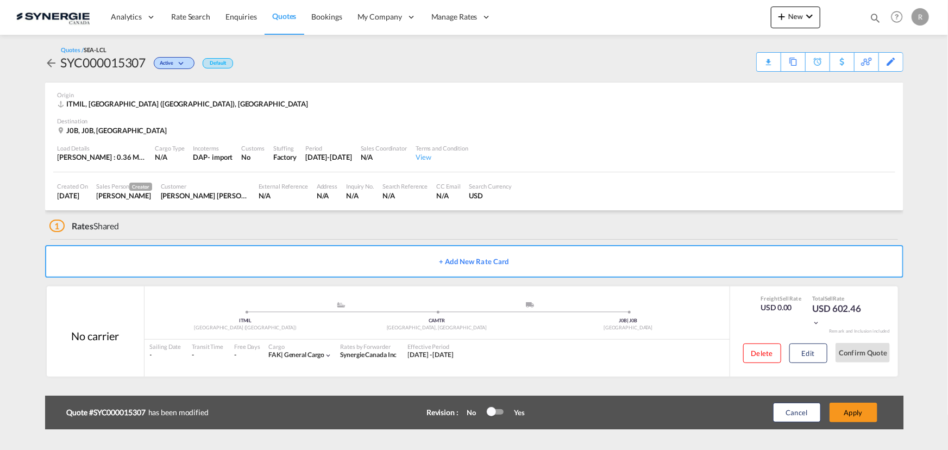
type input "06 Oct 2025"
click at [806, 348] on button "Edit" at bounding box center [808, 353] width 38 height 20
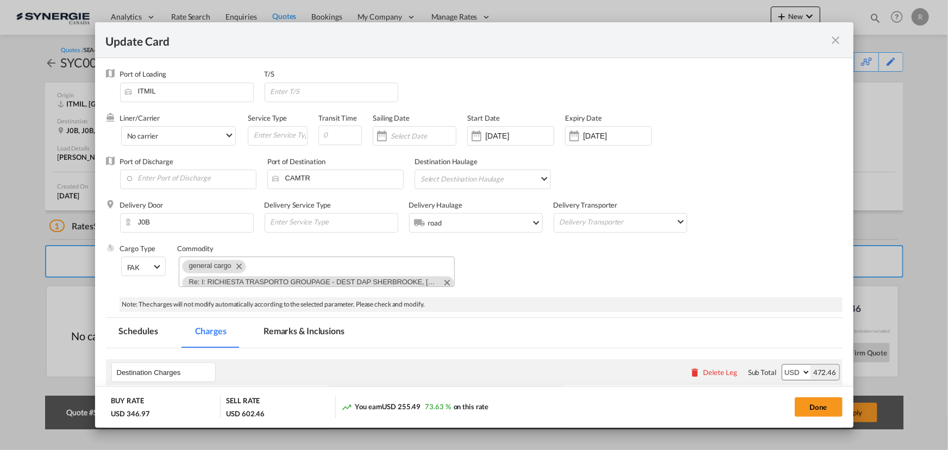
select select "flat"
select select "per_pallet"
select select "flat"
select select "per_w/m"
select select "per_bl"
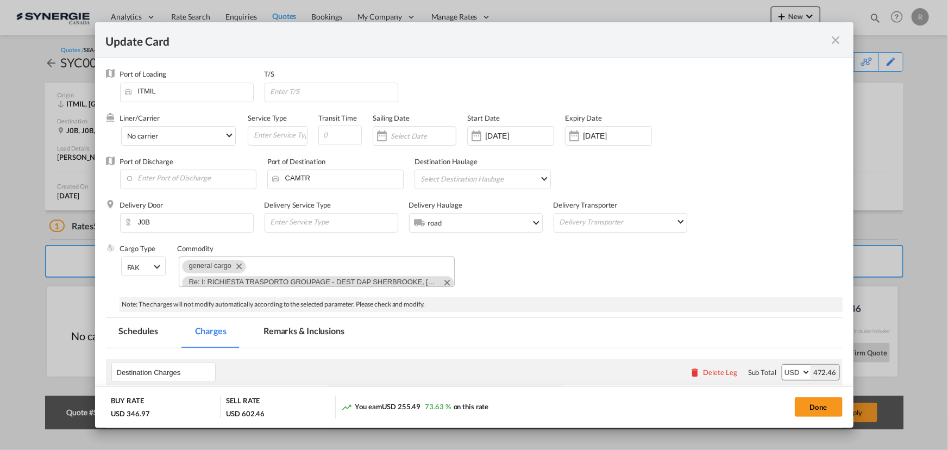
select select "per_bl"
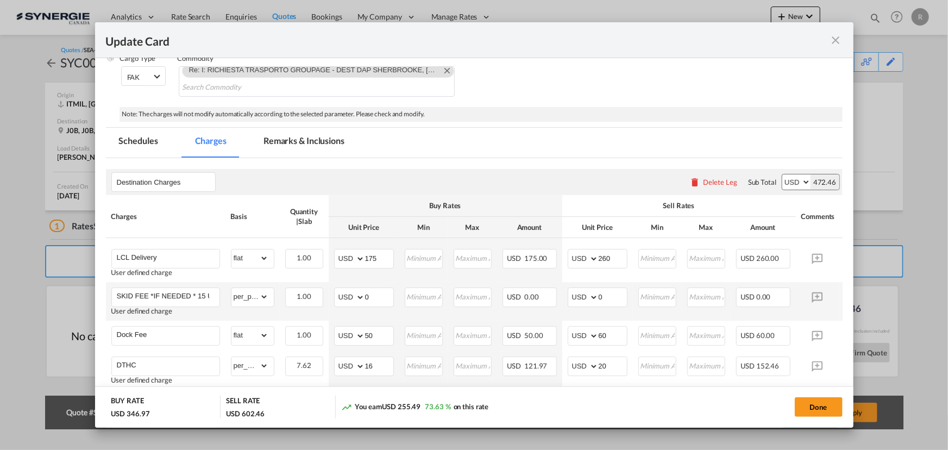
scroll to position [197, 0]
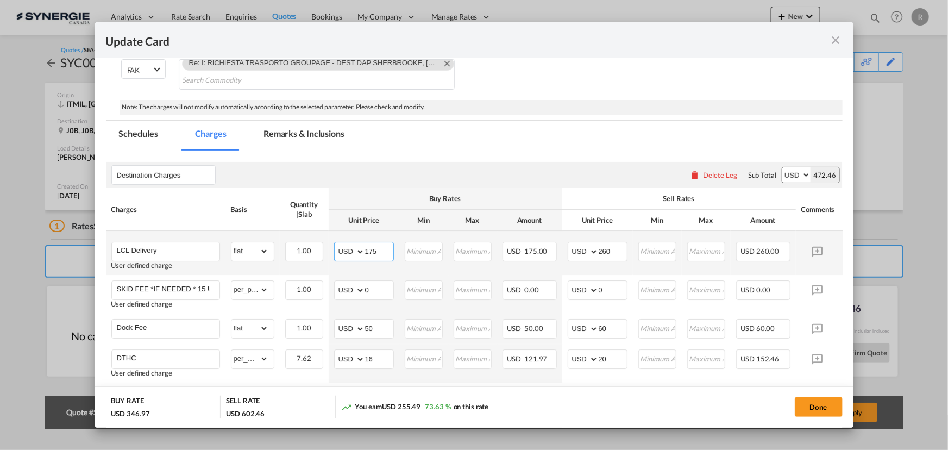
drag, startPoint x: 384, startPoint y: 247, endPoint x: 339, endPoint y: 243, distance: 45.3
click at [339, 243] on md-input-container "AED AFN ALL AMD ANG AOA ARS AUD AWG AZN BAM BBD BDT BGN BHD BIF BMD BND BOB BRL…" at bounding box center [364, 252] width 60 height 20
type input "177"
drag, startPoint x: 614, startPoint y: 248, endPoint x: 537, endPoint y: 241, distance: 76.9
click at [537, 241] on tr "LCL Delivery User defined charge Please Enter Already Exists gross_weight volum…" at bounding box center [491, 253] width 770 height 44
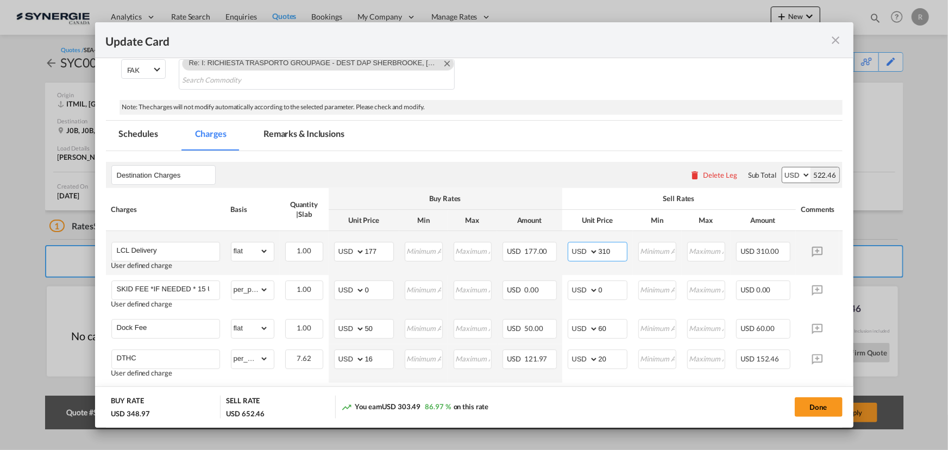
click at [611, 250] on input "310" at bounding box center [613, 250] width 28 height 16
type input "305"
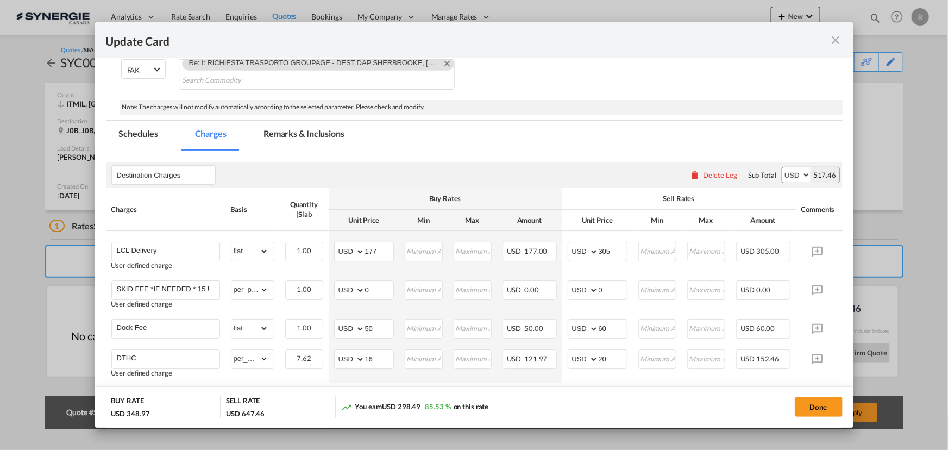
click at [308, 132] on md-tab-item "Remarks & Inclusions" at bounding box center [303, 136] width 107 height 30
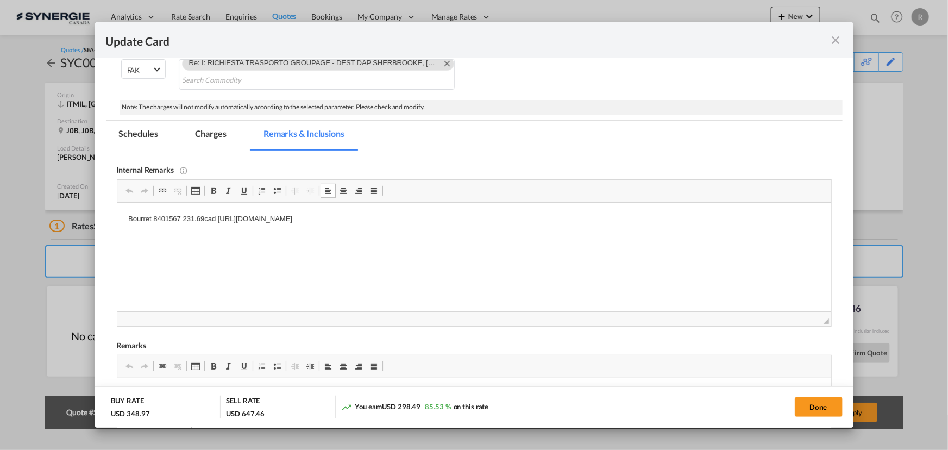
click at [202, 217] on p "Bourret 8401567 231.69cad https://app.frontapp.com/open/msg_1hzls1xr?key=KV2_h3…" at bounding box center [474, 219] width 692 height 11
drag, startPoint x: 204, startPoint y: 217, endPoint x: 177, endPoint y: 215, distance: 27.2
click at [177, 215] on p "Bourret 8401567 231.69cad https://app.frontapp.com/open/msg_1hzls1xr?key=KV2_h3…" at bounding box center [474, 219] width 692 height 11
click at [183, 231] on html "Bourret 8401567 231.69cad https://app.frontapp.com/open/msg_1hzls1xr?key=KV2_h3…" at bounding box center [474, 219] width 714 height 33
click at [179, 216] on p "Bourret 8401567 231.69cad https://app.frontapp.com/open/msg_1hzls1xr?key=KV2_h3…" at bounding box center [474, 219] width 692 height 11
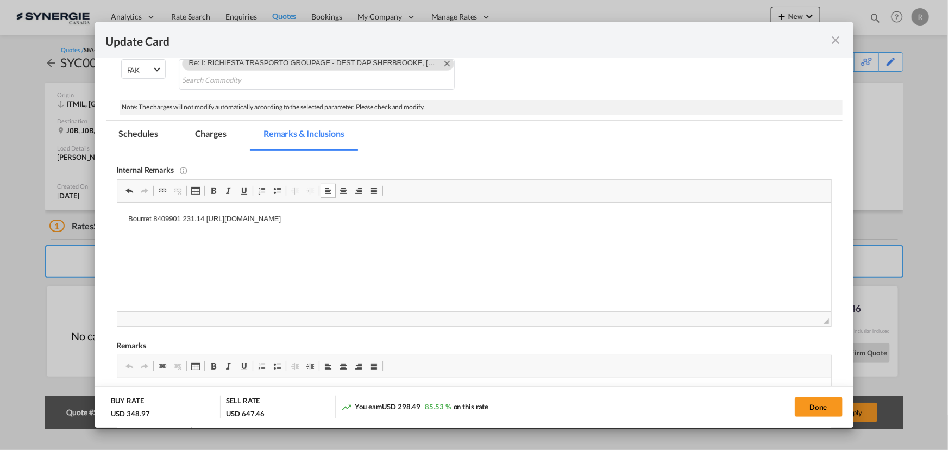
click at [537, 236] on html "Bourret 8409901 231.14 https://app.frontapp.com/open/msg_1hzls1xr?key=KV2_h3tFV…" at bounding box center [474, 219] width 714 height 33
click at [206, 217] on p "Bourret 8409901 231.14 https://app.frontapp.com/open/msg_1hzls1xr?key=KV2_h3tFV…" at bounding box center [474, 219] width 692 height 11
click at [245, 216] on p "Bourret 8409901 231.14" at bounding box center [474, 219] width 692 height 11
click at [469, 242] on p "https://app.frontapp.com/open/msg_1hzls1xr?key=KV2_h3tFVEsTuYhcvxiXEPcfLOpjEFFm" at bounding box center [474, 237] width 692 height 11
click at [225, 257] on p "( back up transkid :" at bounding box center [474, 255] width 692 height 11
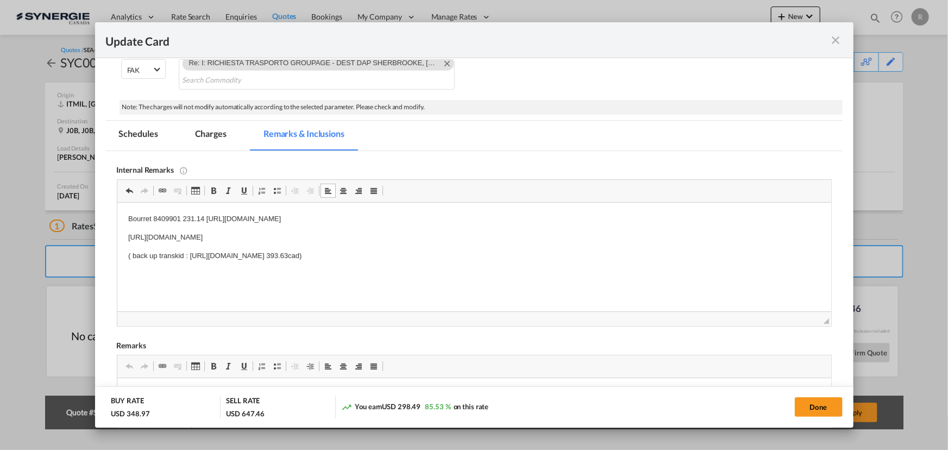
scroll to position [98, 0]
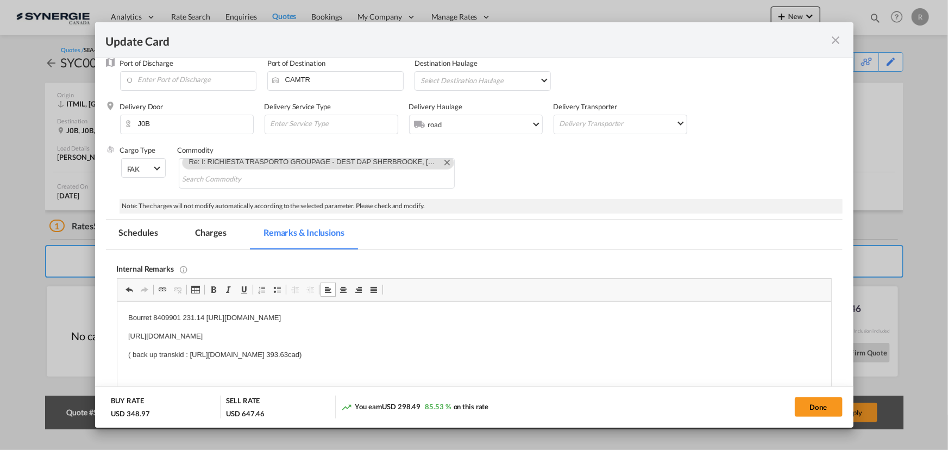
click at [206, 228] on md-tab-item "Charges" at bounding box center [211, 234] width 58 height 30
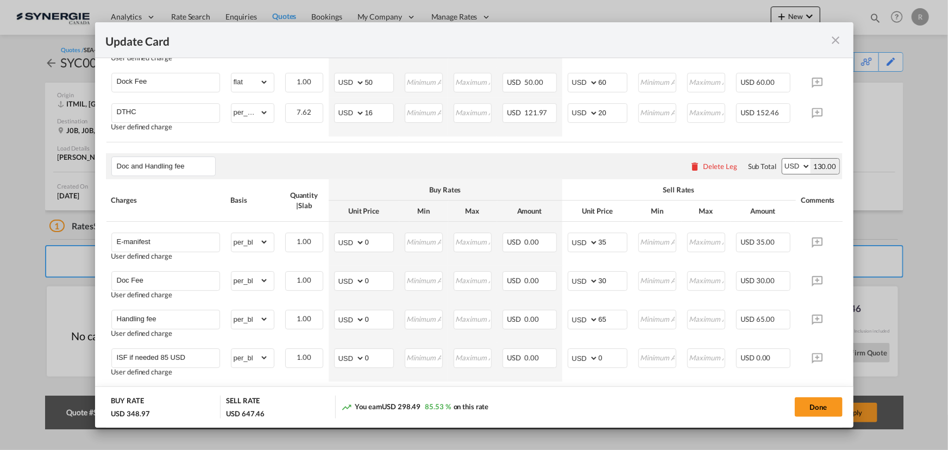
scroll to position [444, 0]
click at [816, 407] on button "Done" at bounding box center [819, 407] width 48 height 20
type input "01 Oct 2025"
type input "29 Oct 2026"
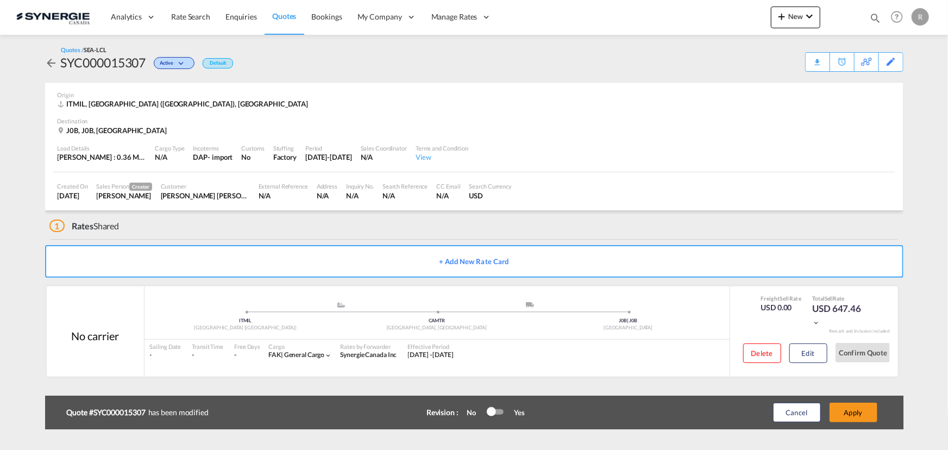
click at [498, 410] on div at bounding box center [495, 411] width 16 height 5
click at [845, 412] on button "Apply" at bounding box center [854, 413] width 48 height 20
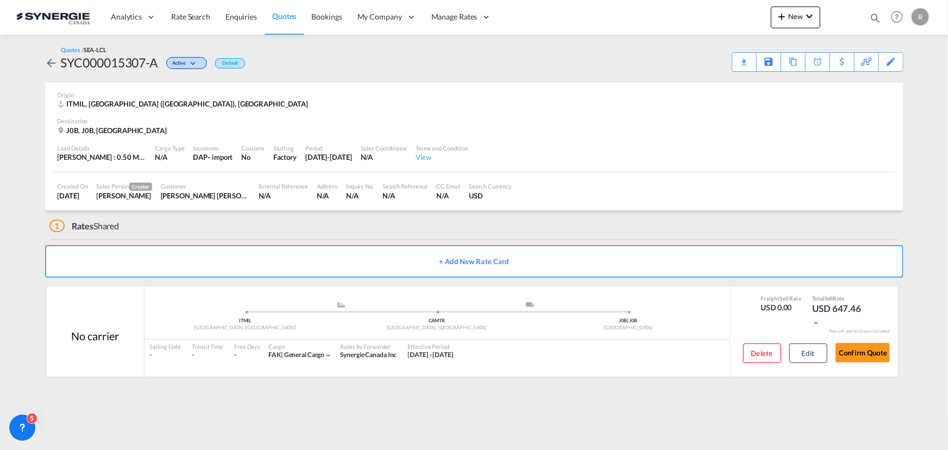
click at [0, 0] on div "Download Quote" at bounding box center [0, 0] width 0 height 0
click at [875, 16] on md-icon "icon-magnify" at bounding box center [875, 18] width 12 height 12
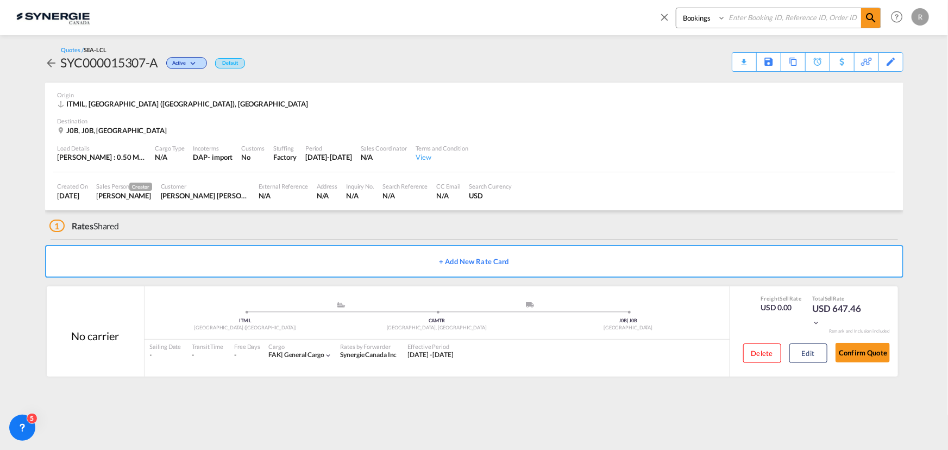
click at [691, 22] on select "Bookings Quotes Enquiries" at bounding box center [702, 18] width 52 height 20
select select "Quotes"
click at [676, 8] on select "Bookings Quotes Enquiries" at bounding box center [702, 18] width 52 height 20
click at [762, 17] on input at bounding box center [793, 17] width 135 height 19
type input "15400"
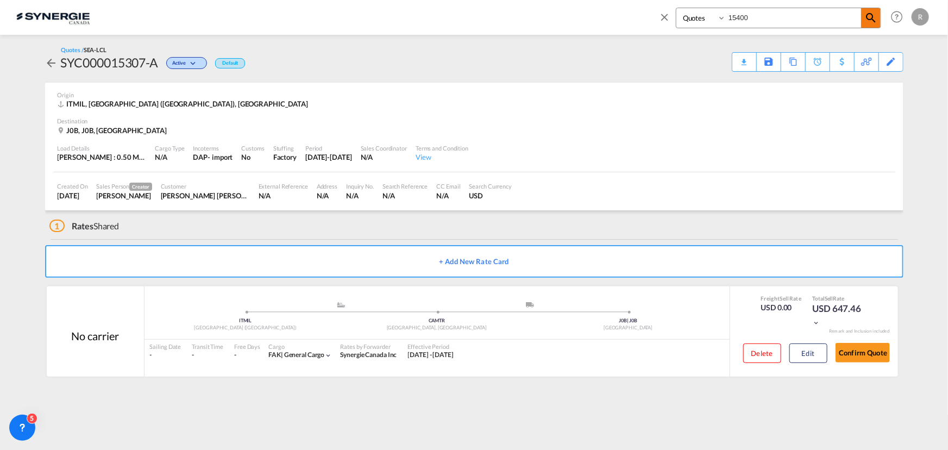
click at [867, 18] on md-icon "icon-magnify" at bounding box center [870, 17] width 13 height 13
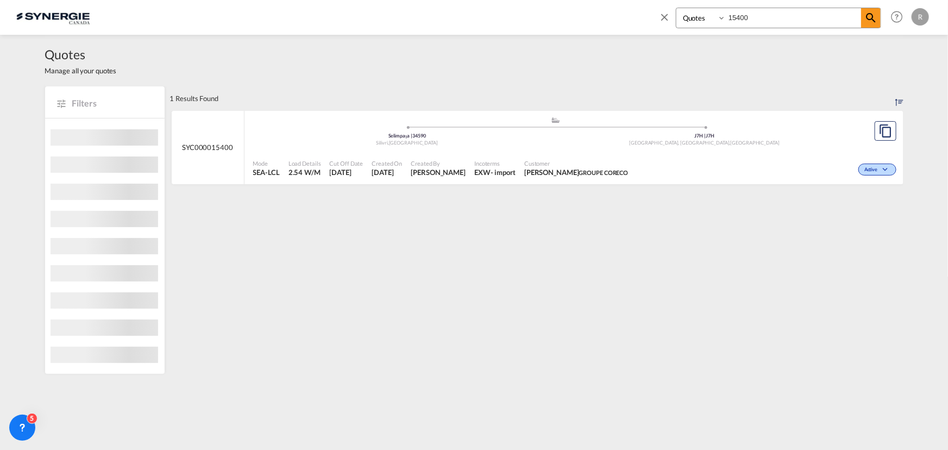
click at [676, 155] on div "Active" at bounding box center [765, 168] width 266 height 27
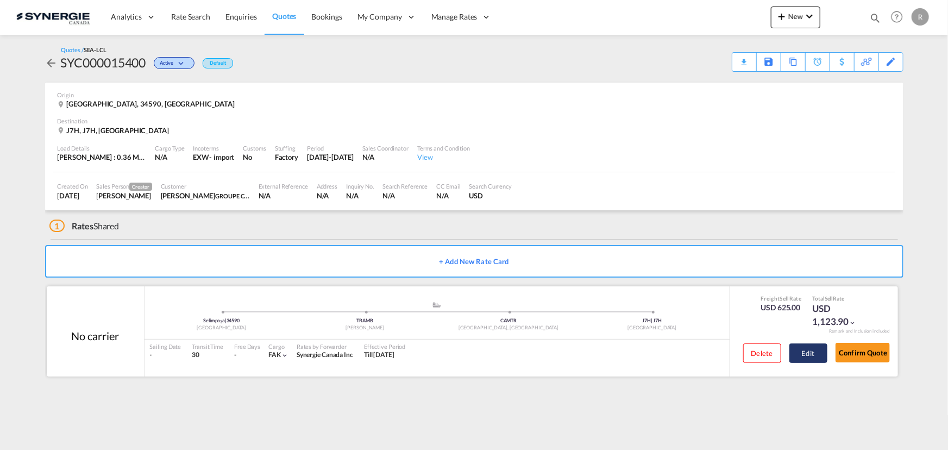
click at [808, 352] on button "Edit" at bounding box center [808, 353] width 38 height 20
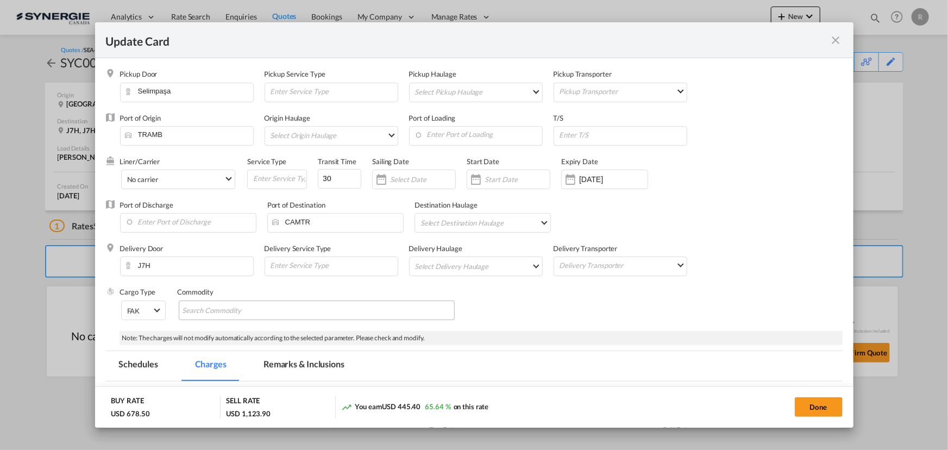
select select "per_shipment"
select select "per_hbl"
select select "per_w/m"
select select "per_bl"
select select "flat"
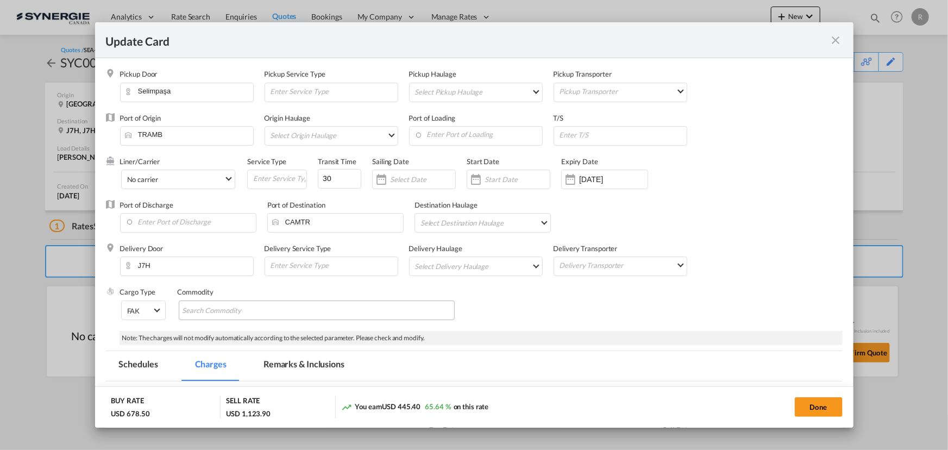
select select "per_shipment"
select select "per_bl"
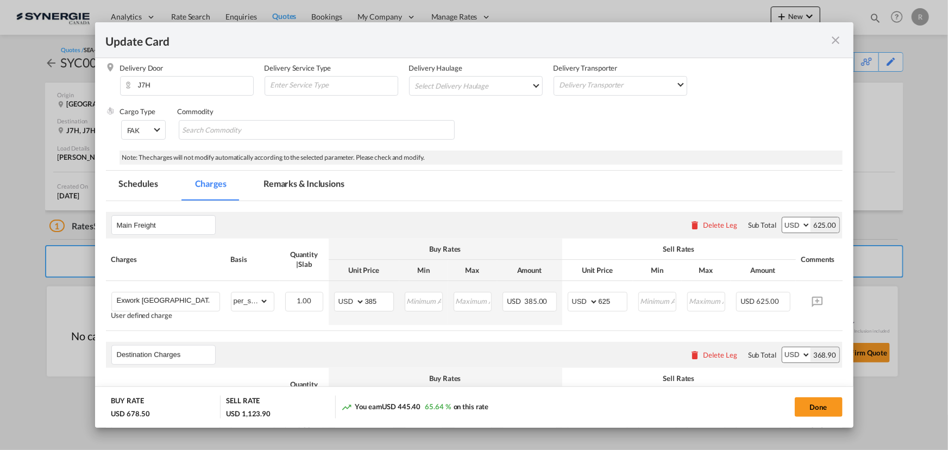
scroll to position [197, 0]
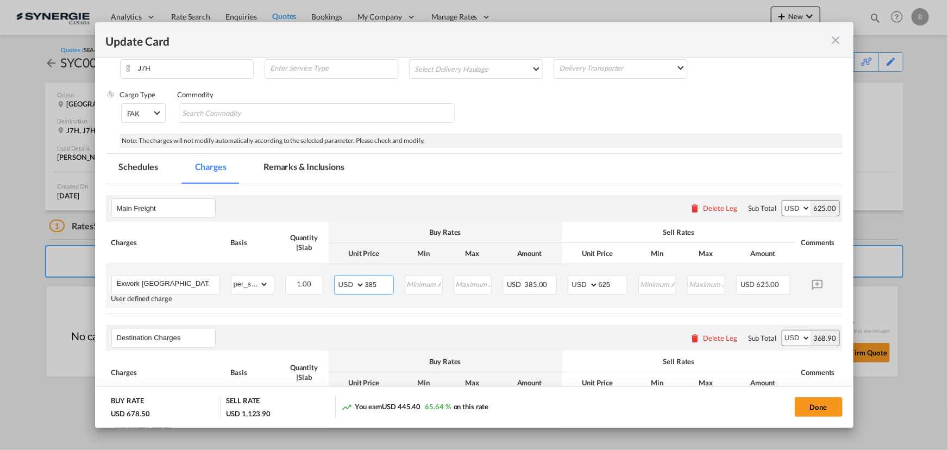
drag, startPoint x: 392, startPoint y: 282, endPoint x: 296, endPoint y: 267, distance: 97.4
click at [313, 271] on tr "Exwork [GEOGRAPHIC_DATA] to Montreal CFS User defined charge Please Enter Alrea…" at bounding box center [491, 286] width 770 height 44
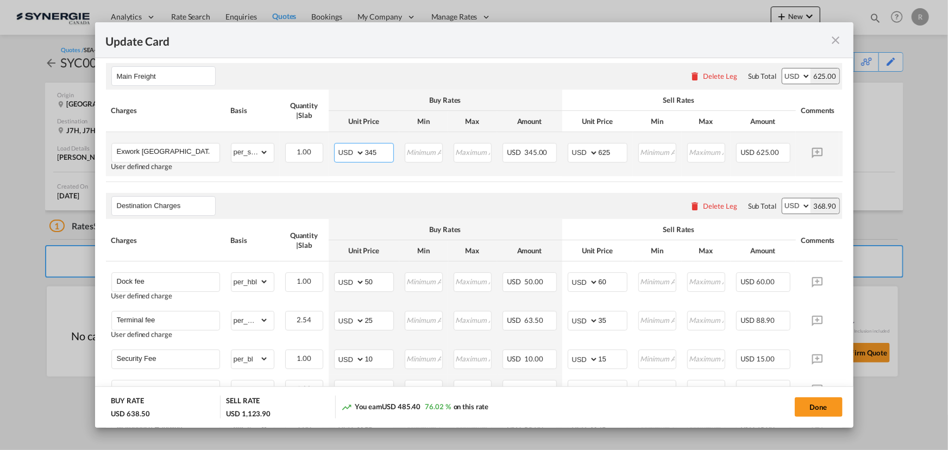
scroll to position [346, 0]
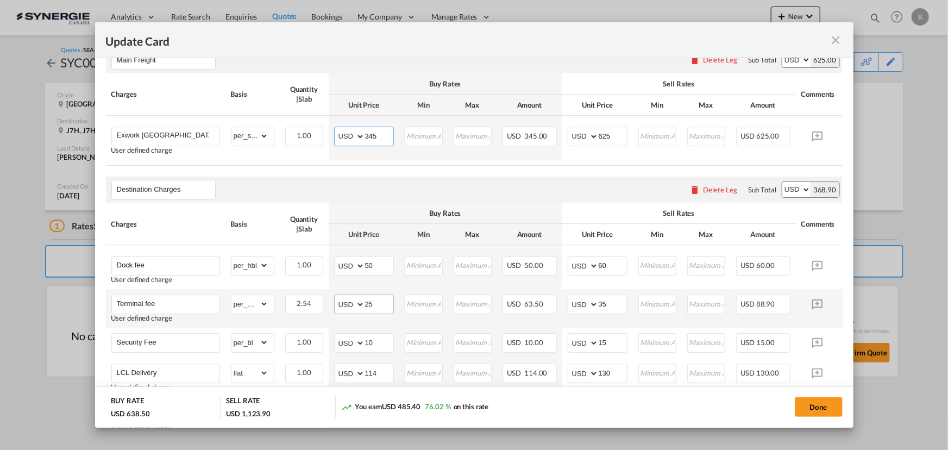
type input "345"
drag, startPoint x: 378, startPoint y: 308, endPoint x: 345, endPoint y: 304, distance: 33.3
click at [345, 304] on md-input-container "AED AFN ALL AMD ANG AOA ARS AUD AWG AZN BAM BBD BDT BGN BHD BIF BMD BND [PERSON…" at bounding box center [364, 304] width 60 height 20
type input "32"
click at [406, 325] on td "Please Enter Invalid Input" at bounding box center [423, 308] width 49 height 39
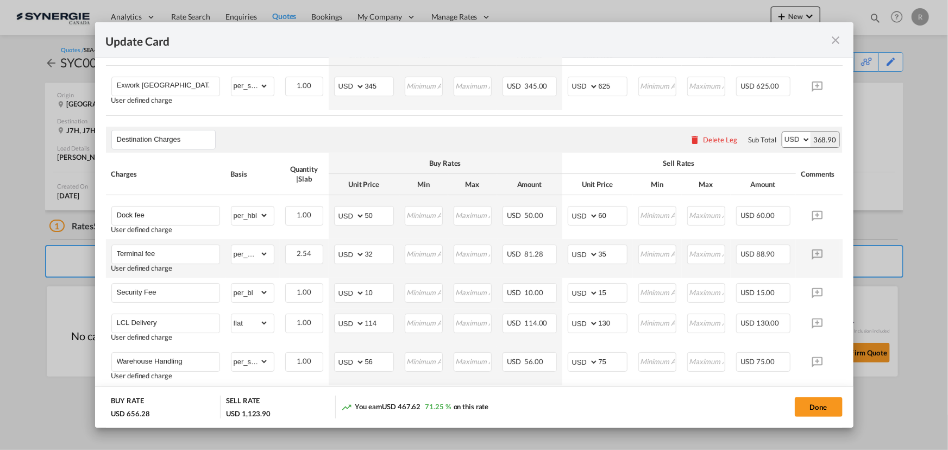
scroll to position [444, 0]
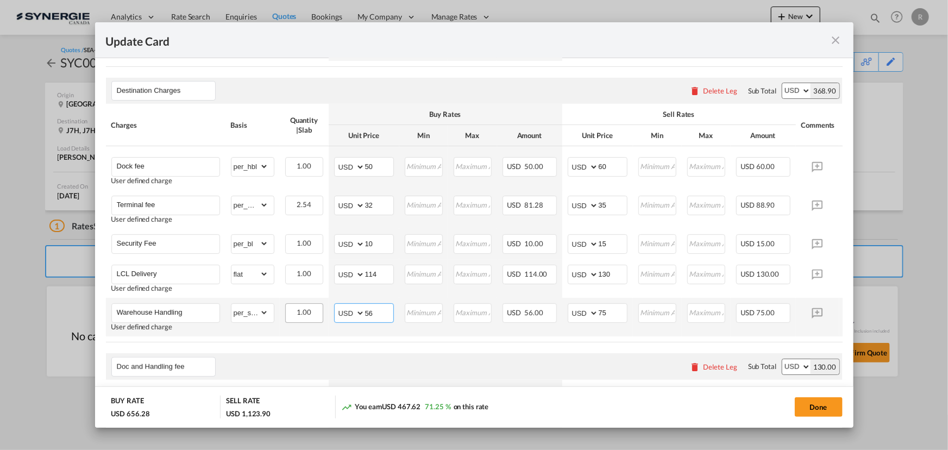
drag, startPoint x: 386, startPoint y: 316, endPoint x: 302, endPoint y: 295, distance: 86.7
click at [321, 310] on tr "Warehouse Handling User defined charge Please Enter Already Exists gross_weight…" at bounding box center [491, 317] width 770 height 39
type input "75"
click at [375, 333] on td "AED AFN ALL AMD ANG AOA ARS AUD AWG AZN BAM BBD BDT BGN BHD BIF BMD BND [PERSON…" at bounding box center [364, 317] width 71 height 39
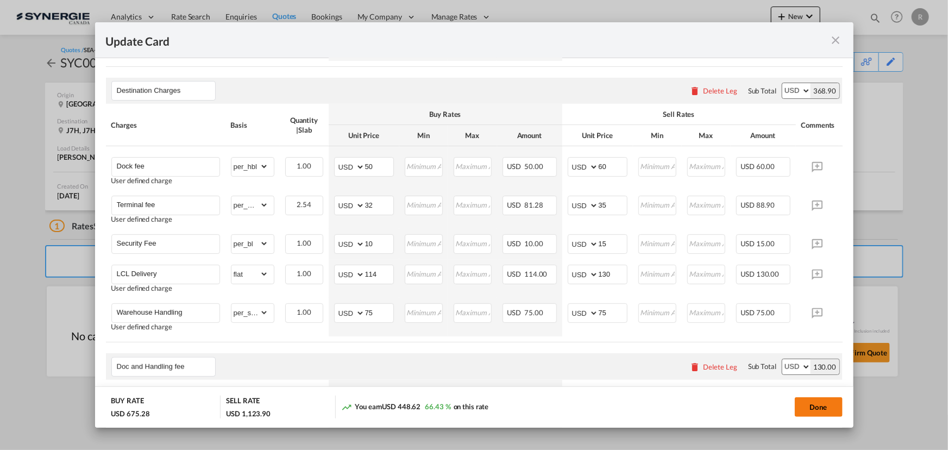
click at [813, 407] on button "Done" at bounding box center [819, 407] width 48 height 20
type input "[DATE]"
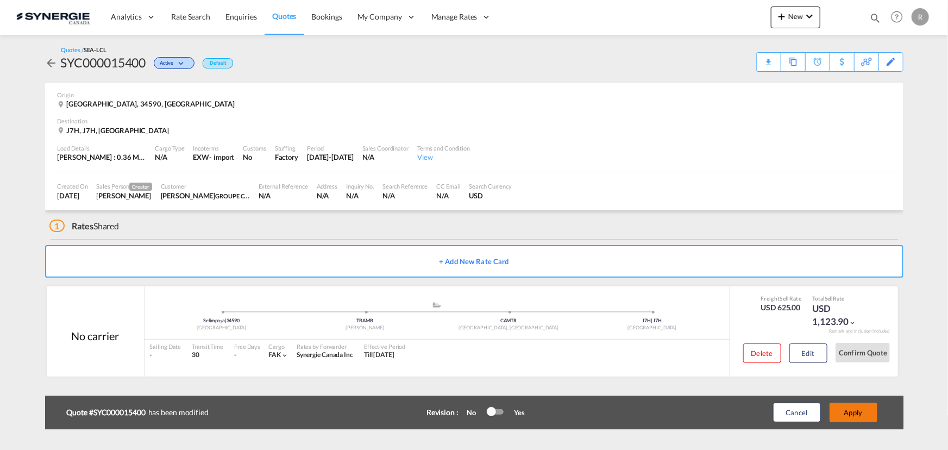
click at [846, 410] on button "Apply" at bounding box center [854, 413] width 48 height 20
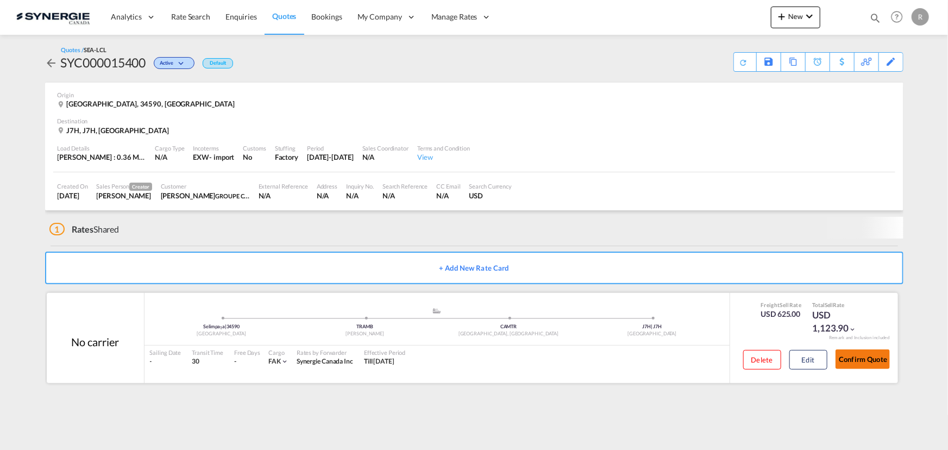
click at [873, 357] on button "Confirm Quote" at bounding box center [863, 359] width 54 height 20
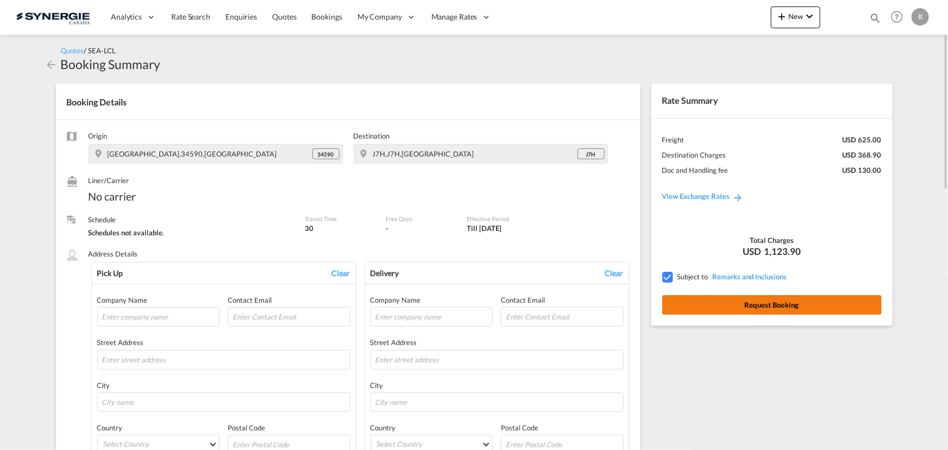
click at [747, 306] on button "Request Booking" at bounding box center [771, 305] width 219 height 20
